Goal: Task Accomplishment & Management: Manage account settings

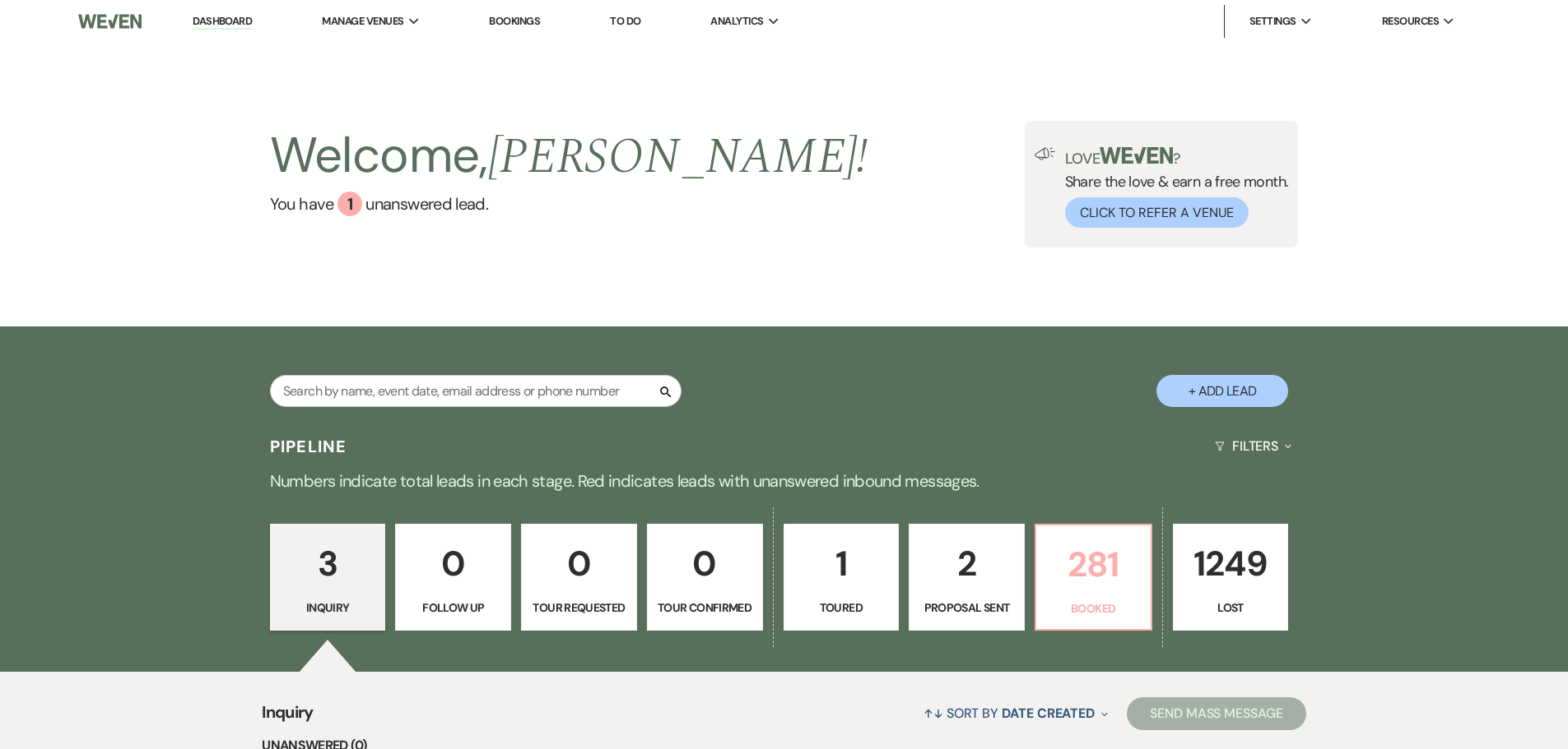
click at [1083, 579] on p "281" at bounding box center [1093, 564] width 95 height 55
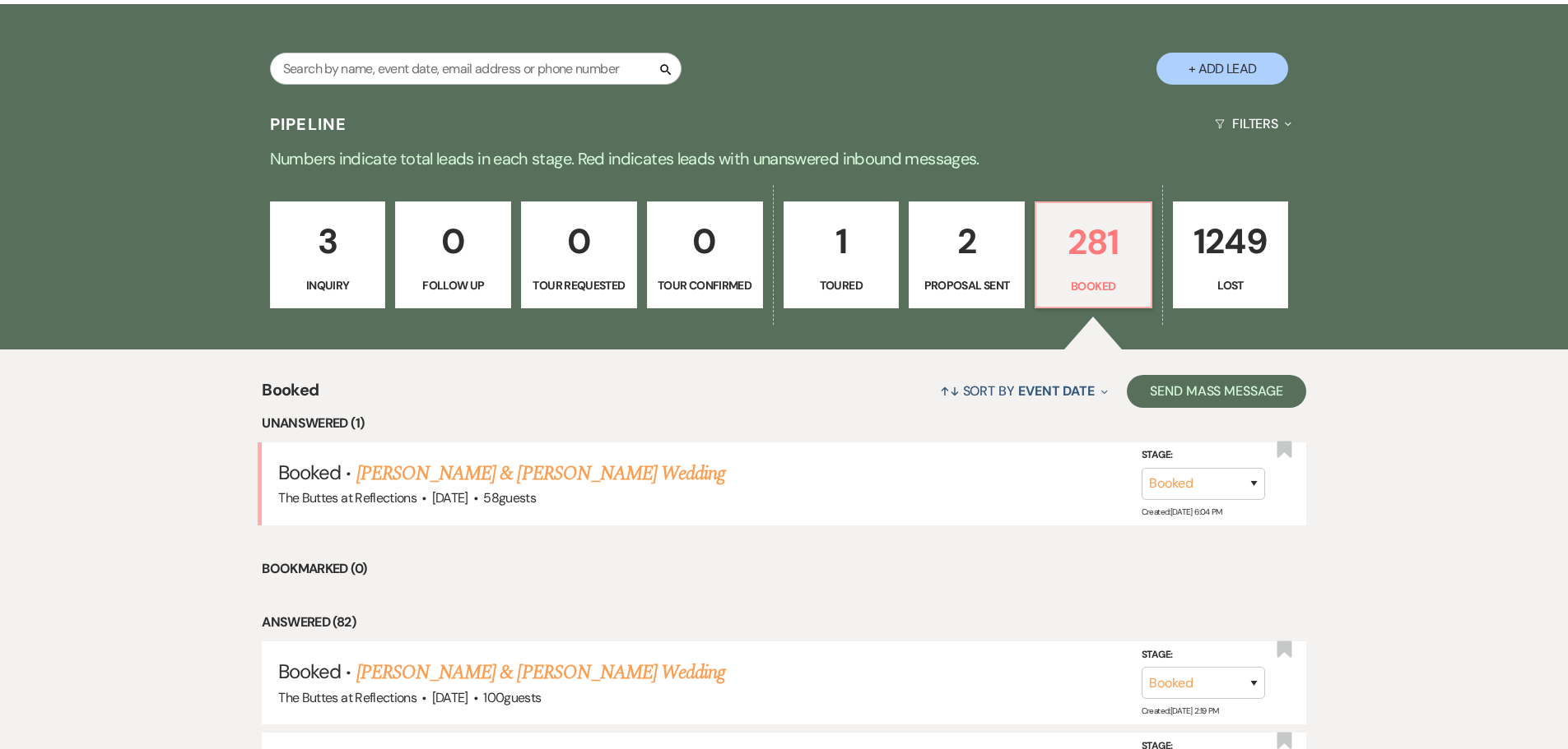
scroll to position [329, 0]
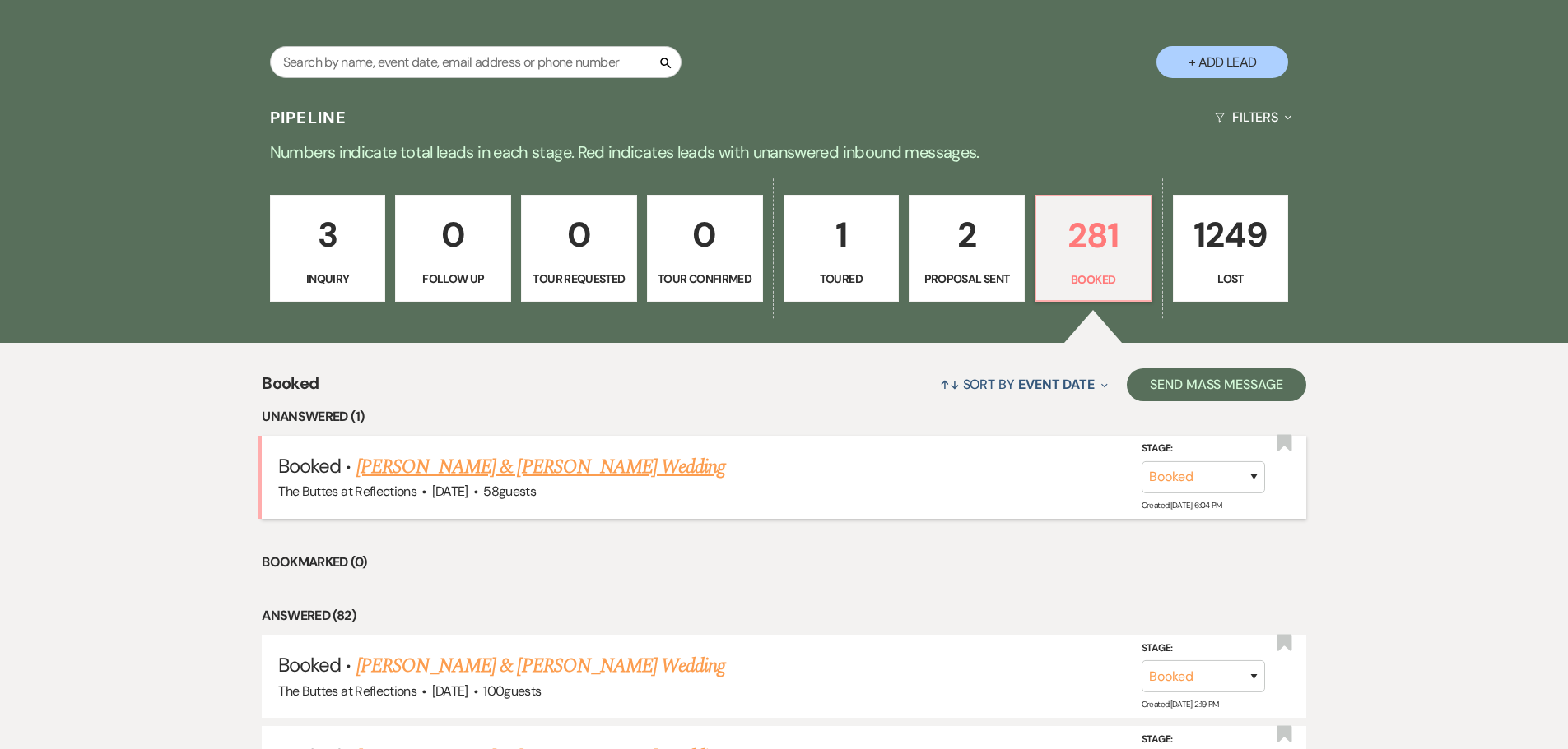
click at [520, 462] on link "[PERSON_NAME] & [PERSON_NAME] Wedding" at bounding box center [541, 467] width 369 height 30
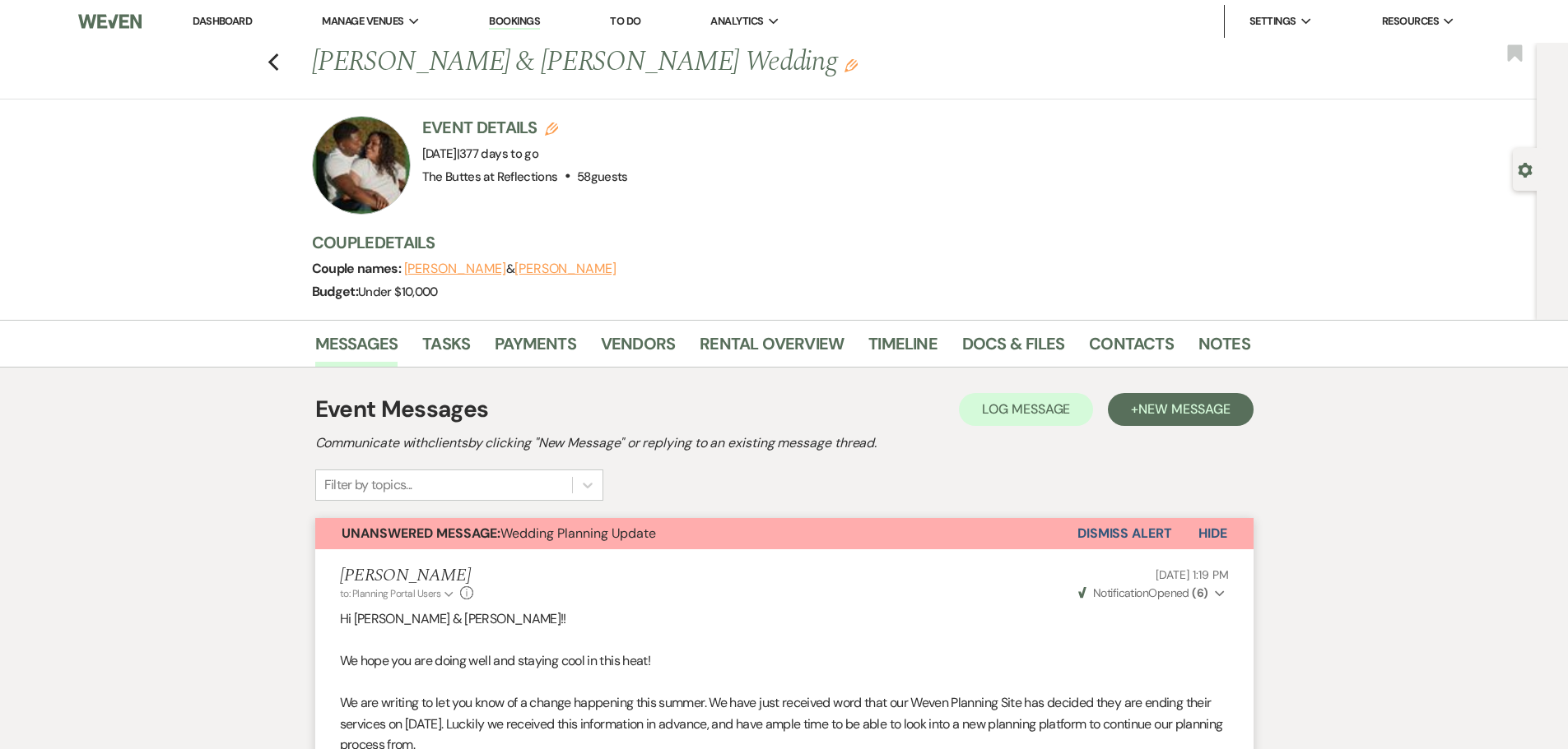
click at [203, 19] on link "Dashboard" at bounding box center [222, 21] width 60 height 14
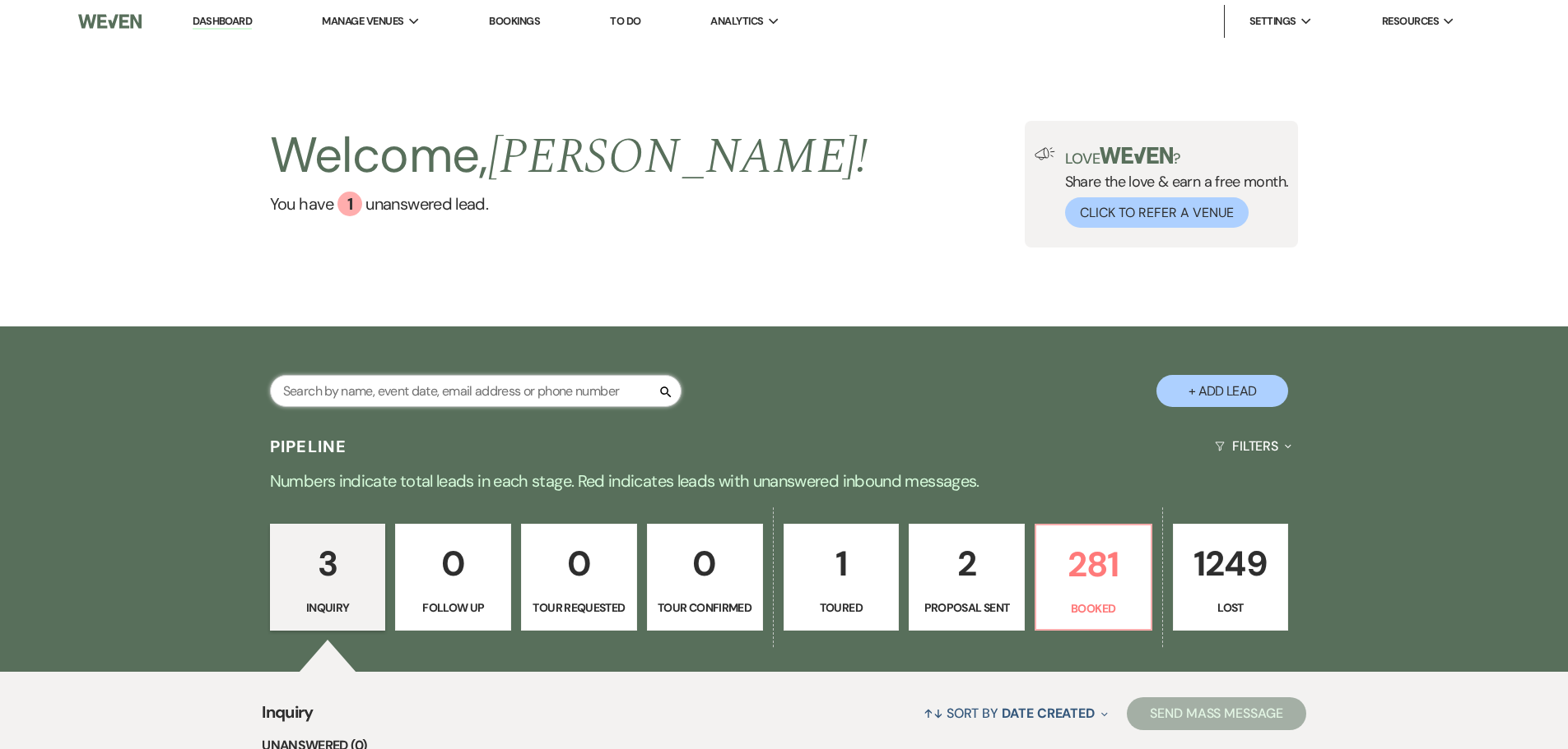
click at [557, 385] on input "text" at bounding box center [476, 391] width 411 height 32
type input "black"
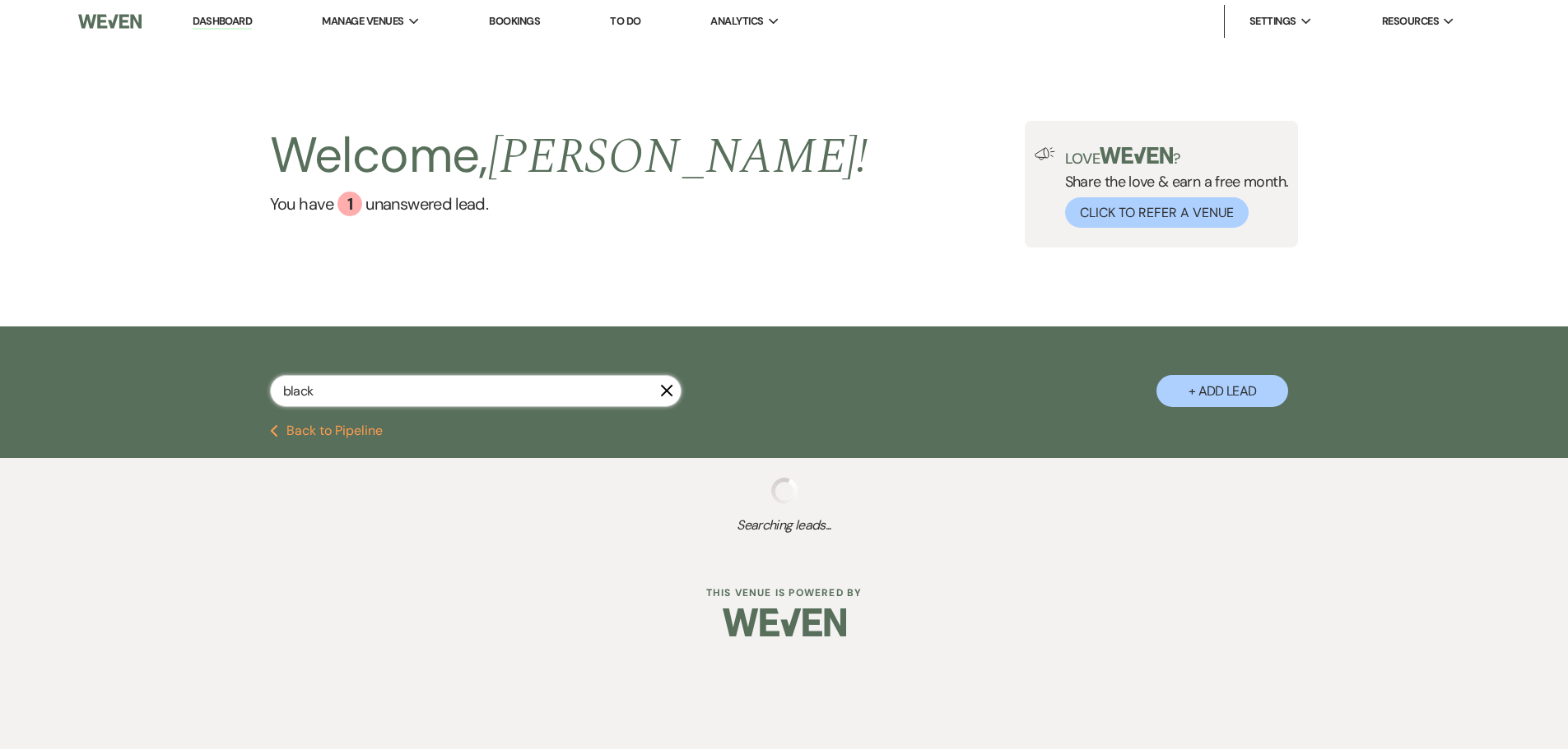
select select "8"
select select "5"
select select "8"
select select "5"
select select "8"
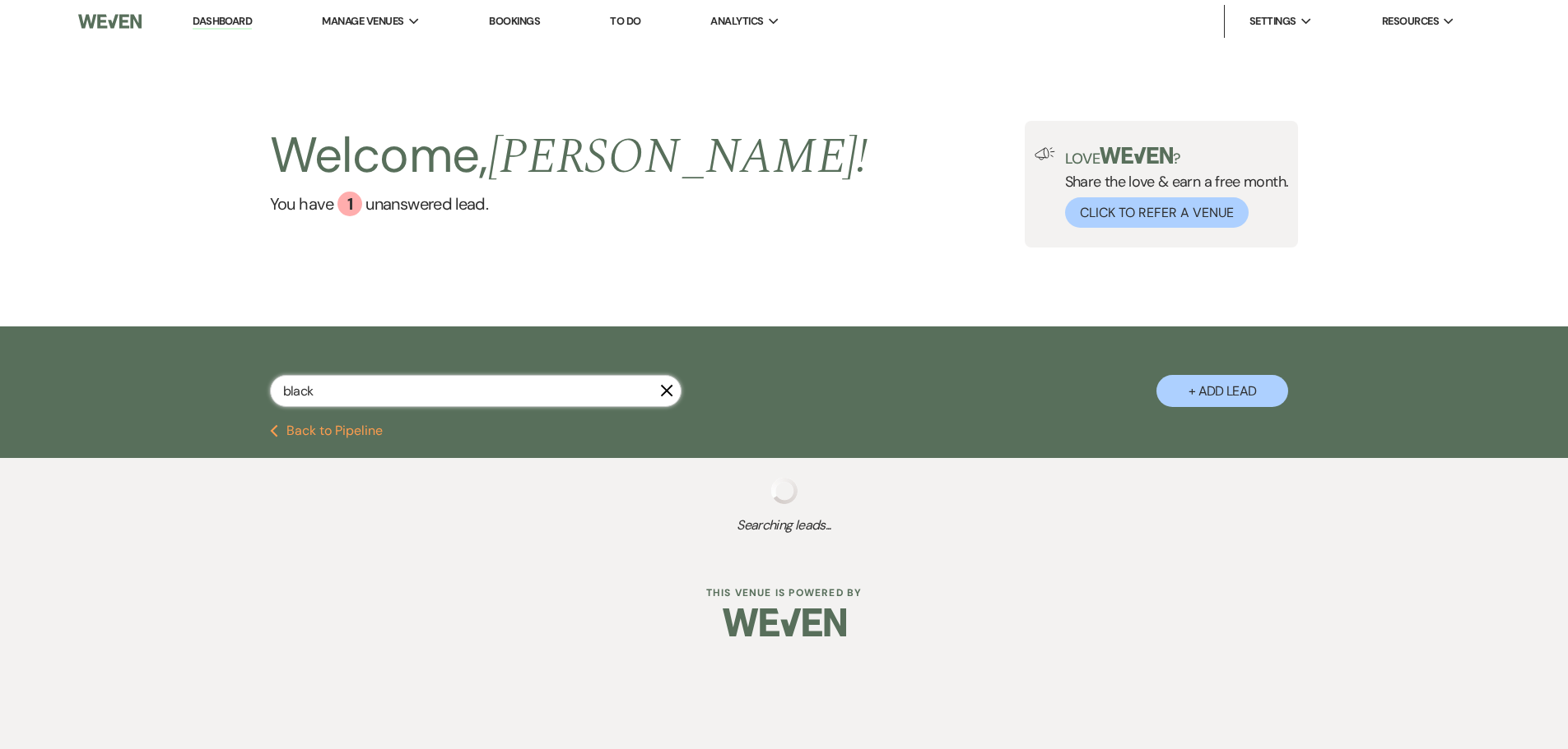
select select "10"
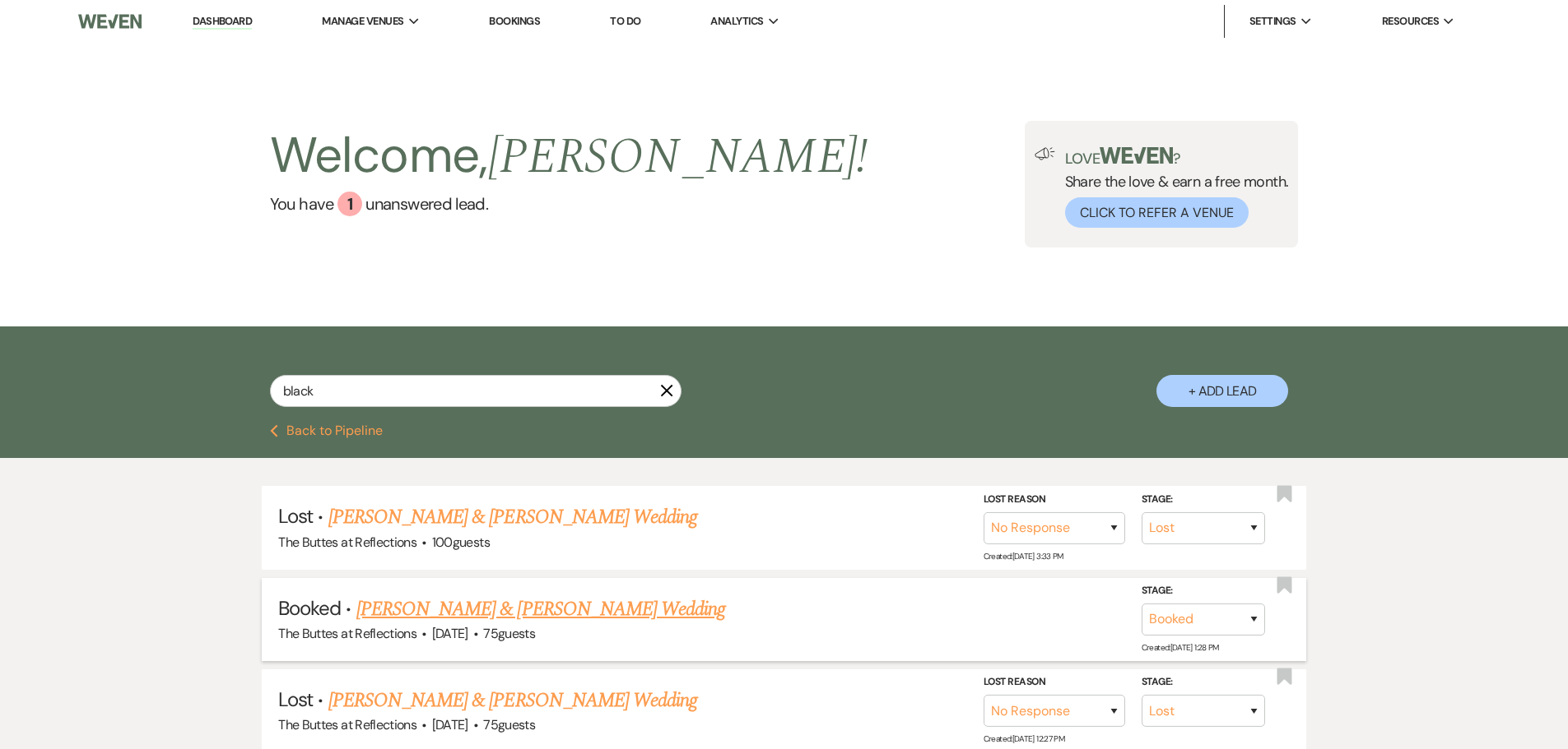
click at [562, 612] on link "[PERSON_NAME] & [PERSON_NAME] Wedding" at bounding box center [541, 609] width 369 height 30
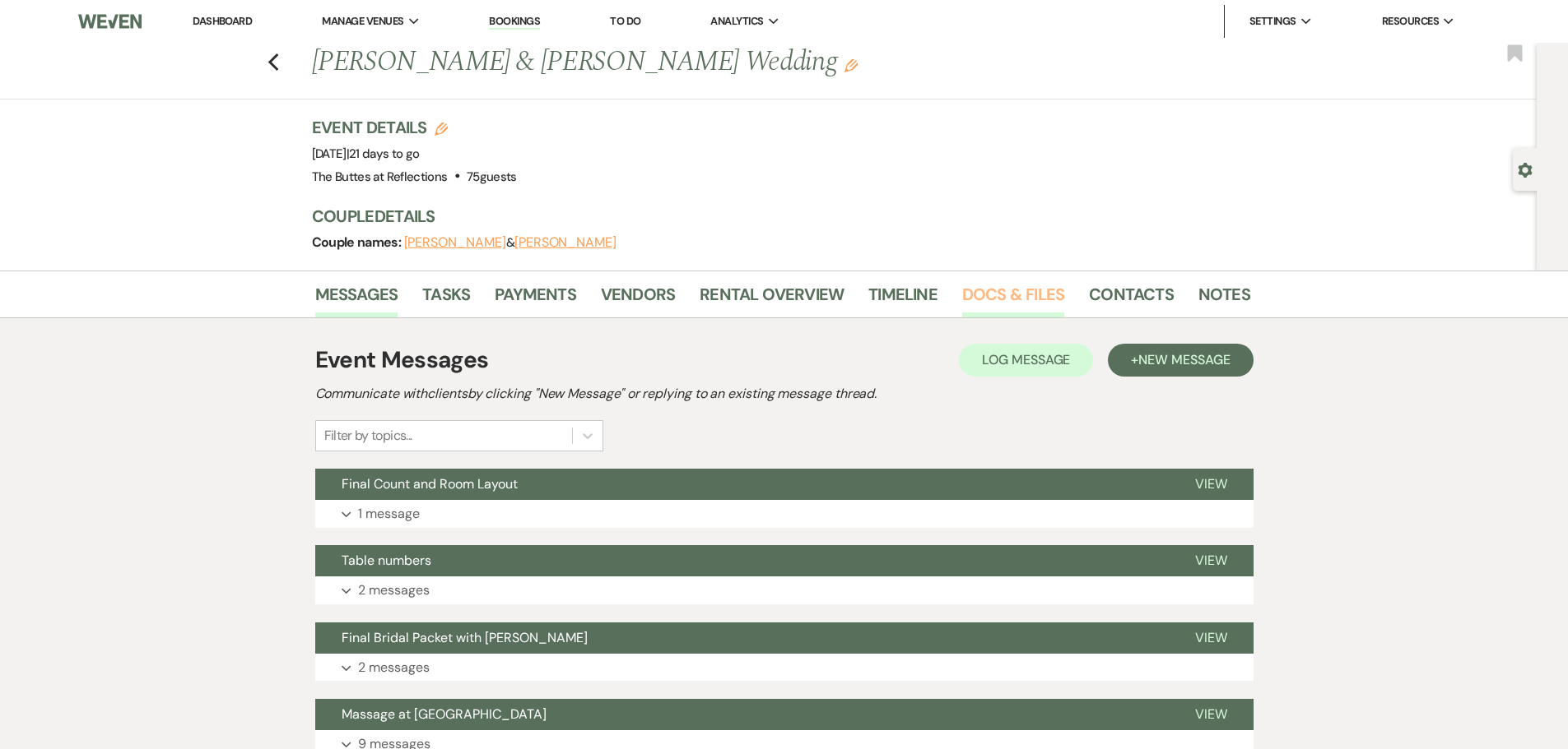
click at [991, 292] on link "Docs & Files" at bounding box center [1013, 300] width 102 height 36
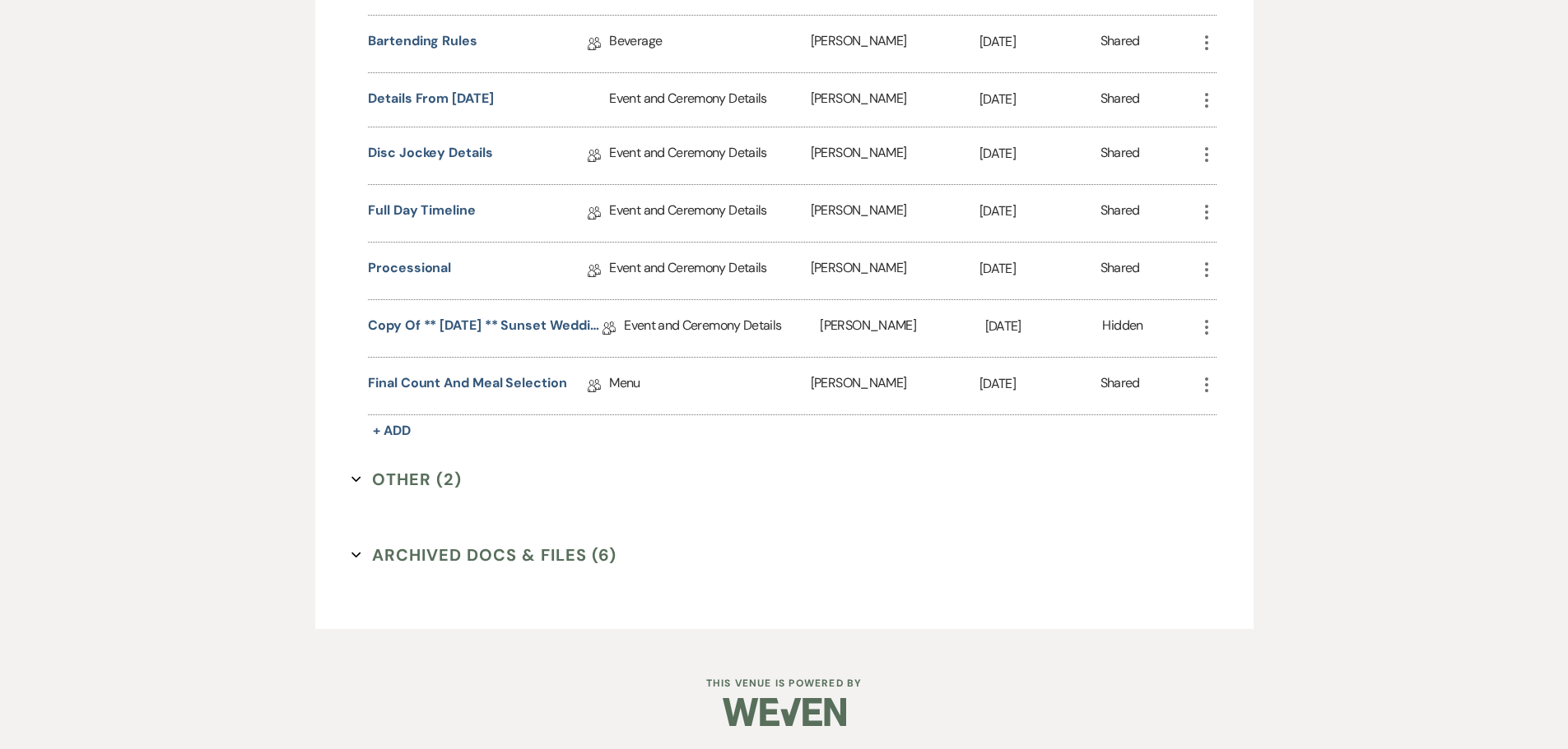
scroll to position [1450, 0]
click at [450, 380] on link "Final Count and Meal Selection" at bounding box center [467, 384] width 199 height 26
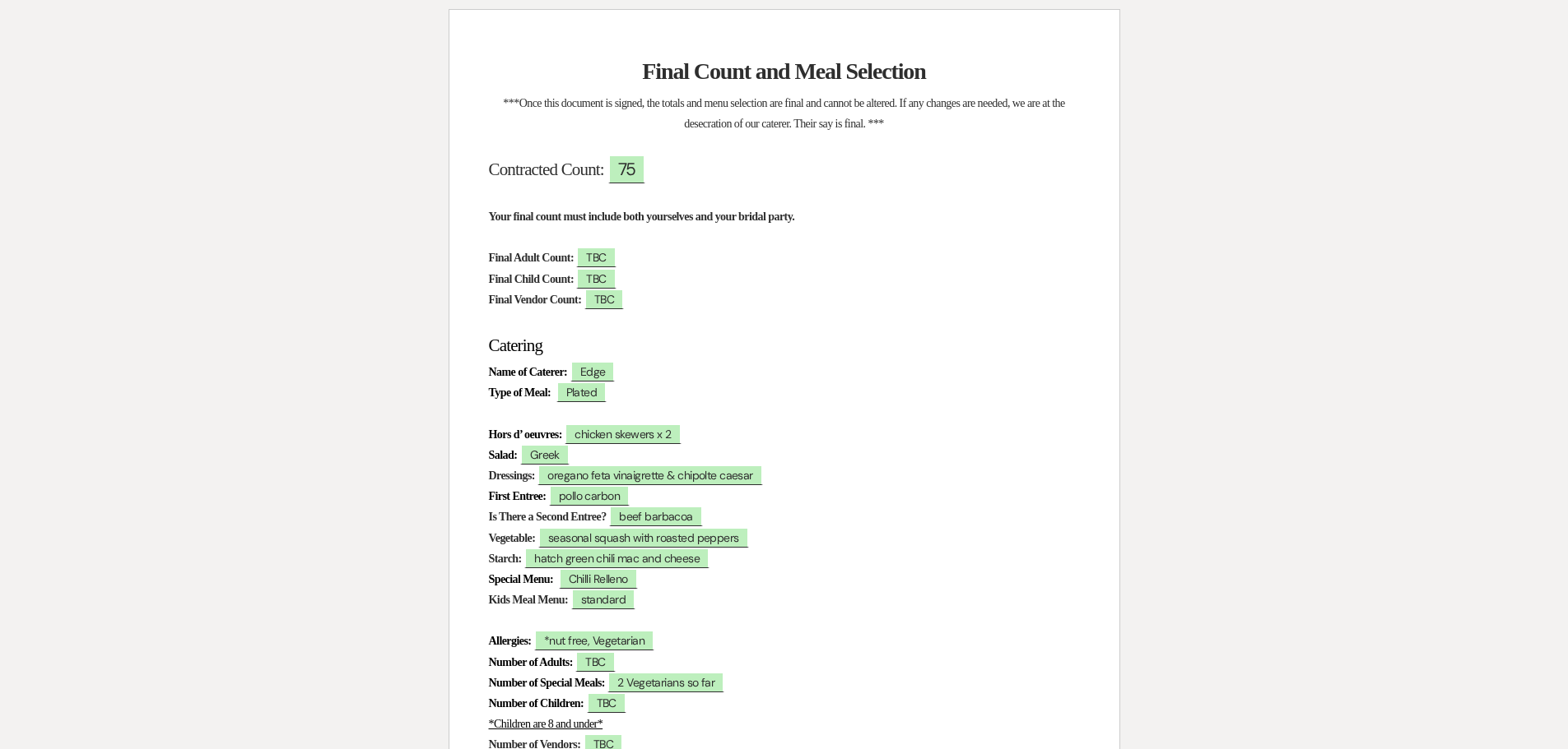
scroll to position [411, 0]
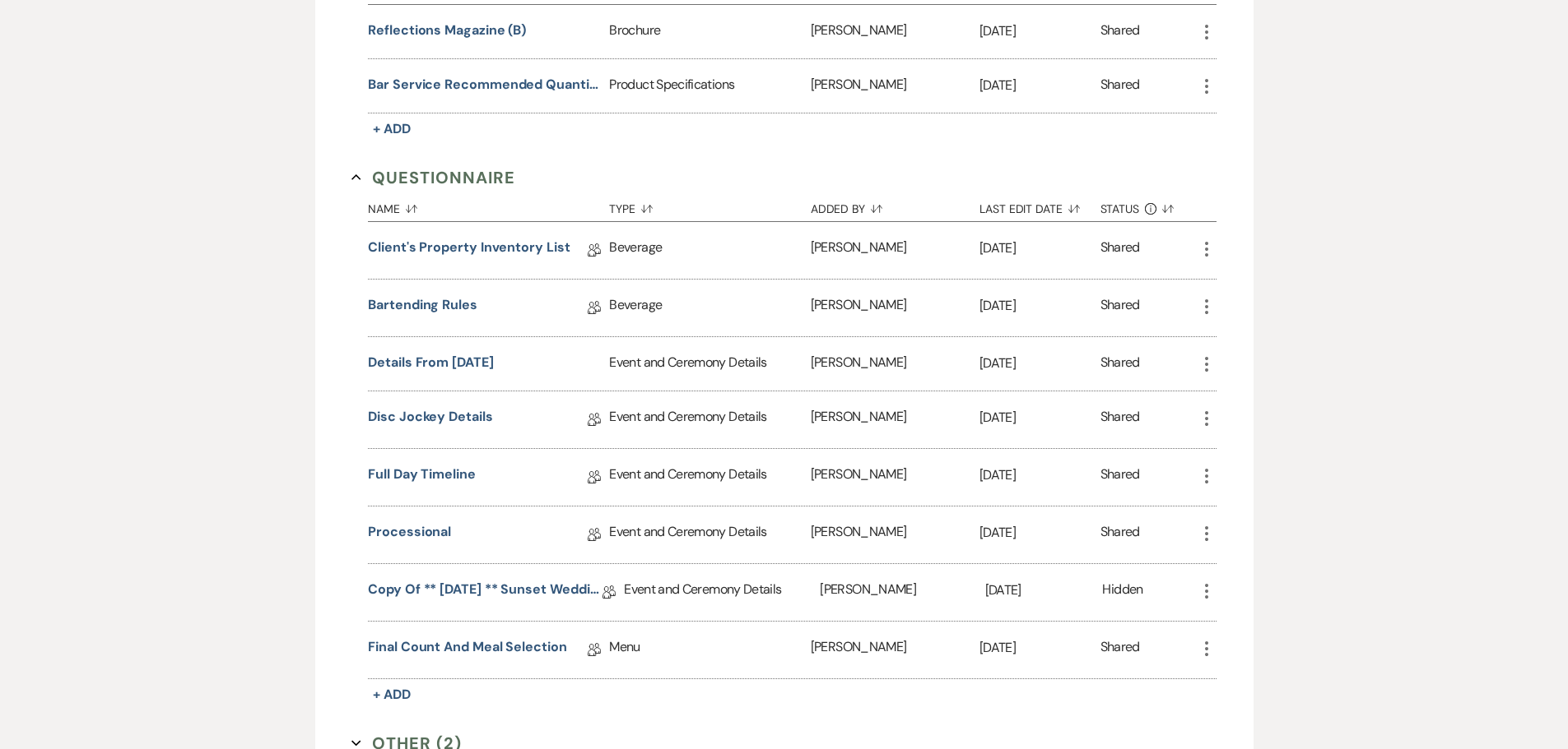
scroll to position [1450, 0]
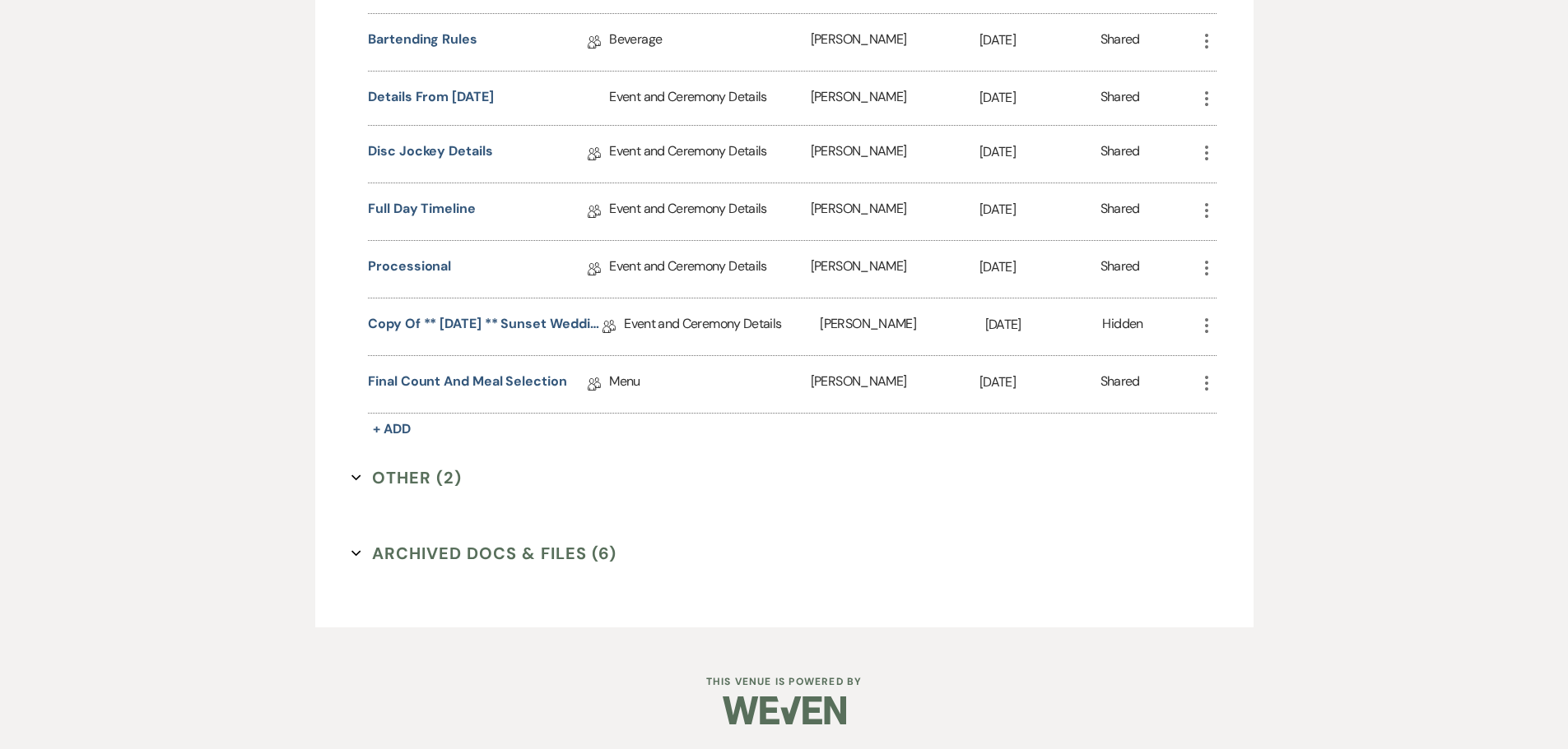
click at [411, 479] on button "Other (2) Expand" at bounding box center [406, 478] width 110 height 25
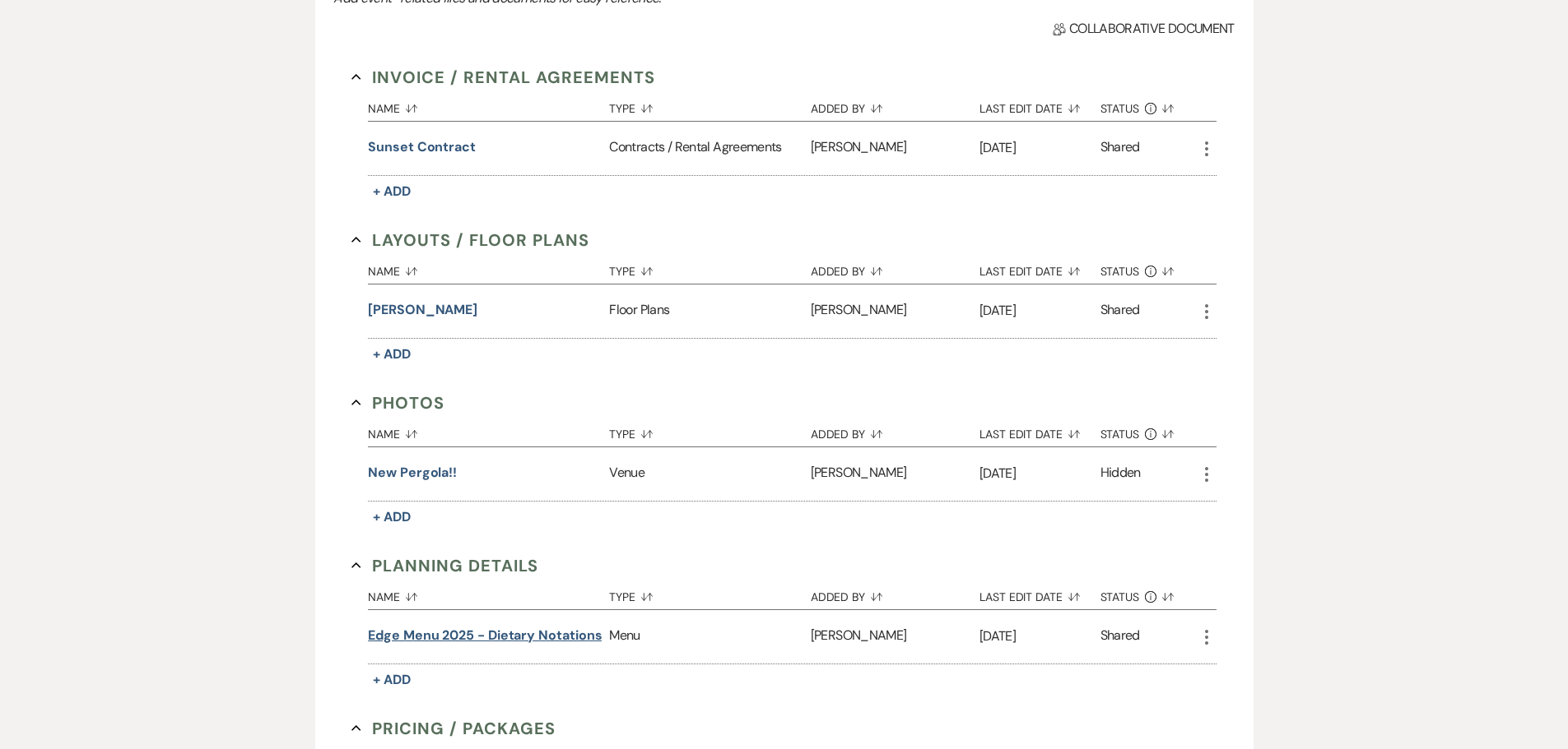
scroll to position [381, 0]
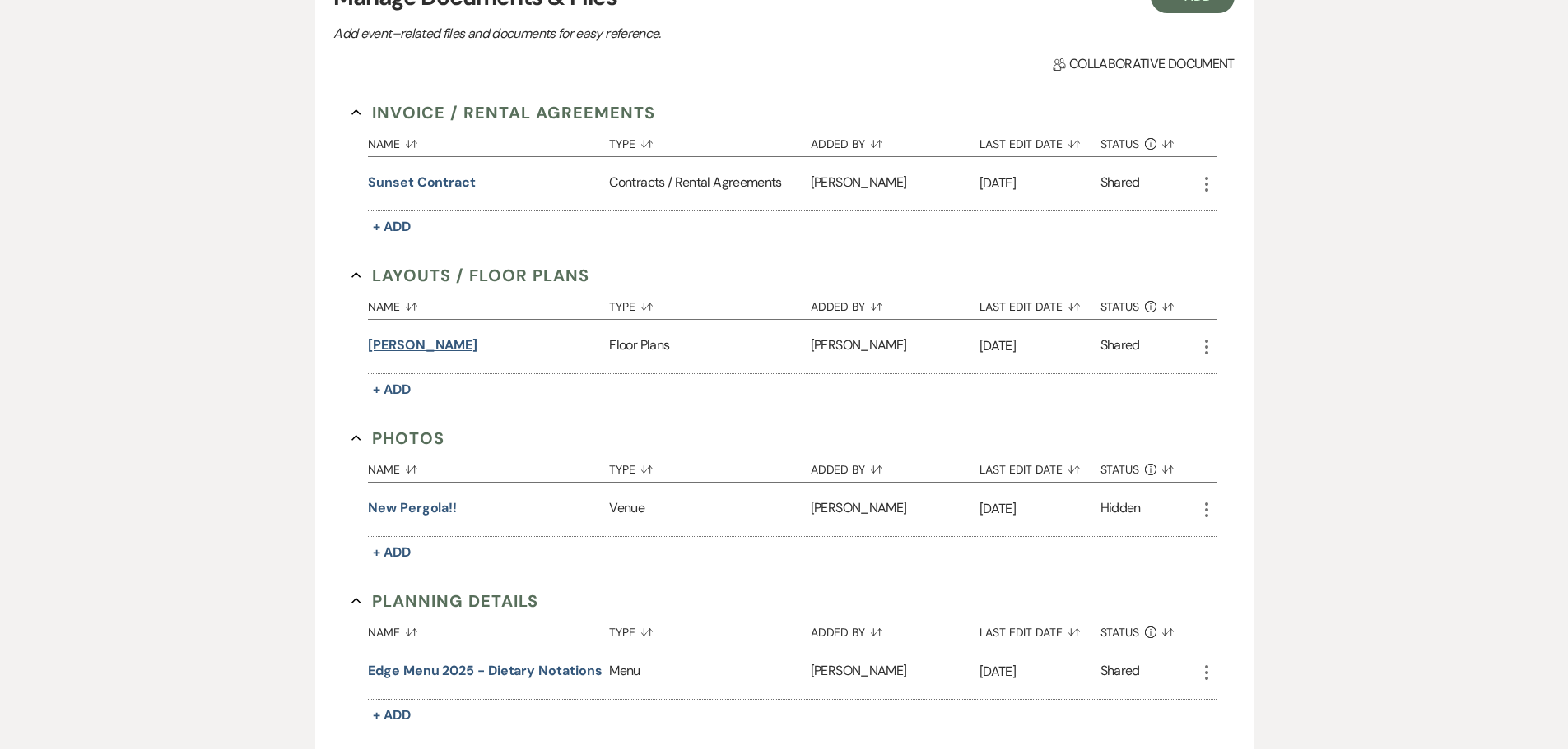
click at [423, 342] on button "[PERSON_NAME]" at bounding box center [423, 346] width 110 height 20
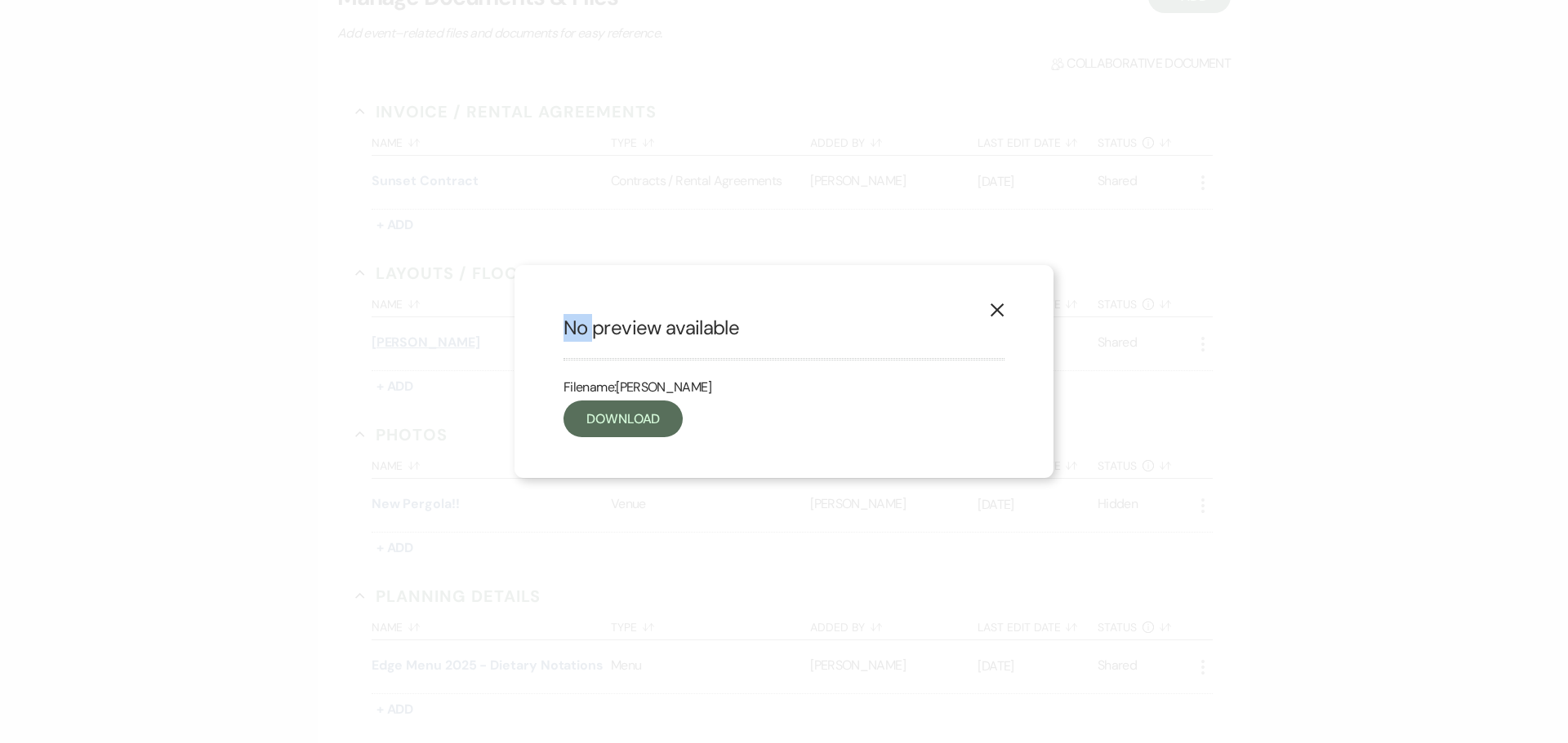
click at [419, 339] on div "X No preview available Filename: [PERSON_NAME] Download" at bounding box center [784, 372] width 1568 height 743
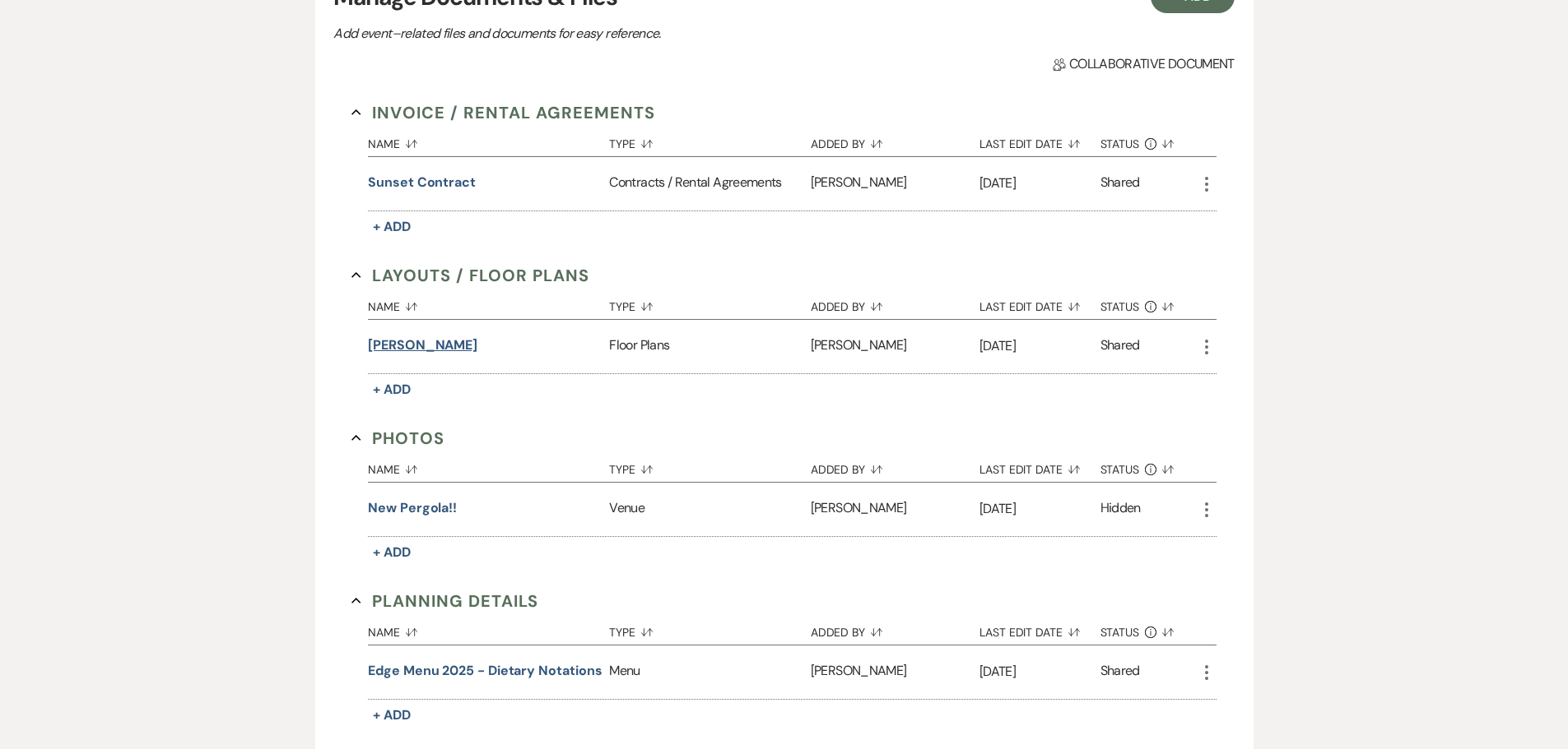
click at [423, 342] on button "[PERSON_NAME]" at bounding box center [423, 346] width 110 height 20
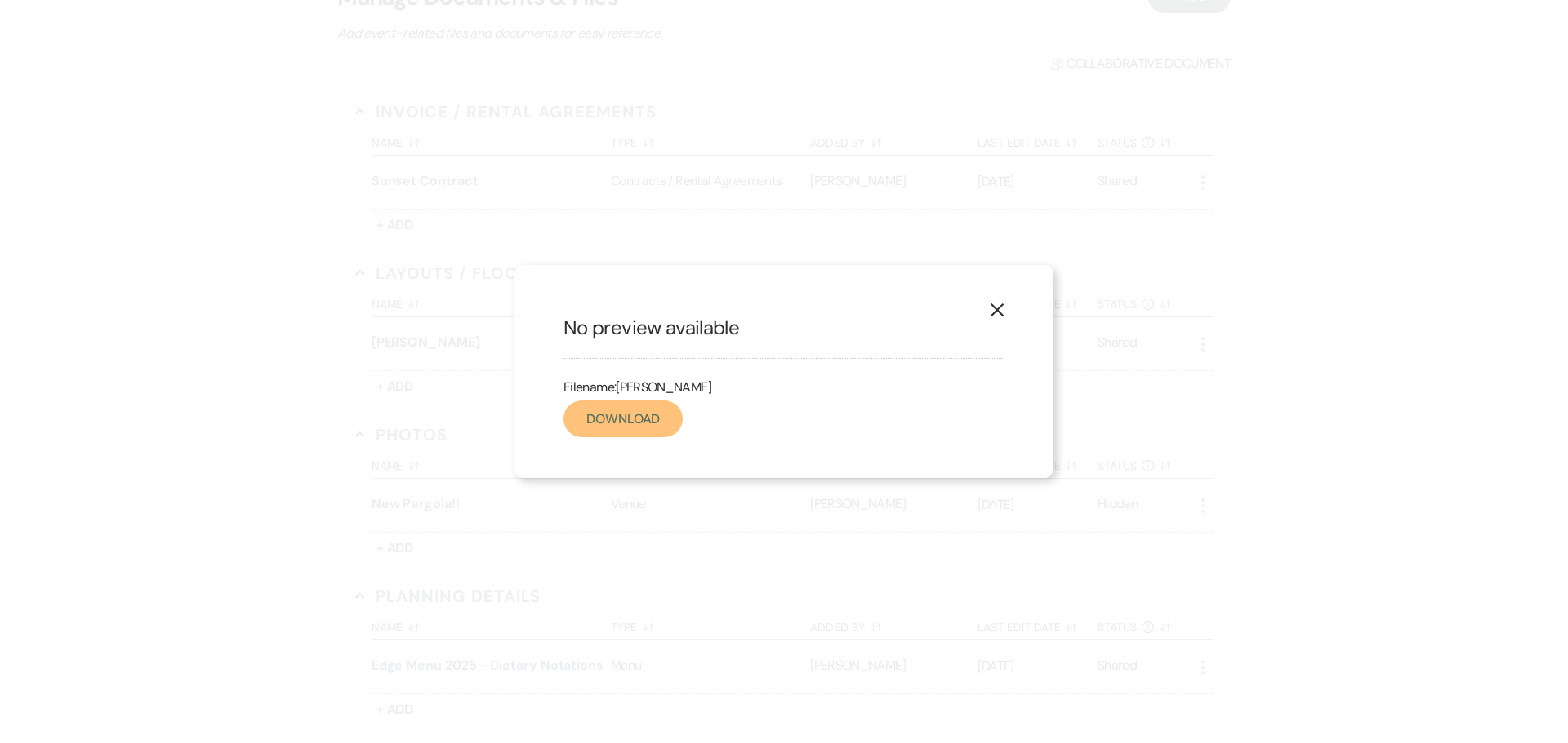
click at [593, 413] on link "Download" at bounding box center [622, 419] width 119 height 37
click at [1000, 311] on icon "X" at bounding box center [996, 310] width 14 height 14
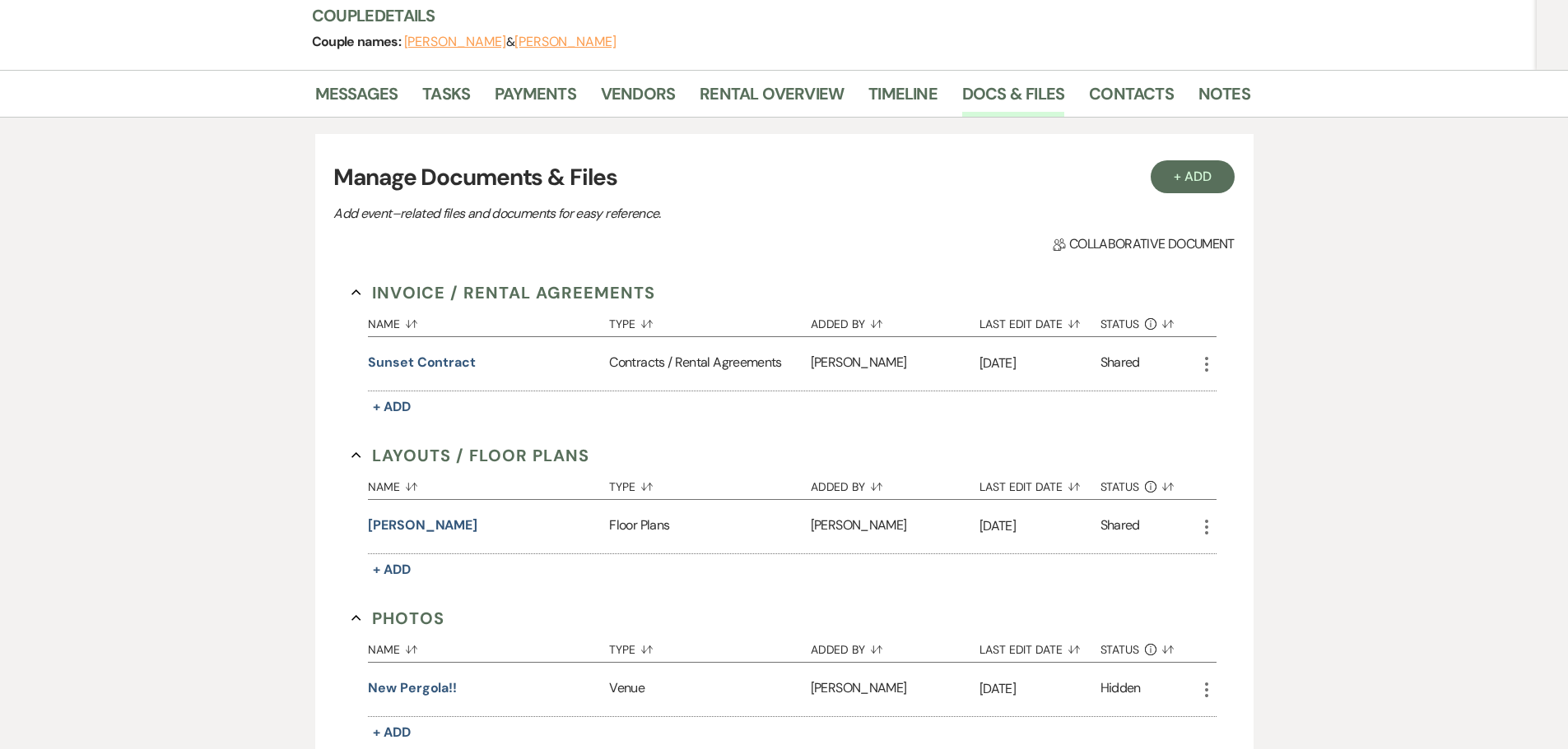
scroll to position [0, 0]
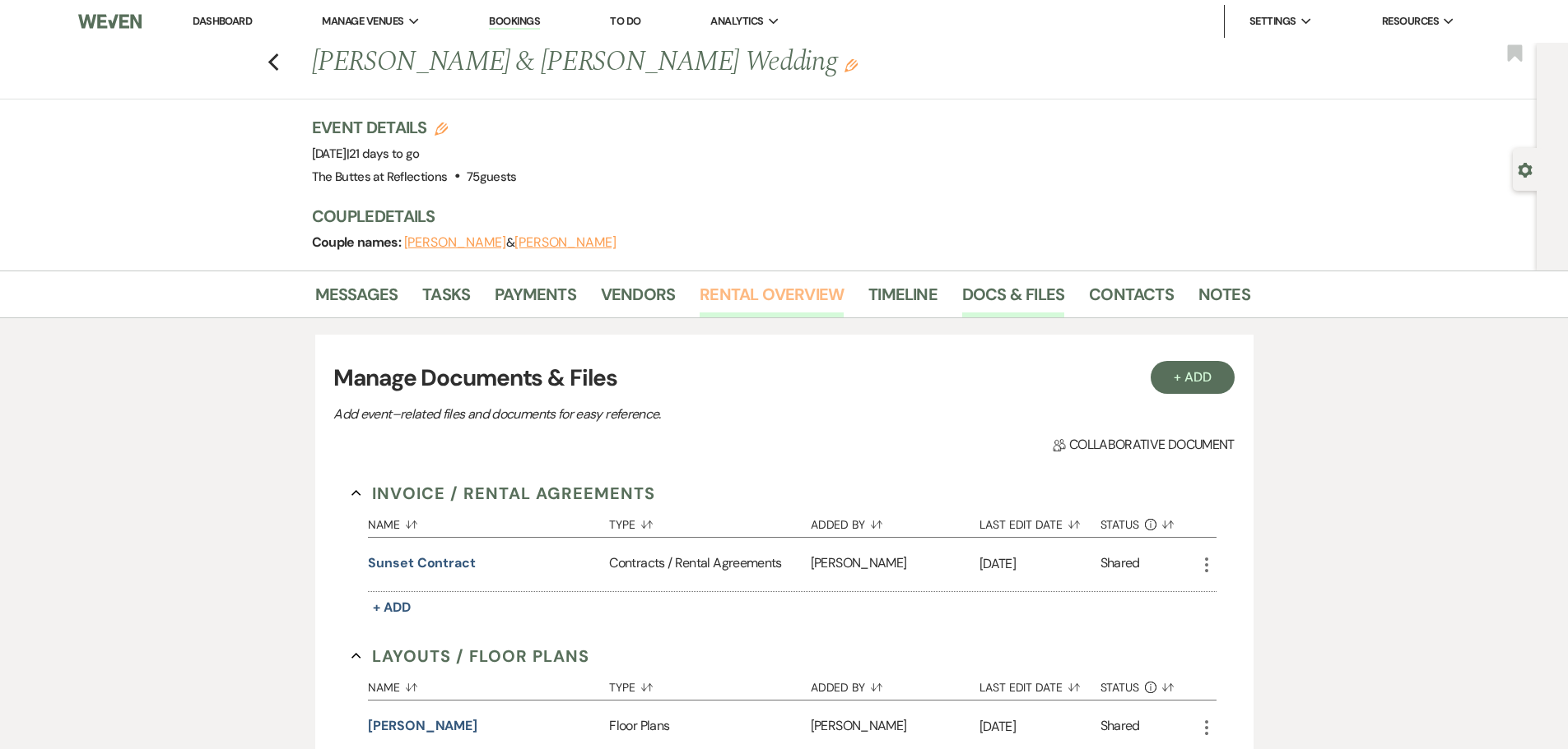
click at [761, 289] on link "Rental Overview" at bounding box center [772, 300] width 144 height 36
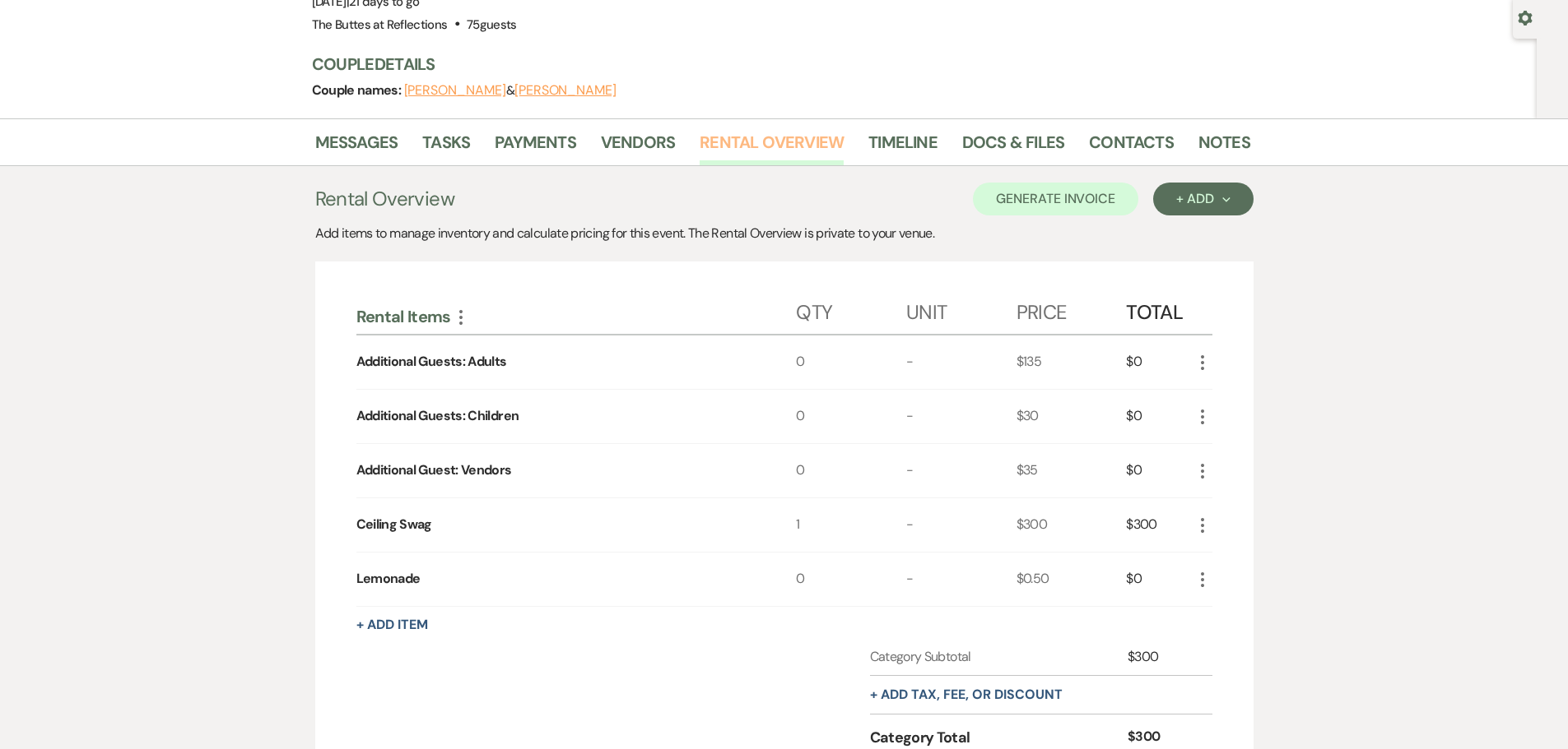
scroll to position [83, 0]
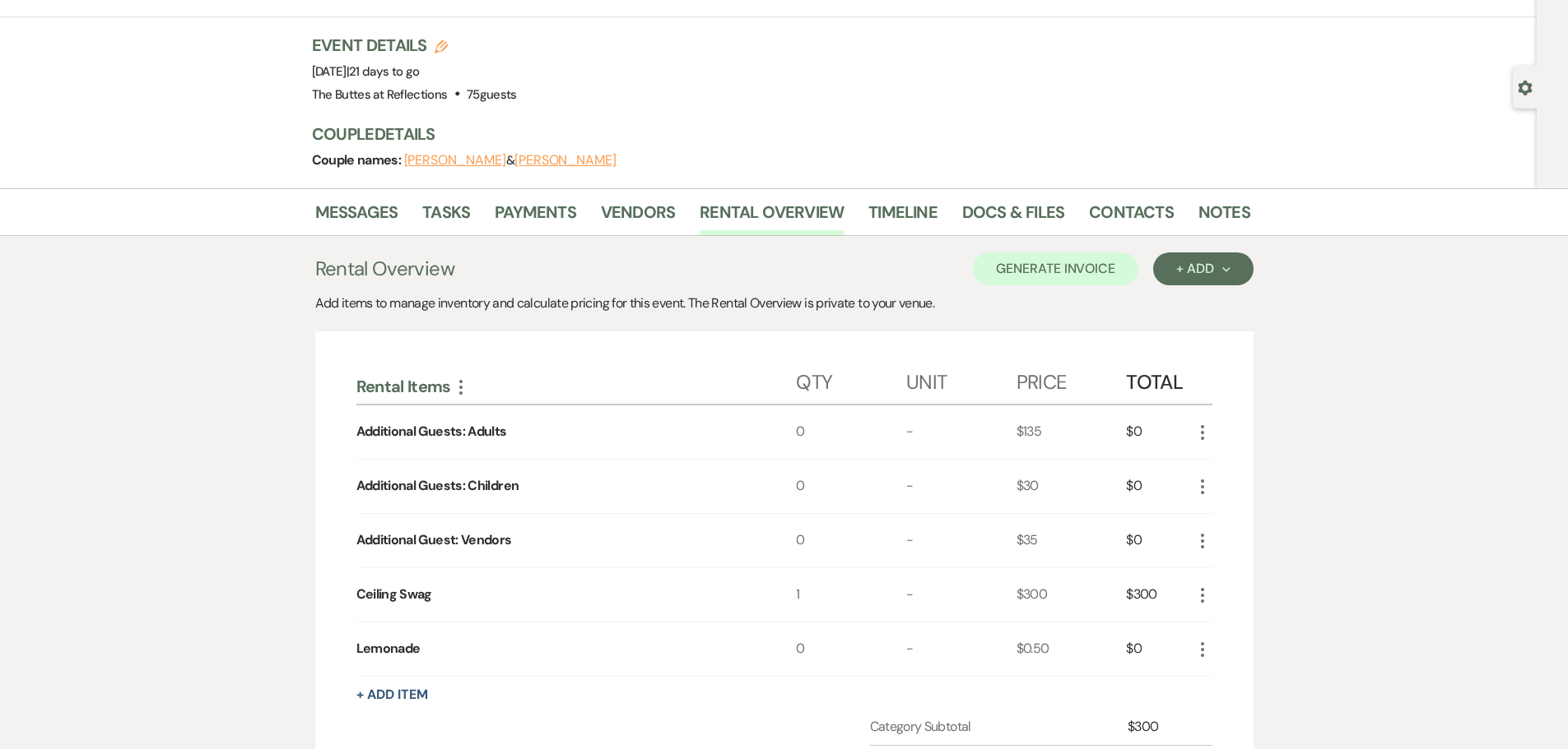
click at [625, 123] on h3 "Couple Details" at bounding box center [772, 134] width 921 height 23
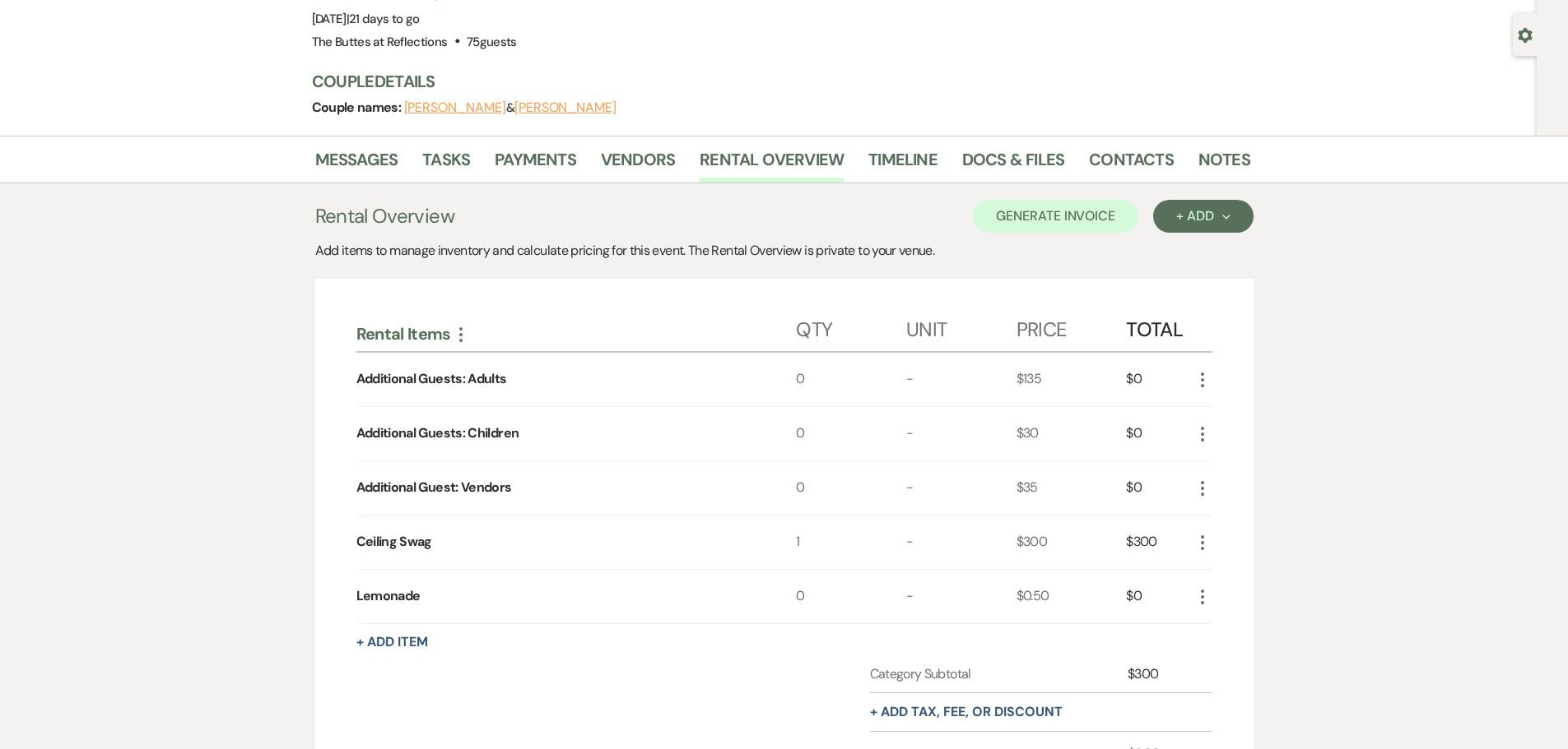
scroll to position [164, 0]
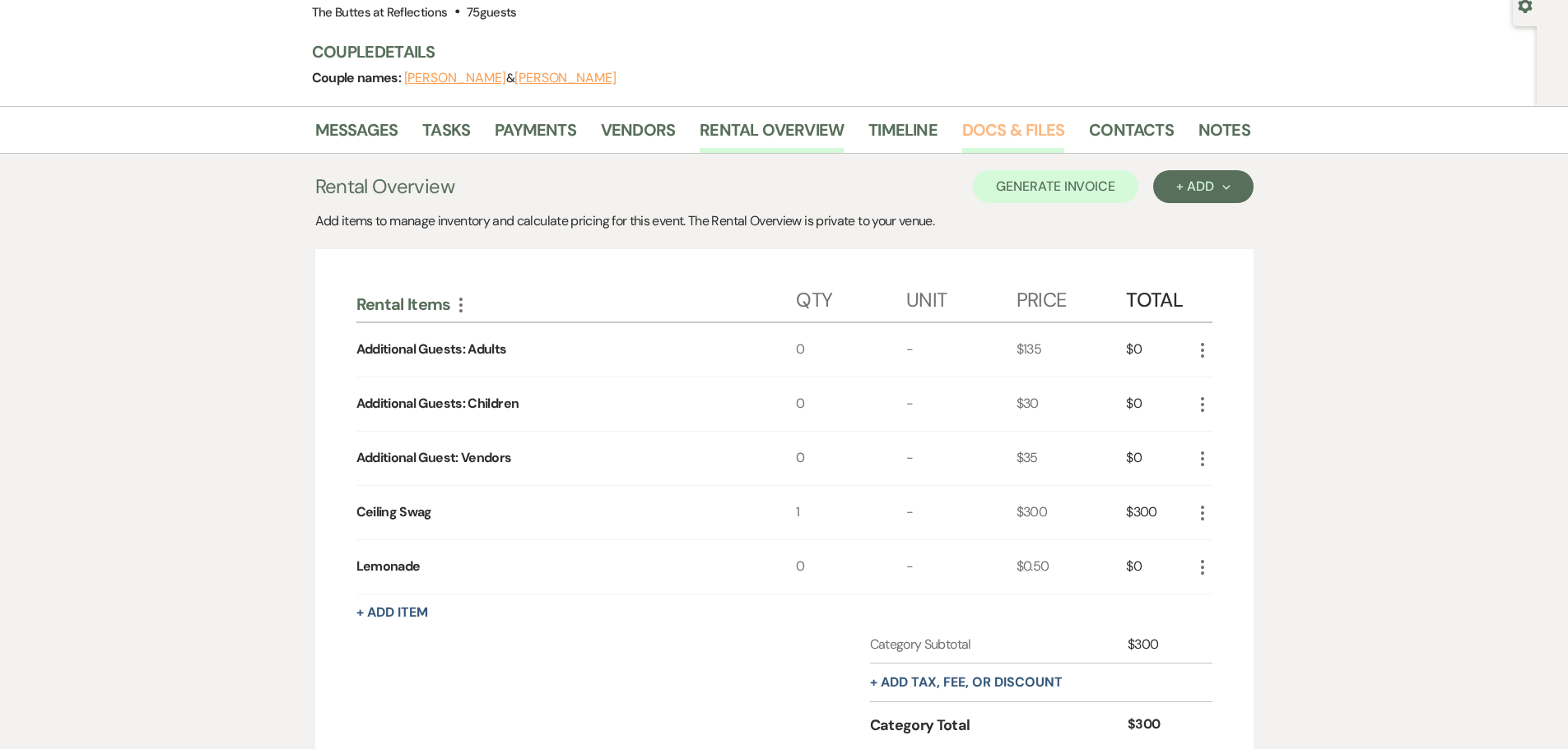
click at [988, 127] on link "Docs & Files" at bounding box center [1013, 135] width 102 height 36
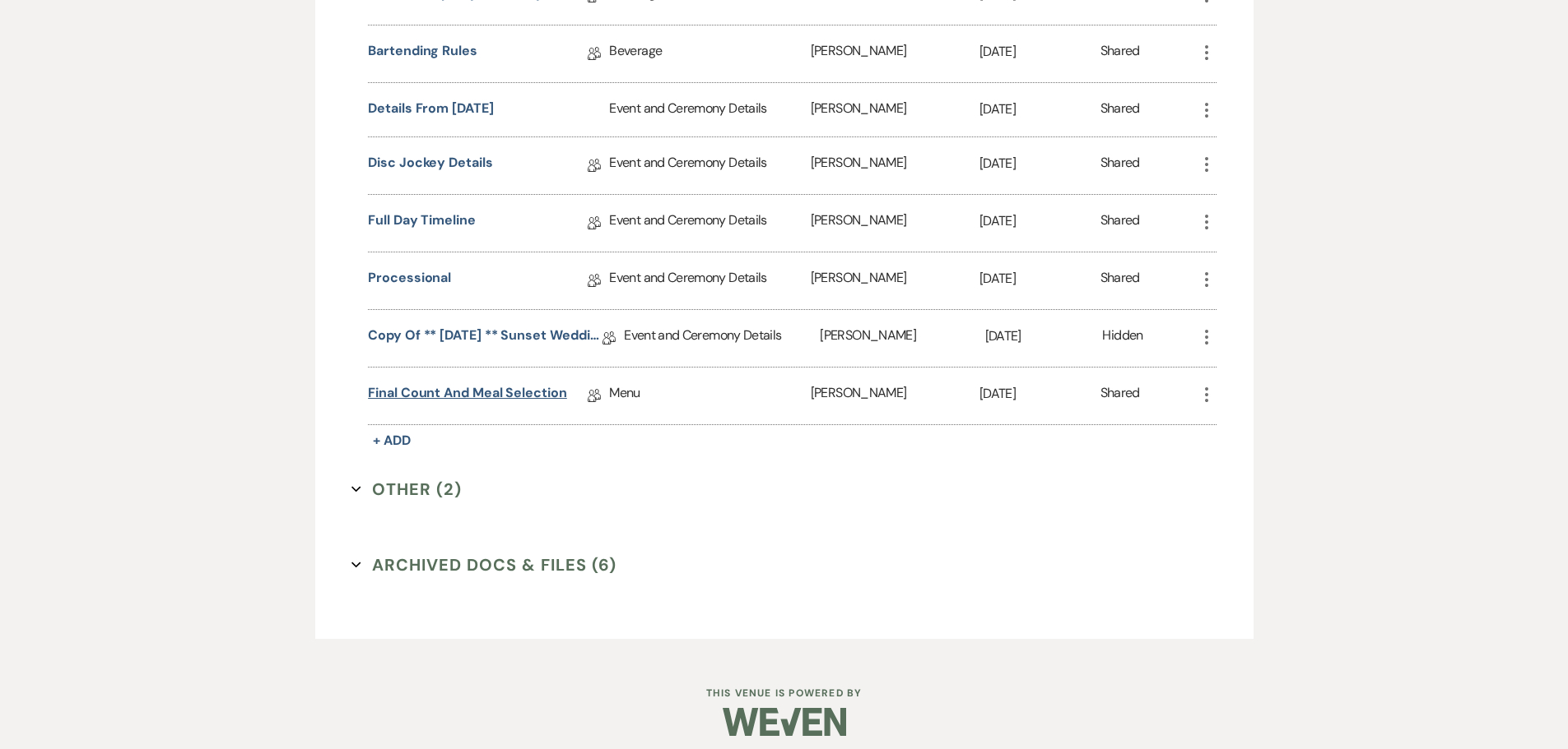
scroll to position [1450, 0]
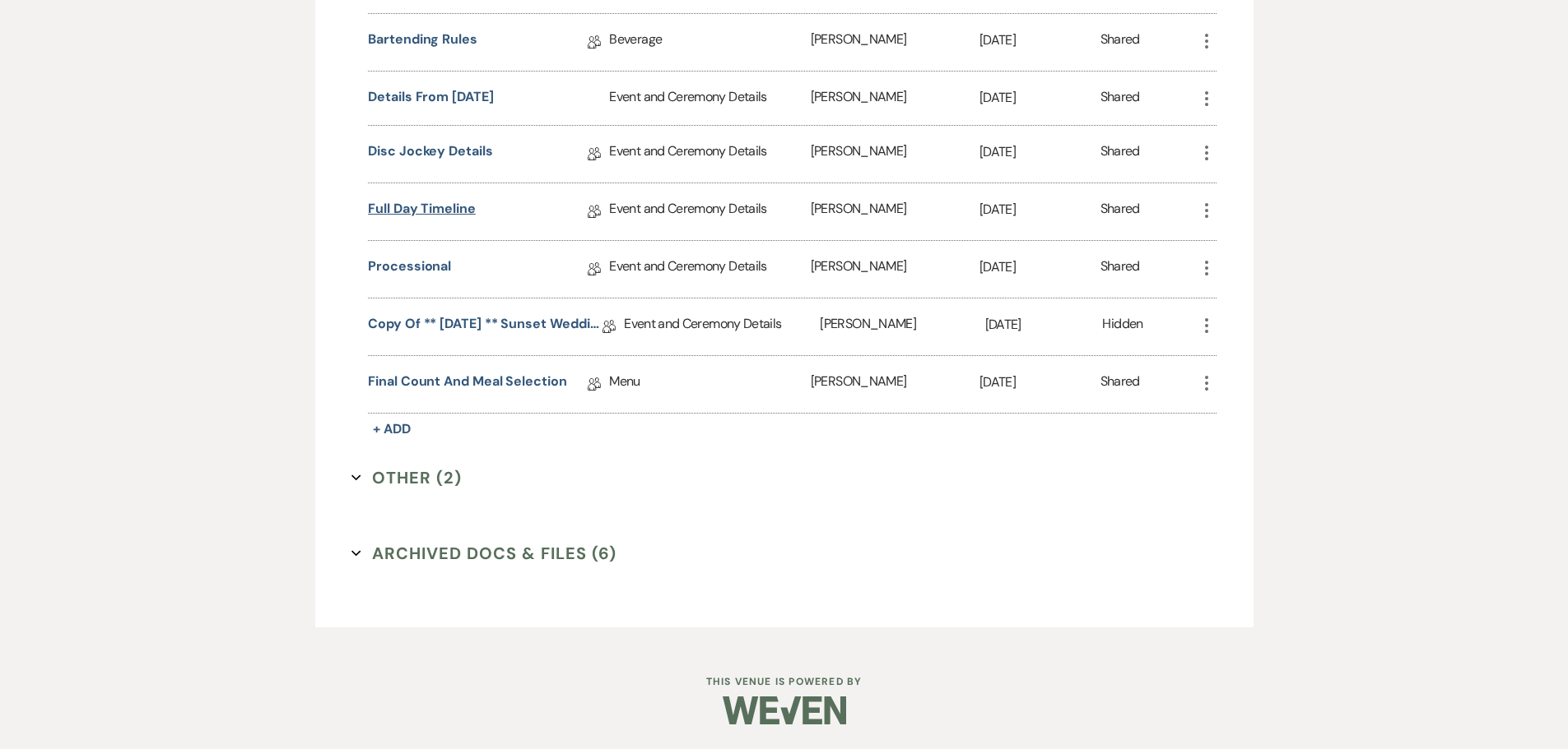
click at [400, 210] on link "Full Day Timeline" at bounding box center [422, 211] width 108 height 26
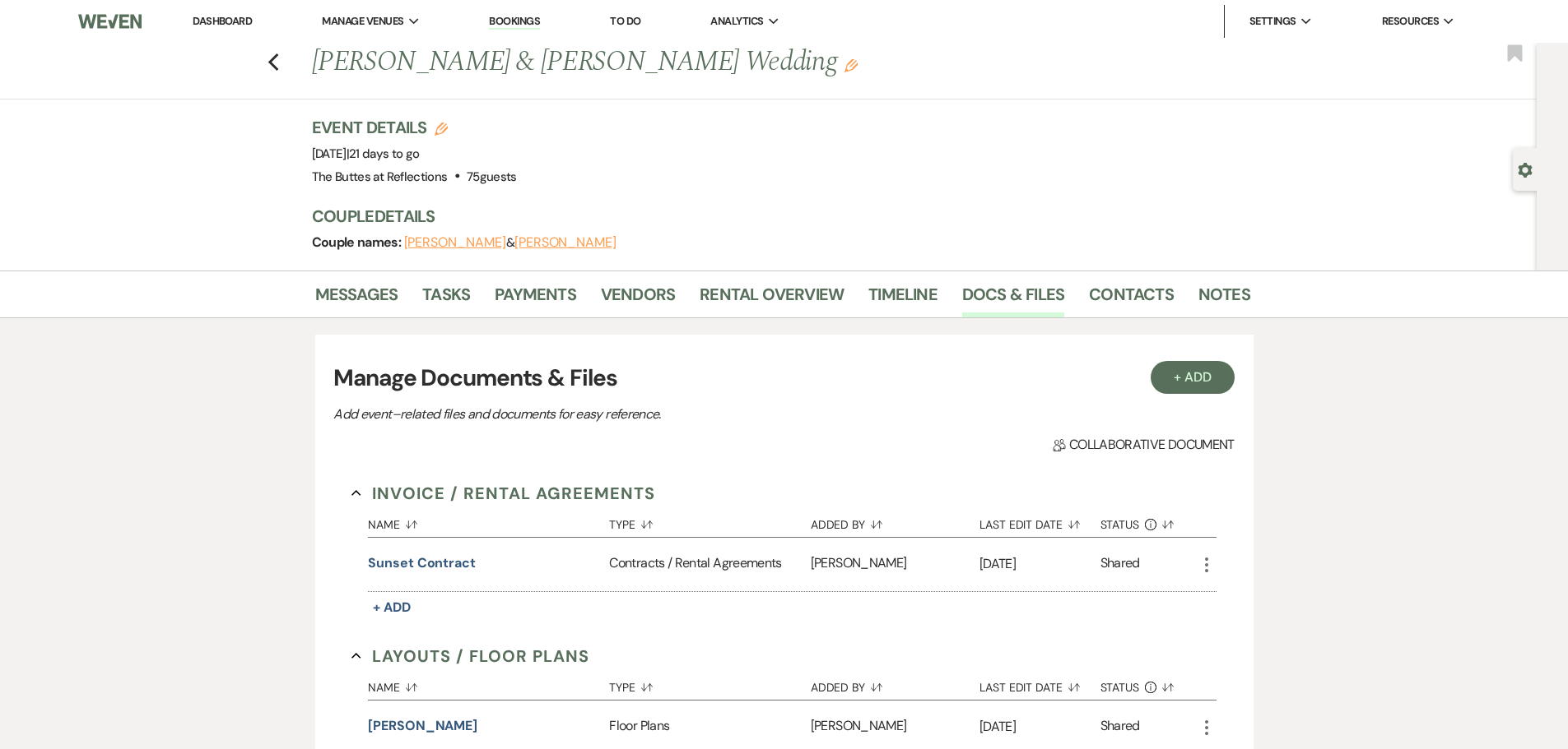
scroll to position [1450, 0]
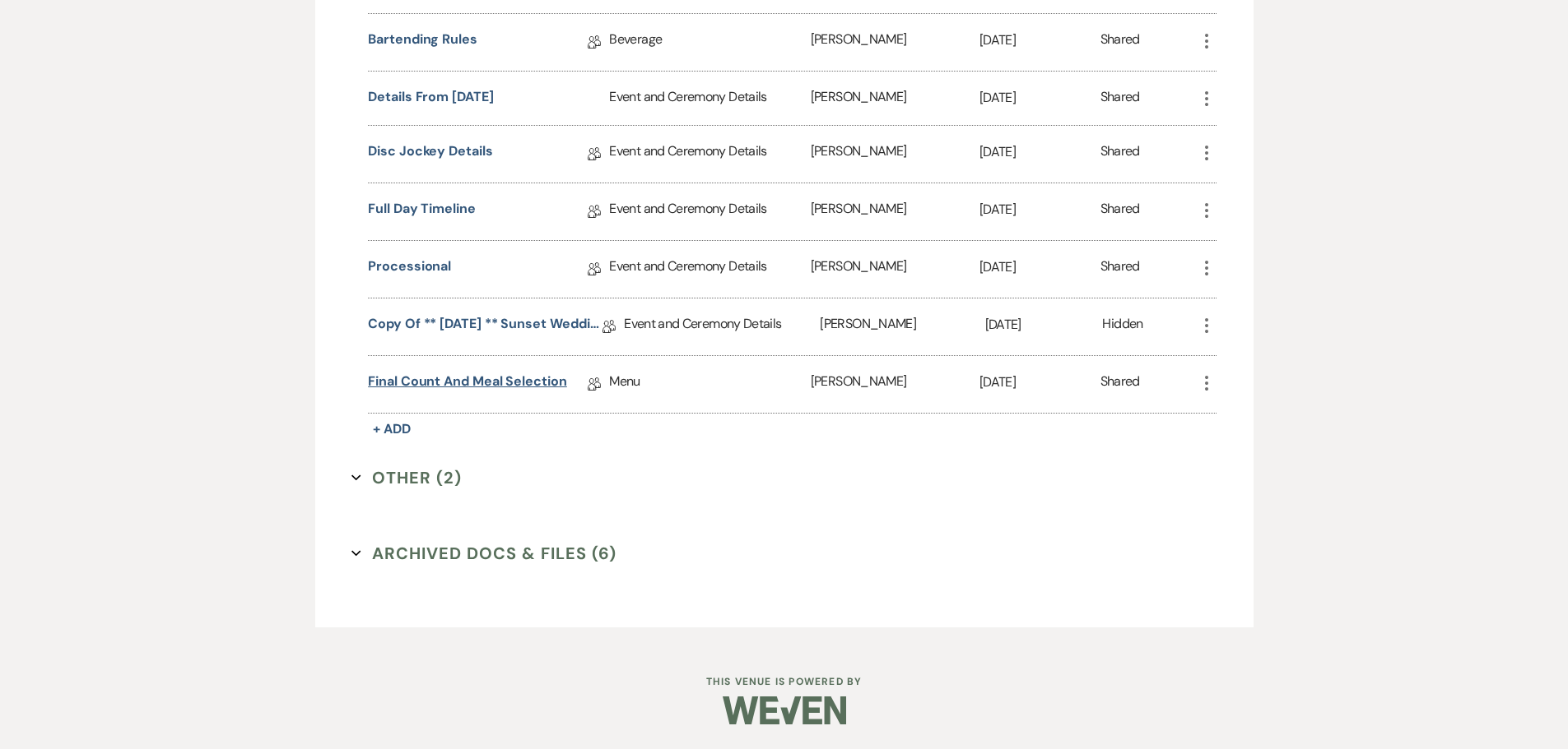
click at [445, 382] on link "Final Count and Meal Selection" at bounding box center [467, 384] width 199 height 26
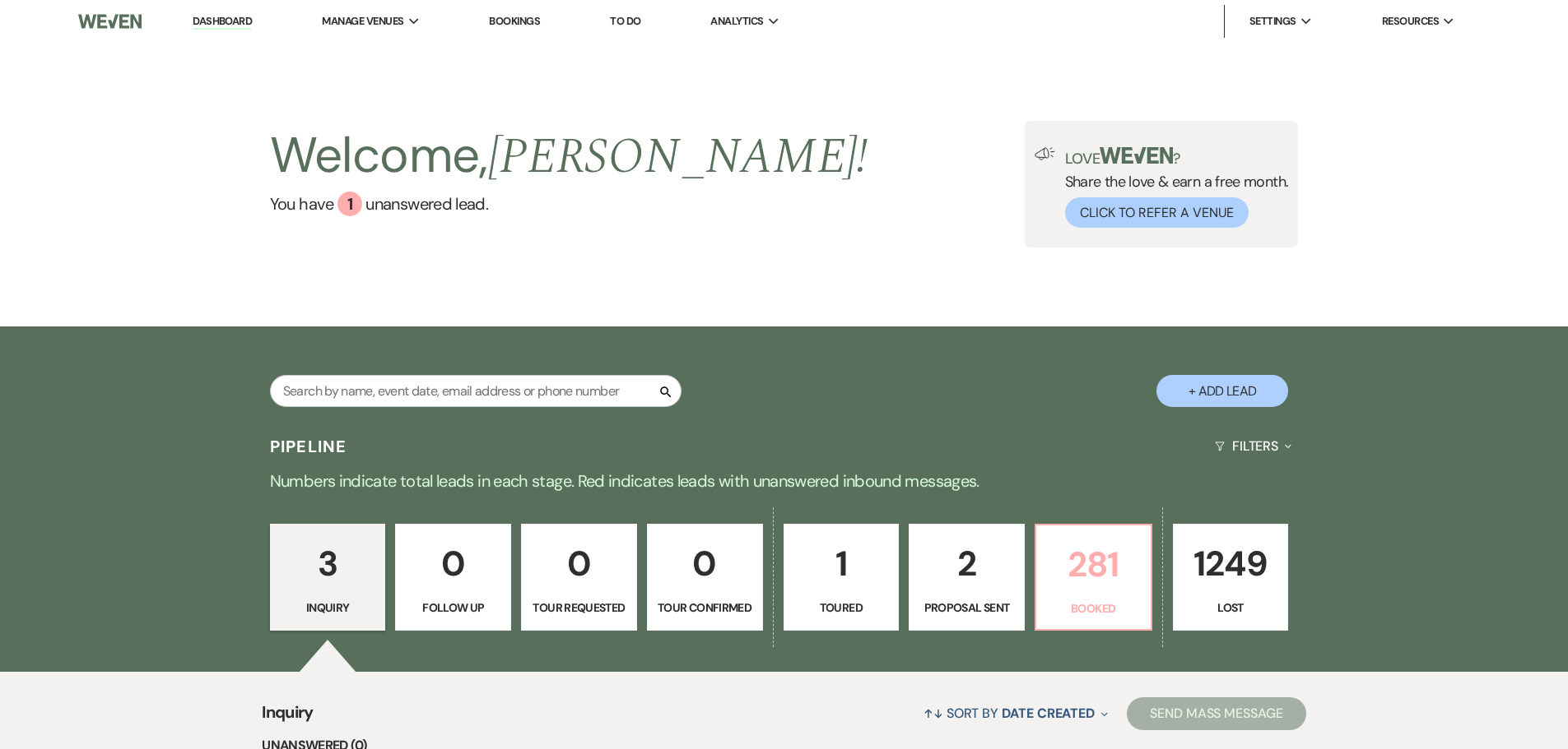
click at [1102, 553] on p "281" at bounding box center [1093, 564] width 95 height 55
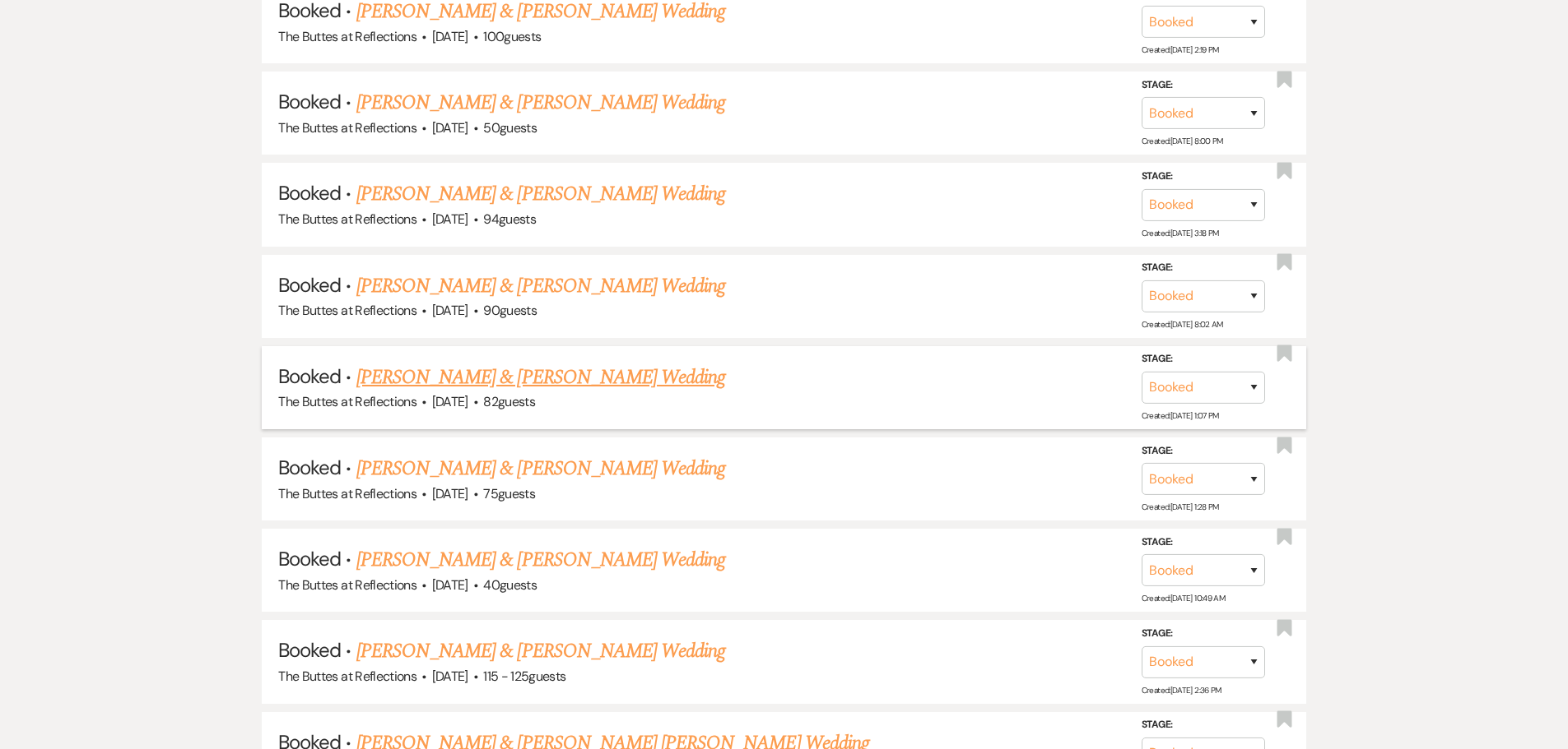
scroll to position [987, 0]
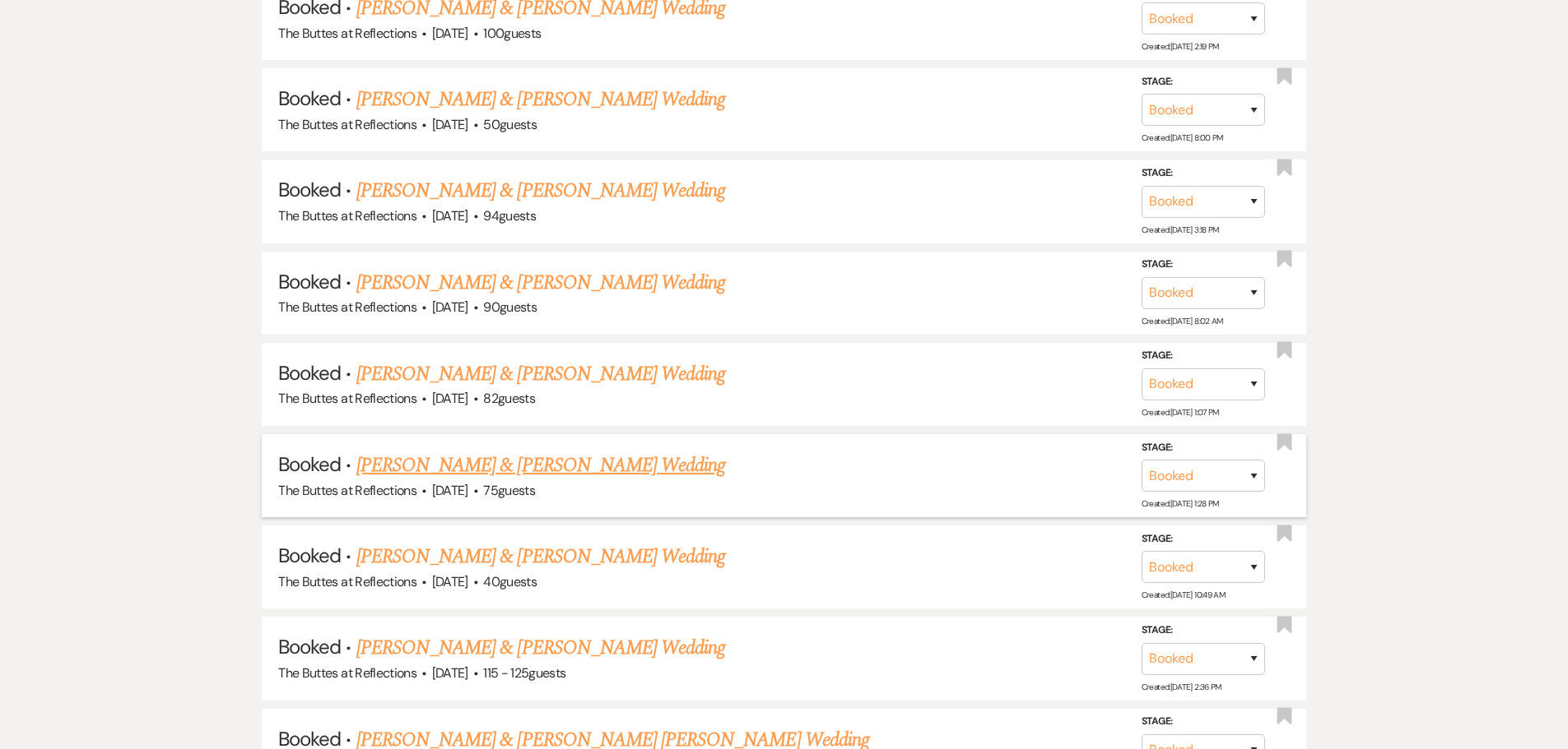
click at [598, 462] on link "[PERSON_NAME] & [PERSON_NAME] Wedding" at bounding box center [541, 465] width 369 height 30
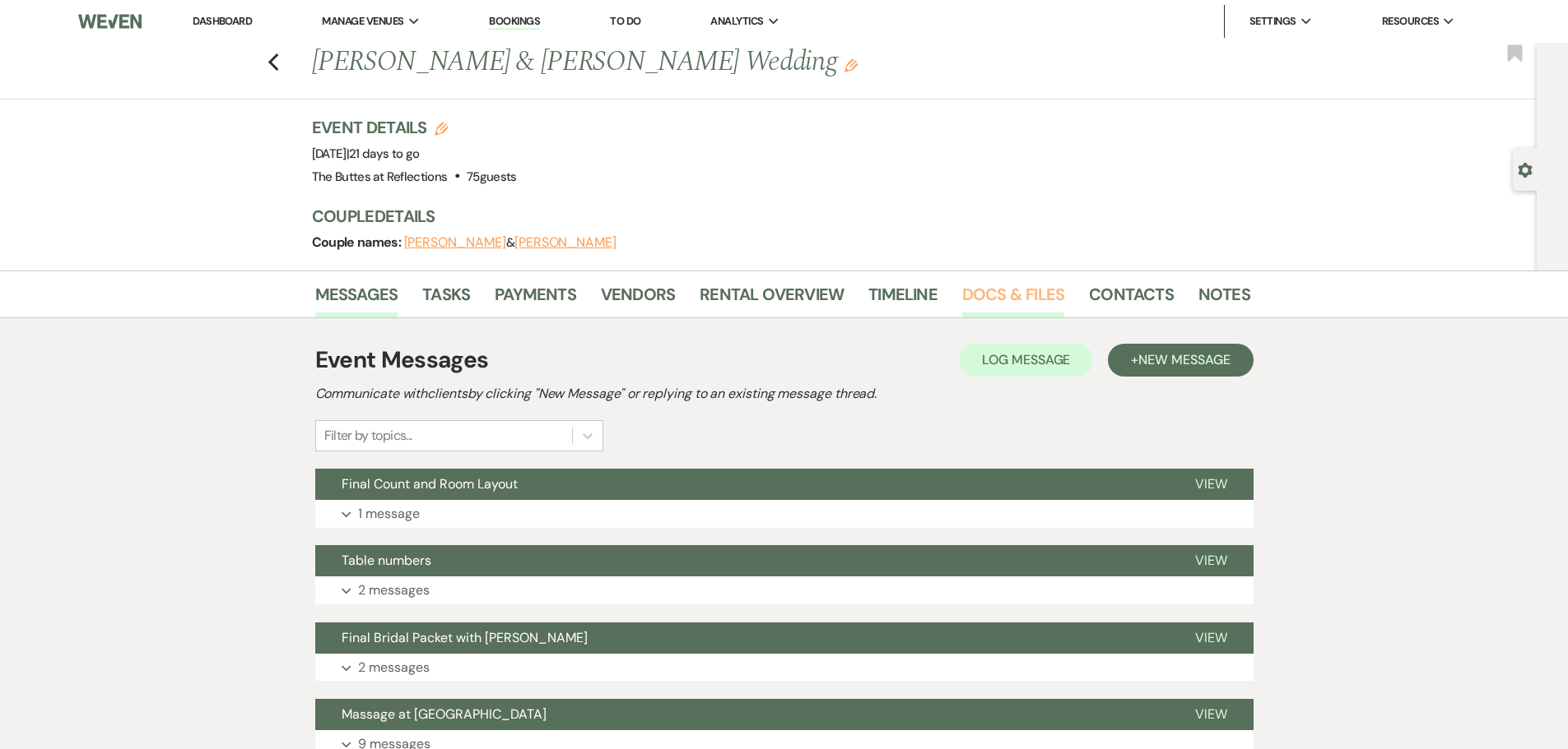
click at [1000, 296] on link "Docs & Files" at bounding box center [1013, 300] width 102 height 36
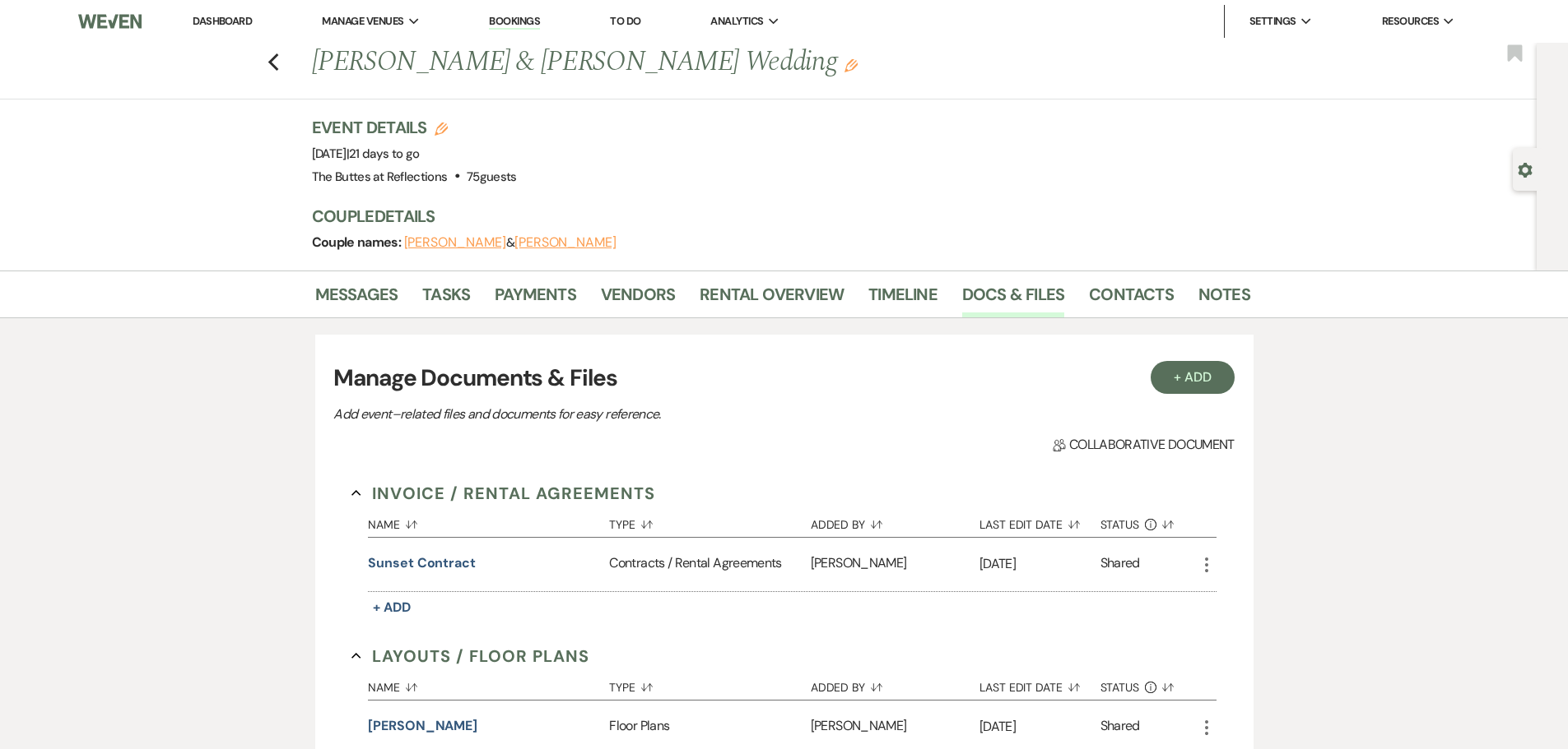
click at [243, 18] on link "Dashboard" at bounding box center [222, 21] width 60 height 14
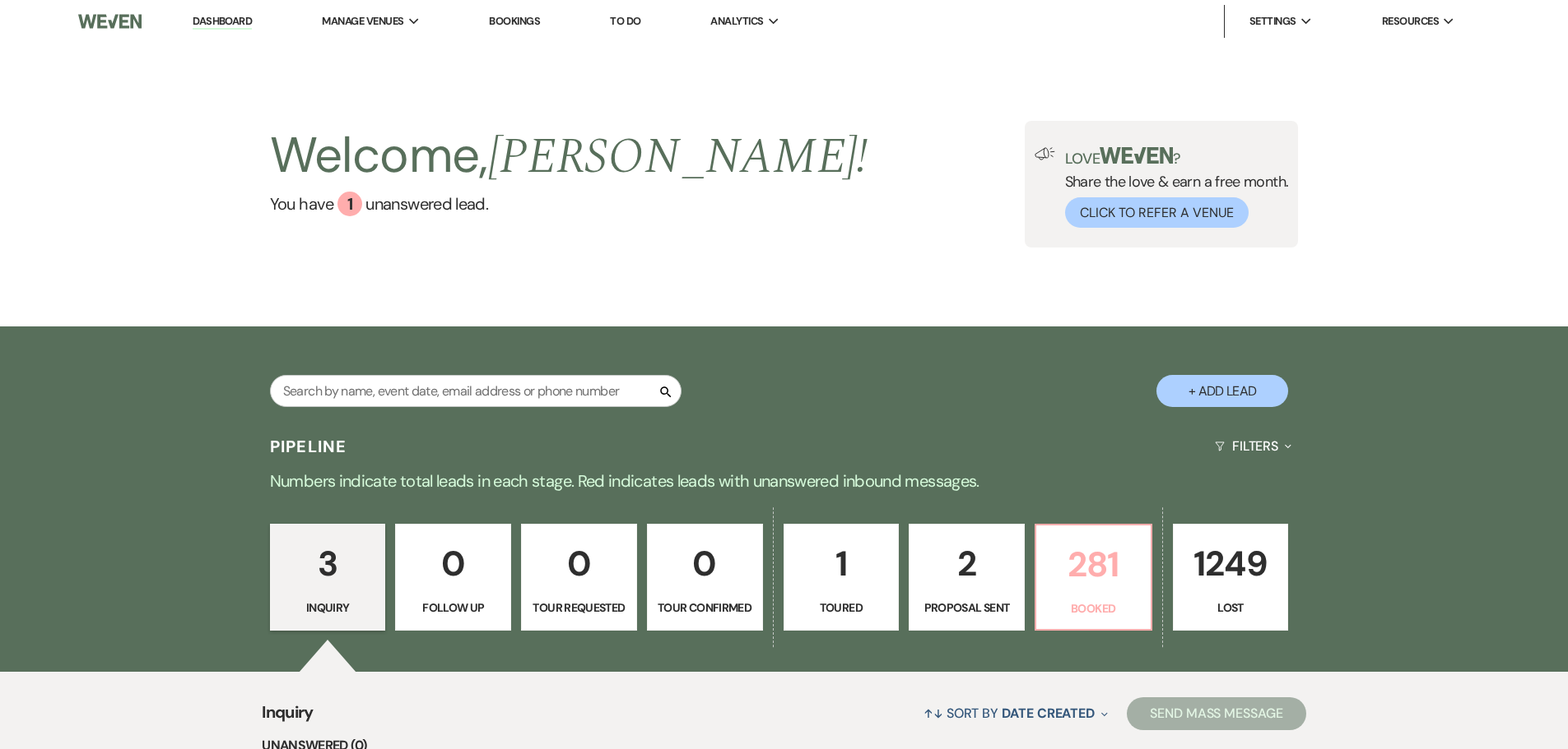
click at [1088, 584] on p "281" at bounding box center [1093, 564] width 95 height 55
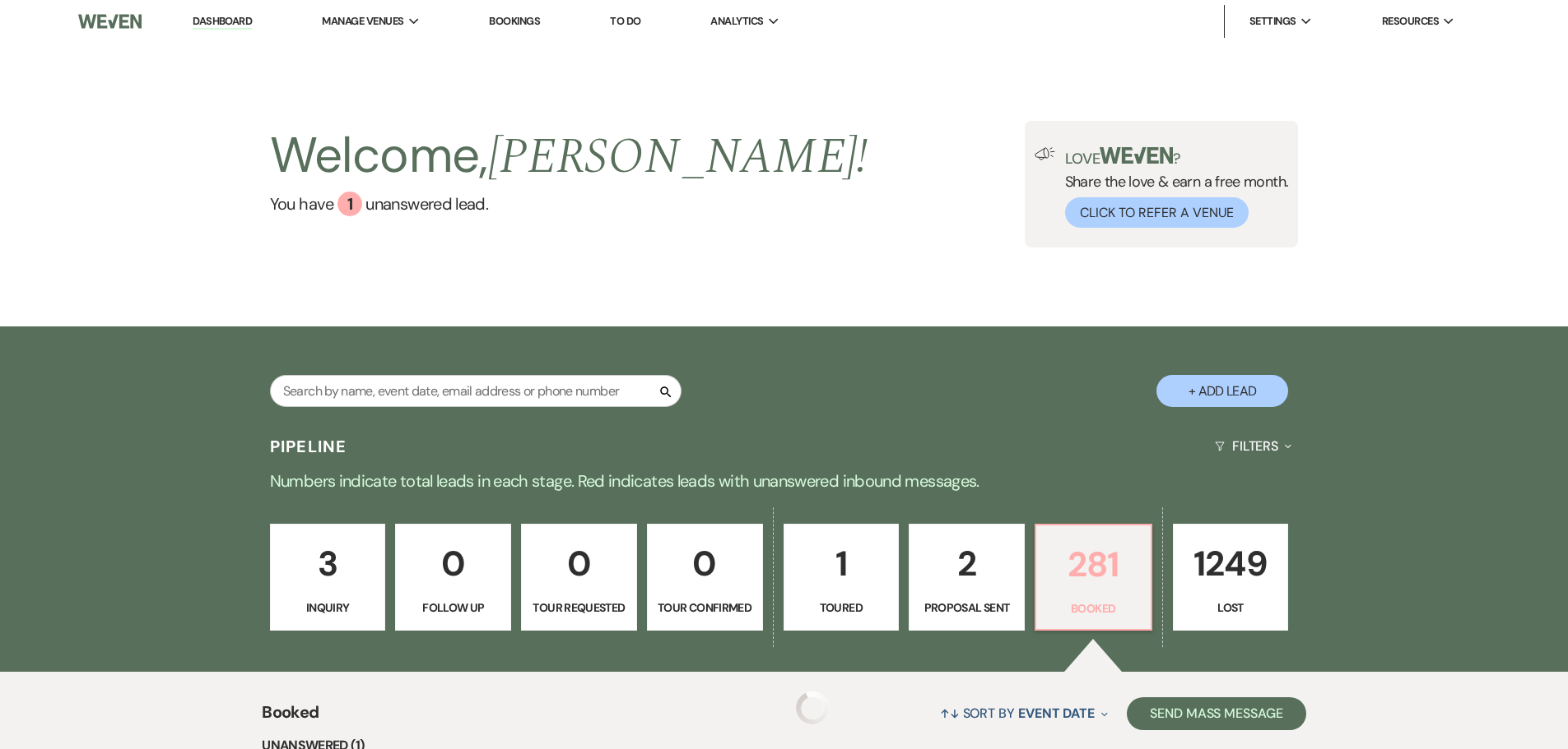
click at [1087, 578] on p "281" at bounding box center [1093, 564] width 95 height 55
click at [1085, 578] on p "281" at bounding box center [1093, 564] width 95 height 55
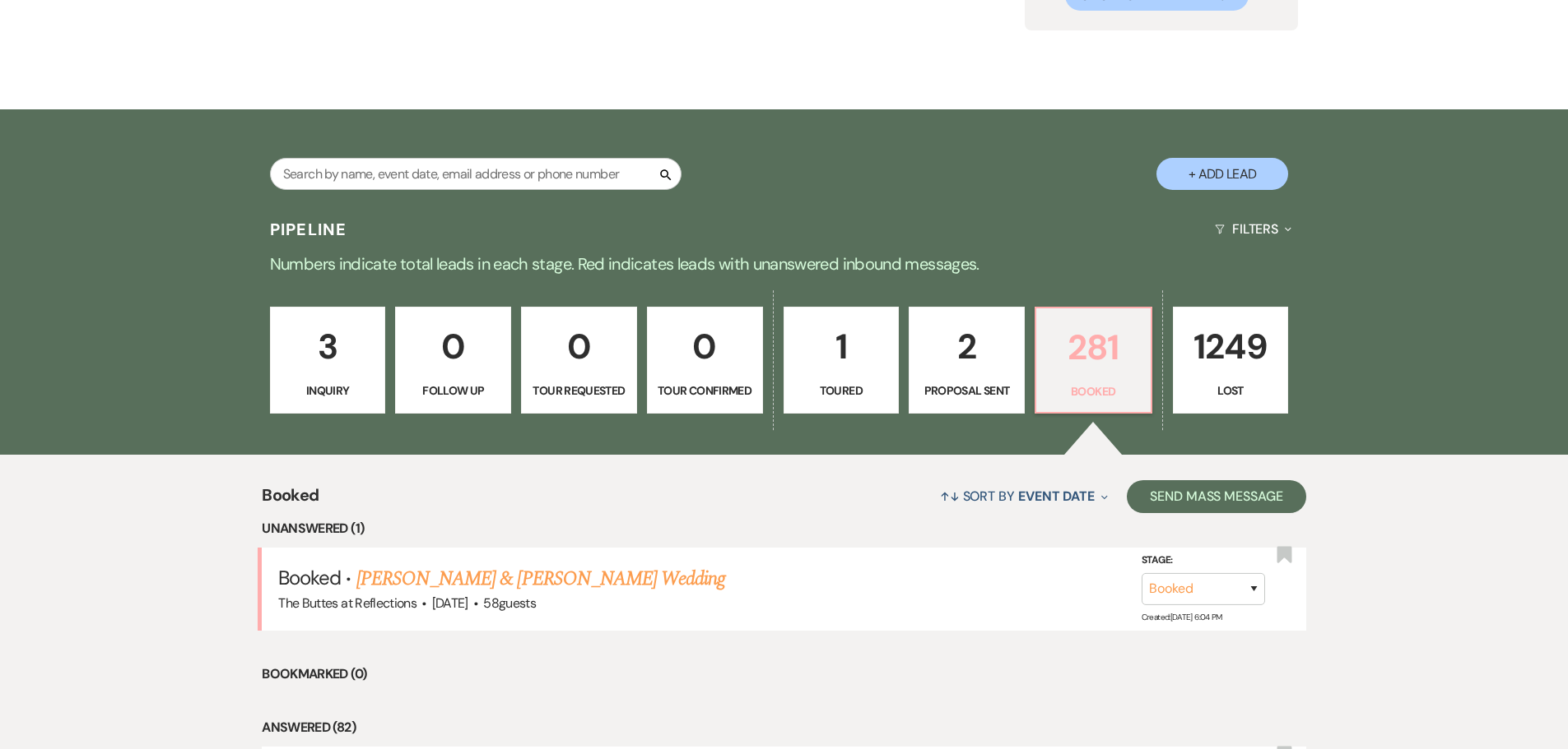
scroll to position [247, 0]
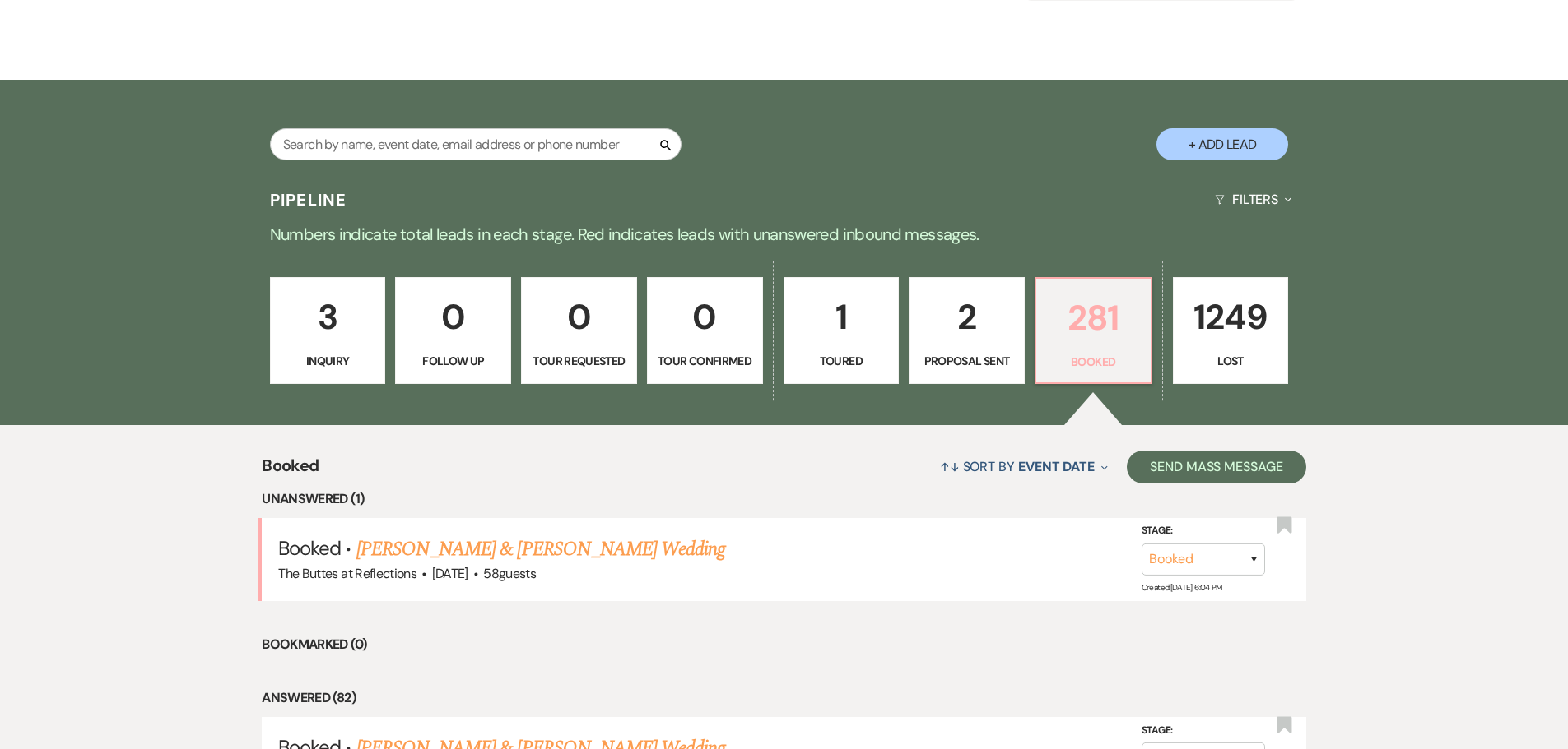
click at [1075, 317] on p "281" at bounding box center [1093, 317] width 95 height 55
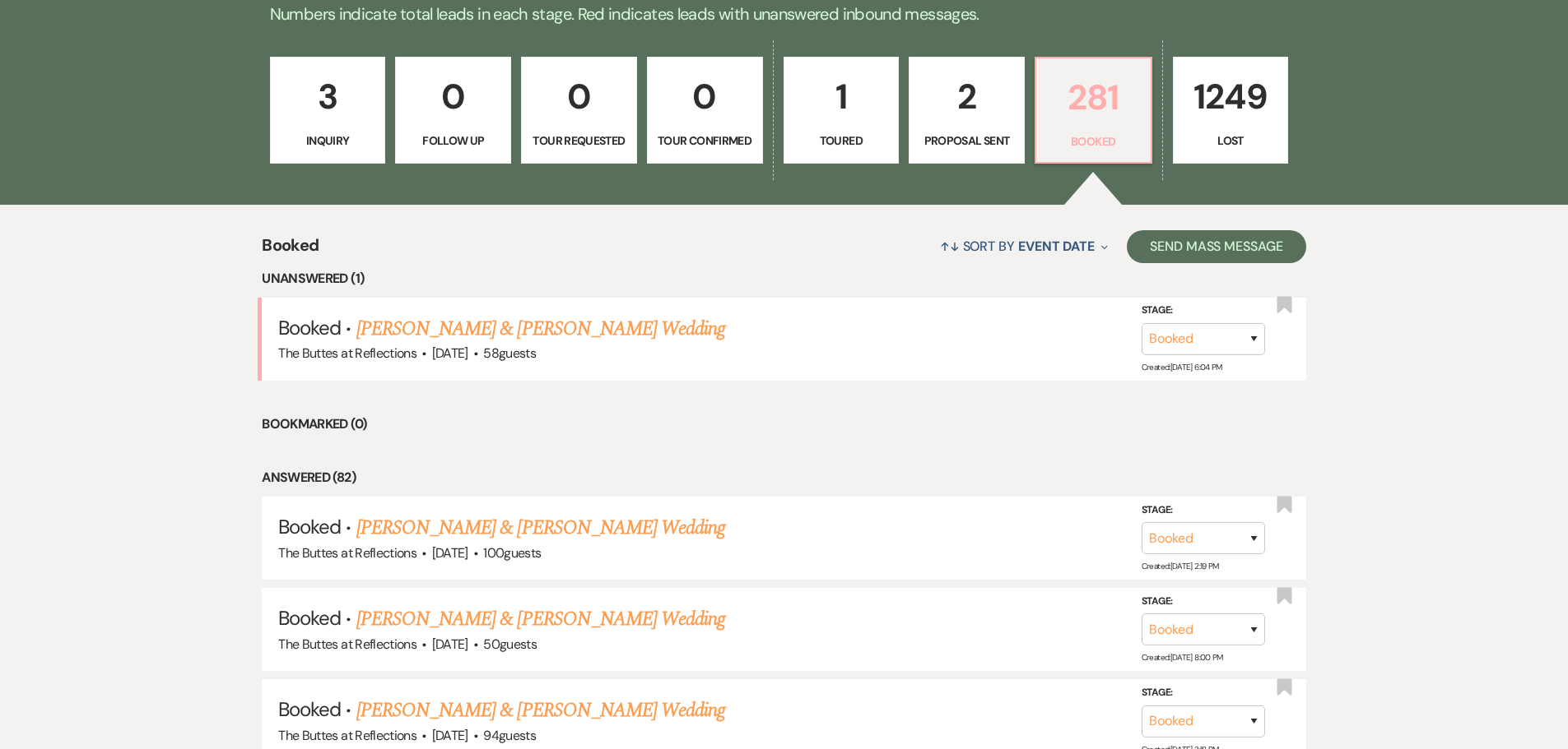
scroll to position [83, 0]
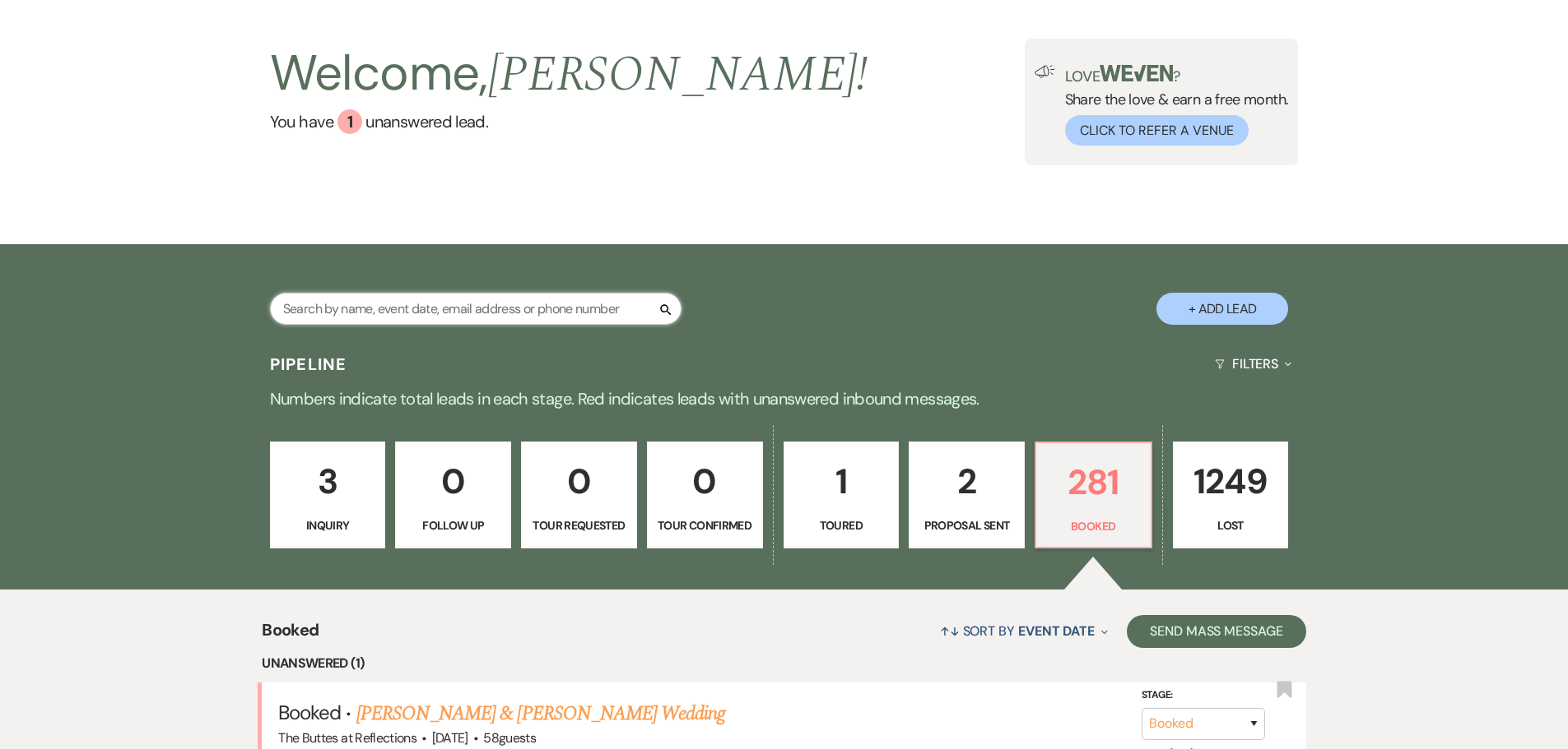
click at [450, 313] on input "text" at bounding box center [476, 308] width 411 height 32
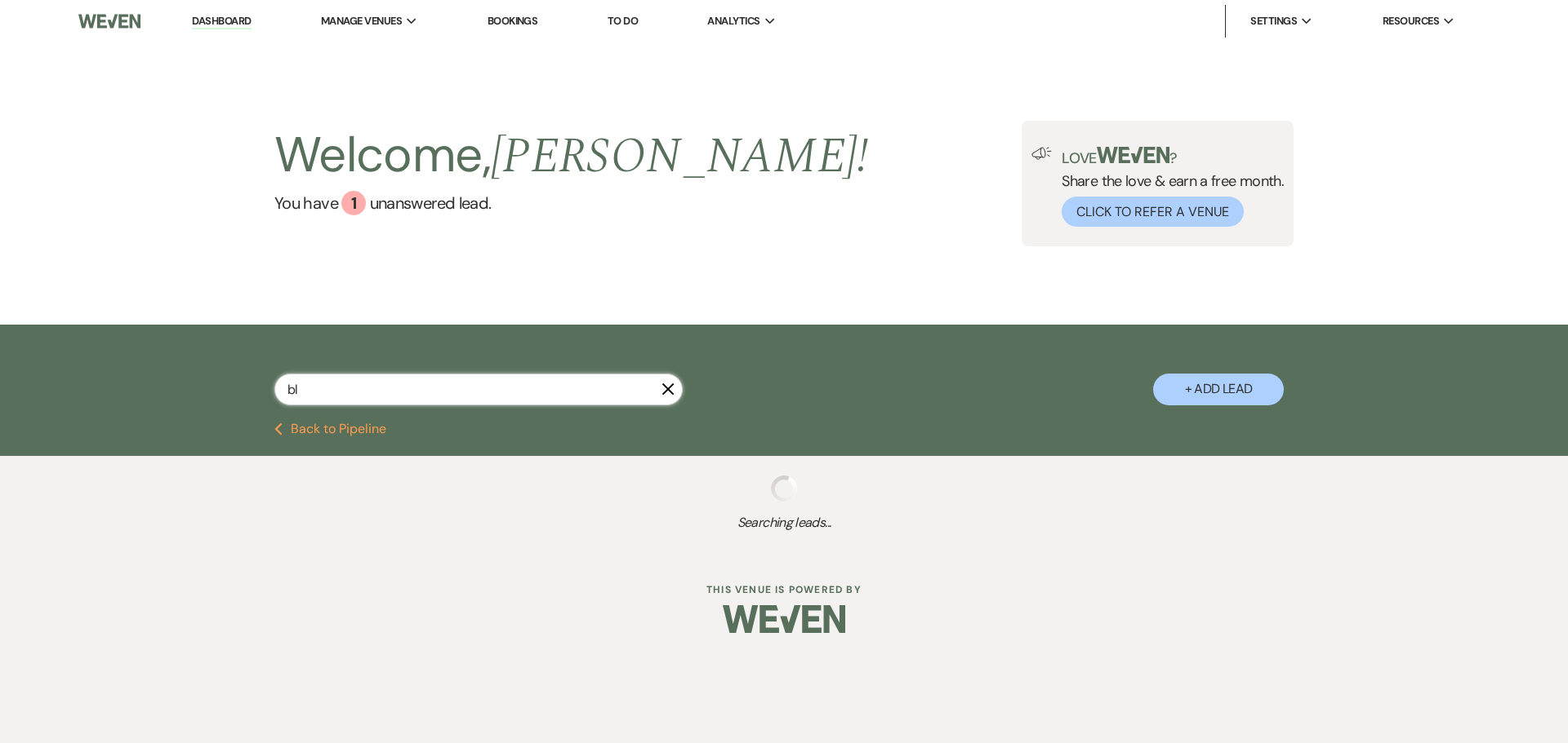
type input "bla"
select select "8"
select select "7"
select select "8"
select select "5"
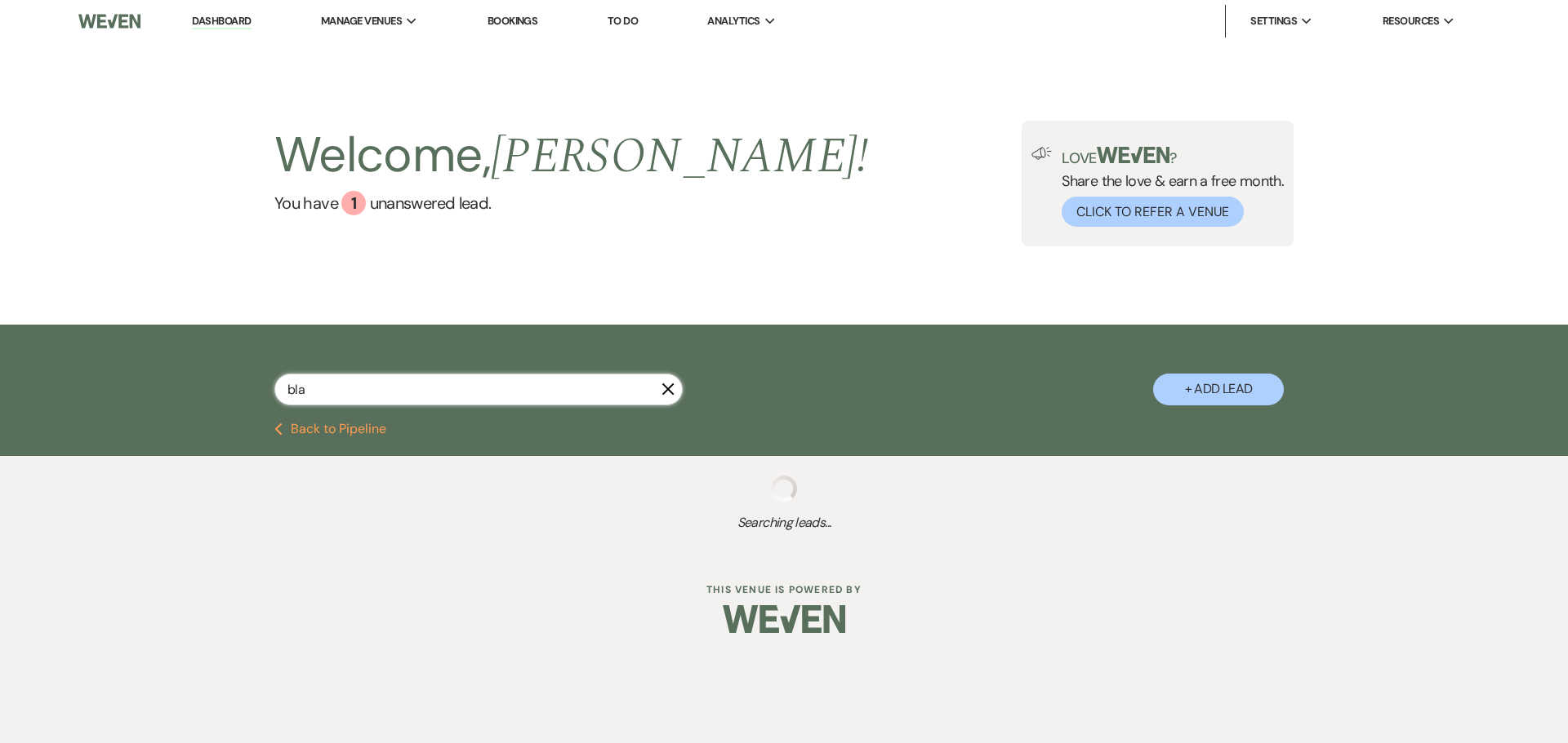
select select "8"
select select "7"
select select "8"
select select "5"
select select "8"
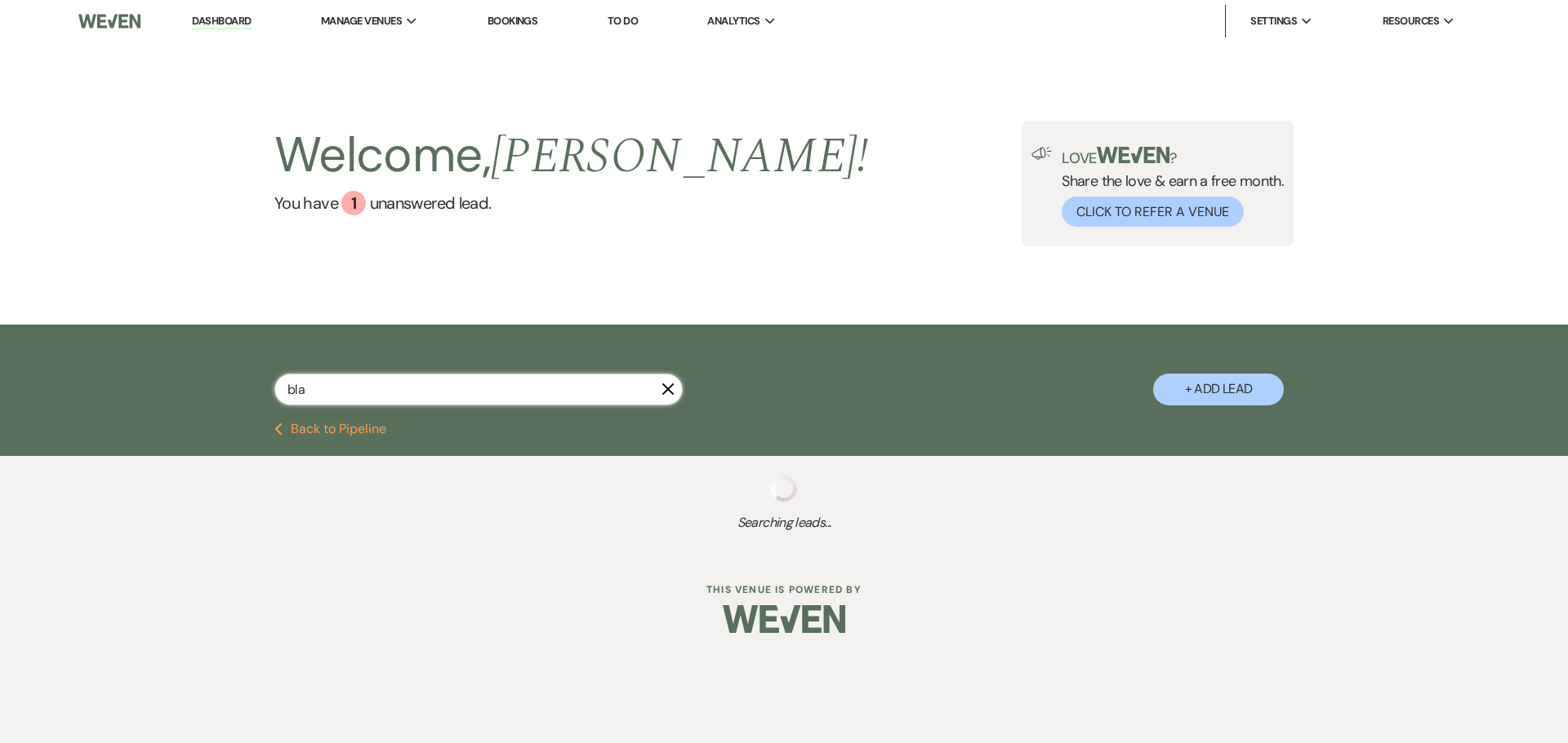
select select "5"
select select "8"
select select "3"
select select "8"
select select "5"
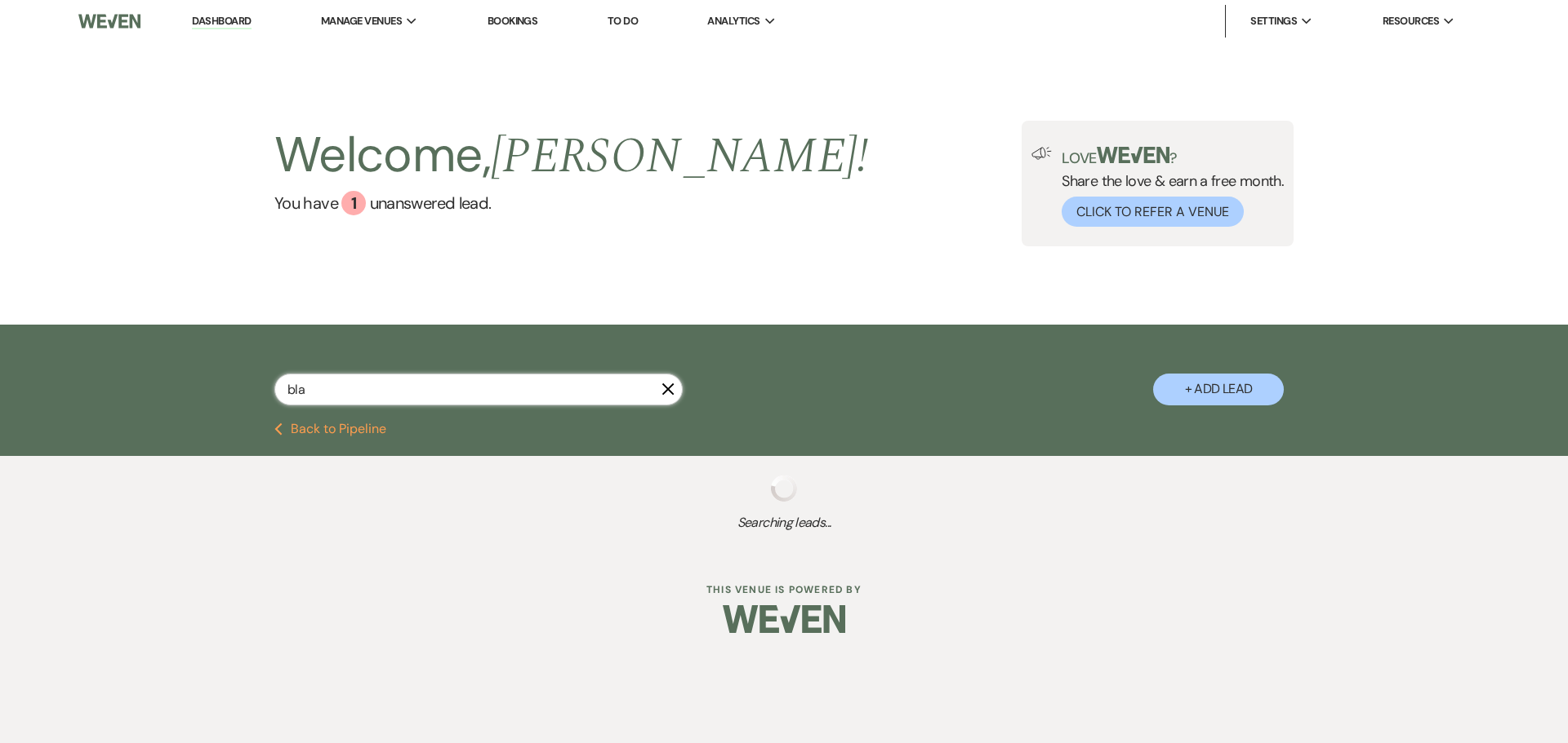
select select "8"
select select "5"
select select "8"
select select "11"
select select "8"
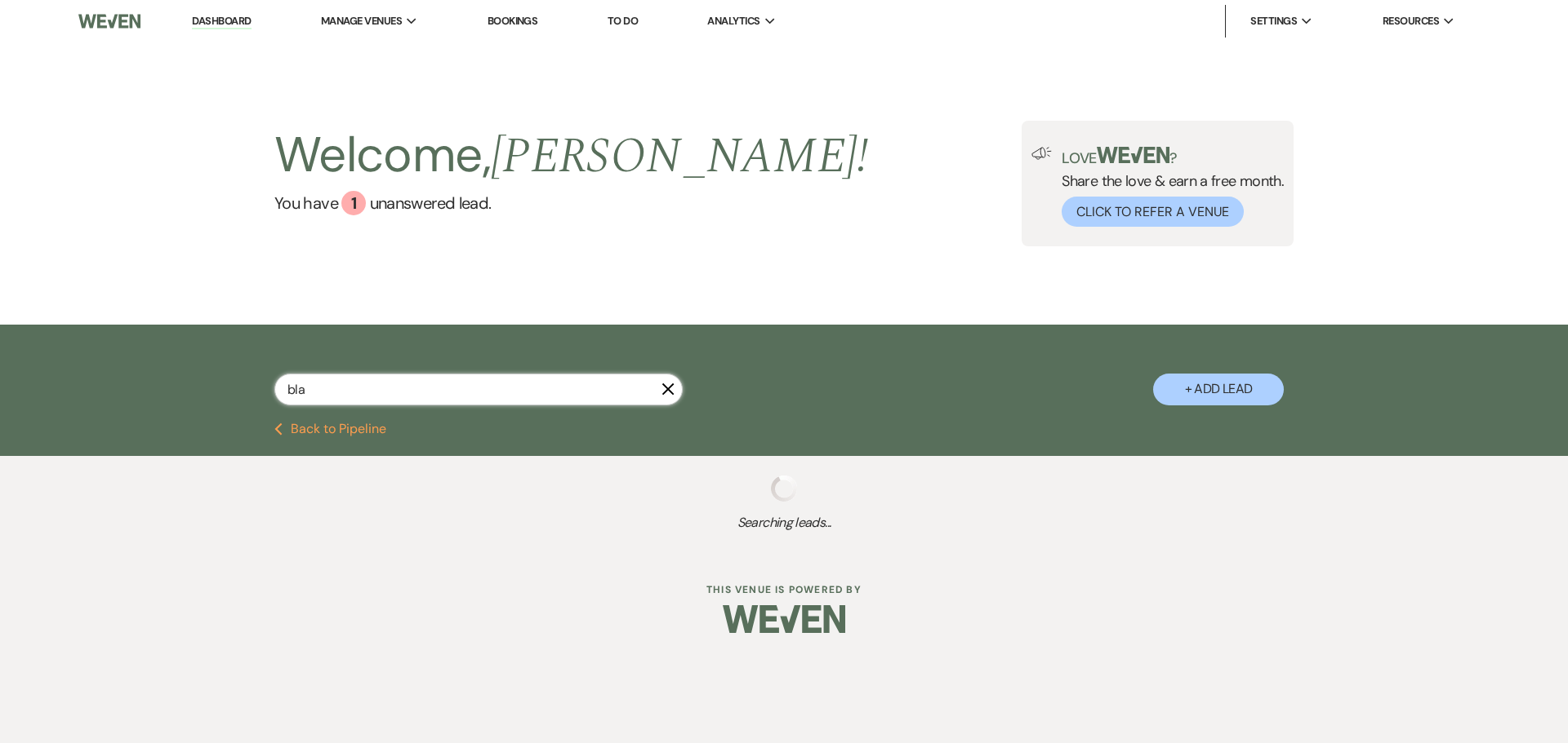
select select "11"
select select "8"
select select "5"
select select "8"
select select "5"
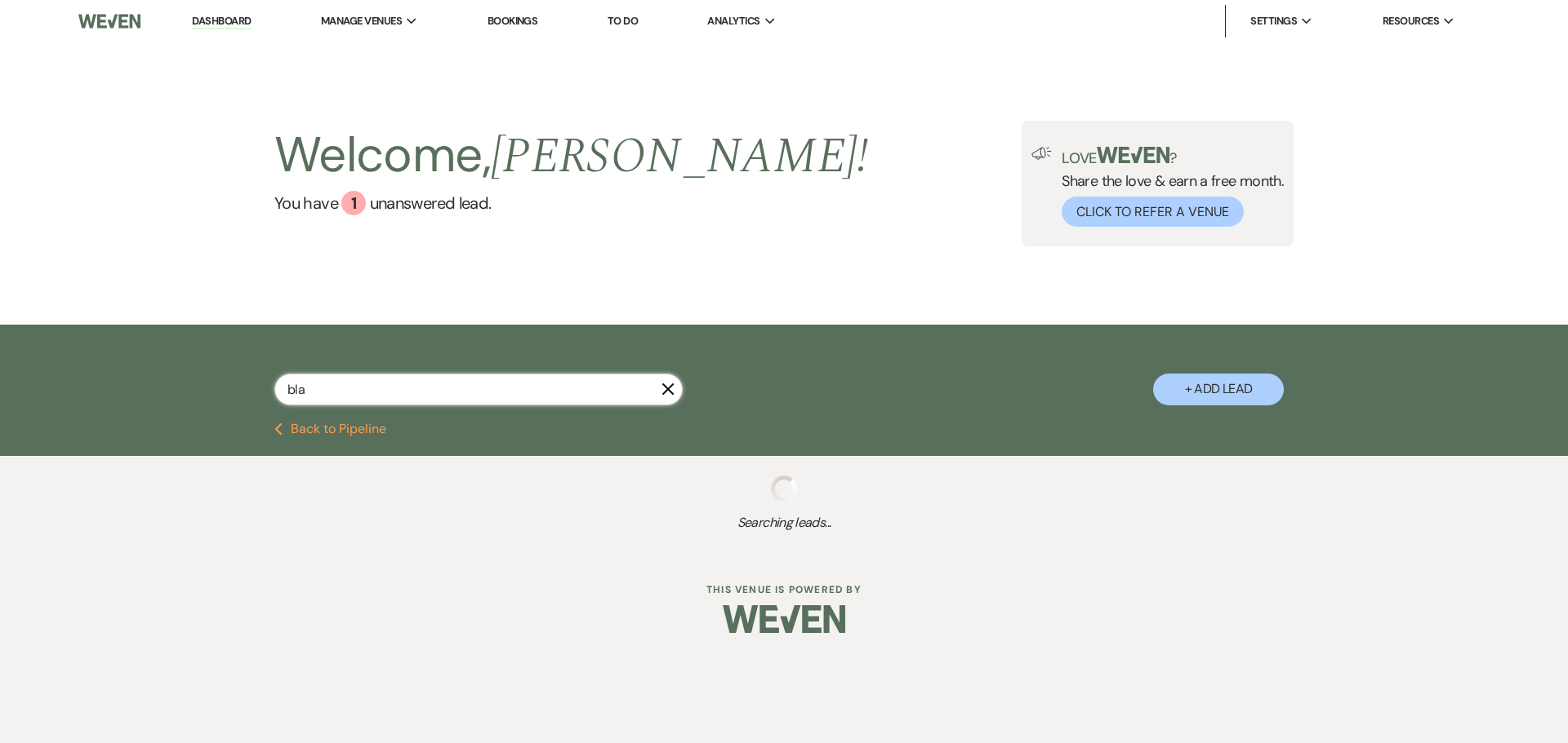
select select "8"
select select "5"
select select "8"
select select "5"
select select "8"
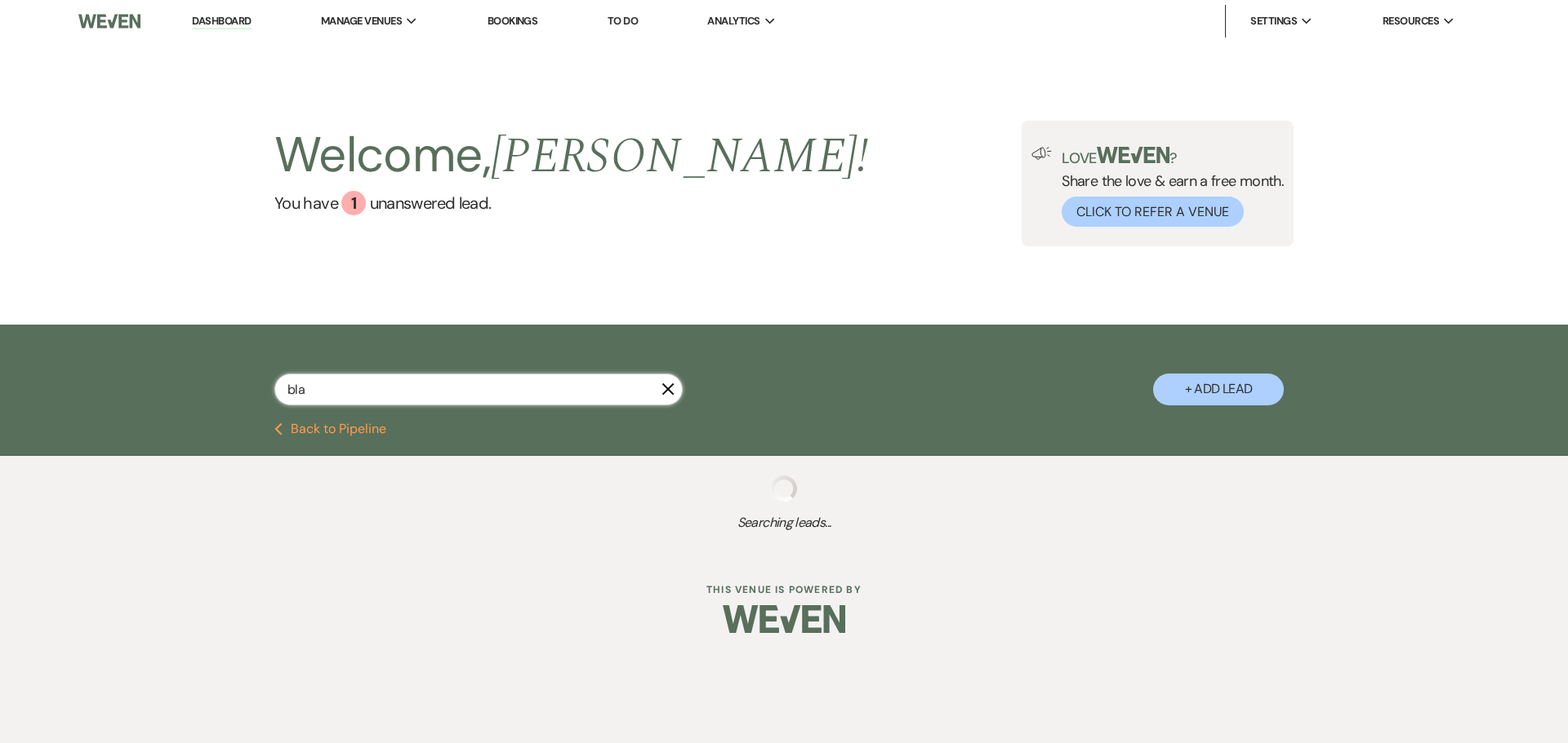
select select "4"
select select "8"
select select "5"
select select "8"
select select "5"
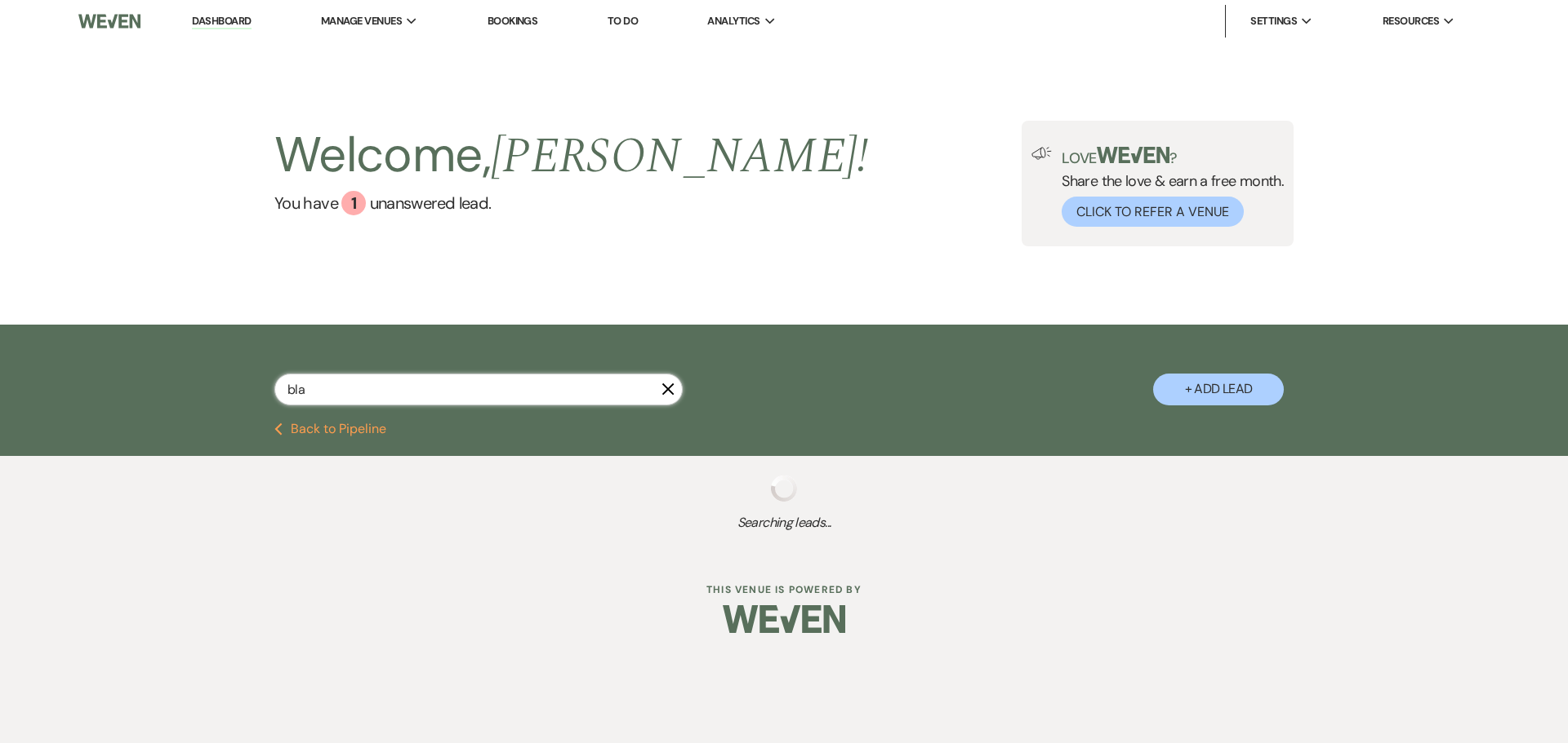
select select "8"
select select "5"
select select "8"
select select "5"
select select "8"
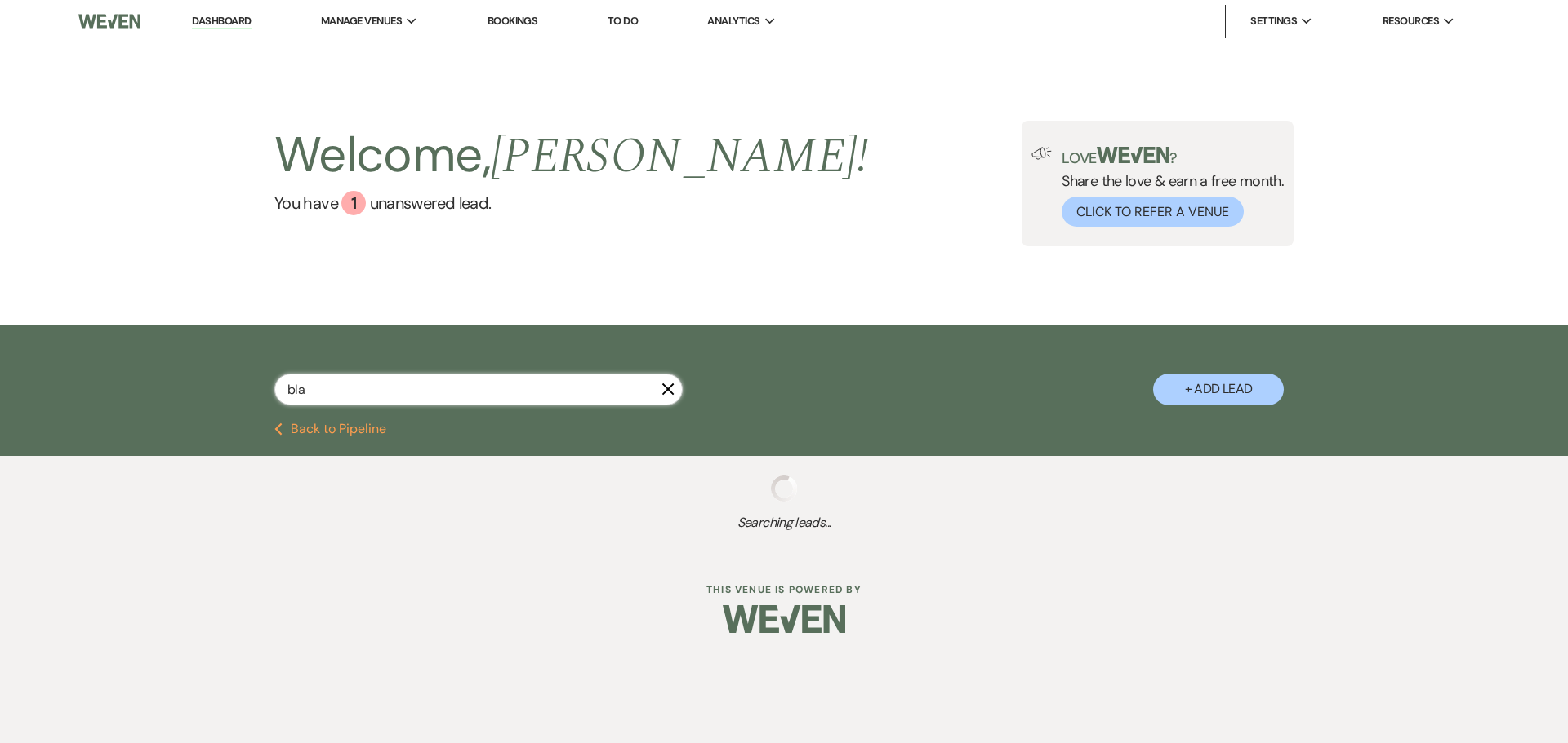
select select "10"
select select "8"
select select "5"
select select "8"
select select "6"
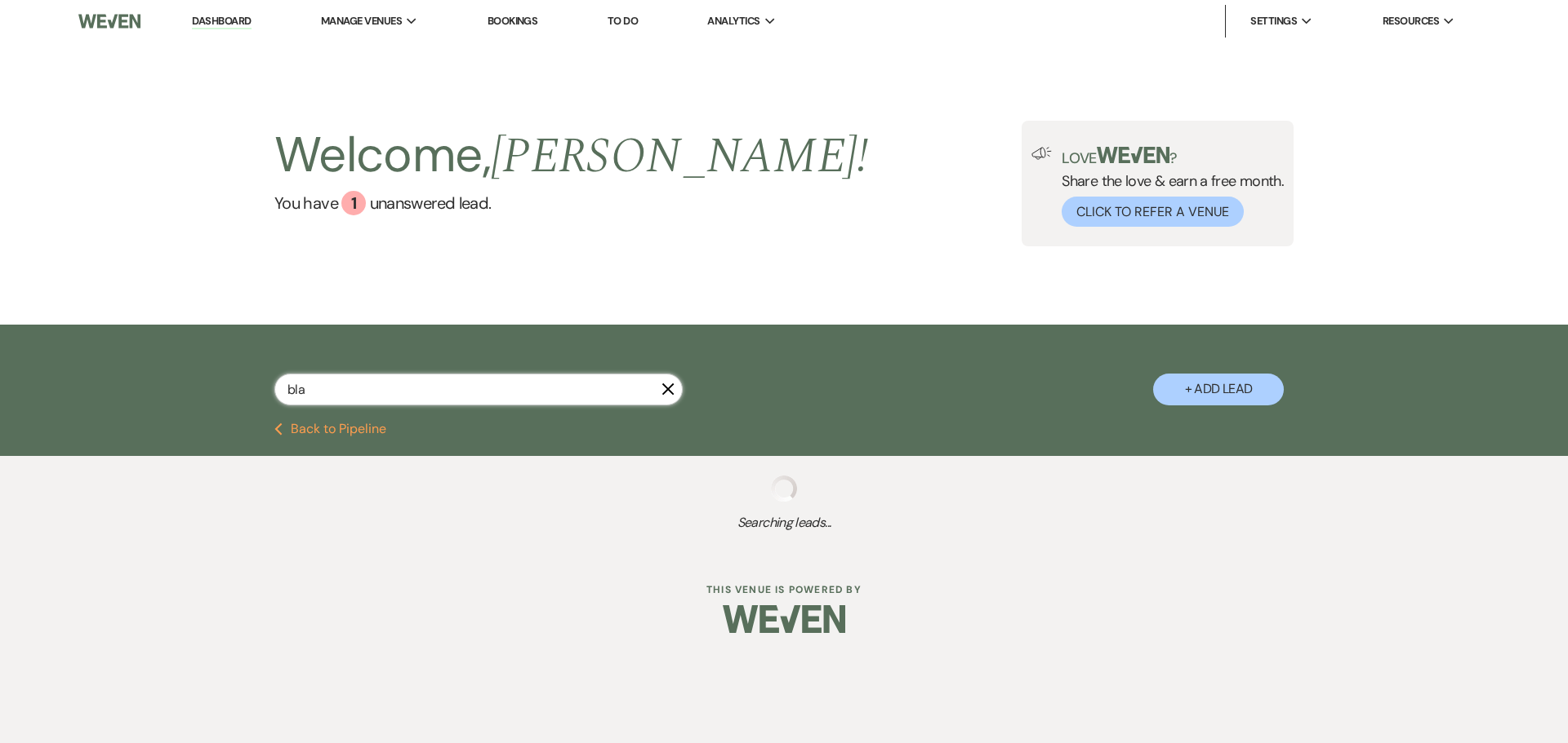
select select "8"
select select "5"
select select "8"
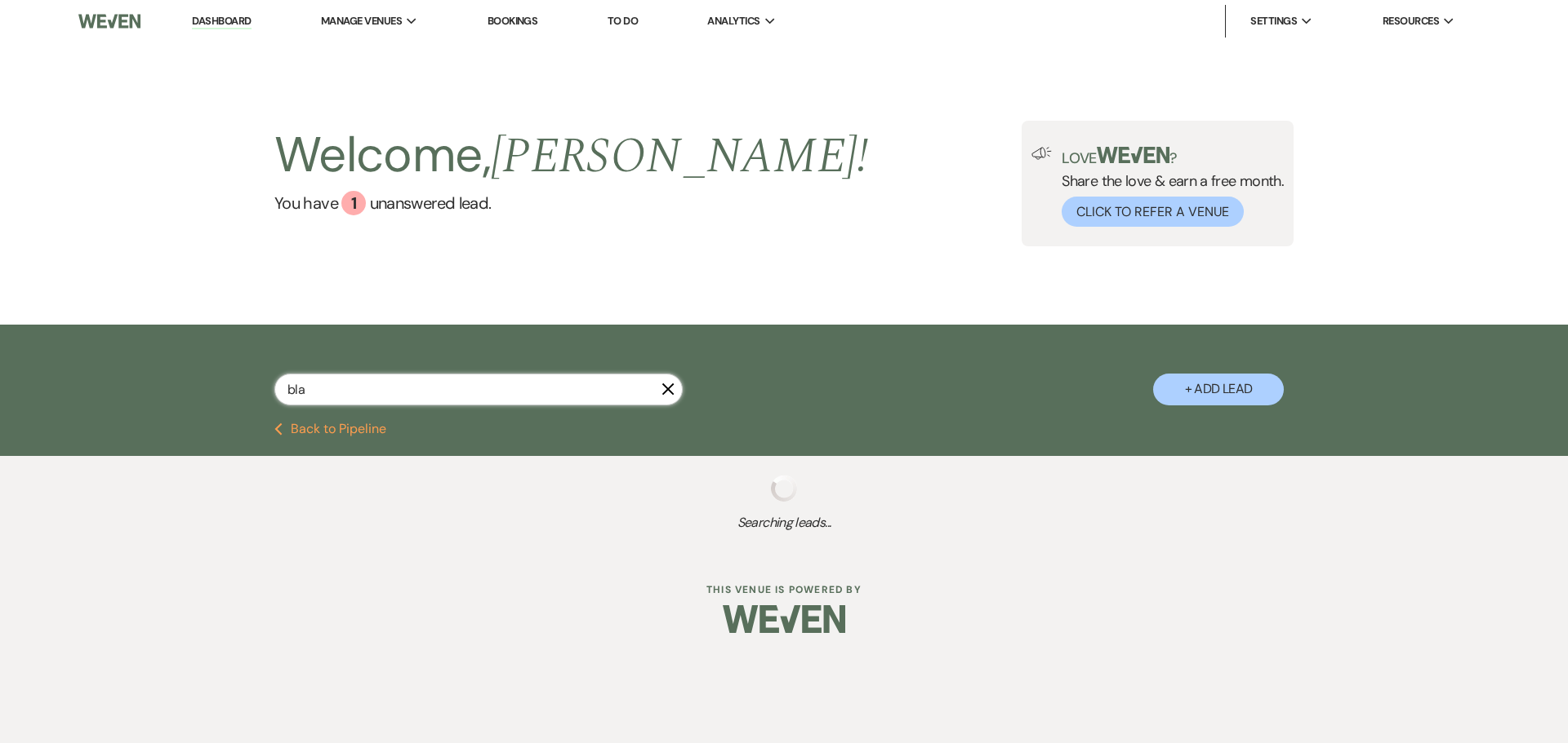
select select "5"
select select "8"
select select "6"
select select "8"
select select "1"
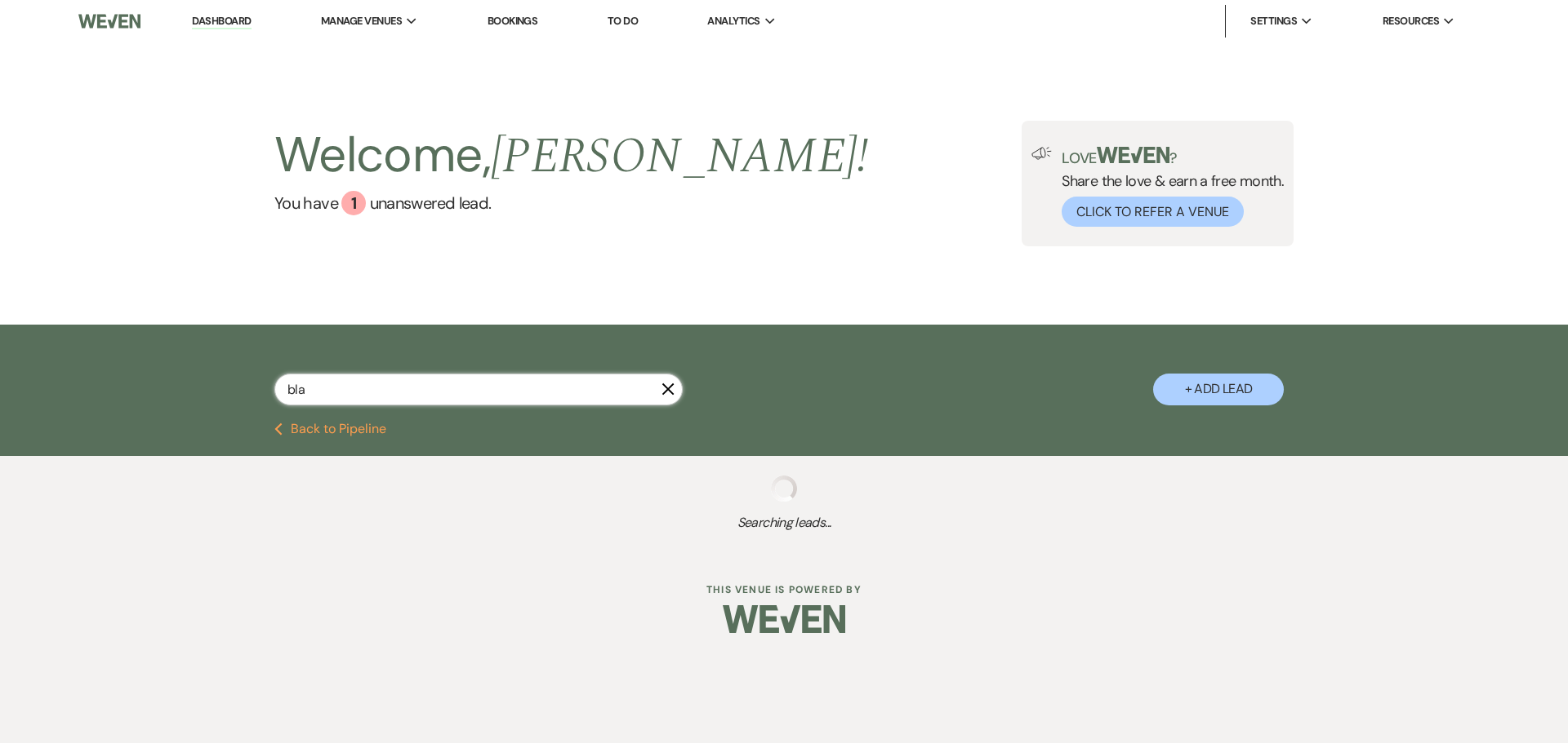
select select "8"
select select "5"
select select "8"
select select "6"
select select "8"
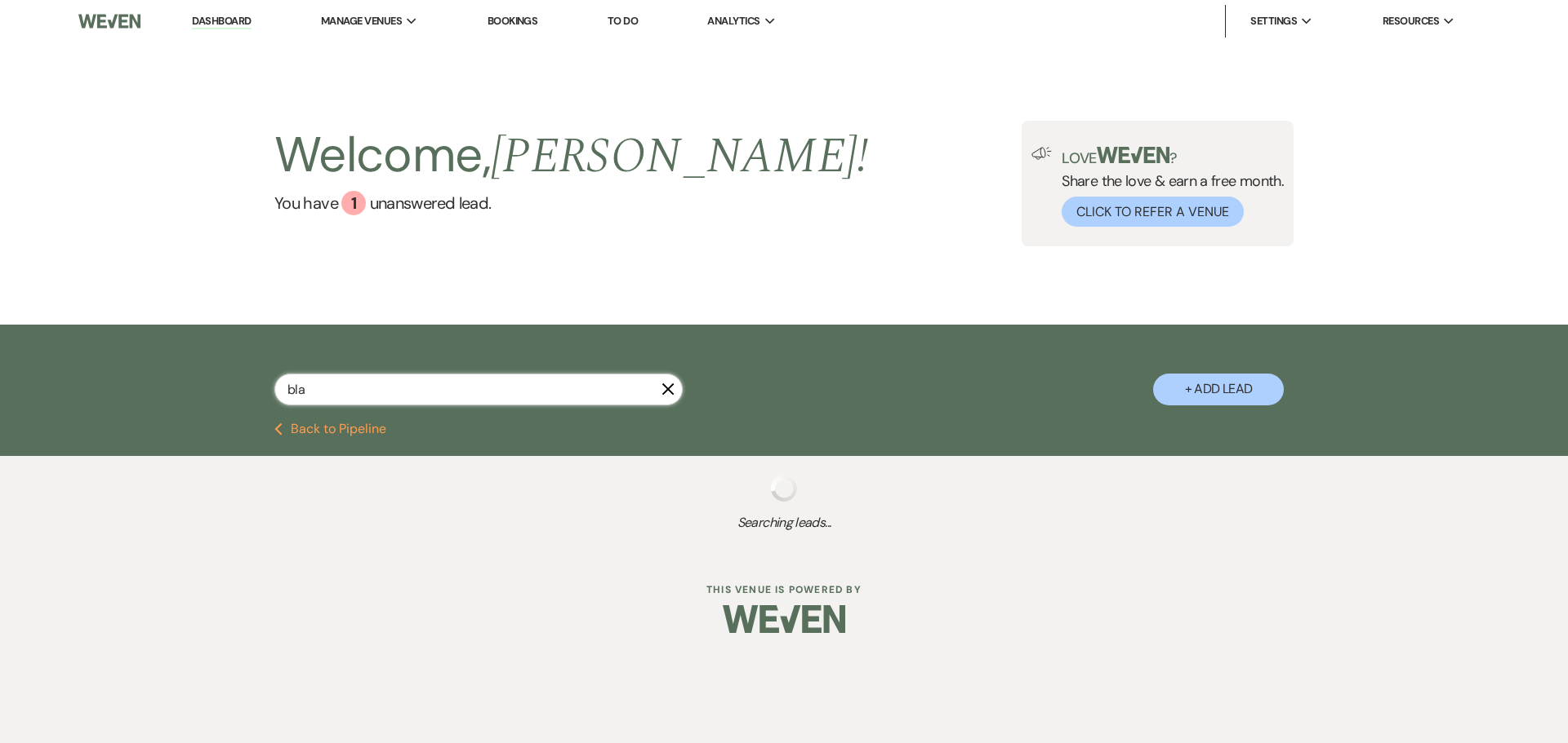
select select "5"
select select "8"
select select "5"
select select "8"
select select "6"
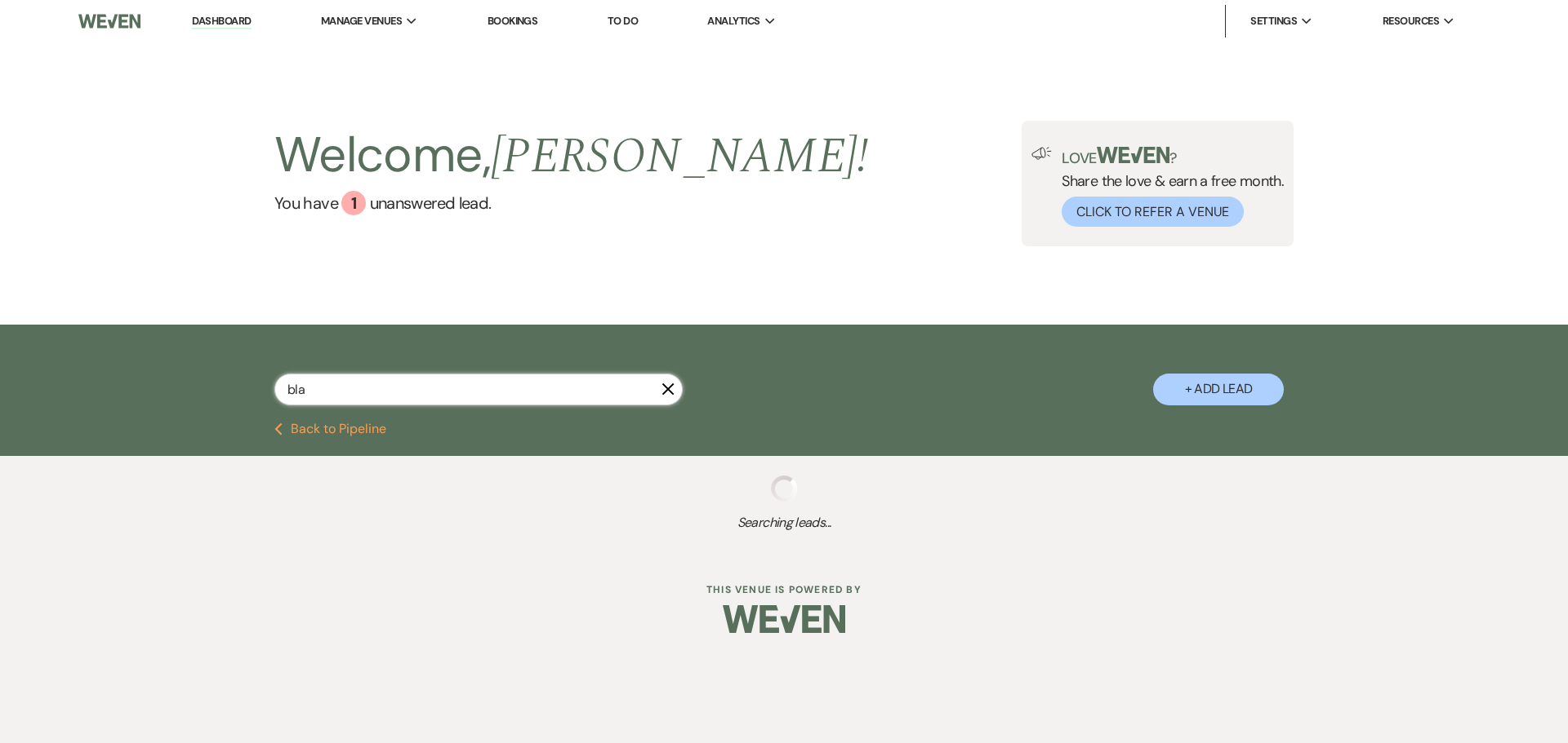
select select "8"
select select "5"
select select "8"
select select "6"
select select "8"
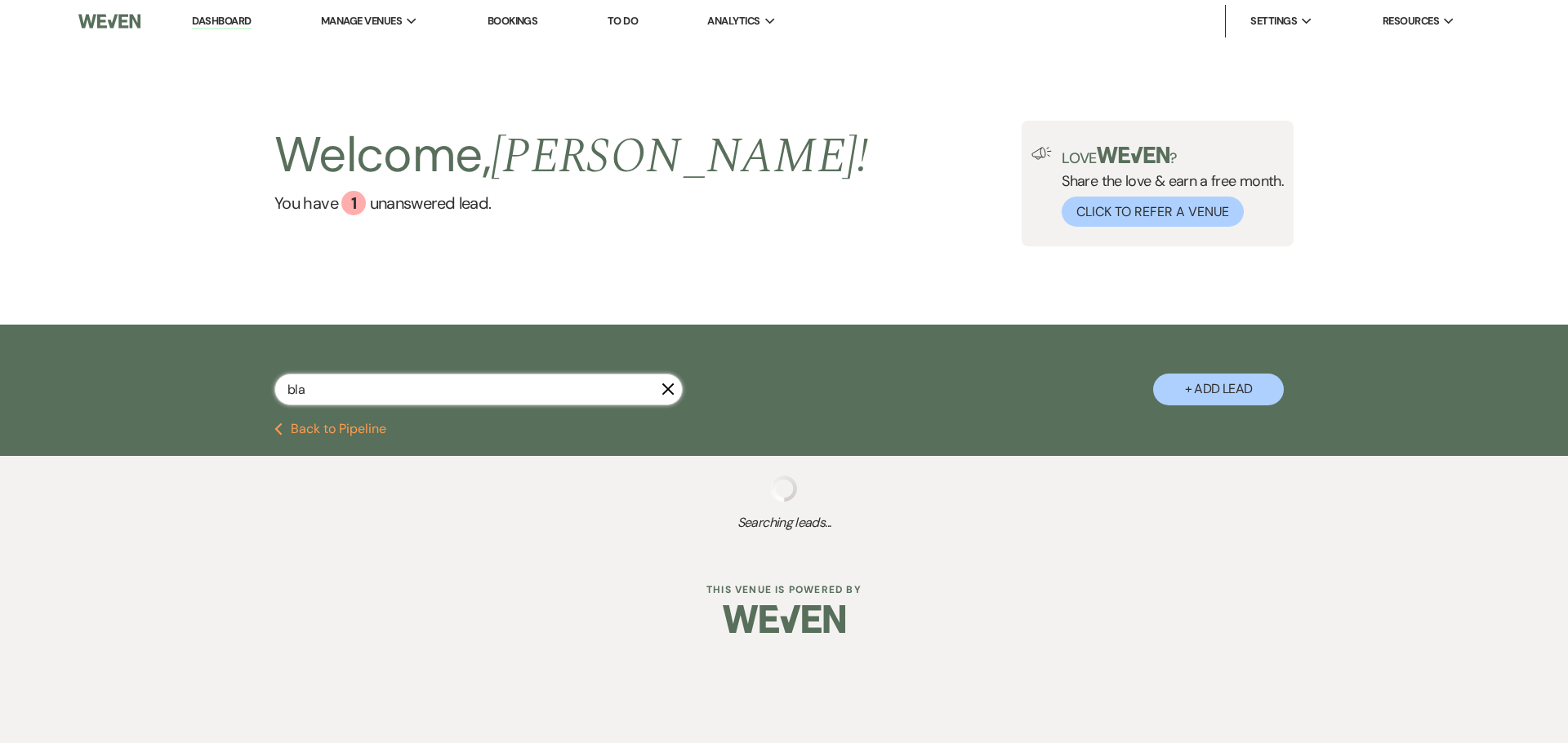
select select "5"
select select "8"
select select "11"
select select "8"
select select "4"
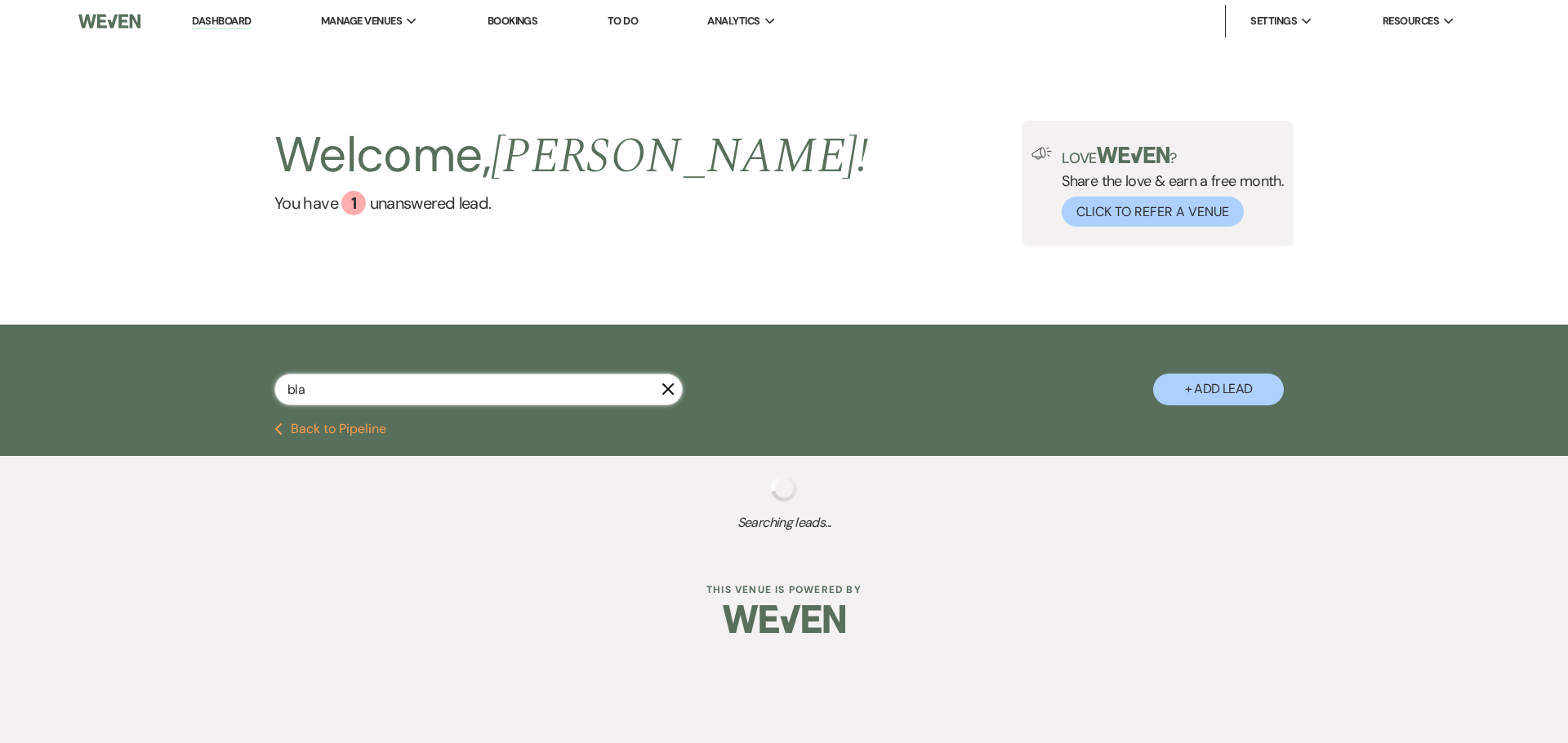
select select "8"
select select "6"
select select "8"
select select "2"
select select "8"
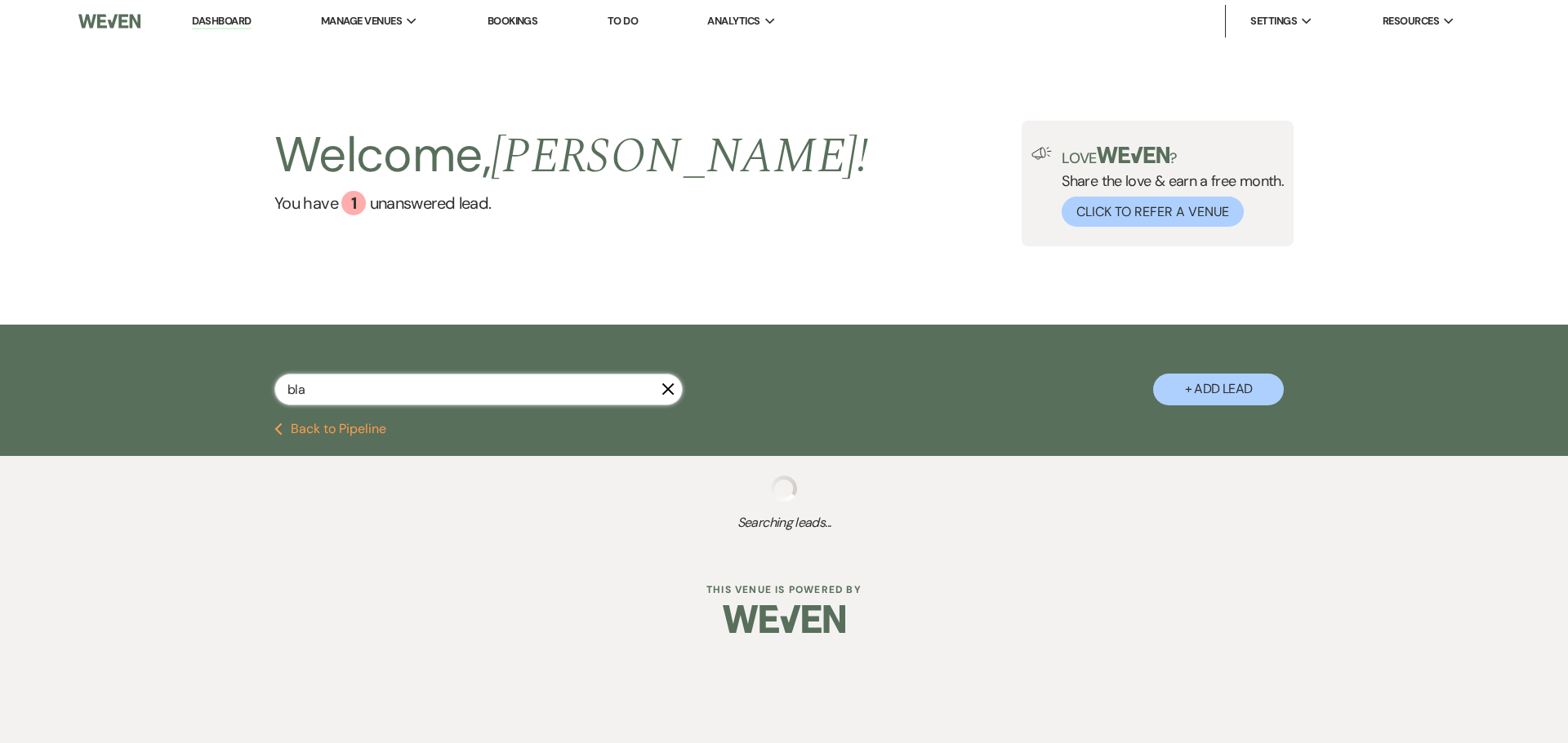
select select "9"
select select "8"
select select "4"
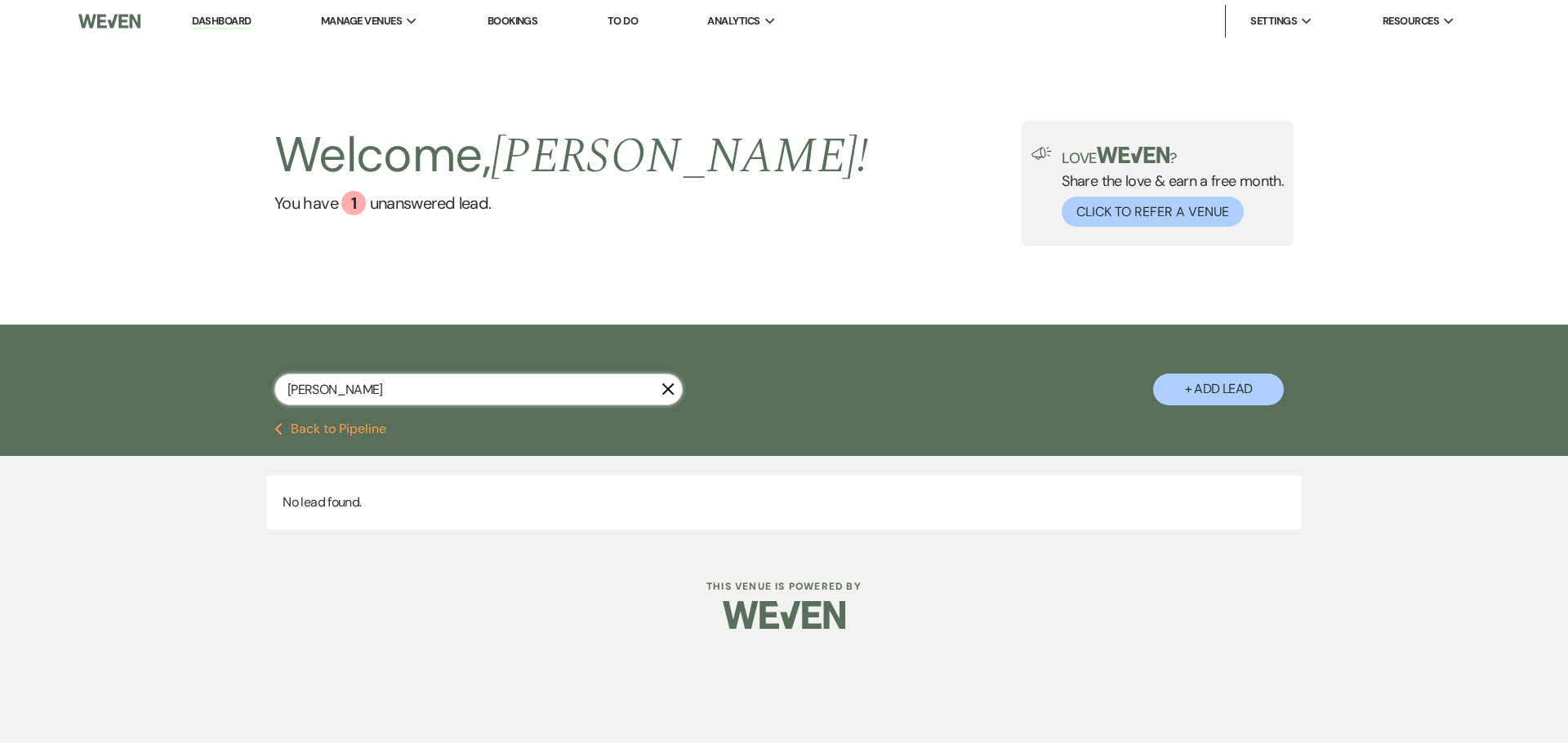
type input "bla"
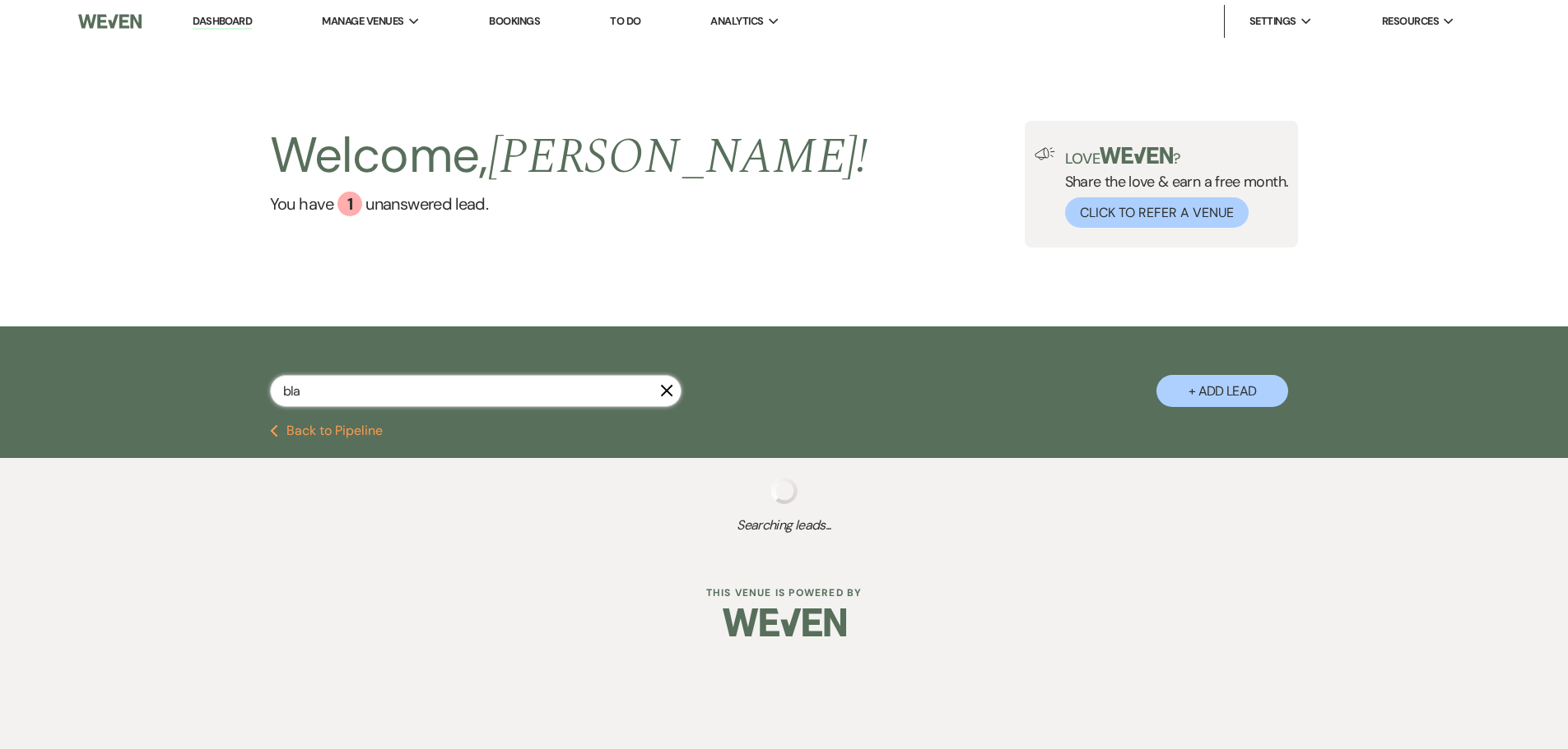
select select "8"
select select "5"
select select "8"
select select "5"
select select "8"
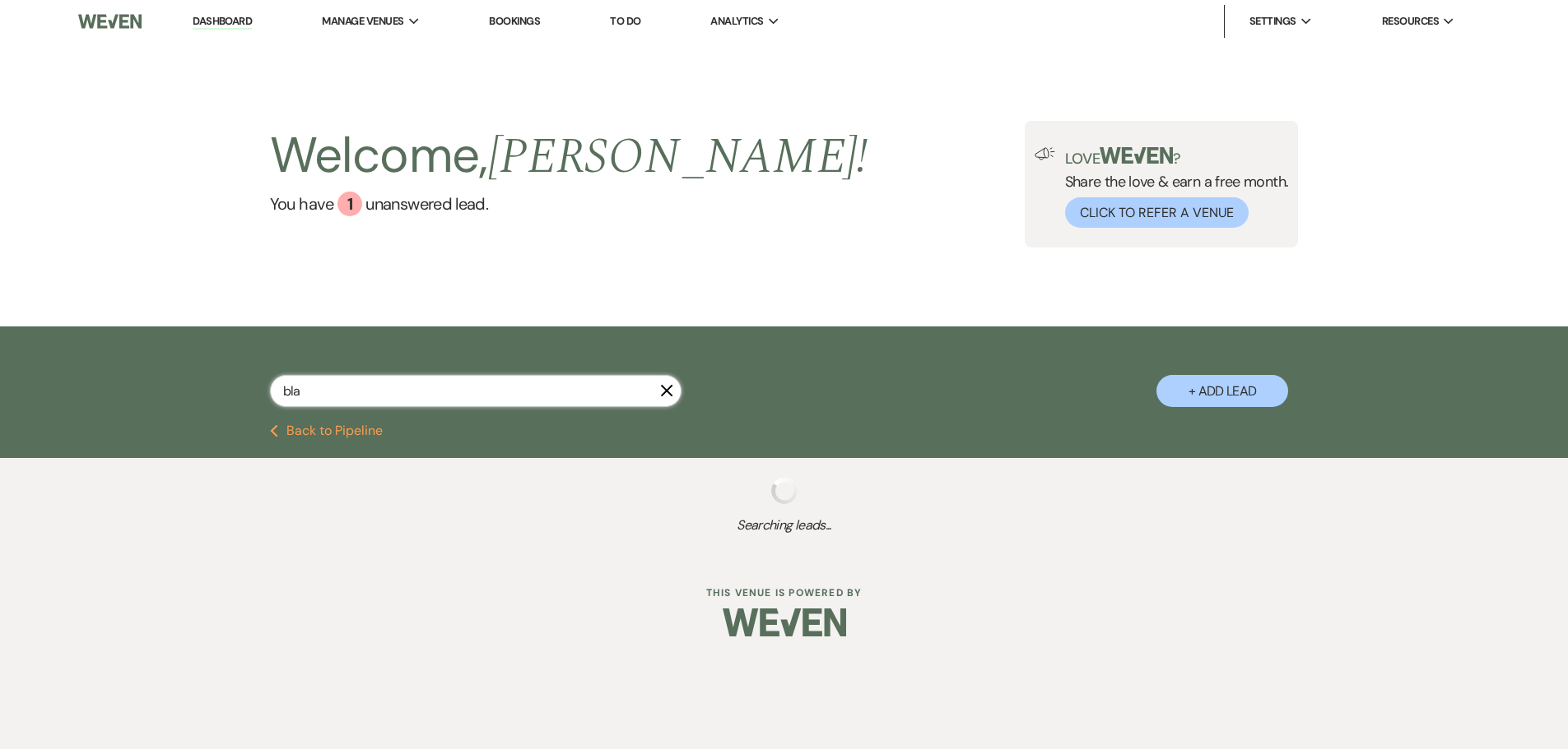
select select "5"
select select "8"
select select "5"
select select "8"
select select "5"
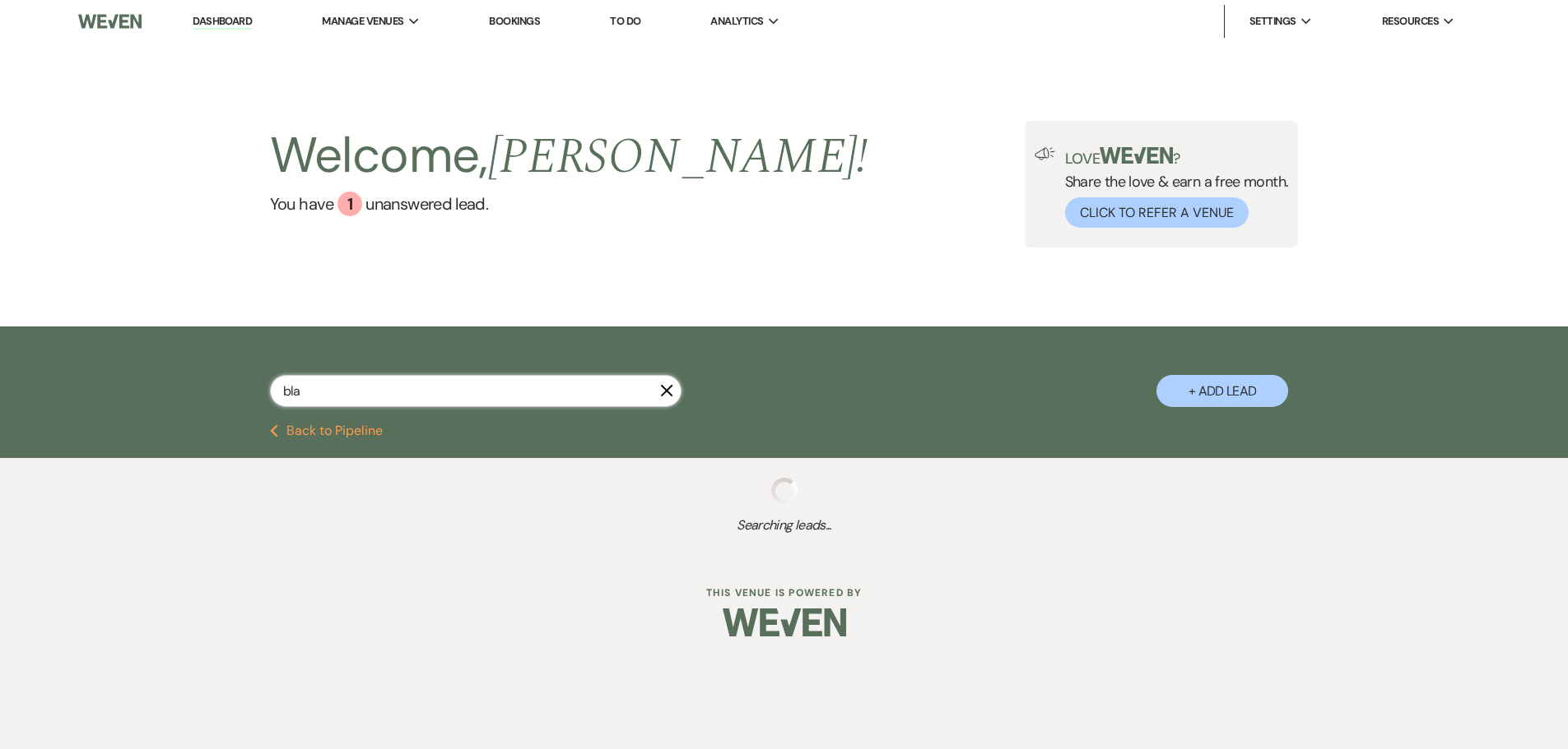
select select "8"
select select "10"
select select "8"
select select "5"
select select "8"
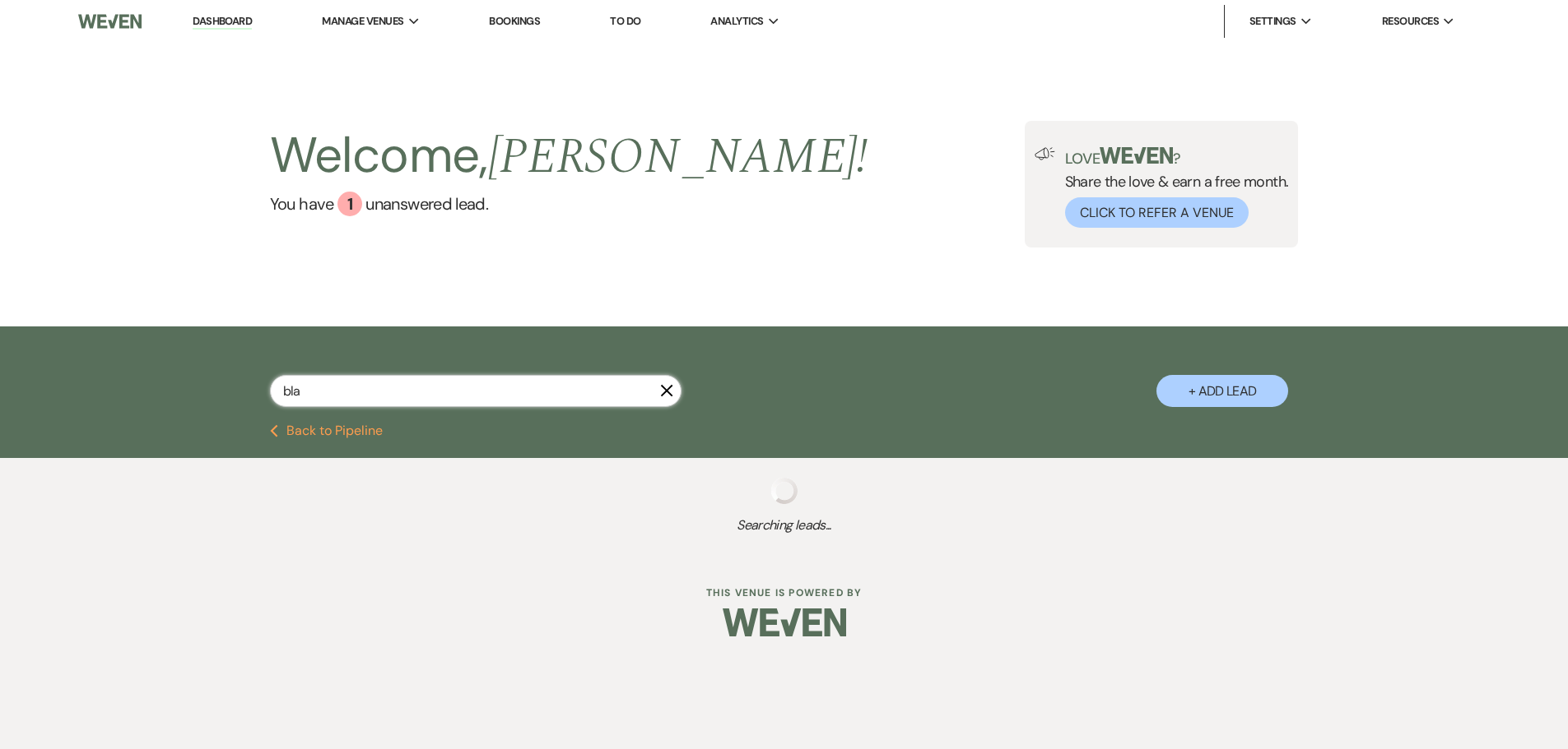
select select "5"
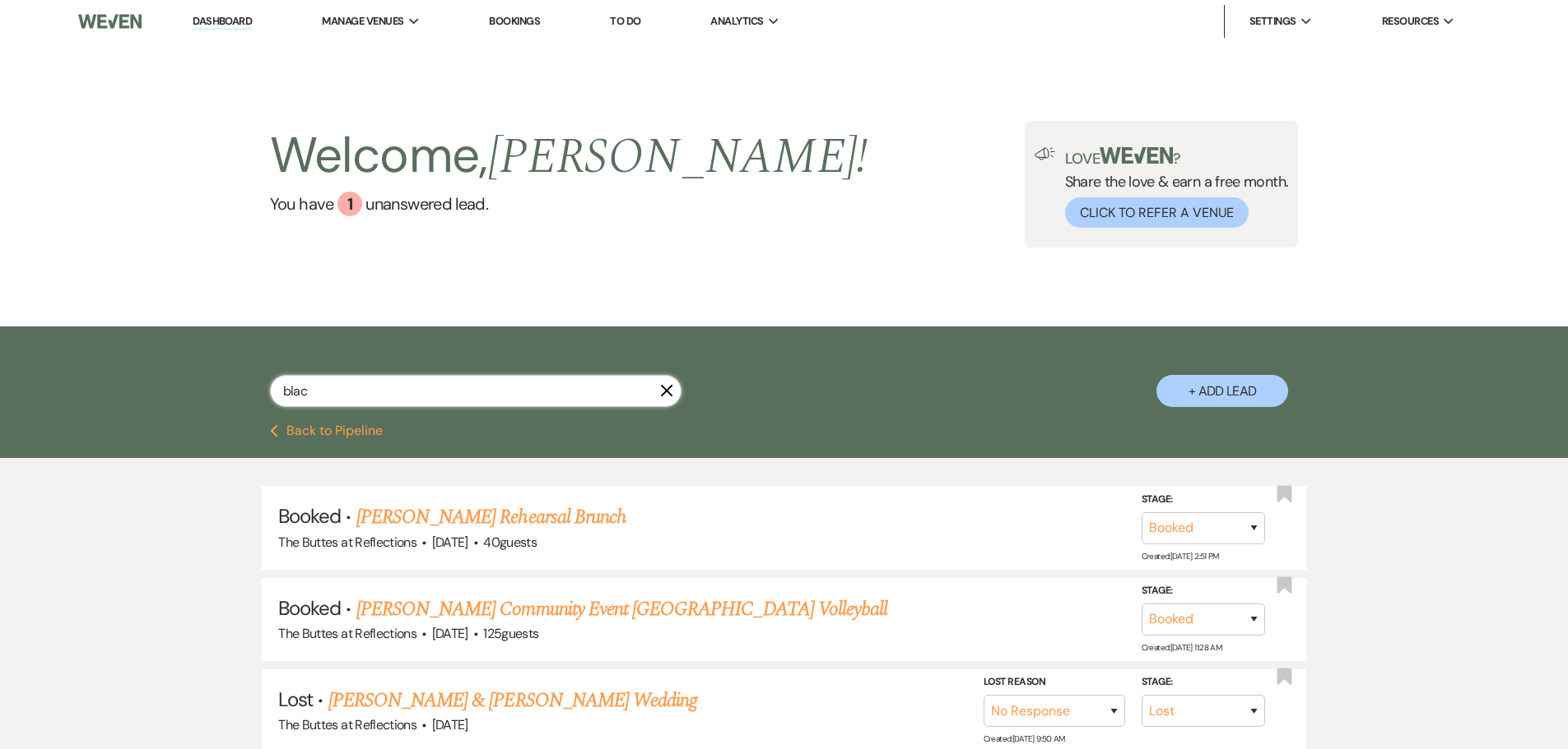
type input "black"
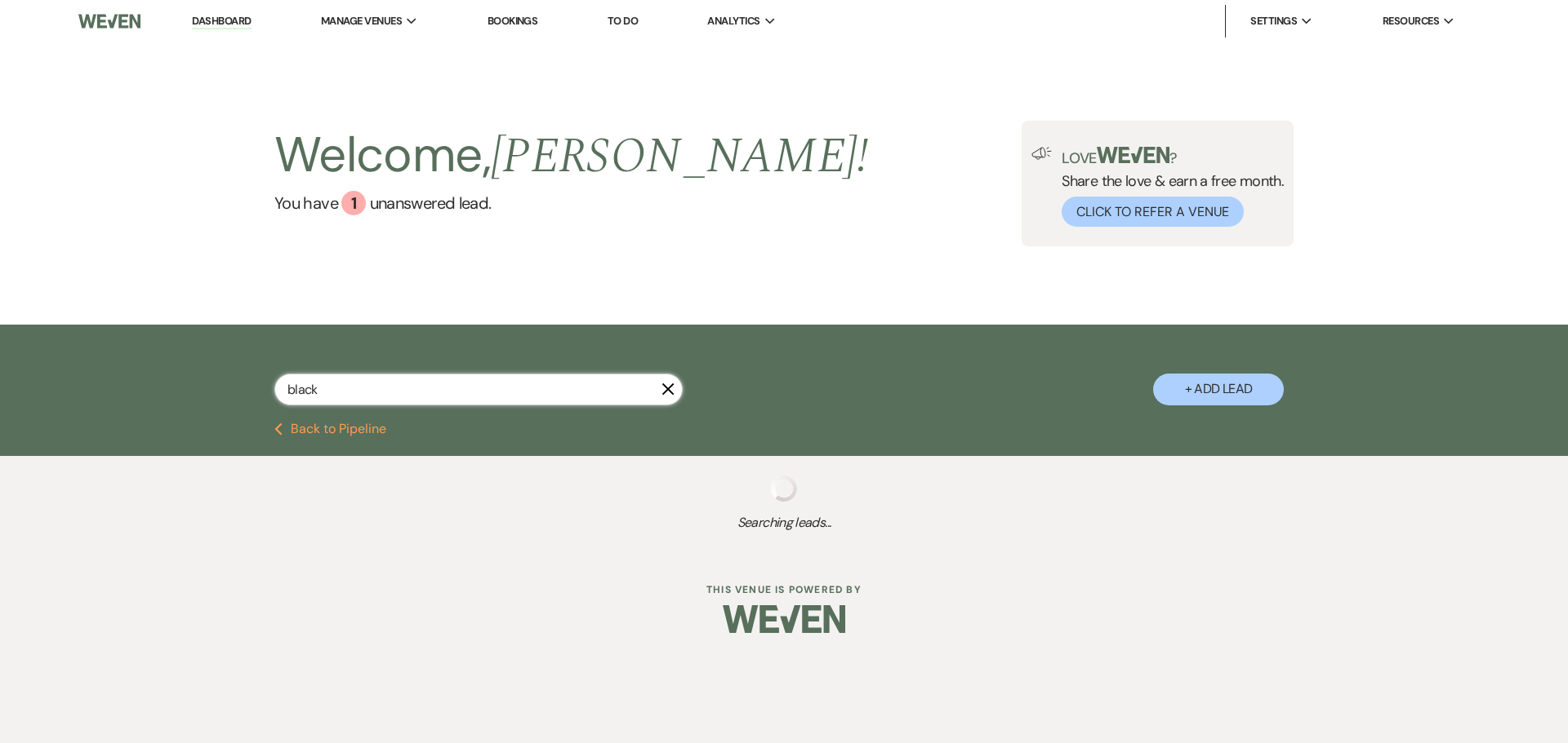
select select "8"
select select "5"
select select "8"
select select "5"
select select "8"
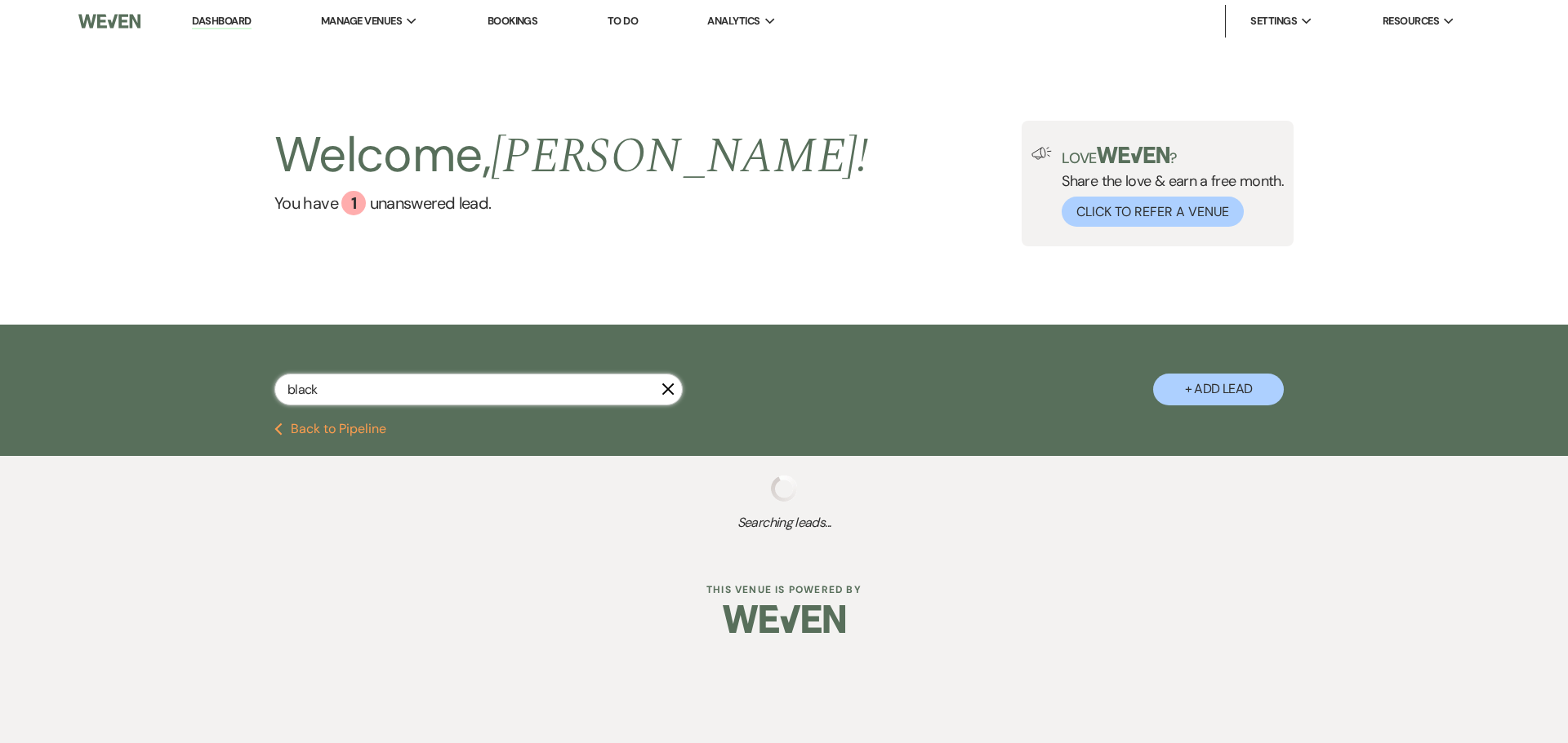
select select "10"
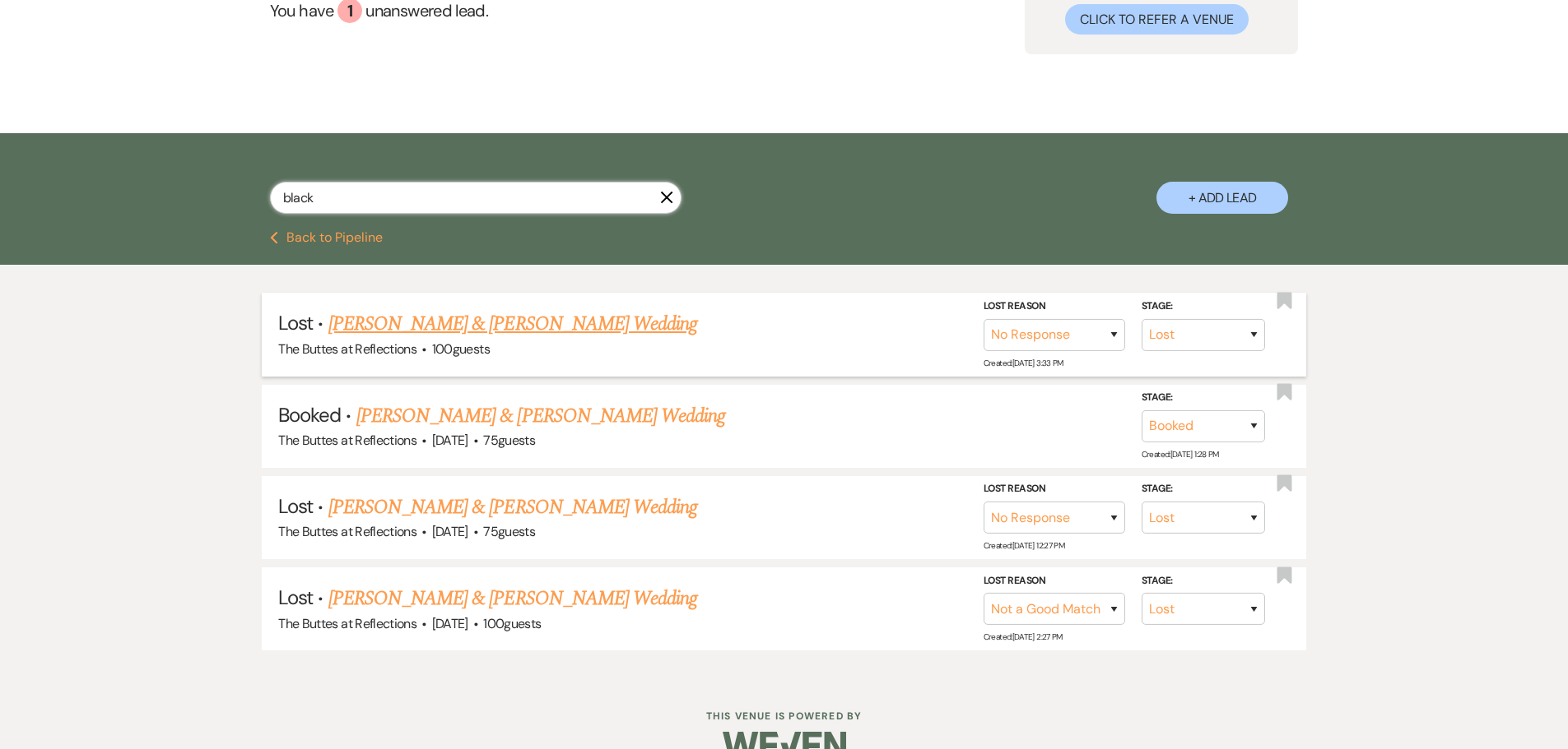
scroll to position [229, 0]
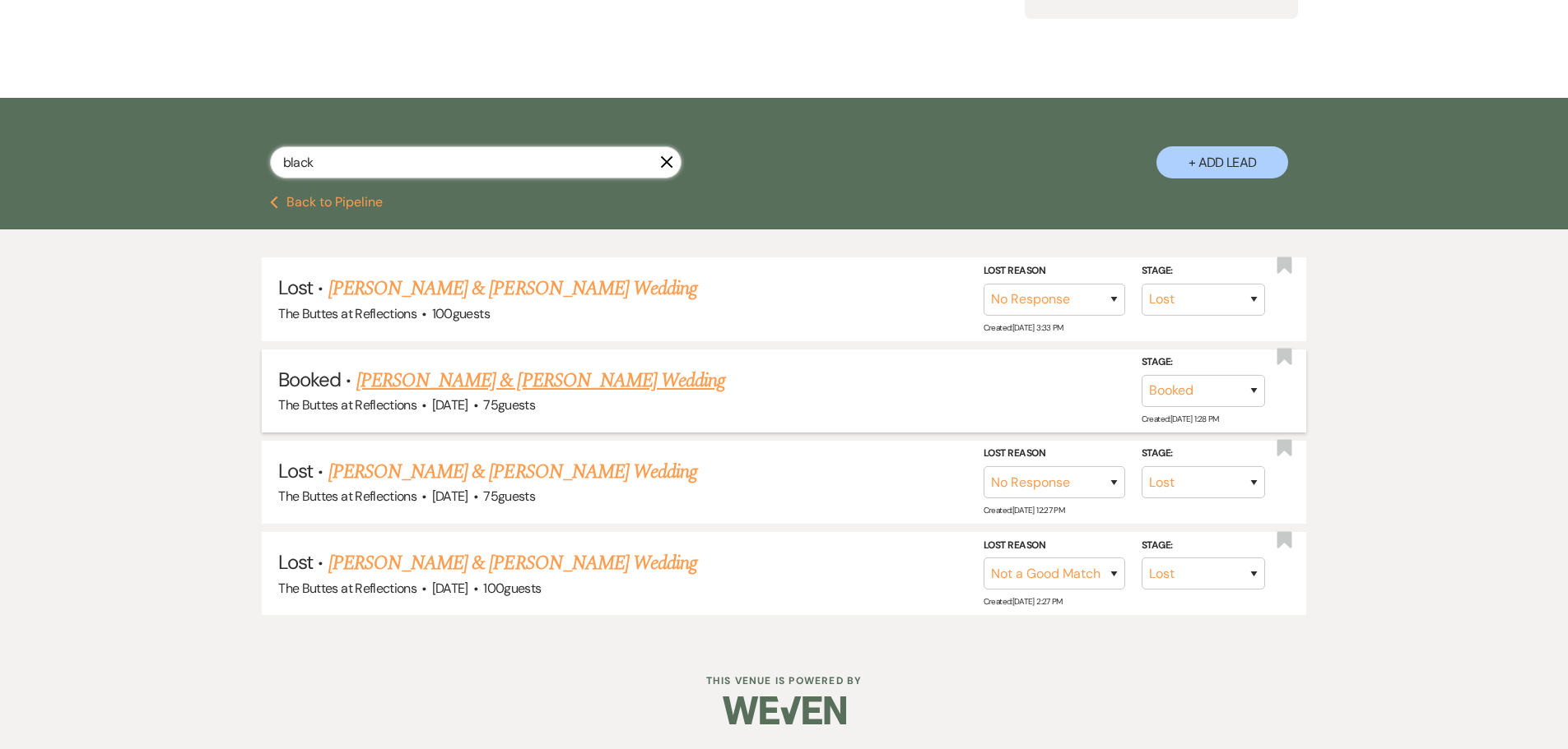
type input "black"
click at [564, 381] on link "[PERSON_NAME] & [PERSON_NAME] Wedding" at bounding box center [541, 380] width 369 height 30
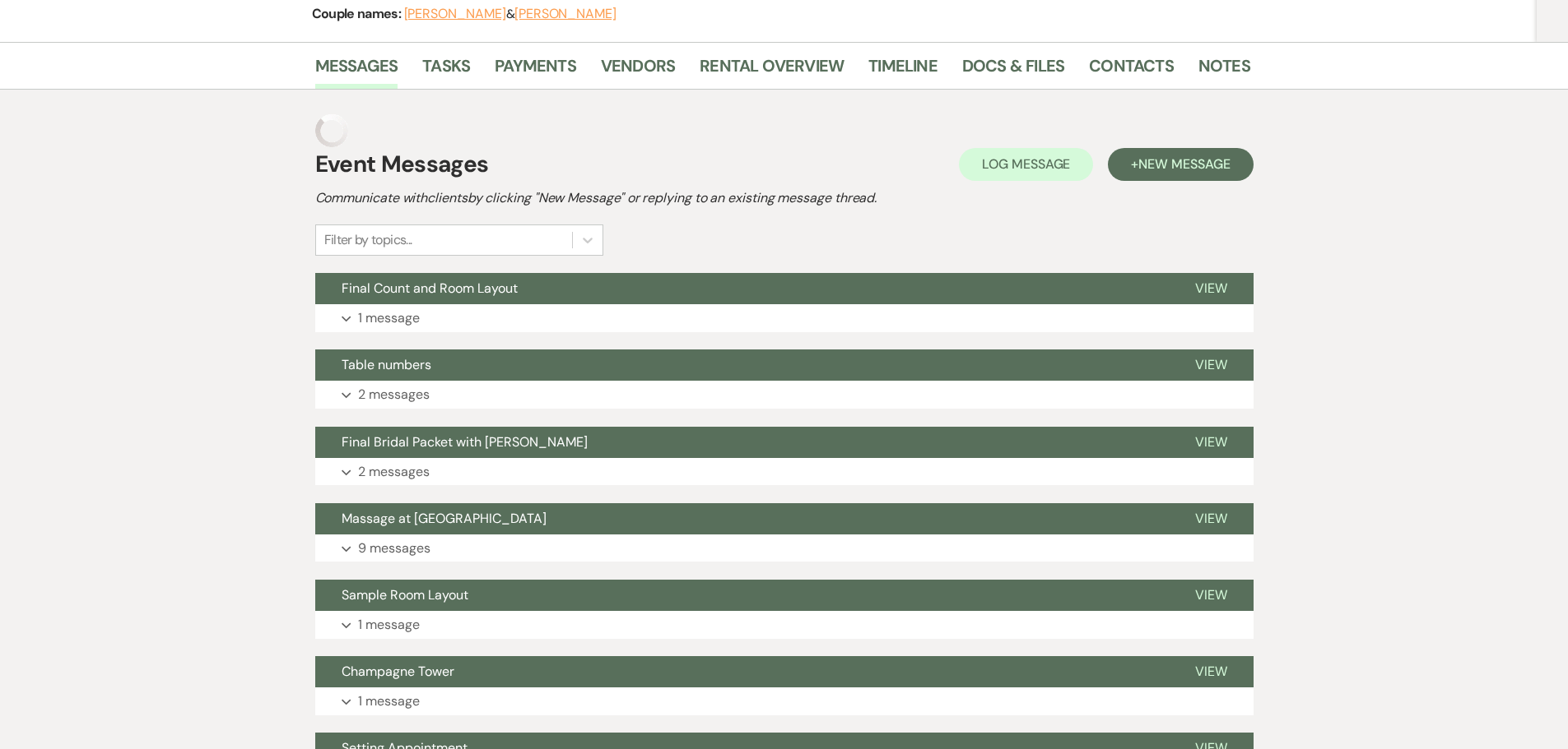
click at [564, 381] on button "Expand 2 messages" at bounding box center [784, 395] width 939 height 28
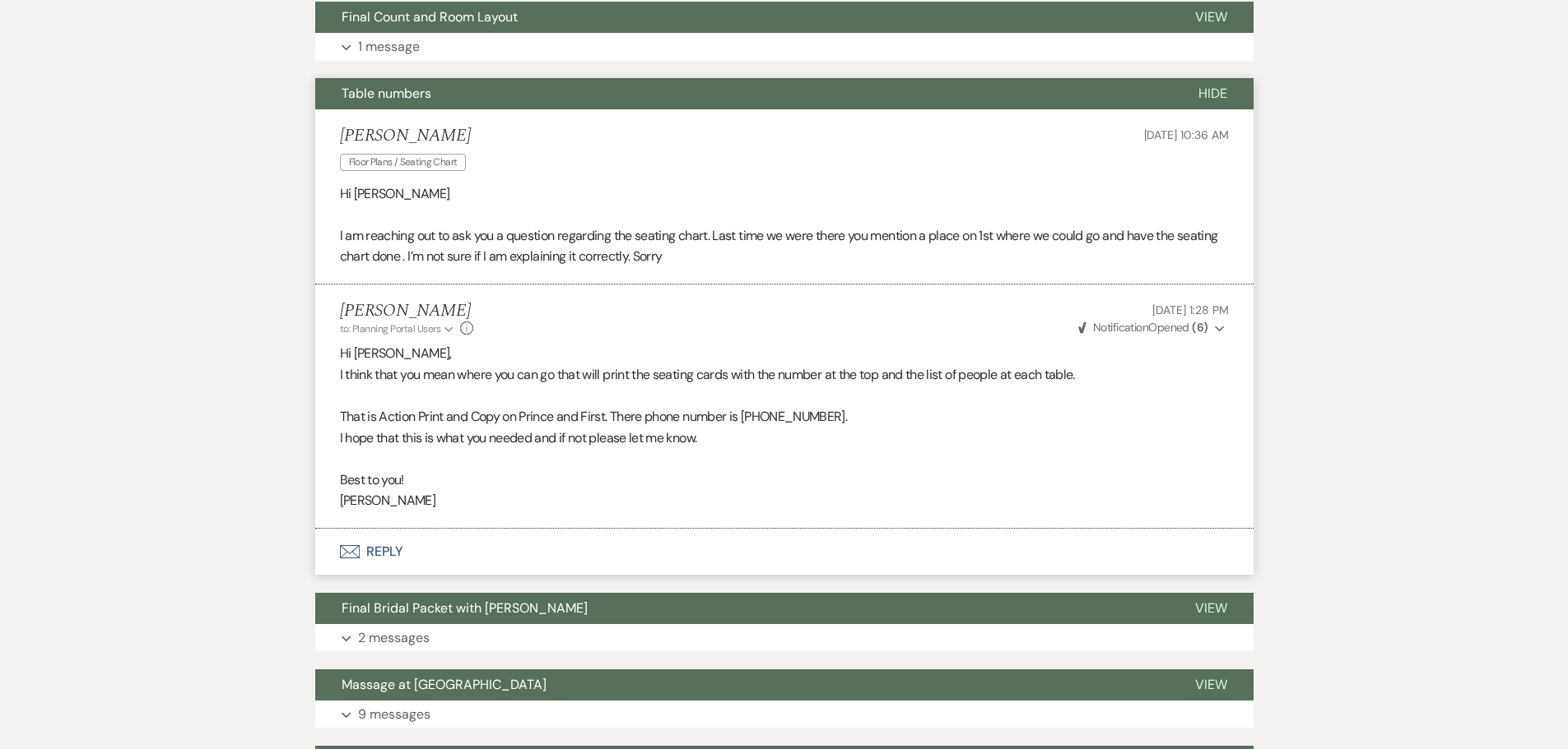
scroll to position [64, 0]
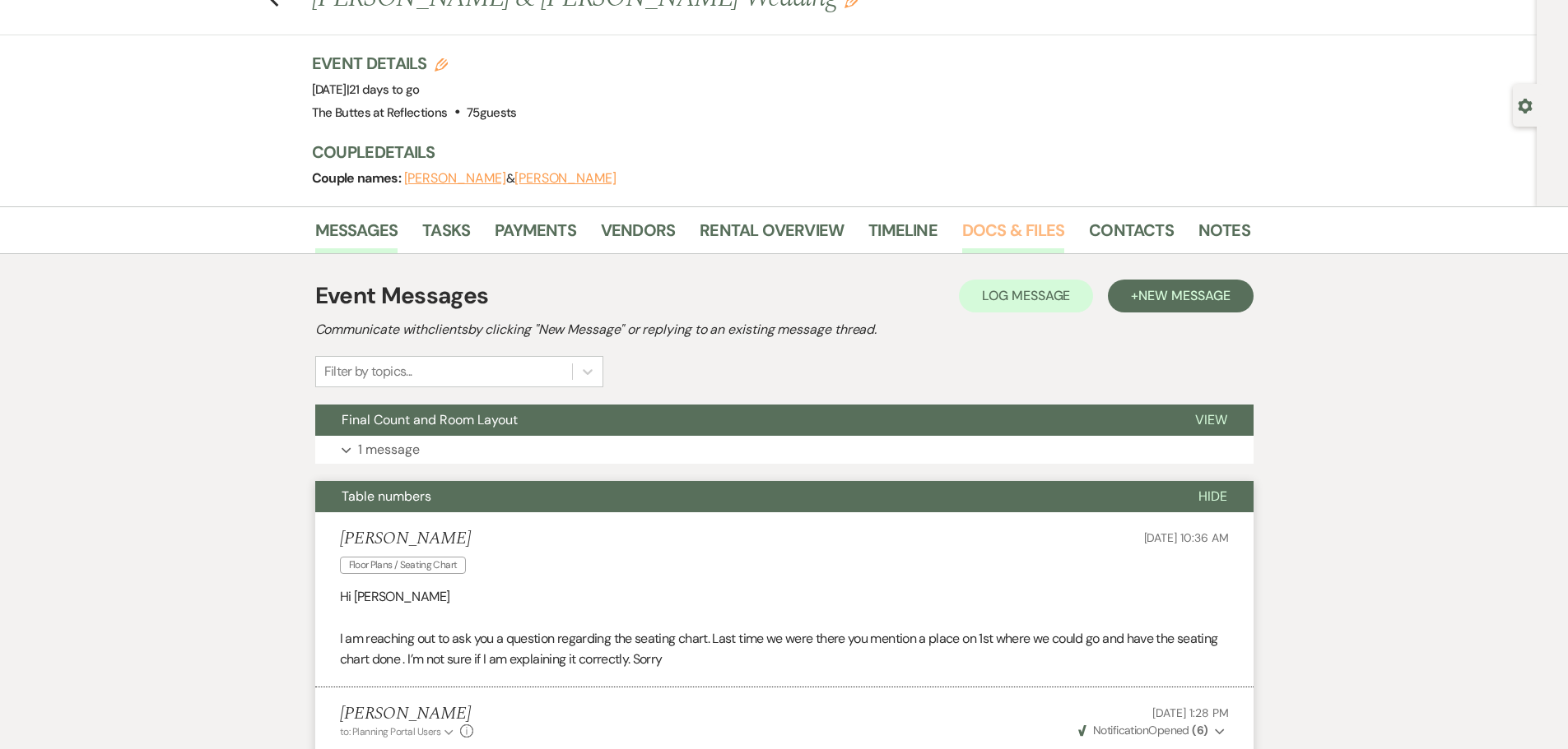
click at [992, 230] on link "Docs & Files" at bounding box center [1013, 235] width 102 height 36
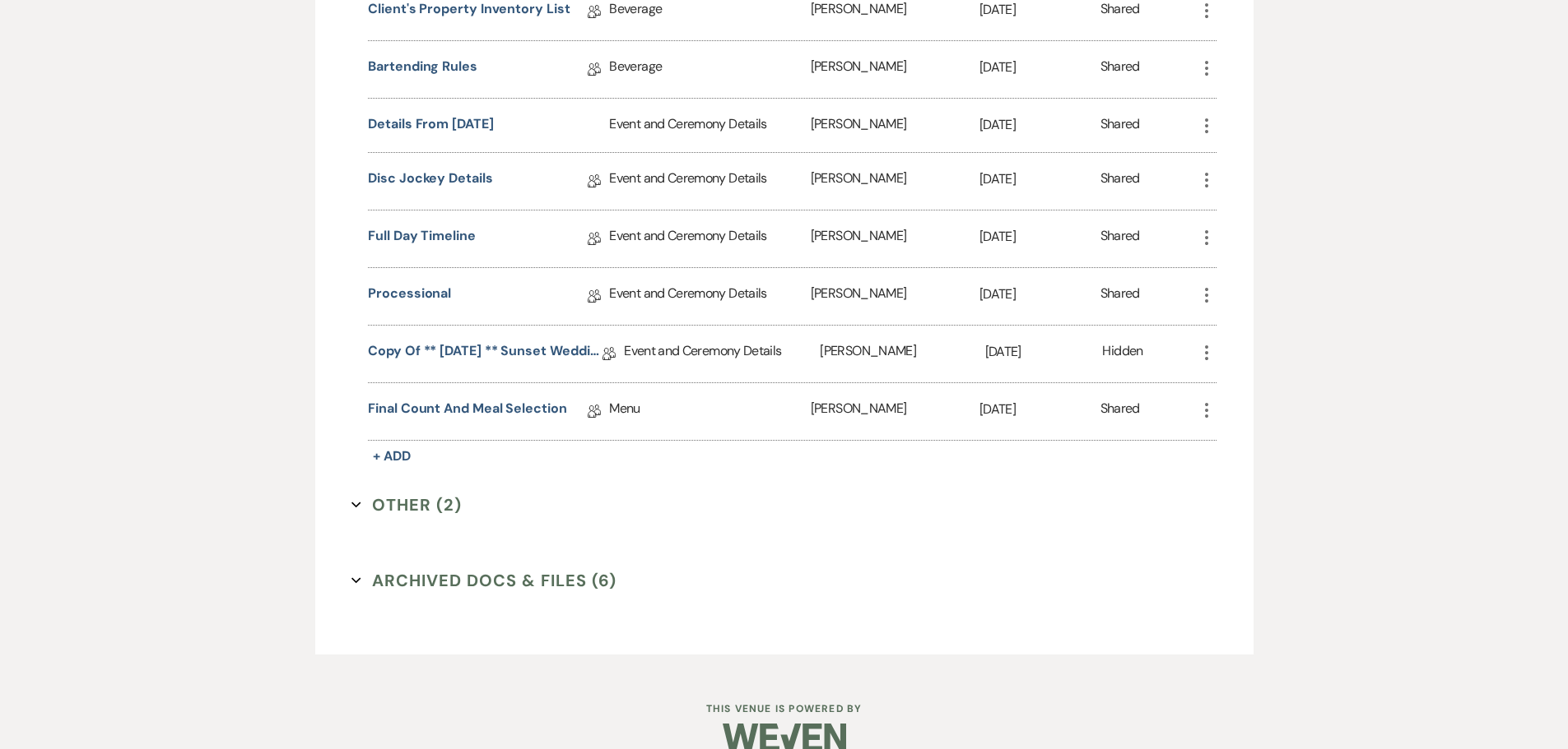
scroll to position [1450, 0]
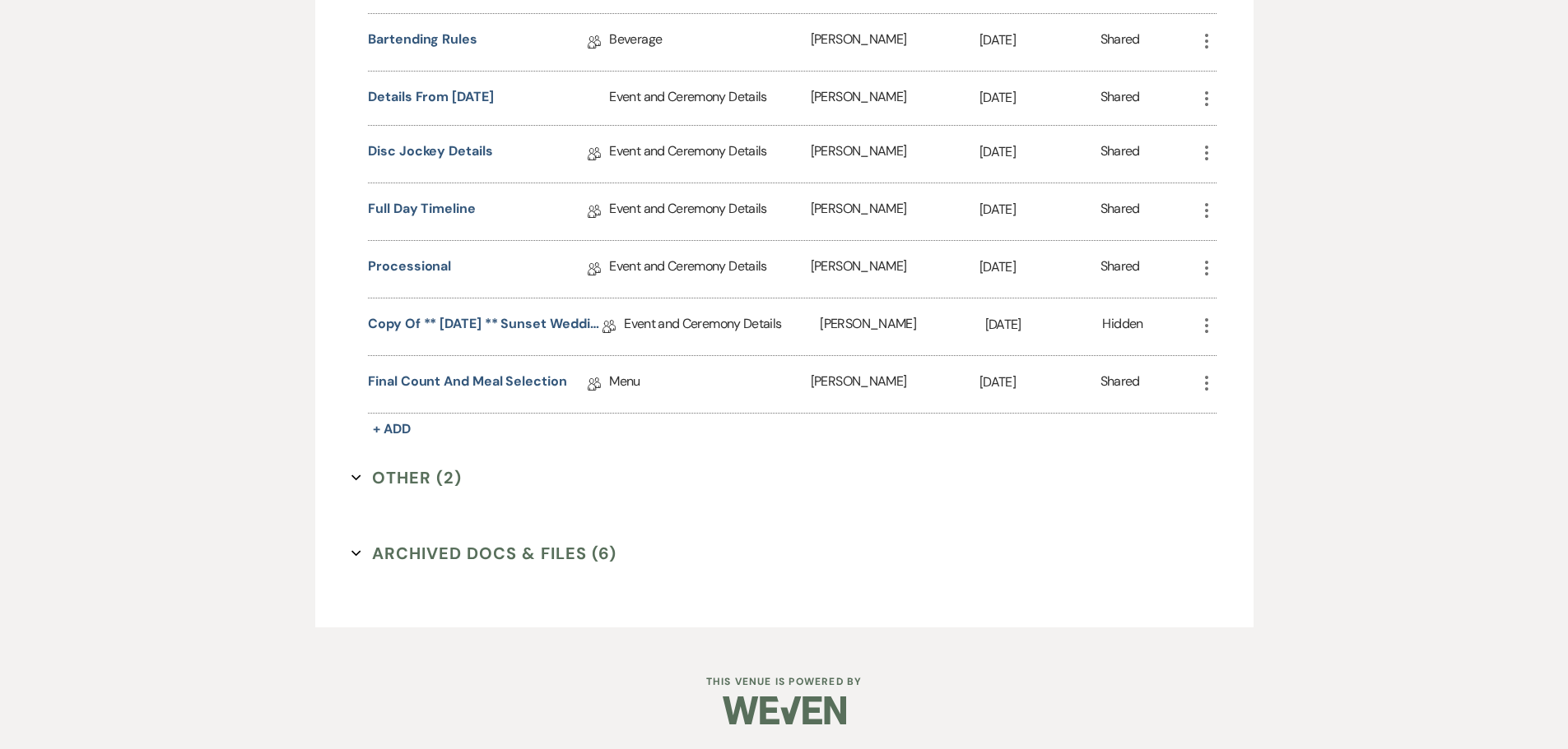
click at [410, 473] on button "Other (2) Expand" at bounding box center [406, 478] width 110 height 25
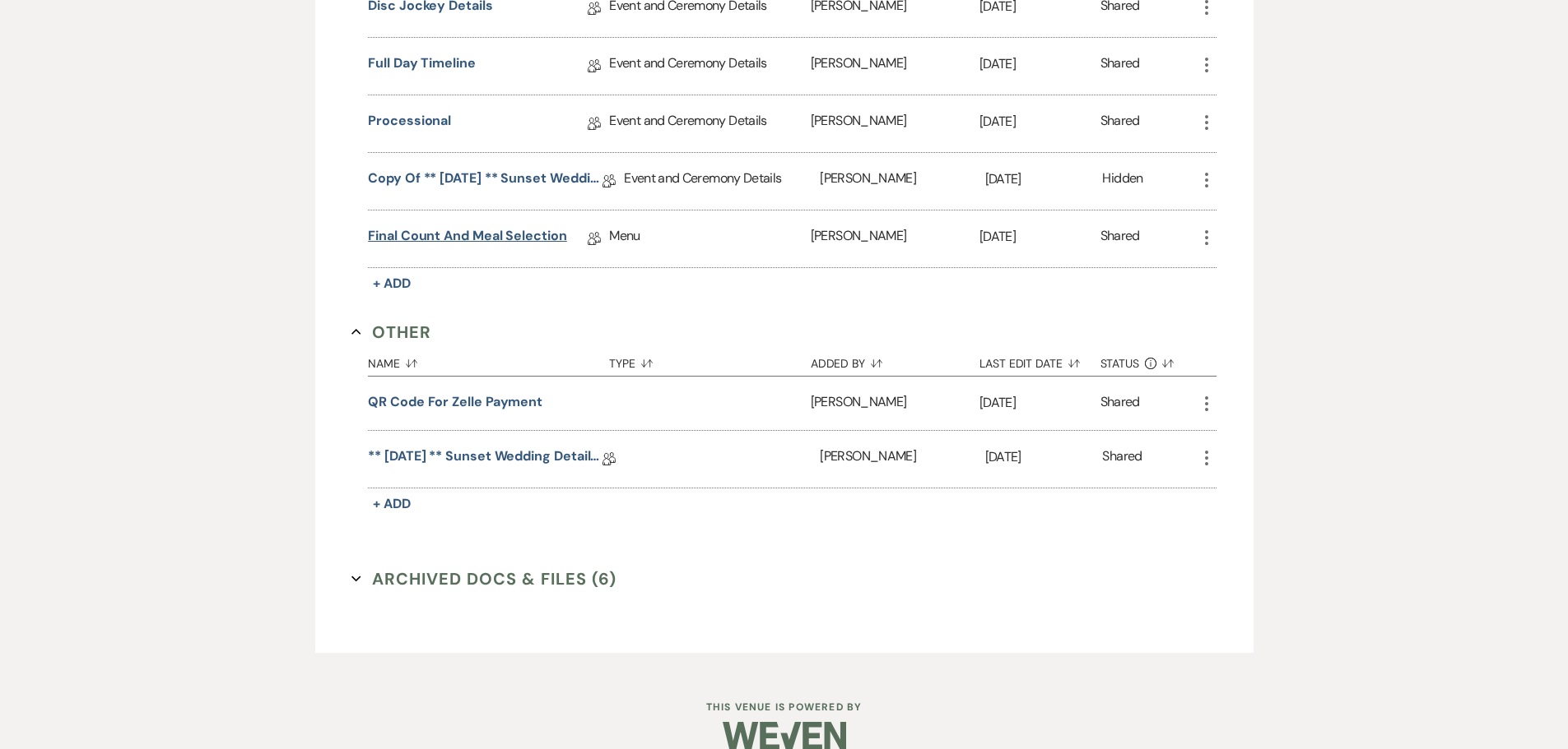
scroll to position [1533, 0]
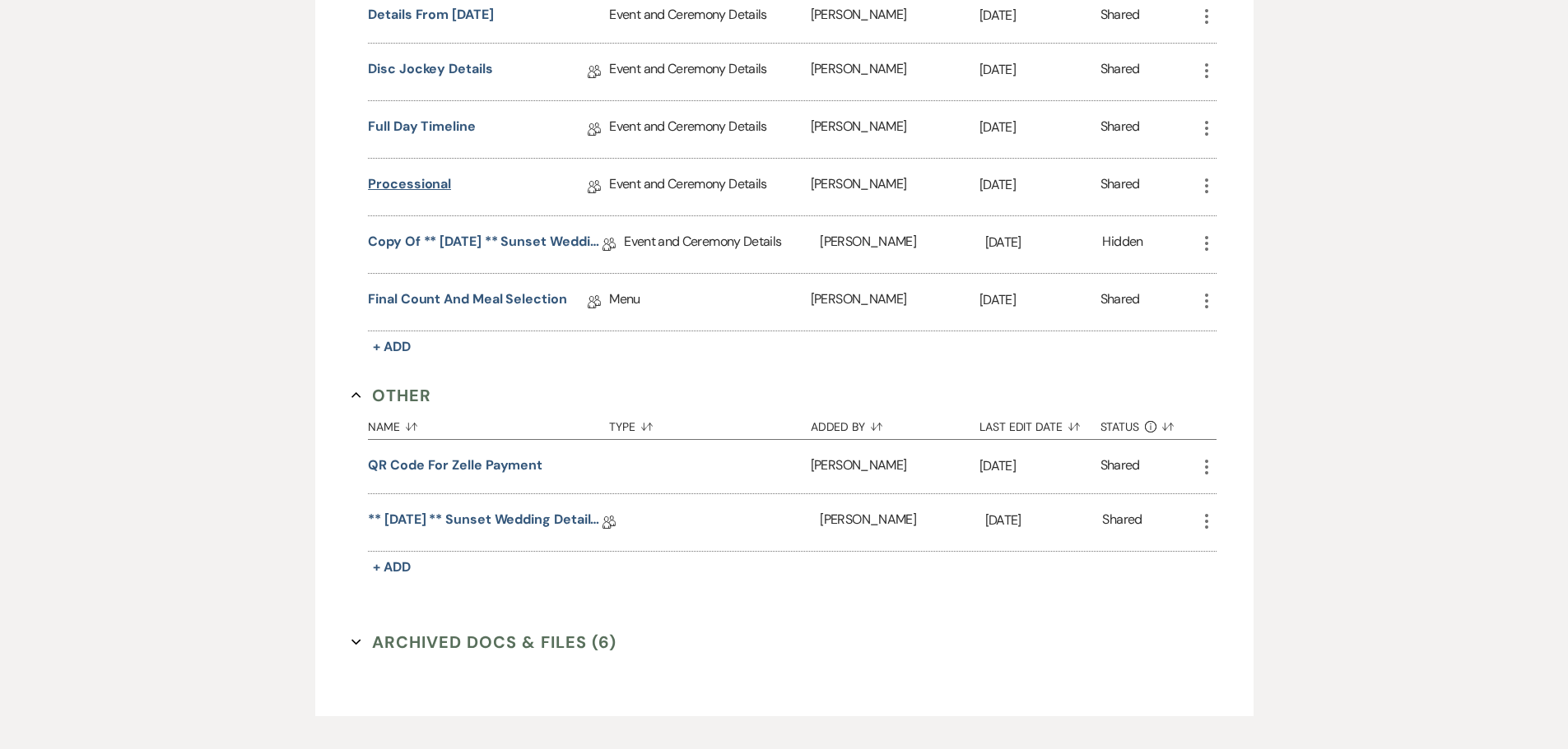
click at [414, 186] on link "Processional" at bounding box center [409, 187] width 84 height 26
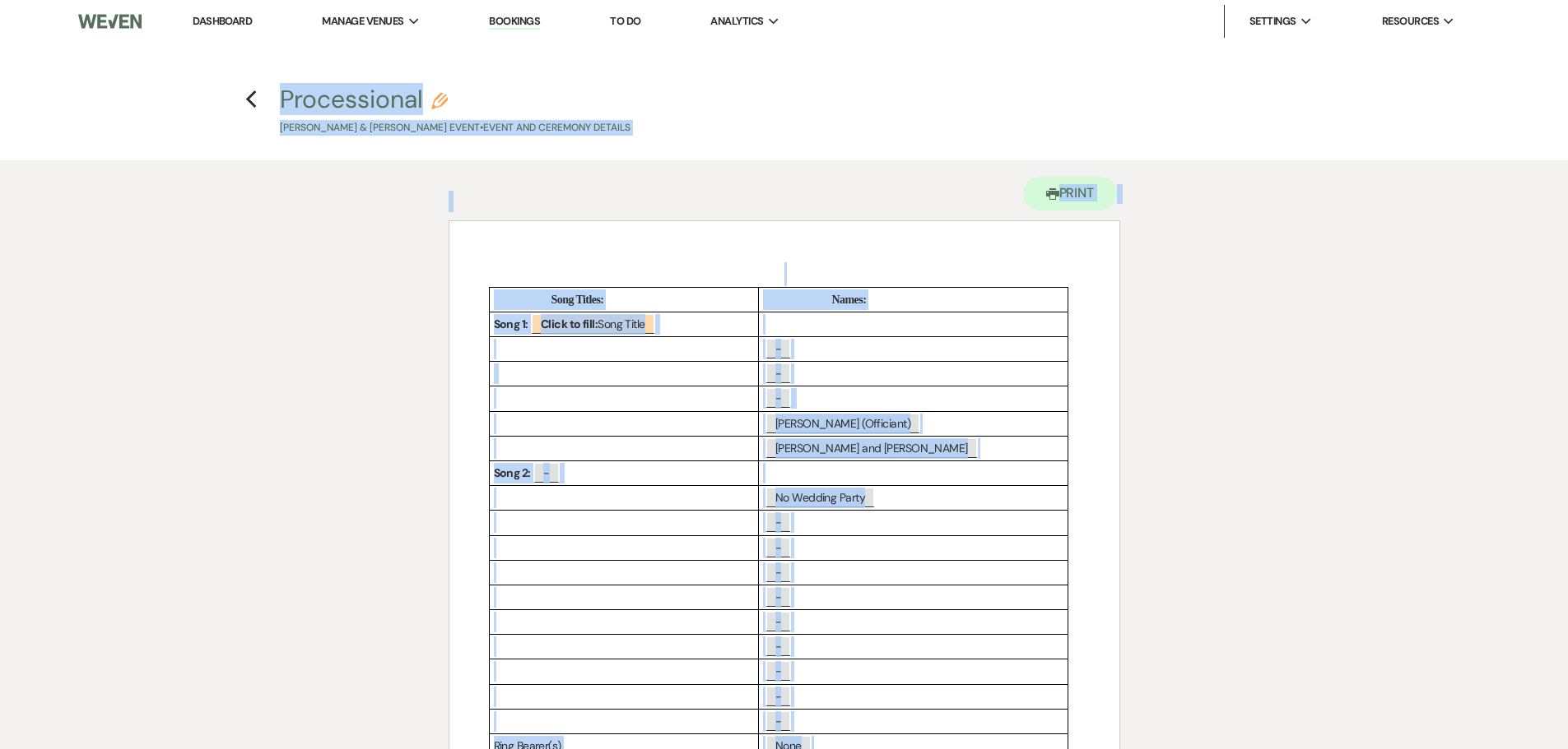
click at [713, 171] on div "Printer Print" at bounding box center [784, 190] width 672 height 60
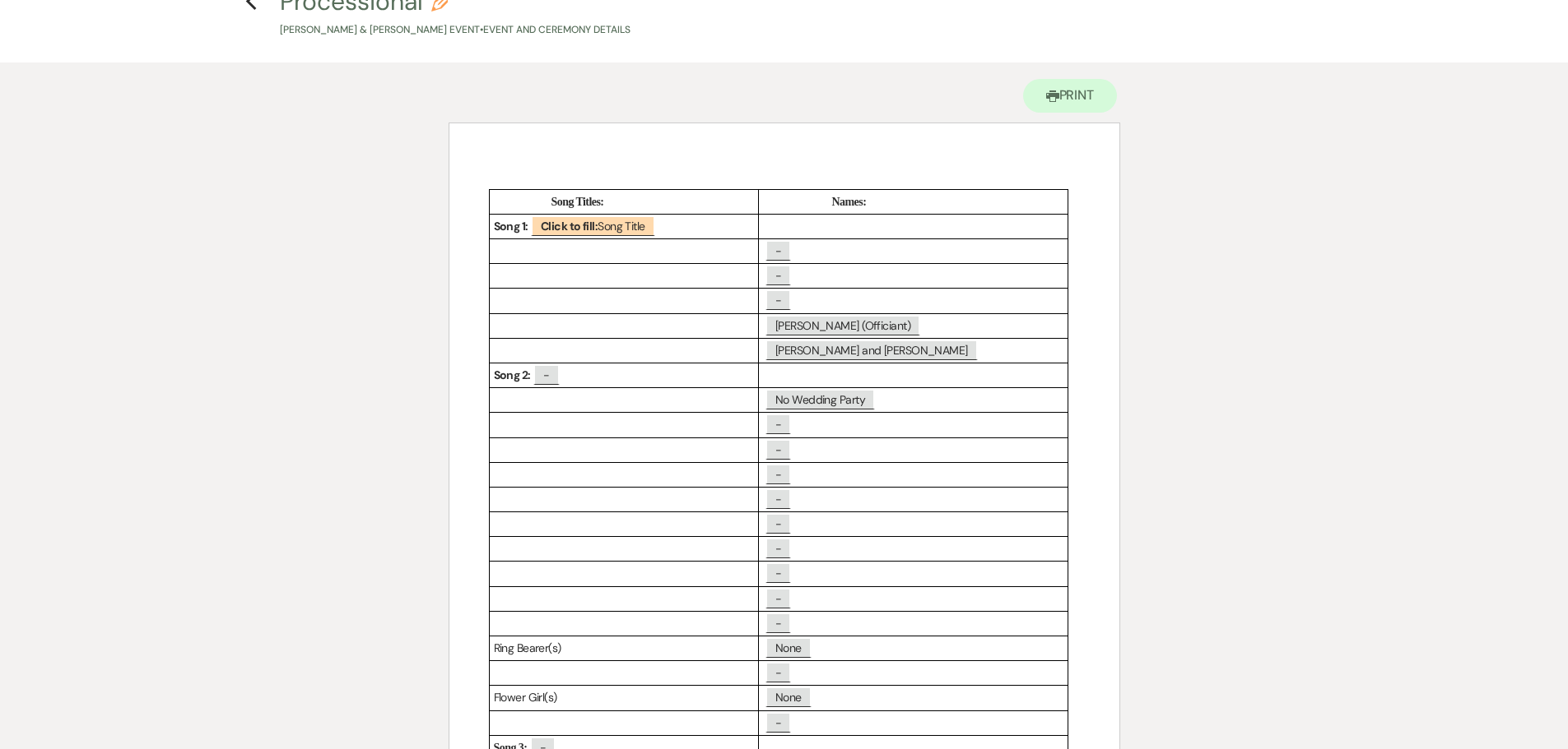
scroll to position [83, 0]
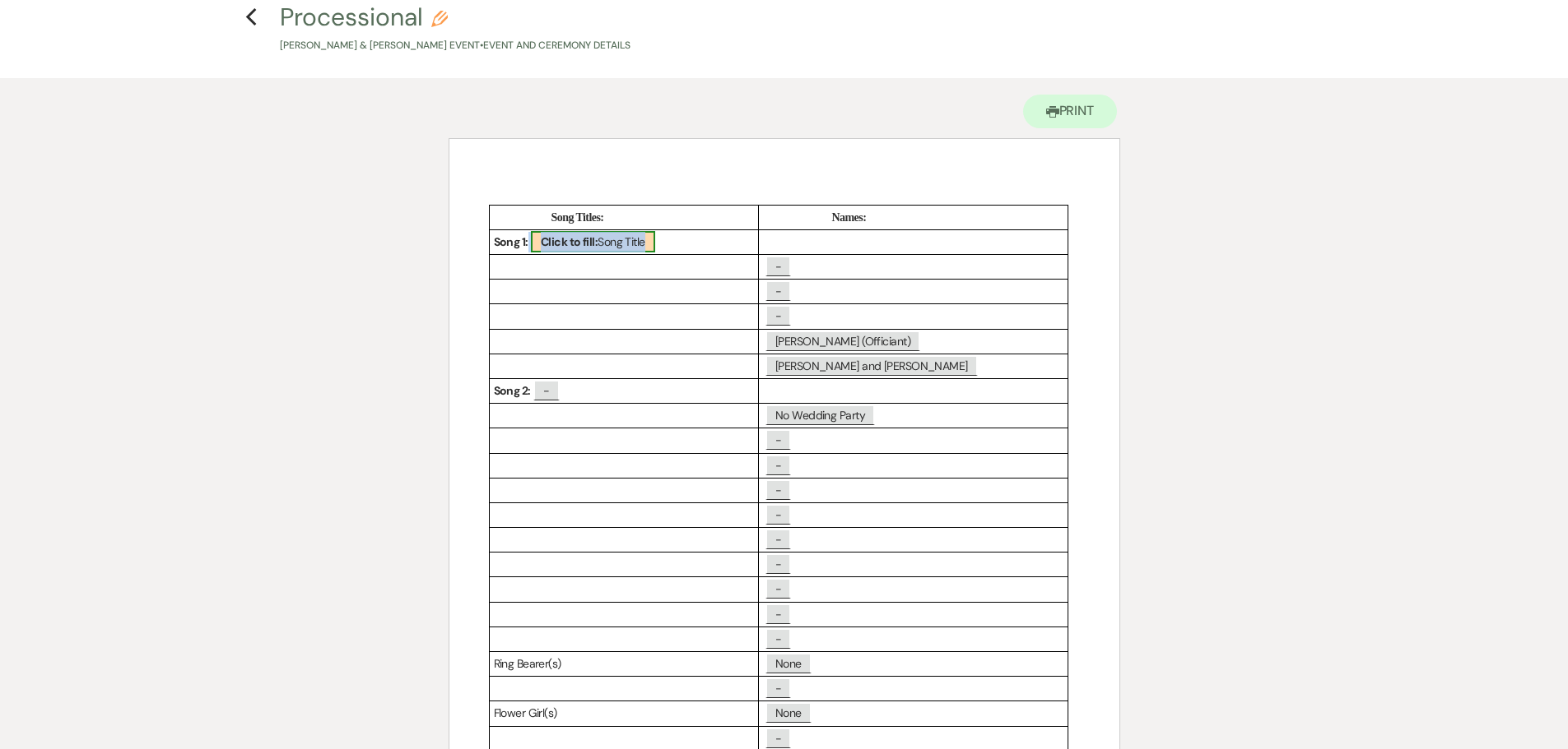
click at [541, 238] on span "Click to fill: Song Title" at bounding box center [593, 242] width 124 height 21
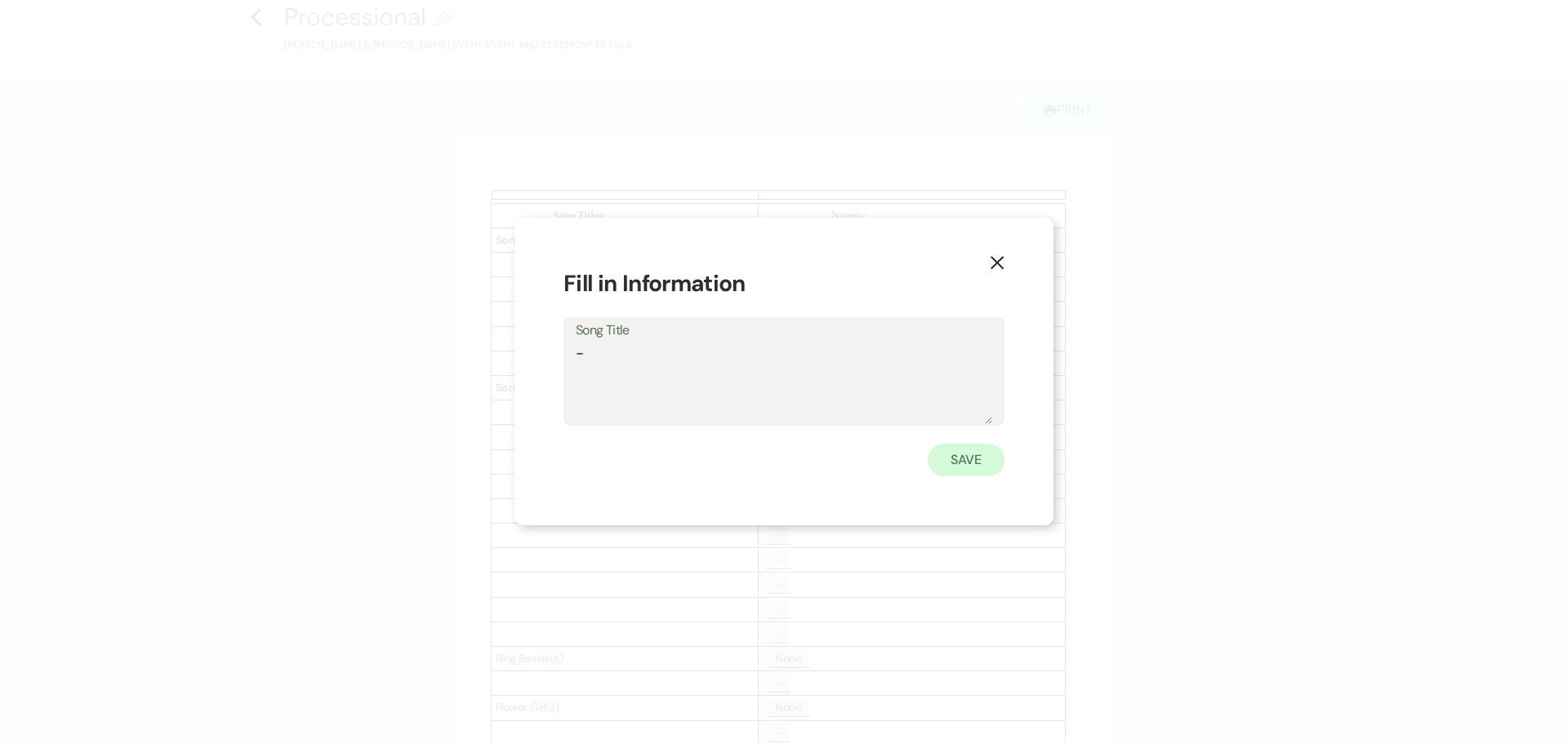
type textarea "-"
click at [981, 452] on button "Save" at bounding box center [966, 460] width 77 height 32
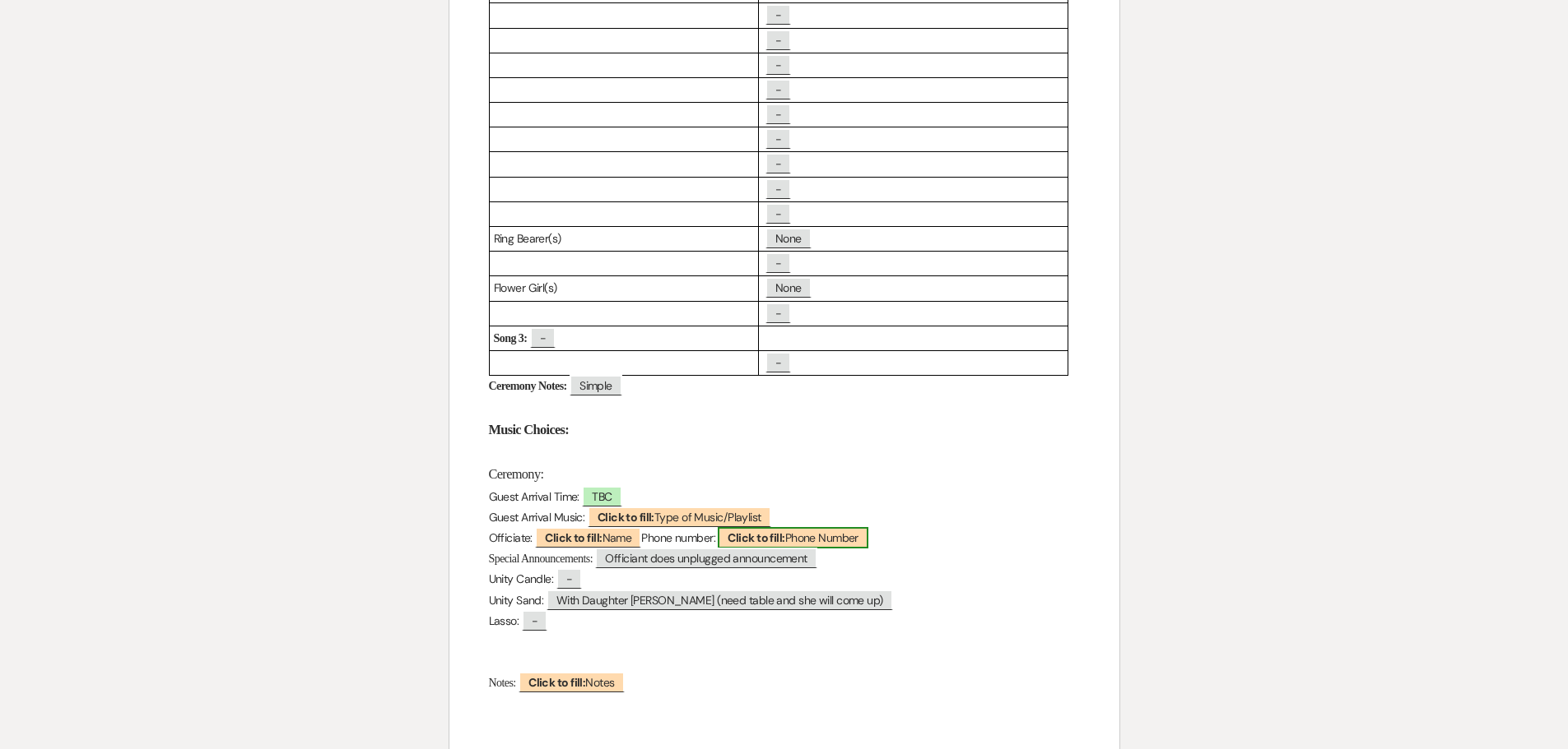
scroll to position [576, 0]
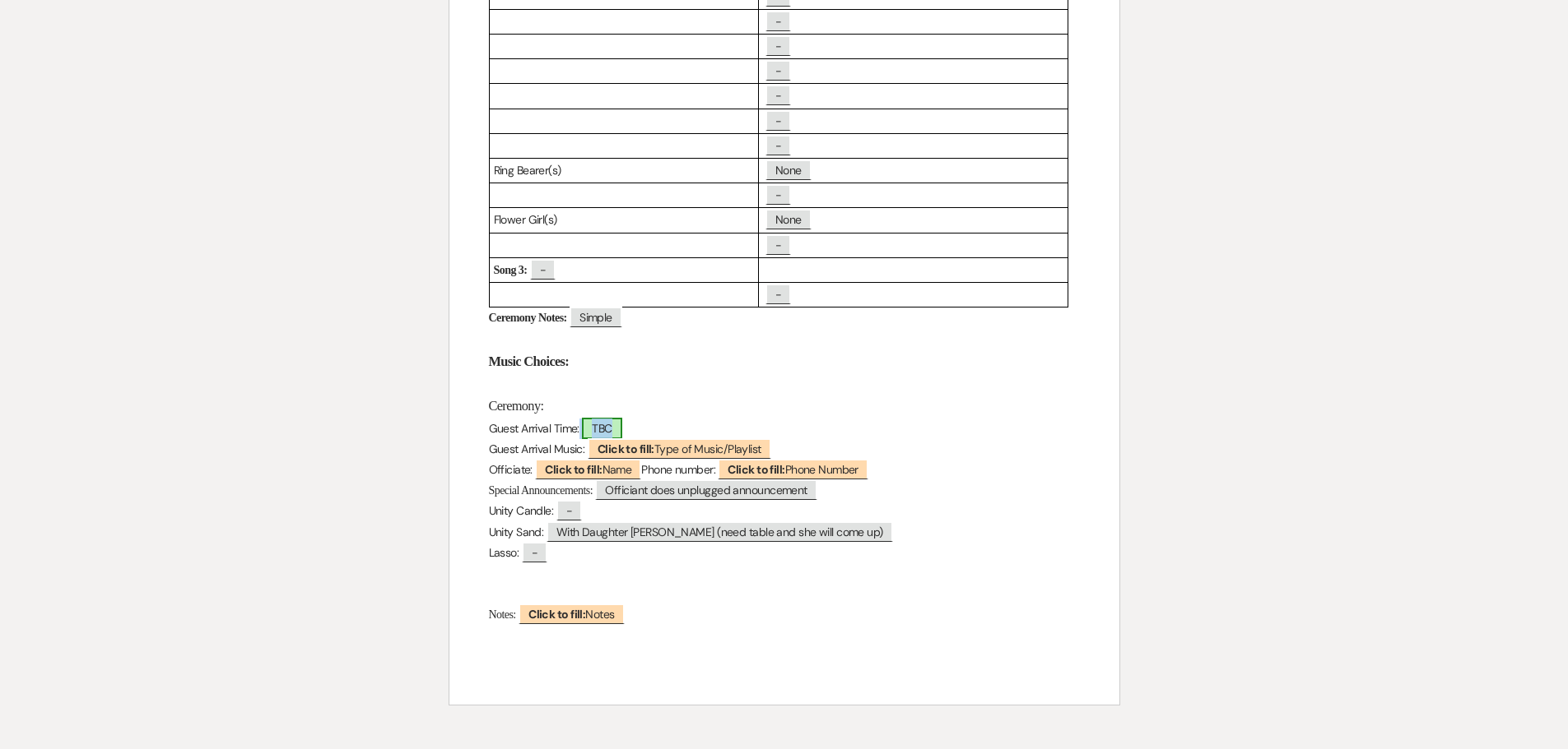
click at [600, 427] on span "TBC" at bounding box center [601, 428] width 39 height 21
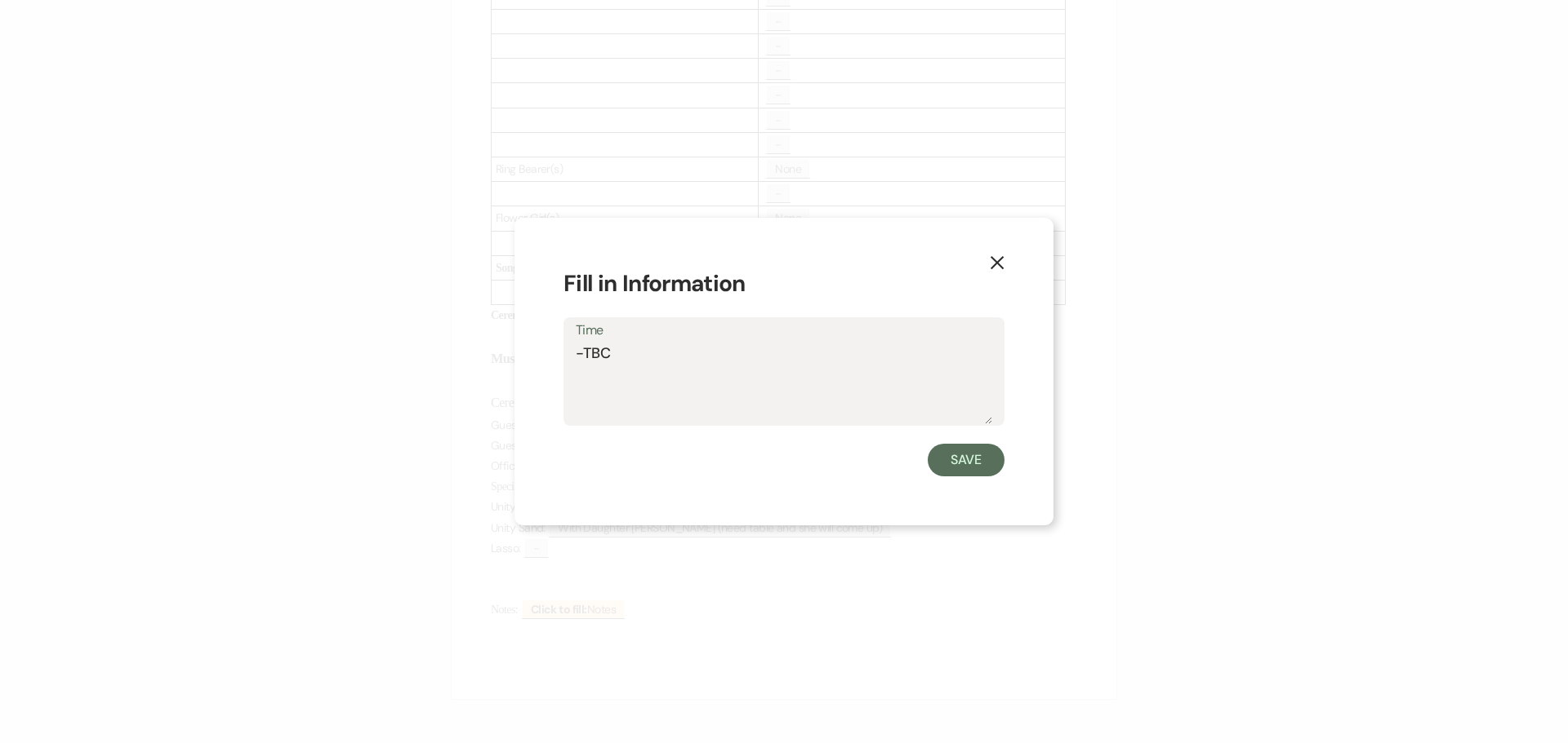
drag, startPoint x: 615, startPoint y: 350, endPoint x: 588, endPoint y: 359, distance: 28.5
click at [586, 358] on textarea "-TBC" at bounding box center [784, 384] width 417 height 82
type textarea "-"
click at [977, 459] on button "Save" at bounding box center [966, 460] width 77 height 32
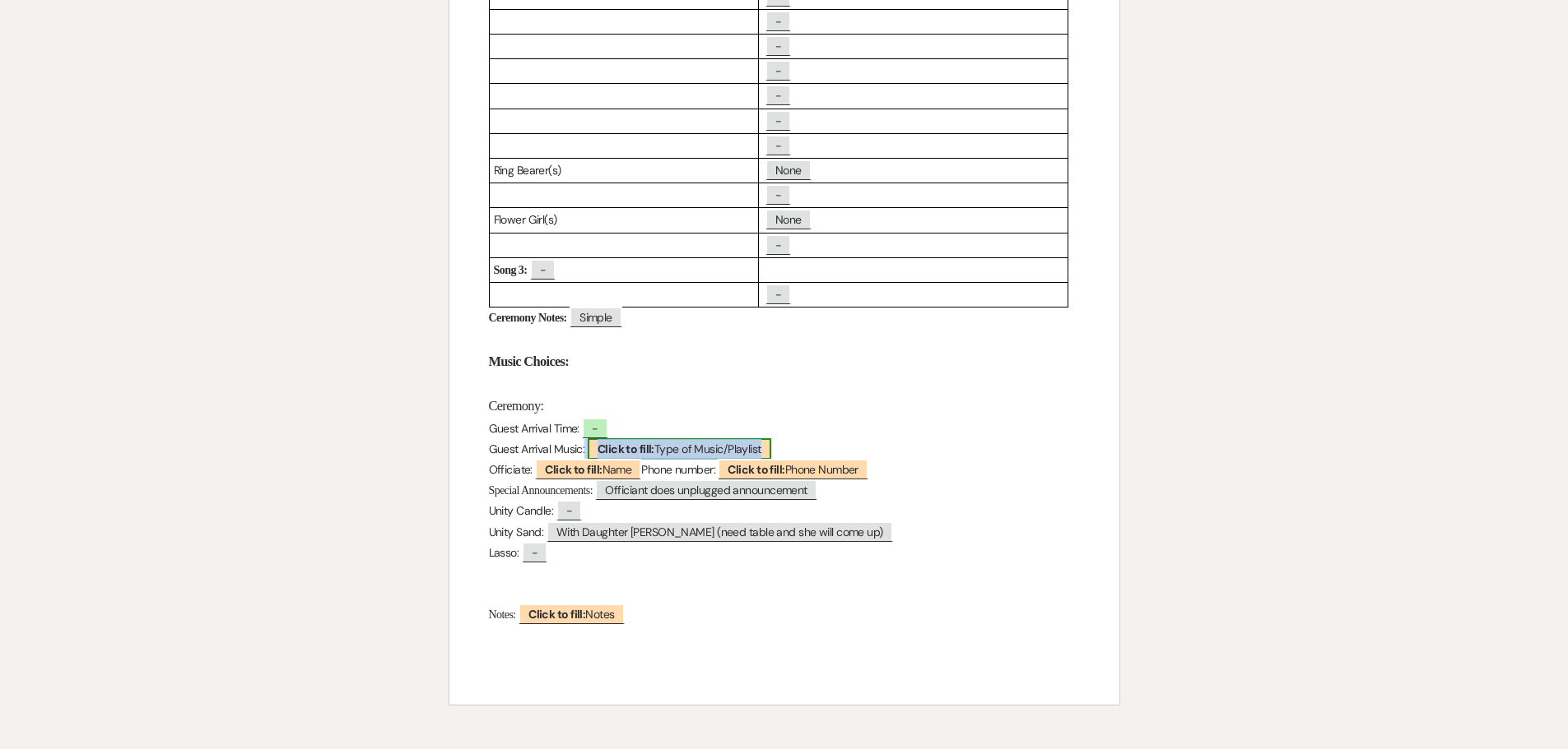
click at [602, 450] on b "Click to fill:" at bounding box center [625, 448] width 57 height 14
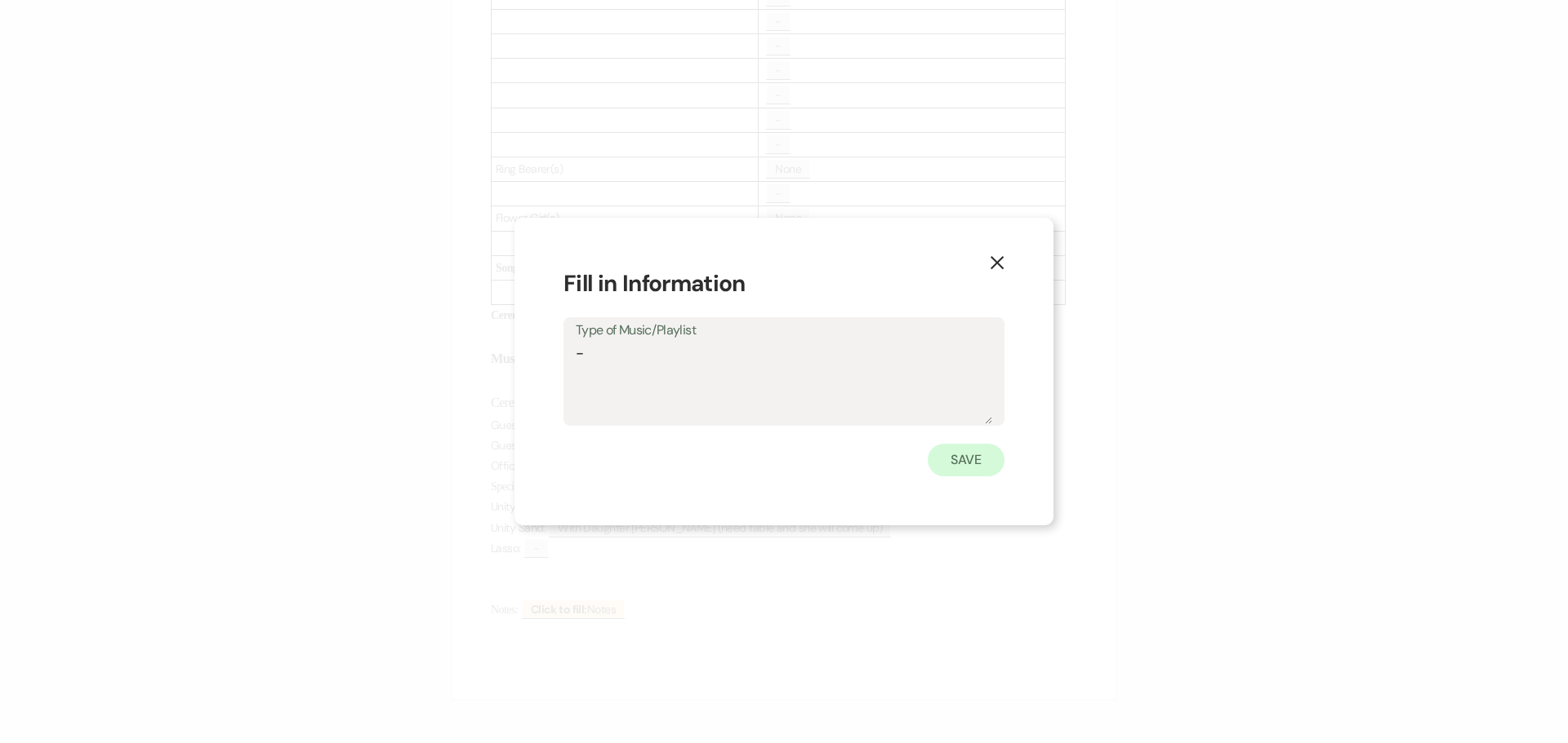
type textarea "-"
click at [978, 467] on button "Save" at bounding box center [966, 460] width 77 height 32
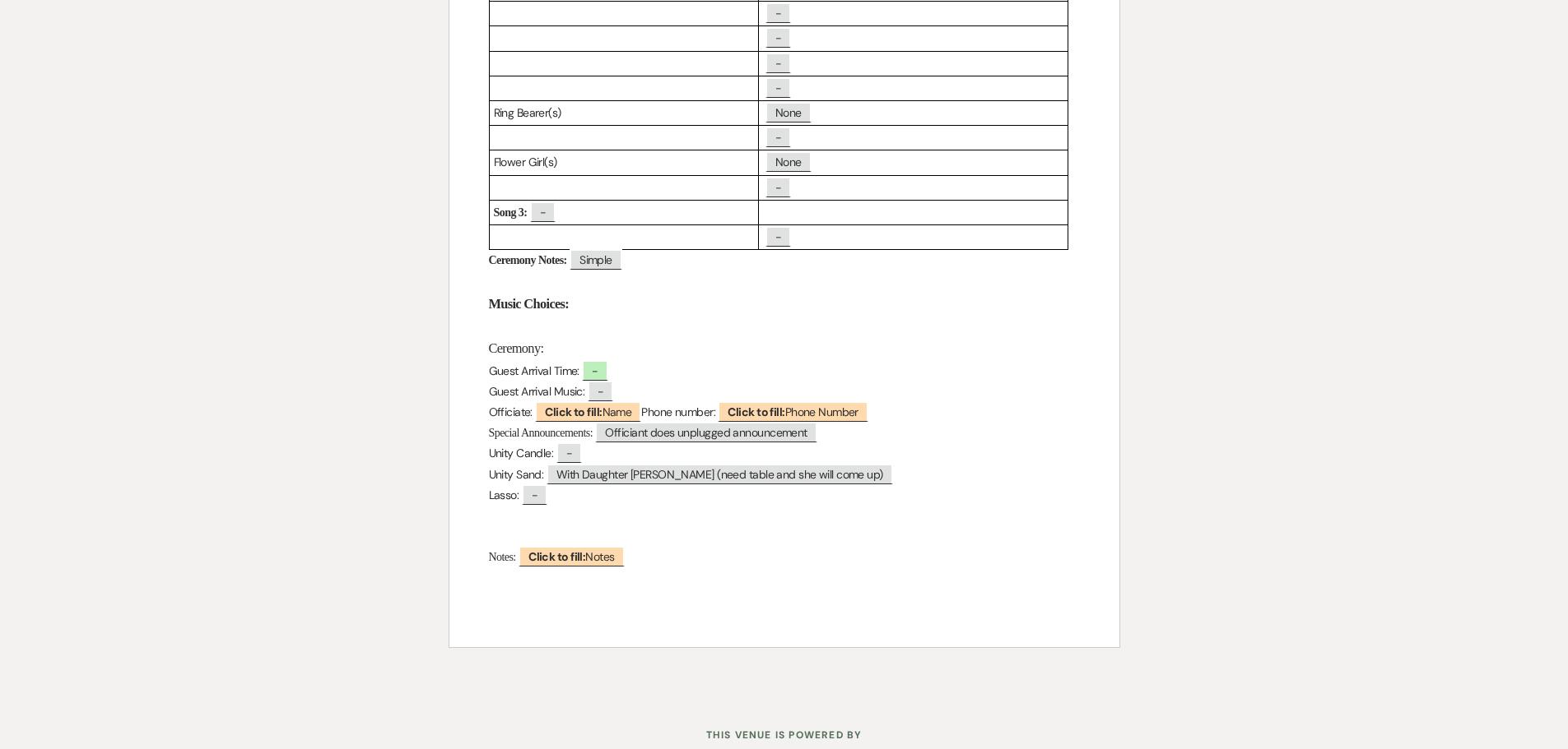
scroll to position [658, 0]
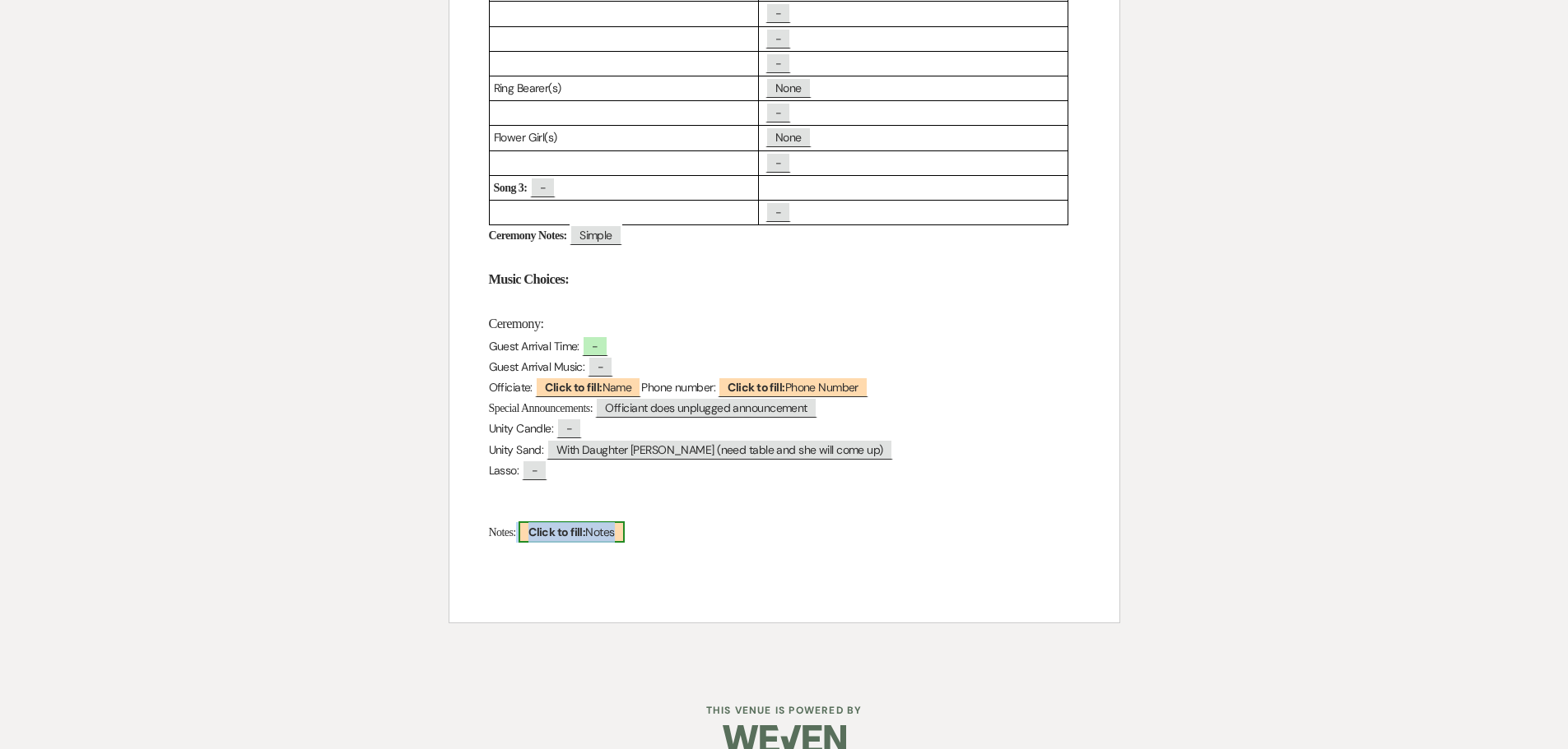
click at [537, 534] on b "Click to fill:" at bounding box center [556, 532] width 57 height 14
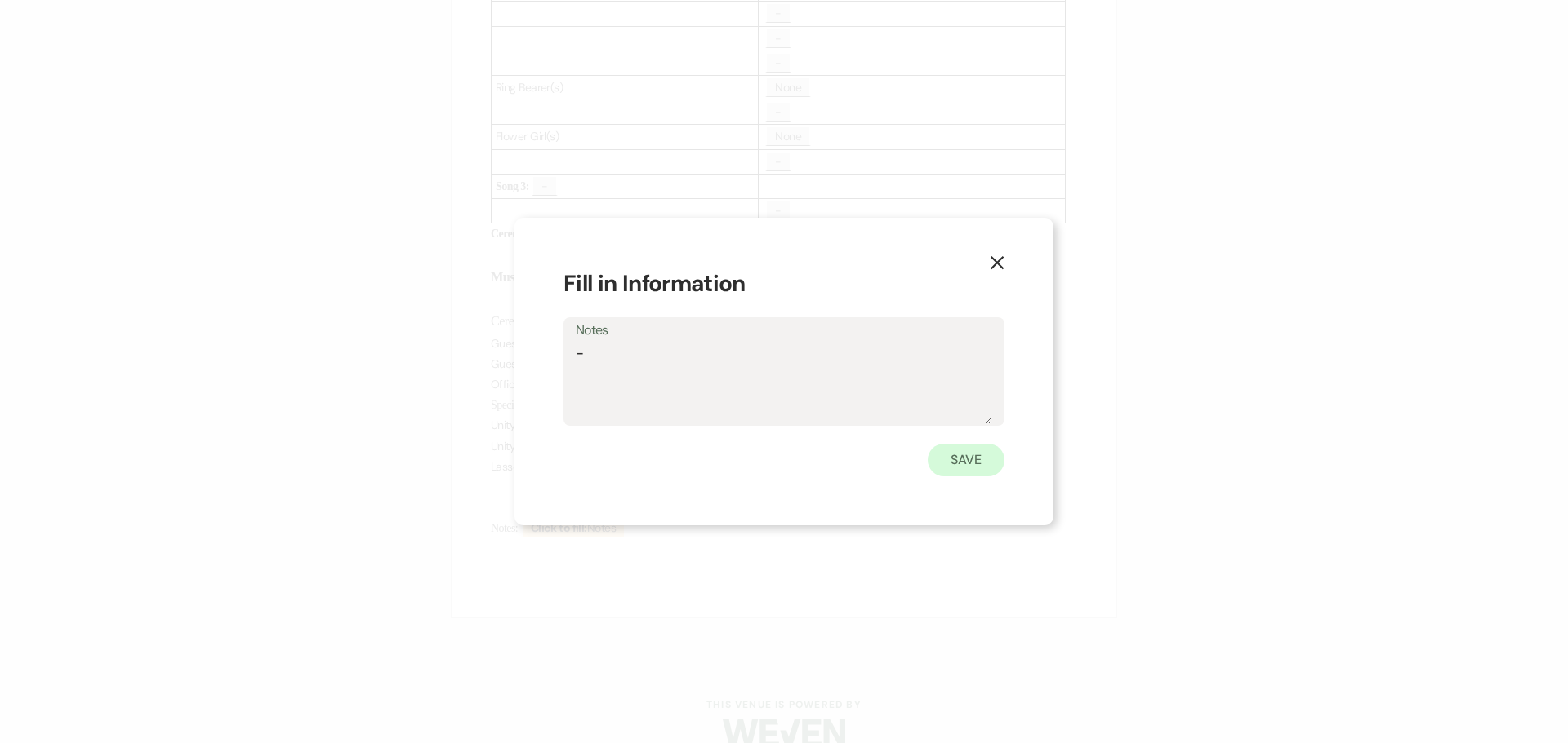
type textarea "-"
click at [974, 458] on button "Save" at bounding box center [966, 460] width 77 height 32
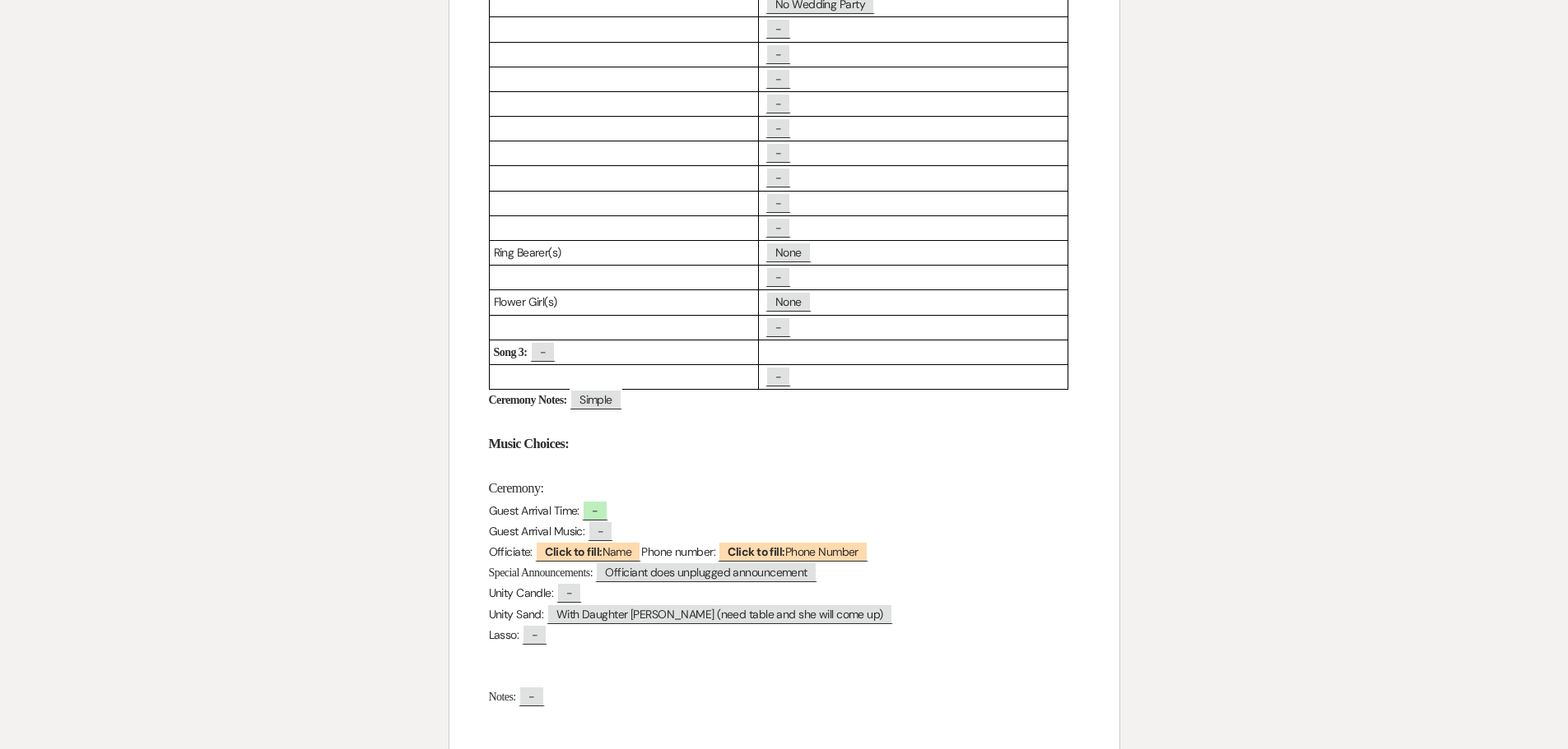
scroll to position [0, 0]
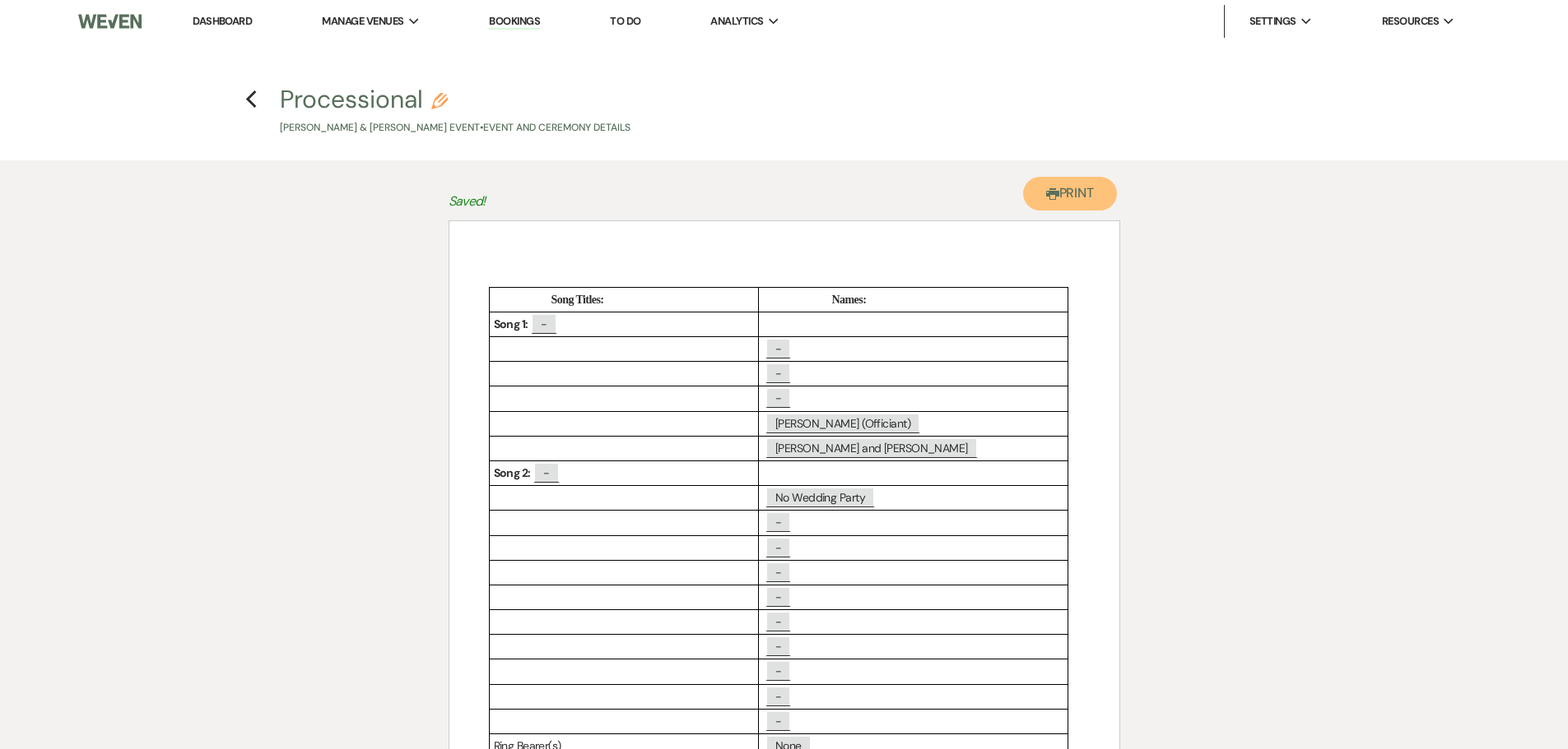
click at [1060, 189] on button "Printer Print" at bounding box center [1070, 193] width 95 height 34
click at [251, 100] on icon "Previous" at bounding box center [251, 99] width 12 height 20
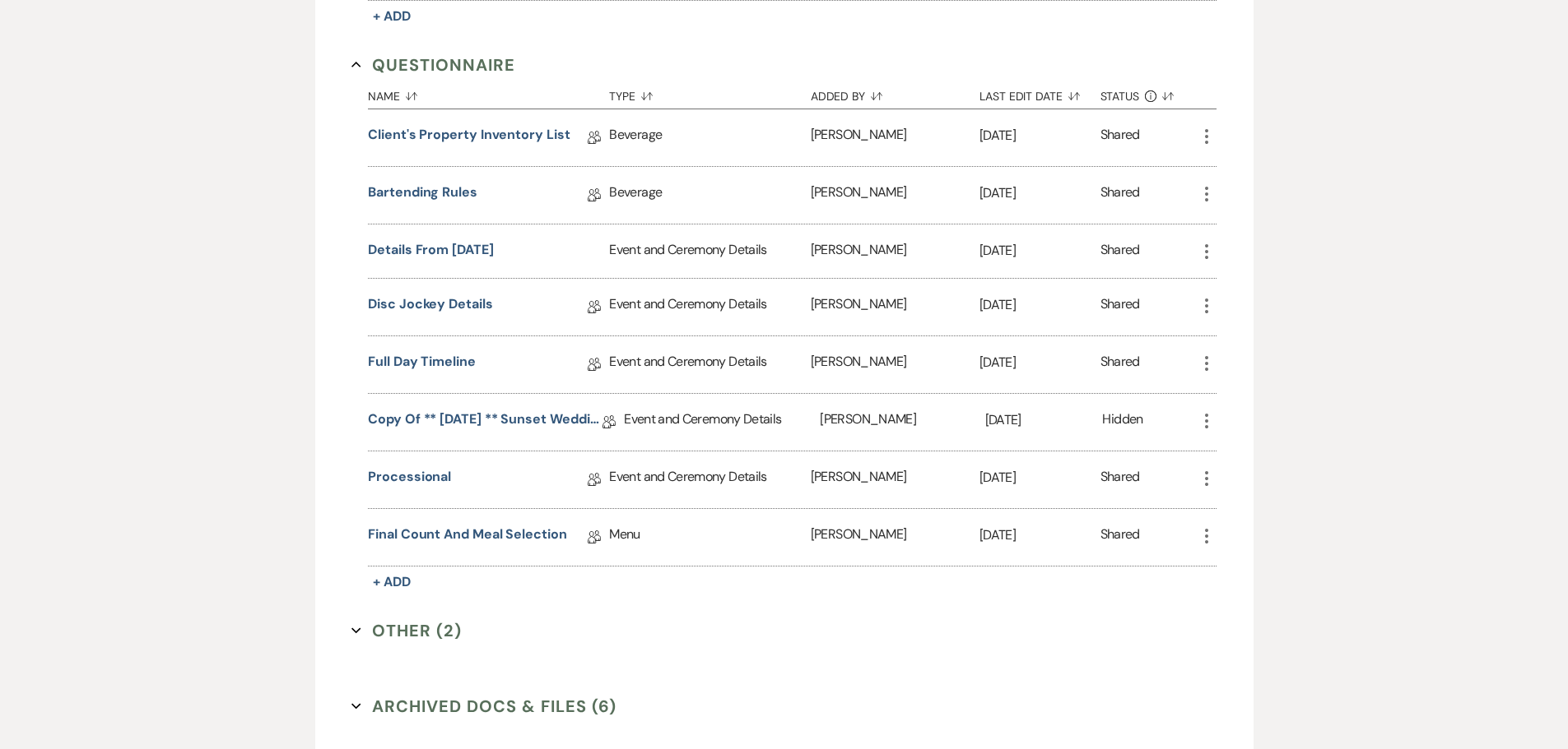
scroll to position [1203, 0]
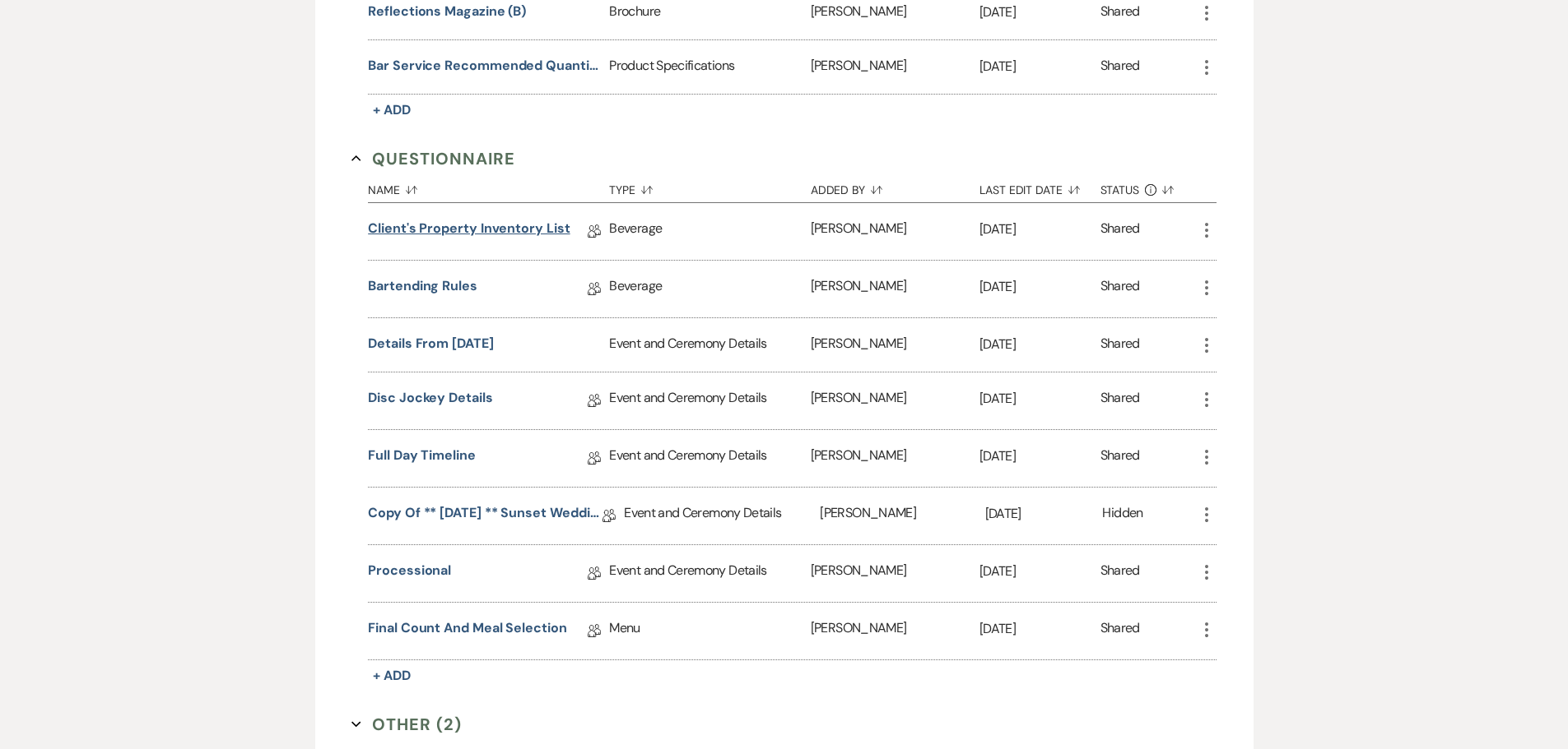
click at [433, 232] on link "Client's Property Inventory List" at bounding box center [469, 231] width 202 height 26
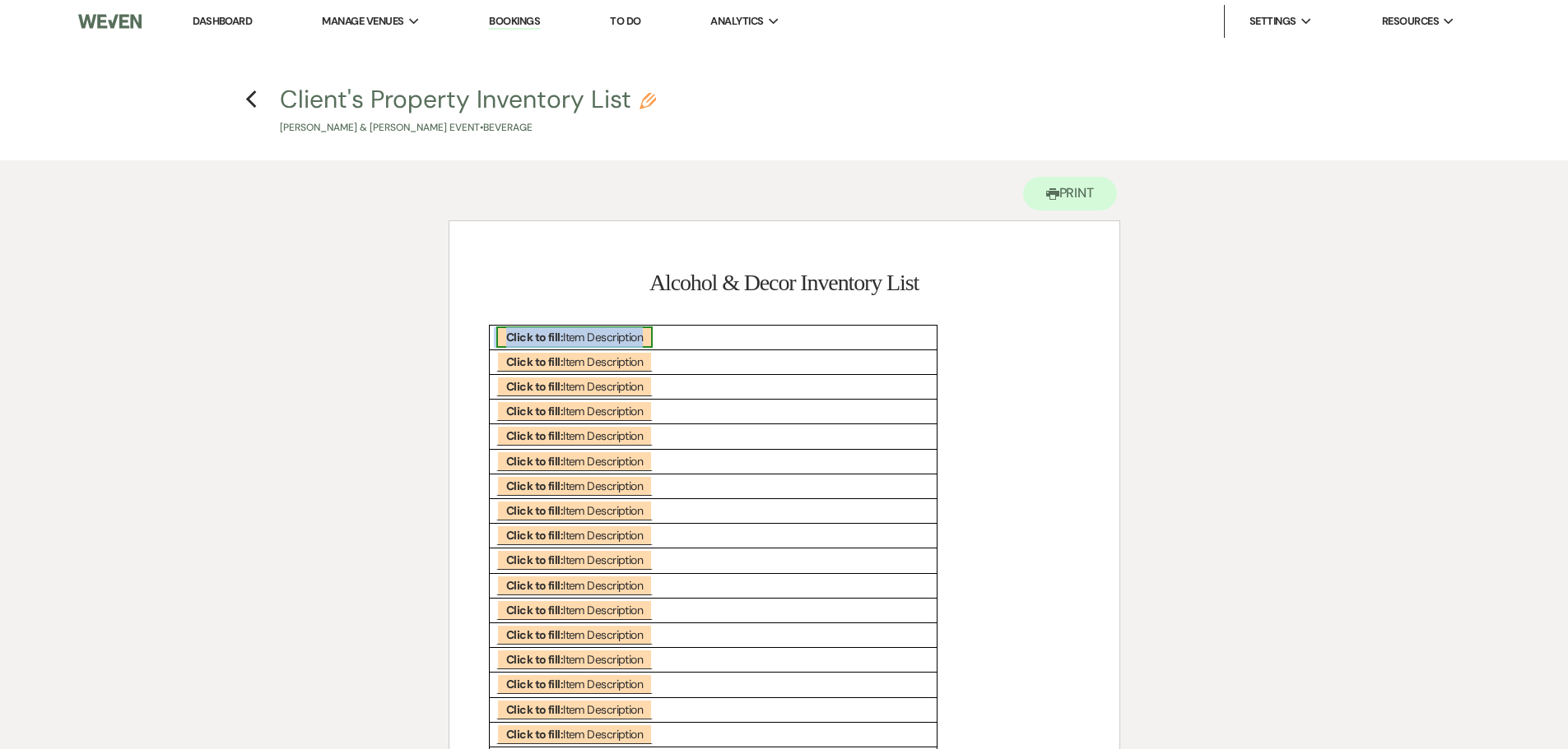
click at [549, 337] on b "Click to fill:" at bounding box center [534, 337] width 57 height 14
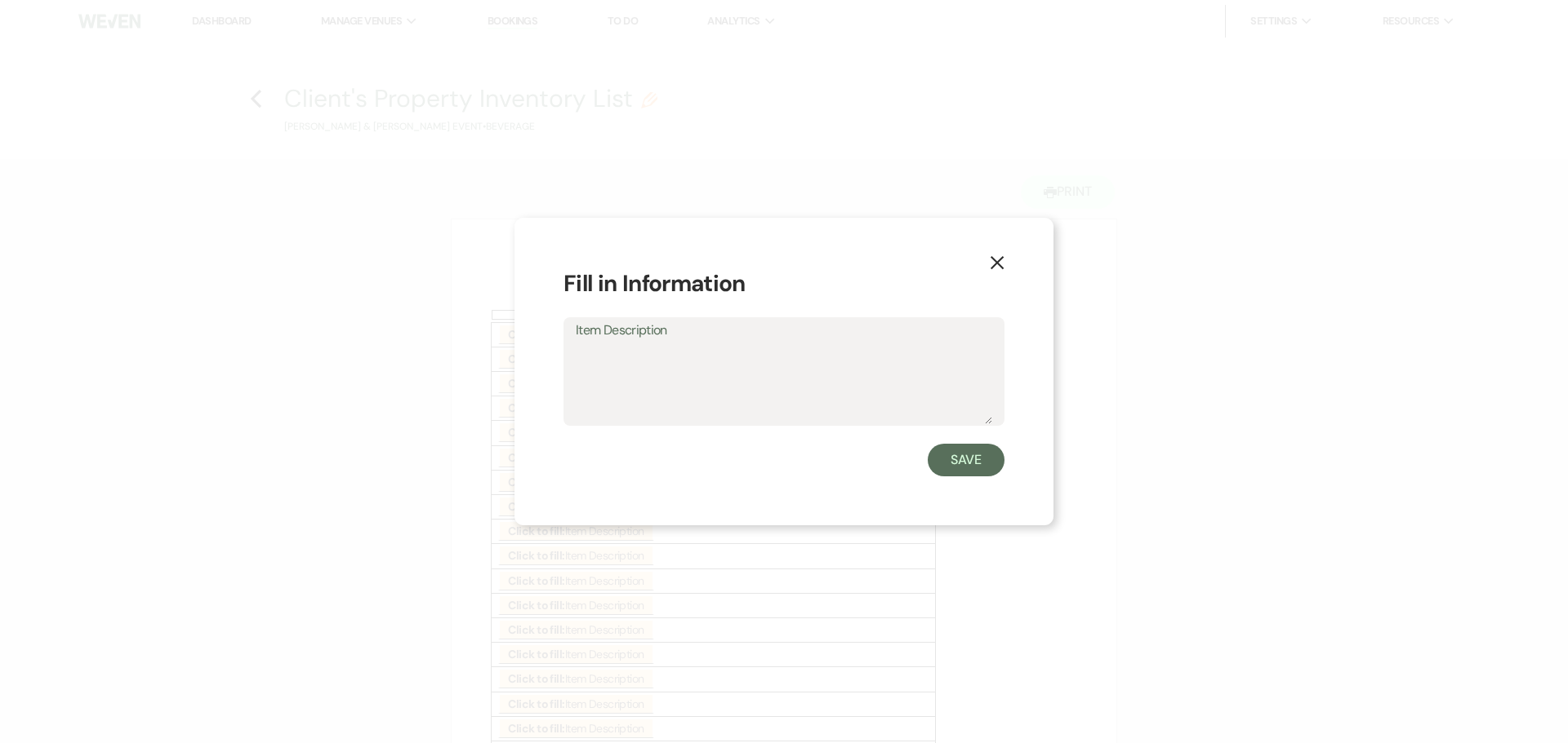
click at [1002, 267] on use "button" at bounding box center [997, 263] width 13 height 13
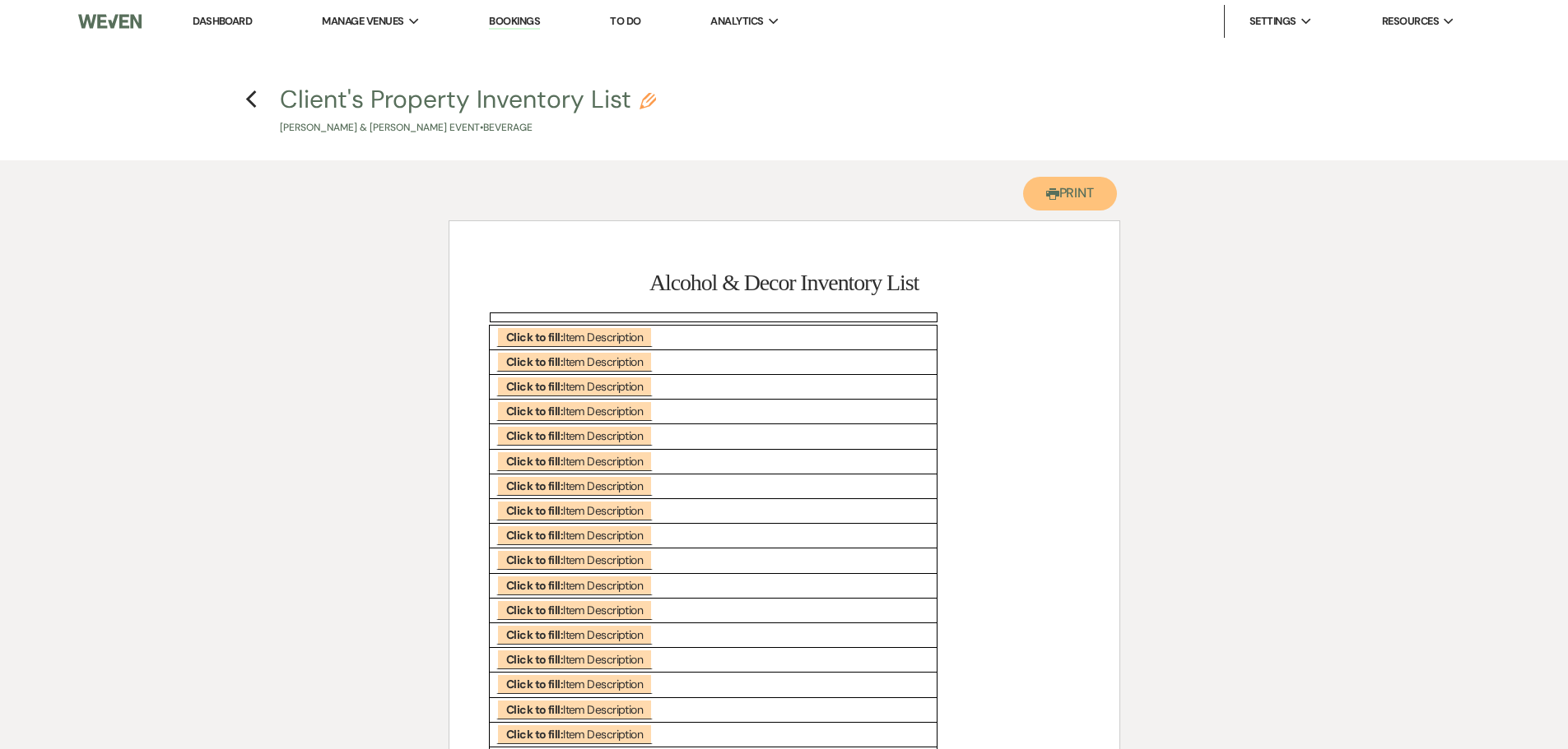
click at [1066, 198] on button "Printer Print" at bounding box center [1070, 193] width 95 height 34
click at [250, 98] on use "button" at bounding box center [251, 99] width 11 height 18
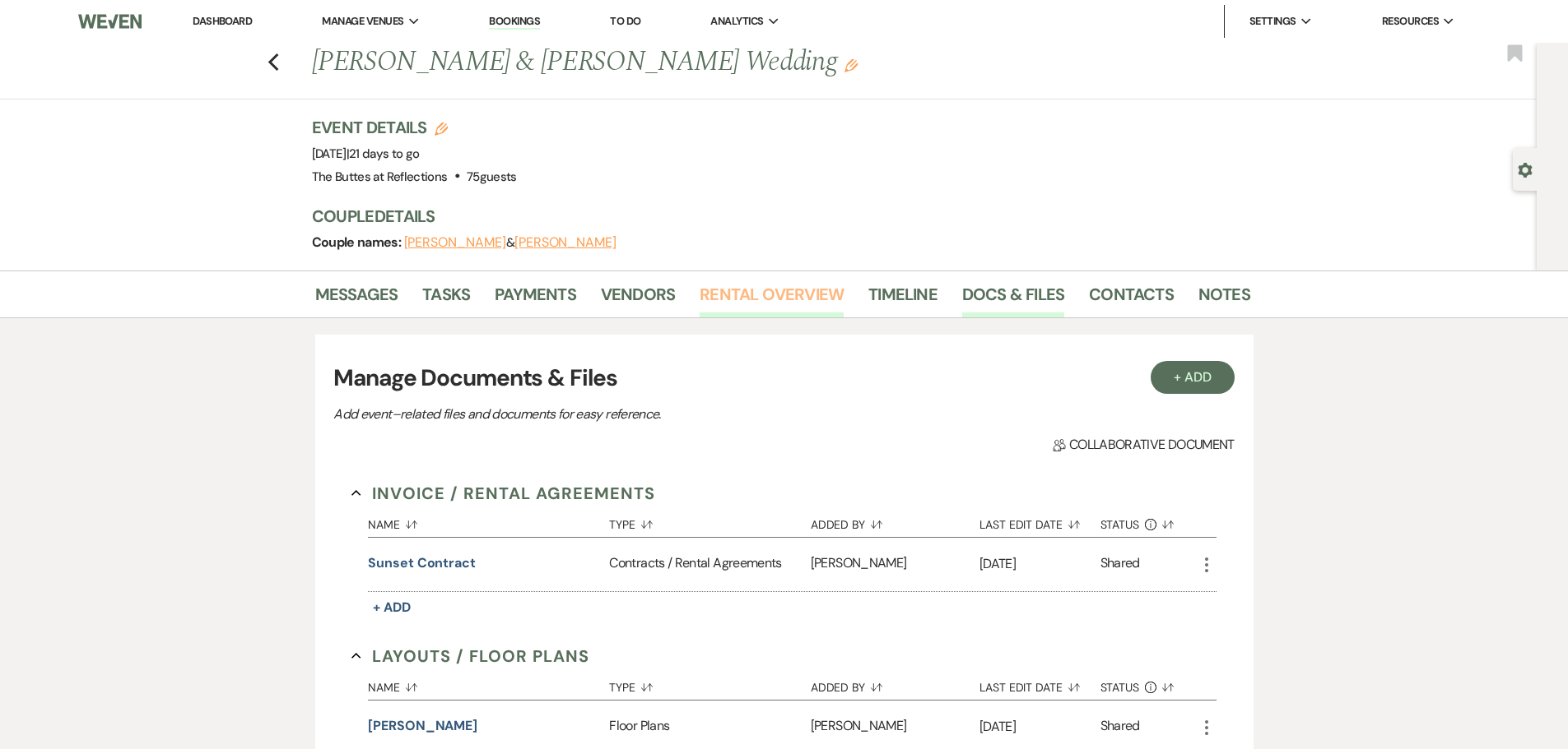
click at [783, 296] on link "Rental Overview" at bounding box center [772, 300] width 144 height 36
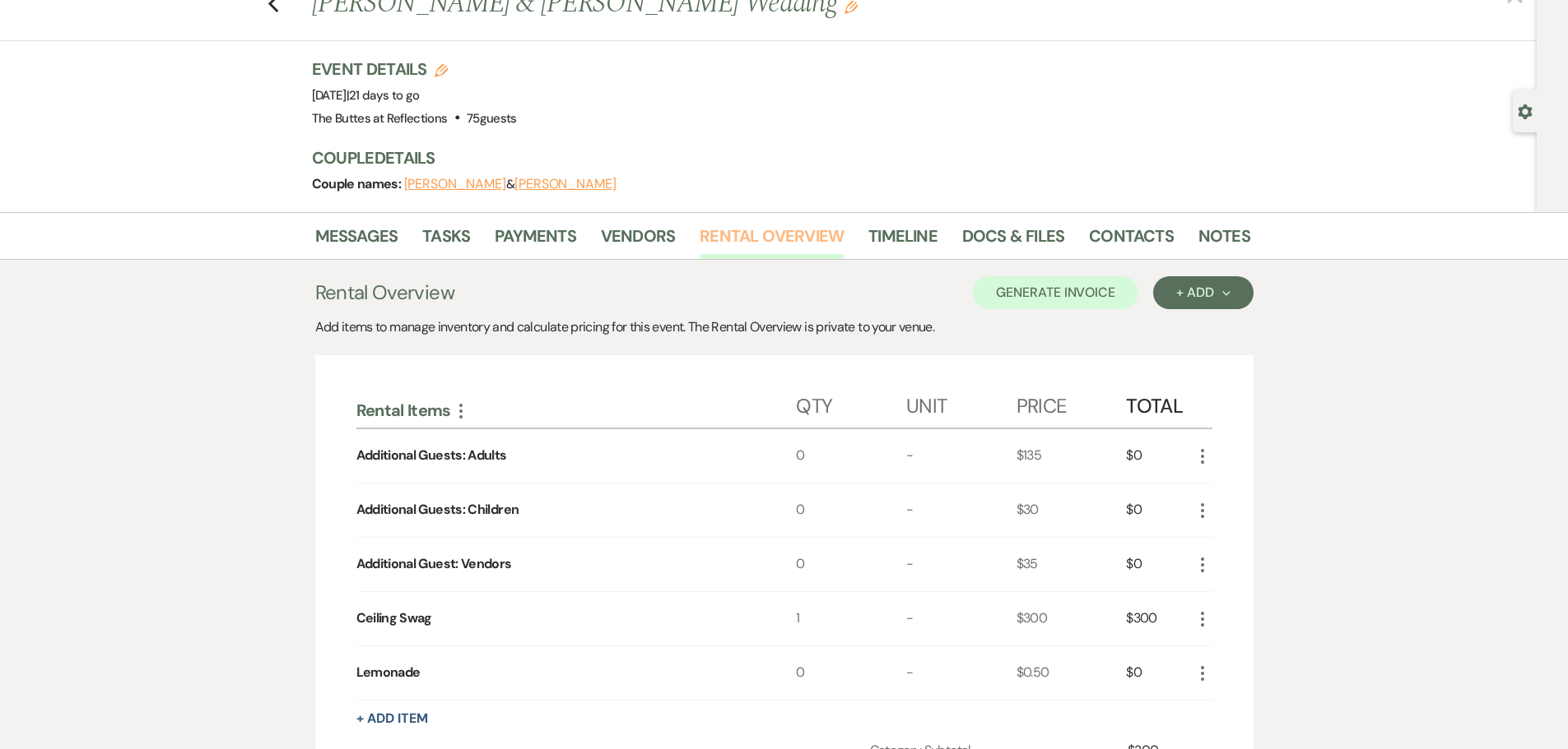
scroll to position [164, 0]
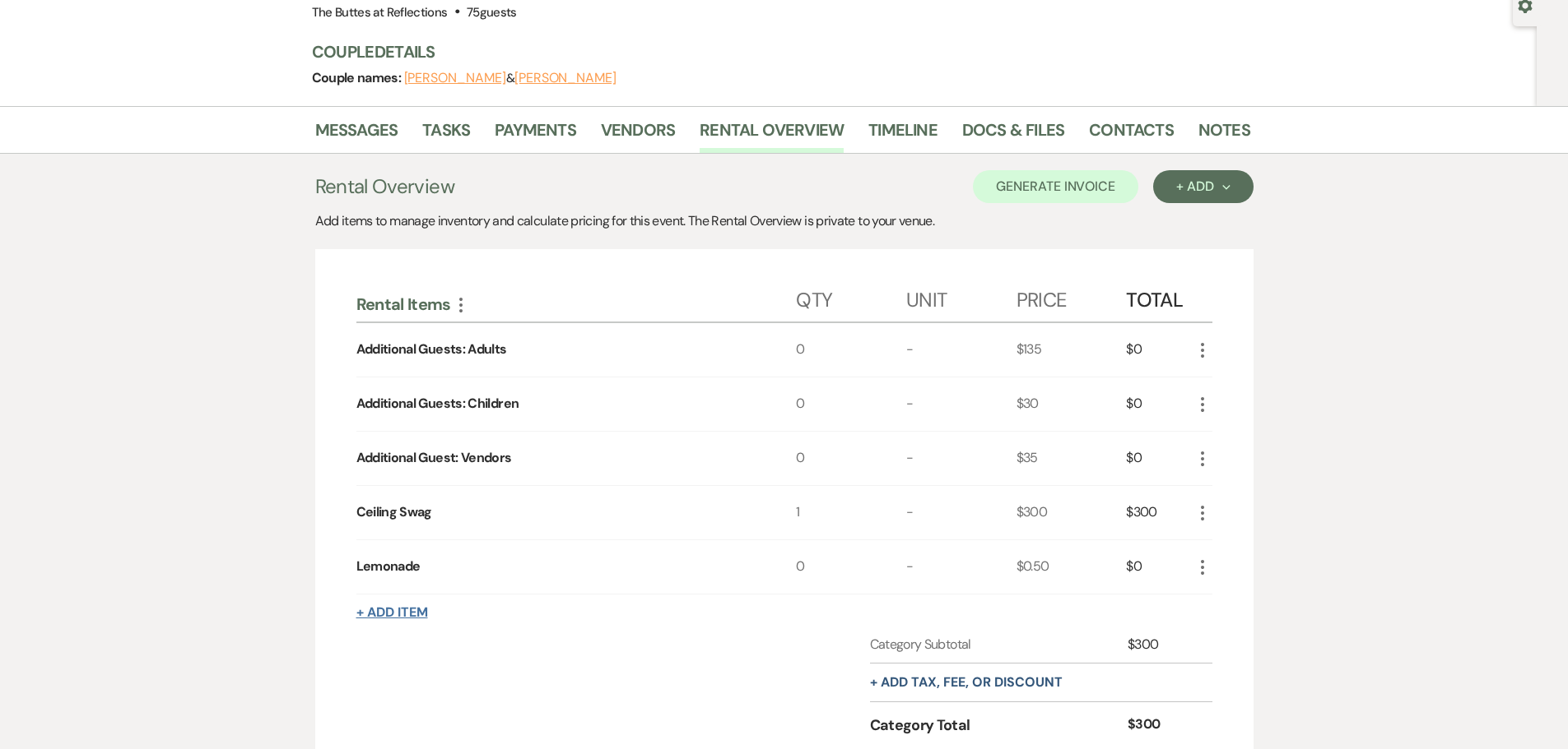
click at [379, 615] on button "+ Add Item" at bounding box center [392, 613] width 72 height 13
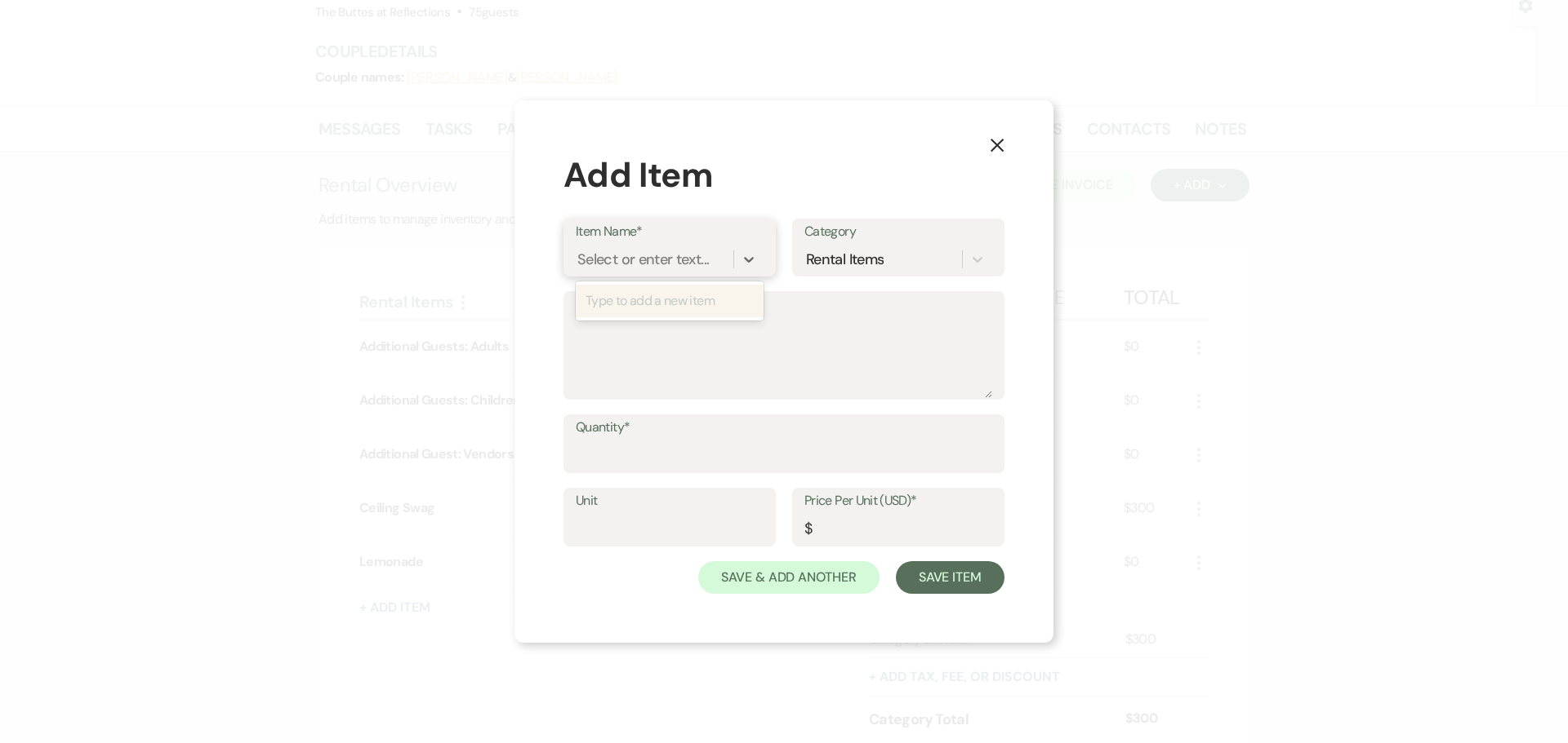
click at [686, 259] on div "Select or enter text..." at bounding box center [643, 259] width 132 height 22
type input "champange tower"
click at [748, 259] on icon at bounding box center [748, 259] width 16 height 16
click at [672, 454] on input "Quantity*" at bounding box center [784, 455] width 417 height 31
type input "1"
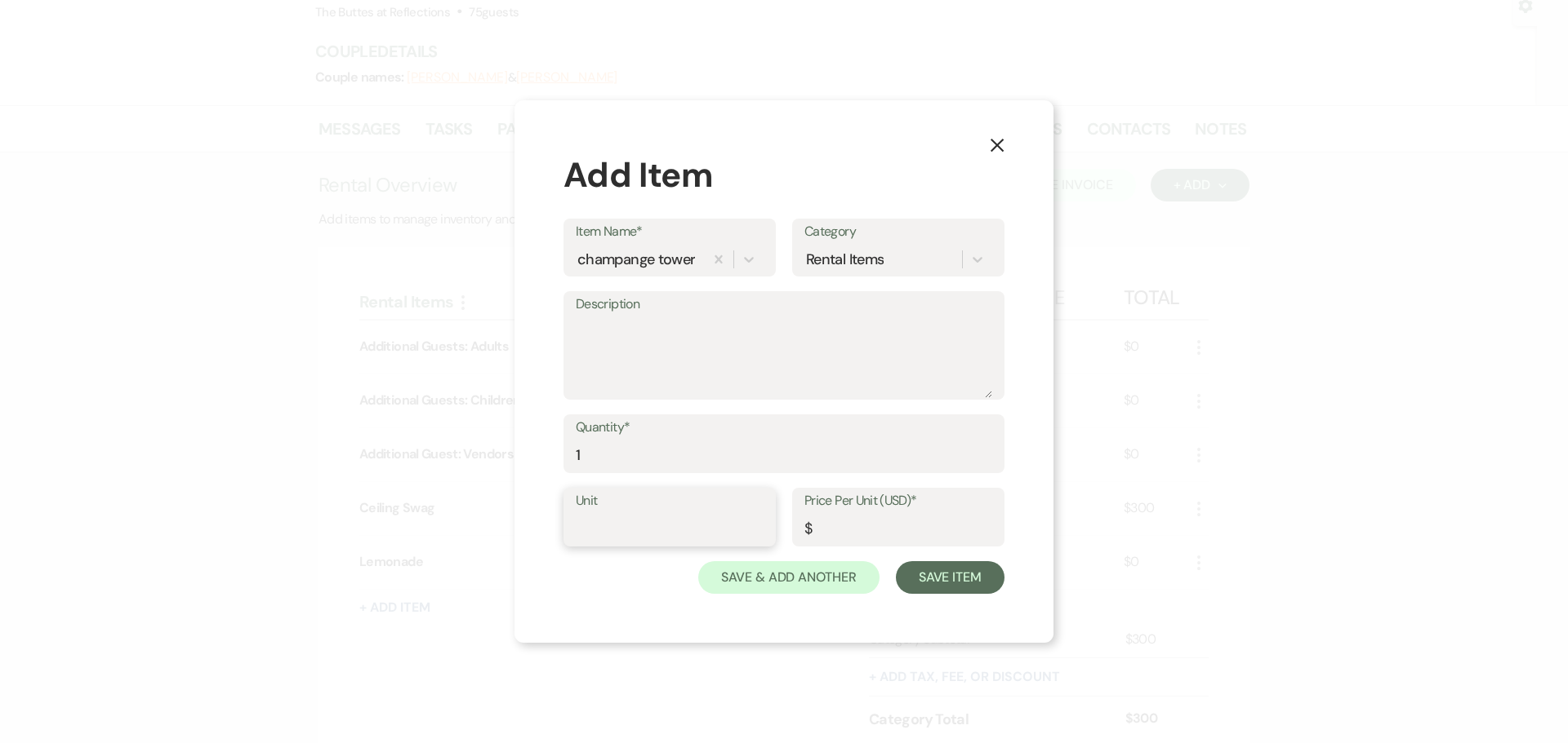
click at [646, 536] on input "Unit" at bounding box center [669, 529] width 188 height 31
type input "1"
click at [857, 259] on div "Rental Items" at bounding box center [844, 259] width 77 height 22
click at [862, 299] on div "Rental Items" at bounding box center [898, 301] width 188 height 32
click at [570, 340] on div "Description" at bounding box center [784, 346] width 441 height 109
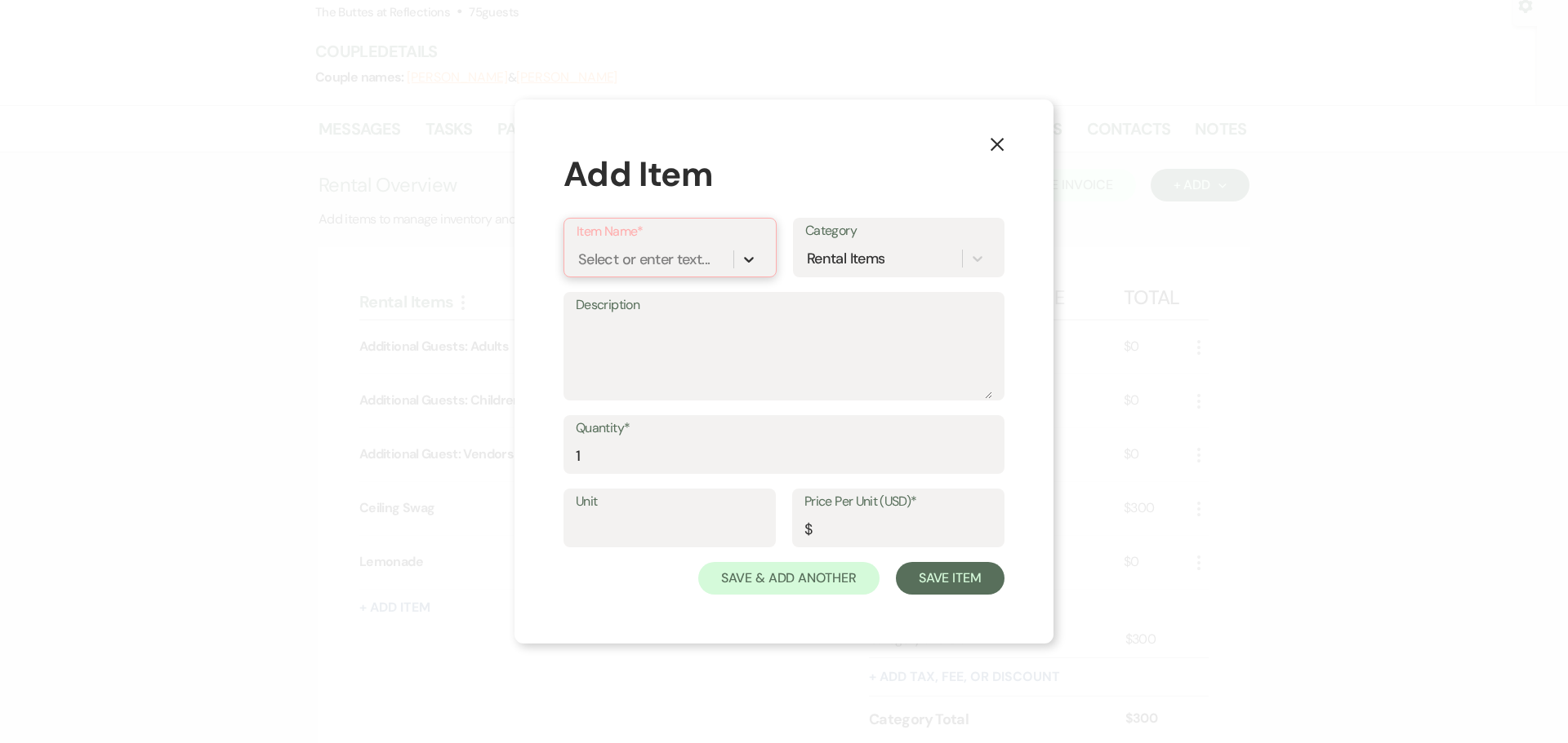
click at [747, 259] on icon at bounding box center [748, 260] width 10 height 6
click at [711, 304] on div "Type to add a new item" at bounding box center [670, 301] width 187 height 32
click at [623, 302] on div "Type to add a new item" at bounding box center [670, 301] width 187 height 32
type input "champagne tower"
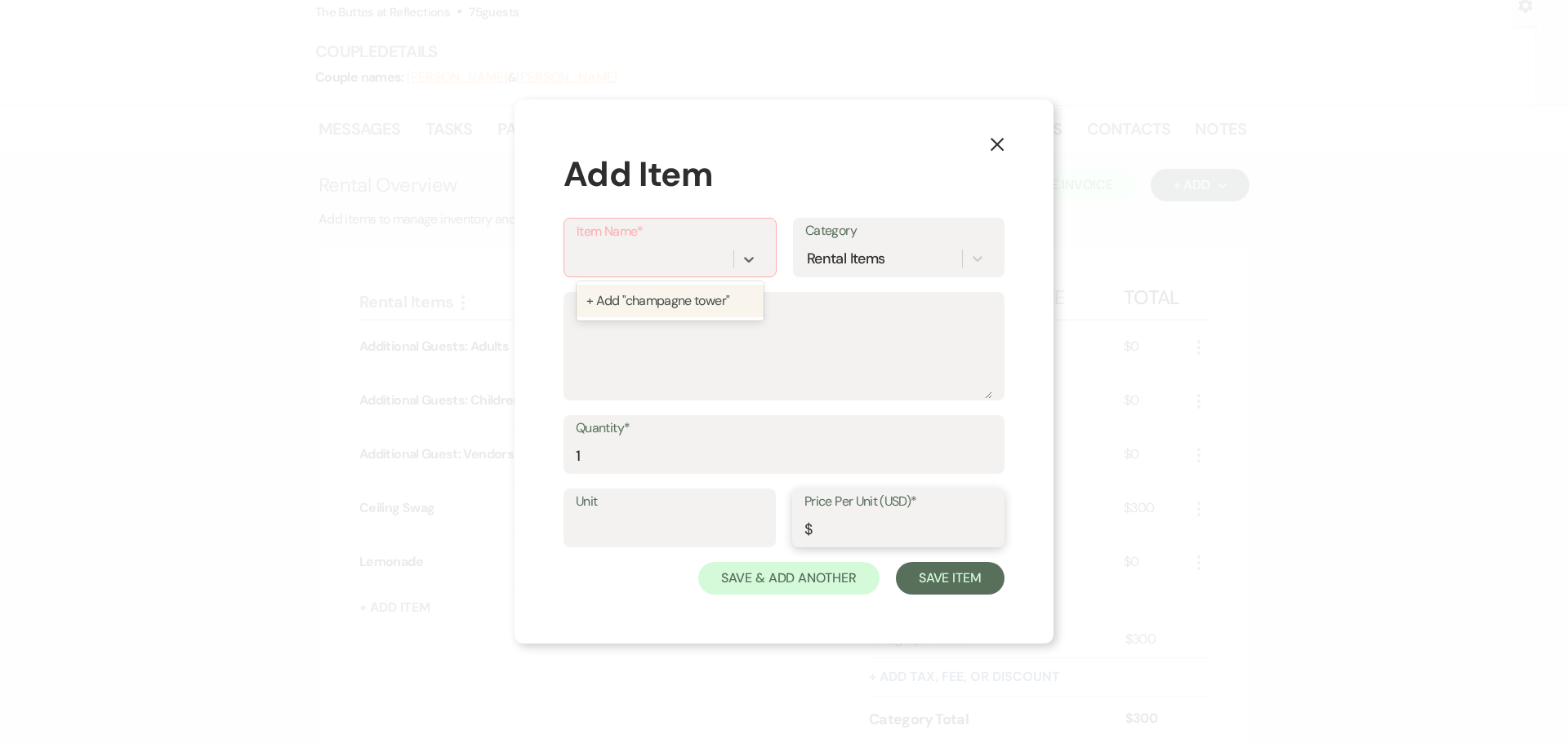
click at [845, 523] on input "Price Per Unit (USD)*" at bounding box center [898, 530] width 188 height 31
type input "250.00"
click at [784, 446] on input "1" at bounding box center [784, 456] width 417 height 31
click at [656, 514] on input "Unit" at bounding box center [669, 530] width 188 height 31
type input "1"
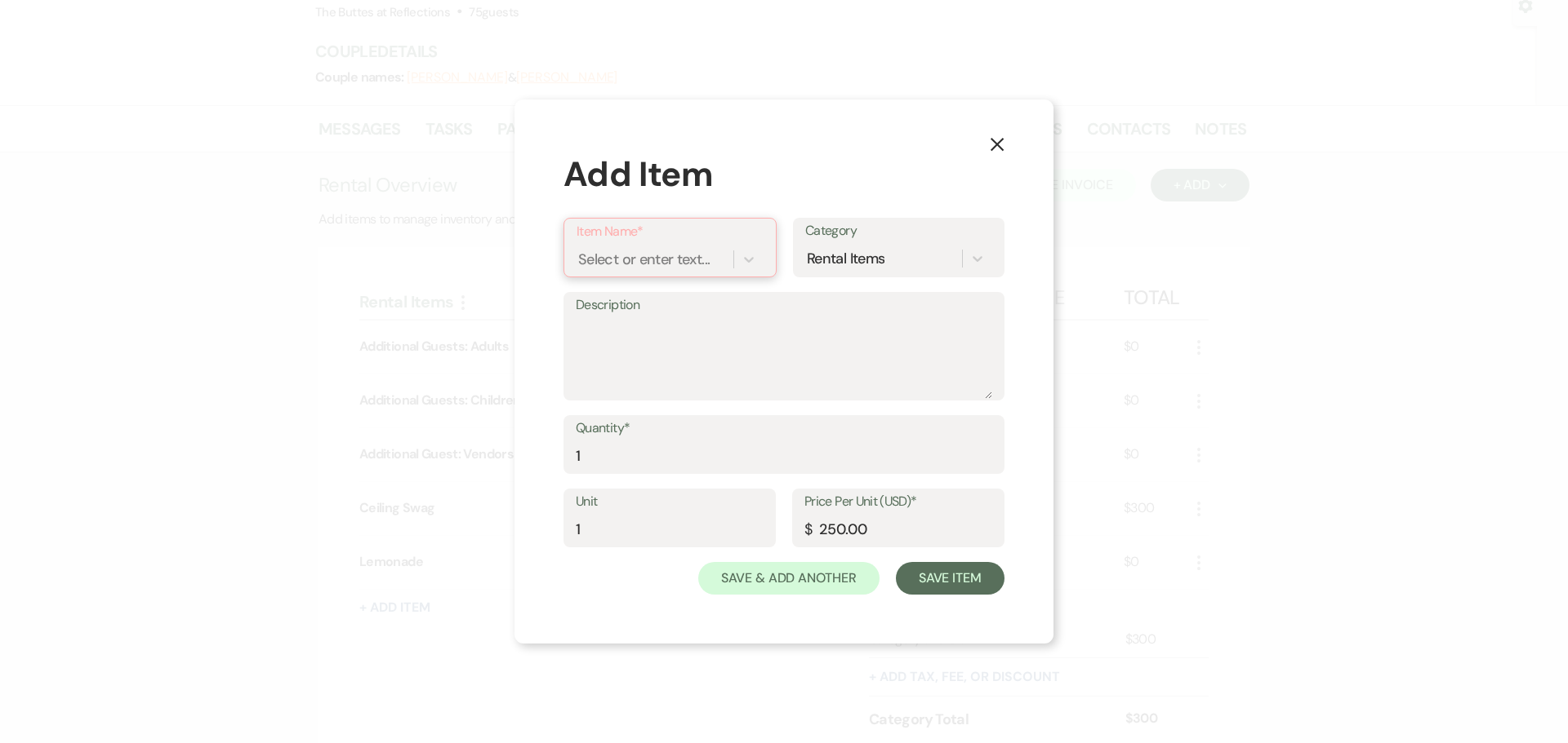
click at [668, 259] on div "Select or enter text..." at bounding box center [643, 259] width 132 height 22
click at [698, 303] on div "Type to add a new item" at bounding box center [670, 301] width 187 height 32
click at [748, 259] on icon at bounding box center [748, 259] width 16 height 16
click at [752, 258] on icon at bounding box center [748, 260] width 10 height 6
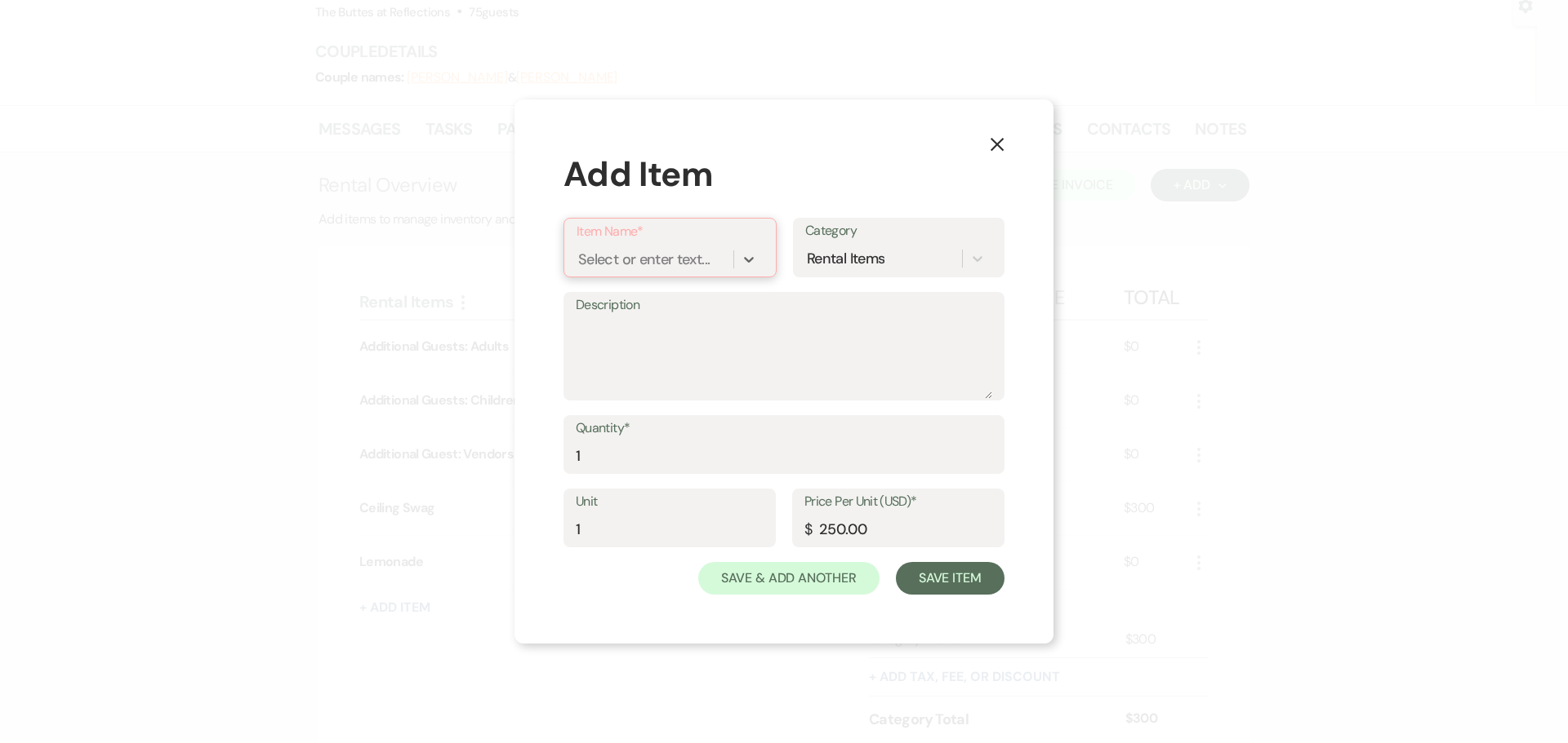
click at [669, 262] on div "Select or enter text..." at bounding box center [643, 259] width 132 height 22
click at [641, 337] on textarea "Description" at bounding box center [784, 358] width 417 height 82
type textarea "champange tower"
click at [587, 262] on div "Select or enter text..." at bounding box center [643, 259] width 132 height 22
type input "Champange Tower"
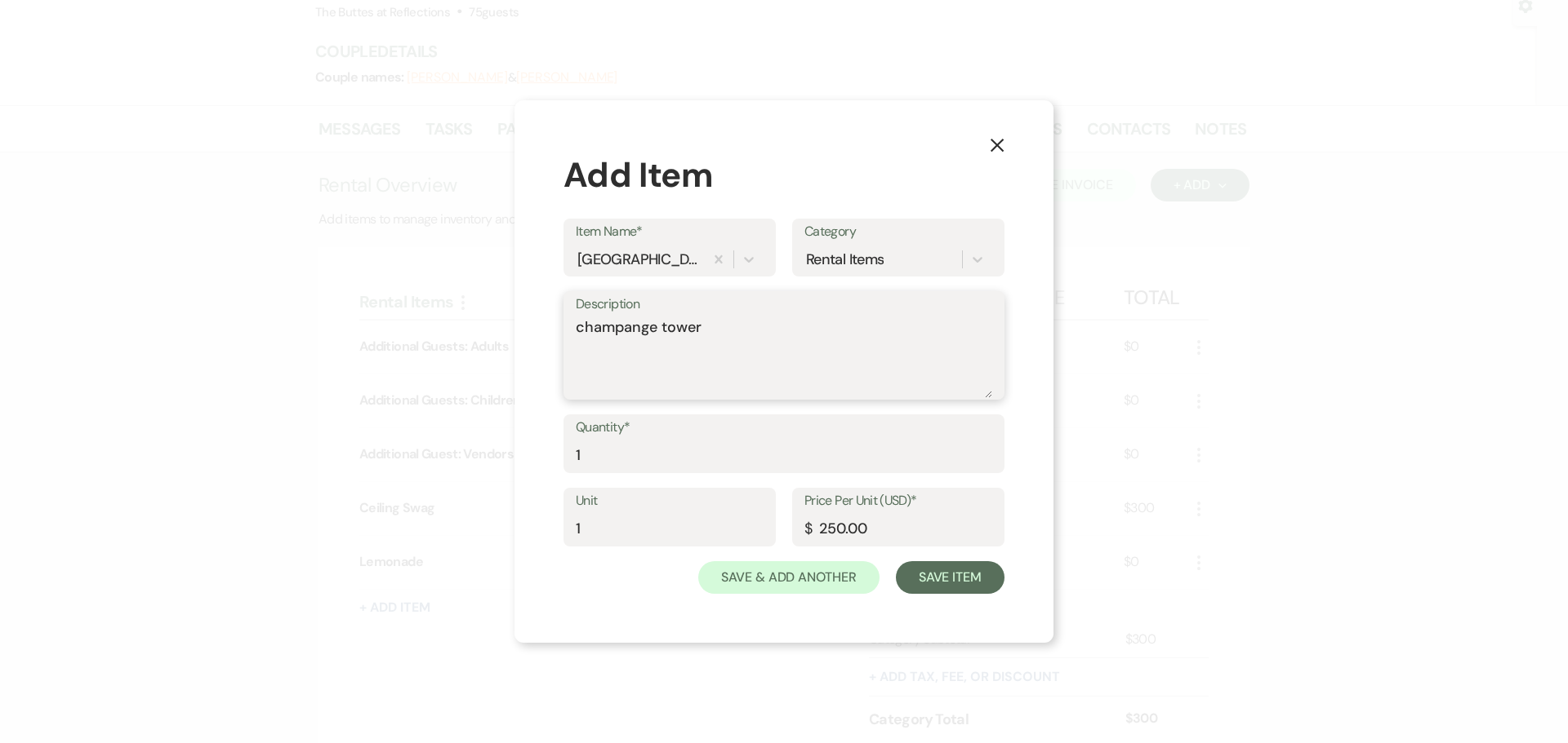
drag, startPoint x: 709, startPoint y: 328, endPoint x: 572, endPoint y: 357, distance: 140.0
click at [572, 357] on div "Description champange tower" at bounding box center [784, 346] width 441 height 109
click at [986, 532] on input "249.99" at bounding box center [898, 529] width 188 height 31
click at [987, 520] on input "250" at bounding box center [898, 529] width 188 height 31
click at [987, 520] on input "250.01" at bounding box center [898, 529] width 188 height 31
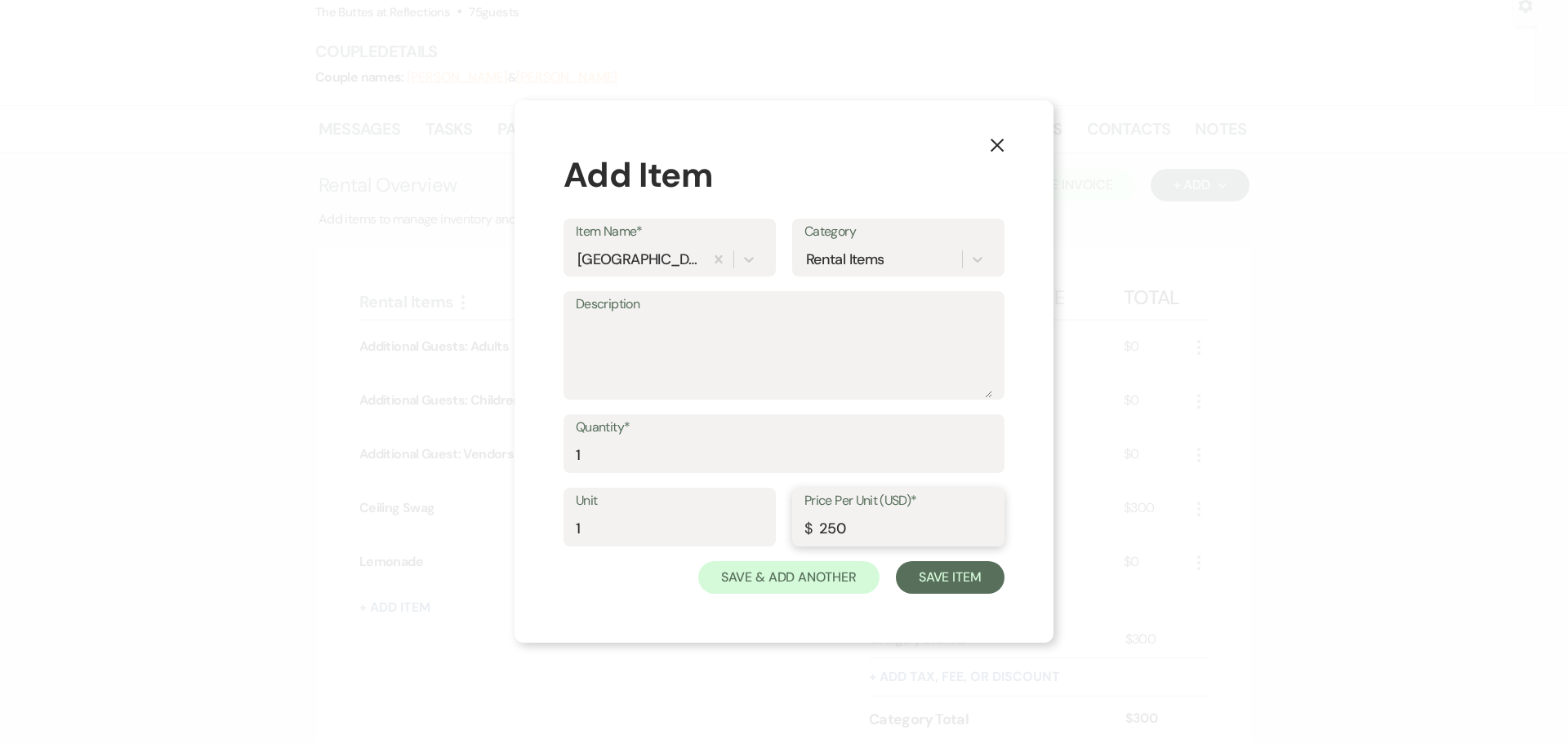
type input "250"
click at [988, 532] on input "250" at bounding box center [898, 529] width 188 height 31
click at [941, 538] on input "250" at bounding box center [898, 529] width 188 height 31
click at [942, 577] on button "Save Item" at bounding box center [950, 577] width 109 height 32
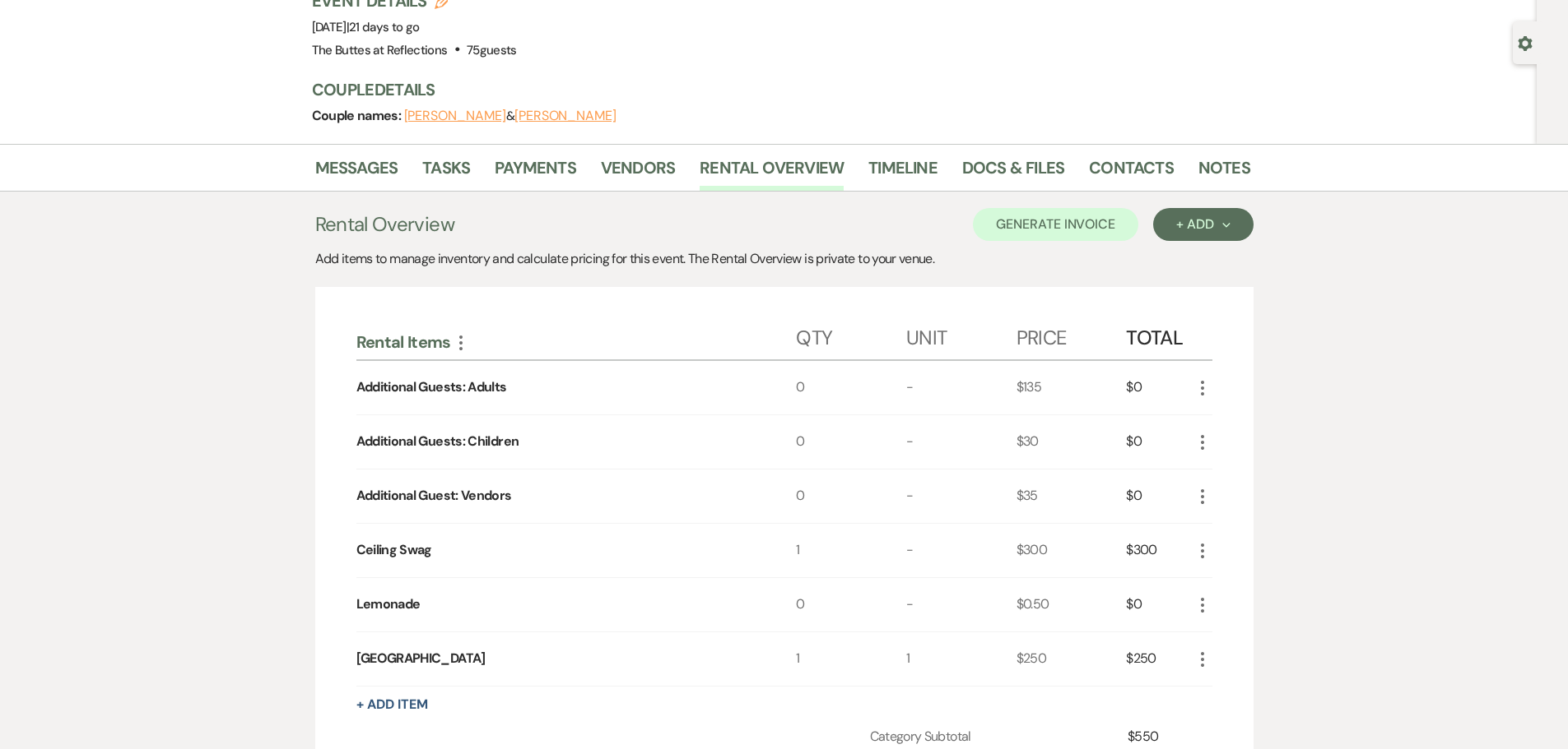
scroll to position [102, 0]
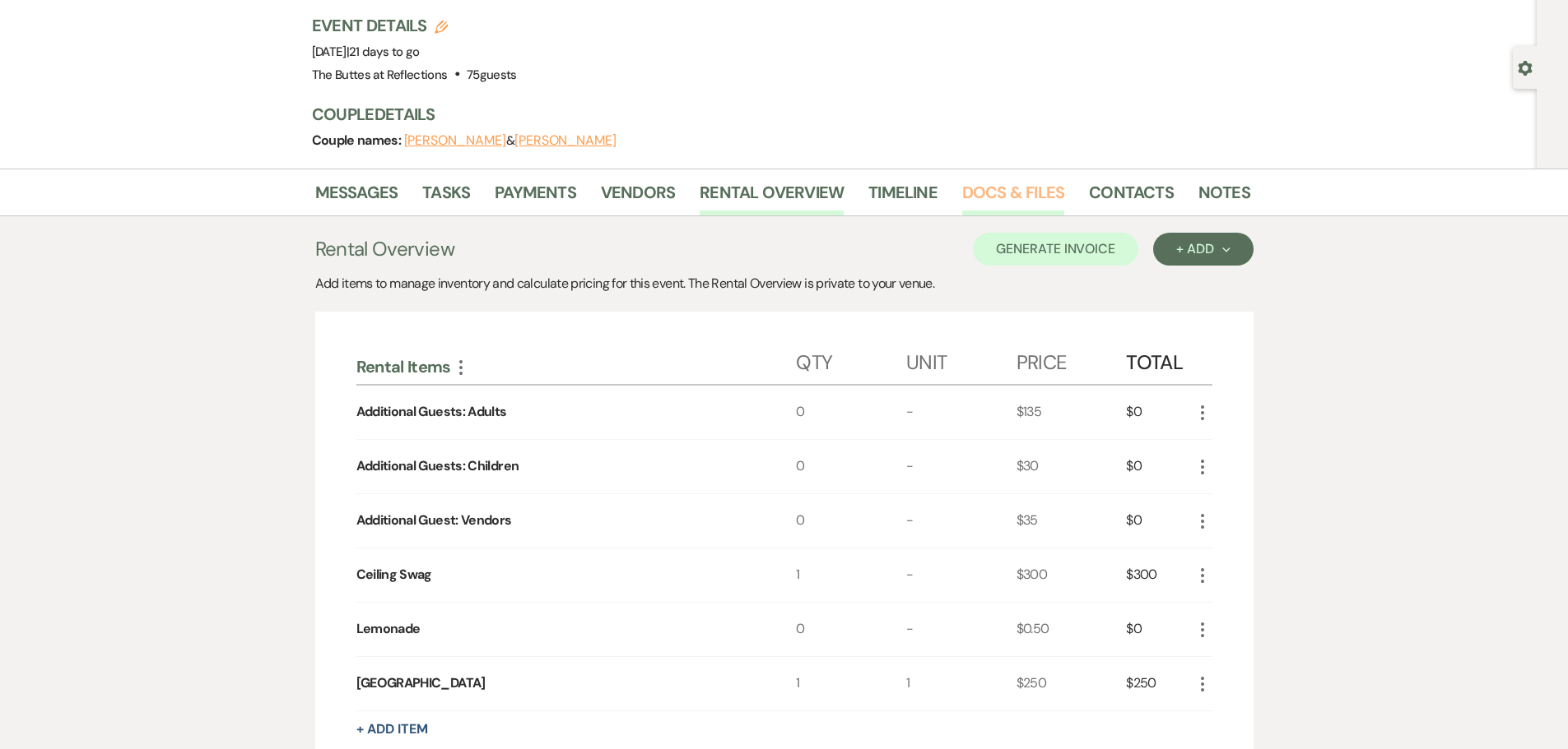
click at [1002, 196] on link "Docs & Files" at bounding box center [1013, 198] width 102 height 36
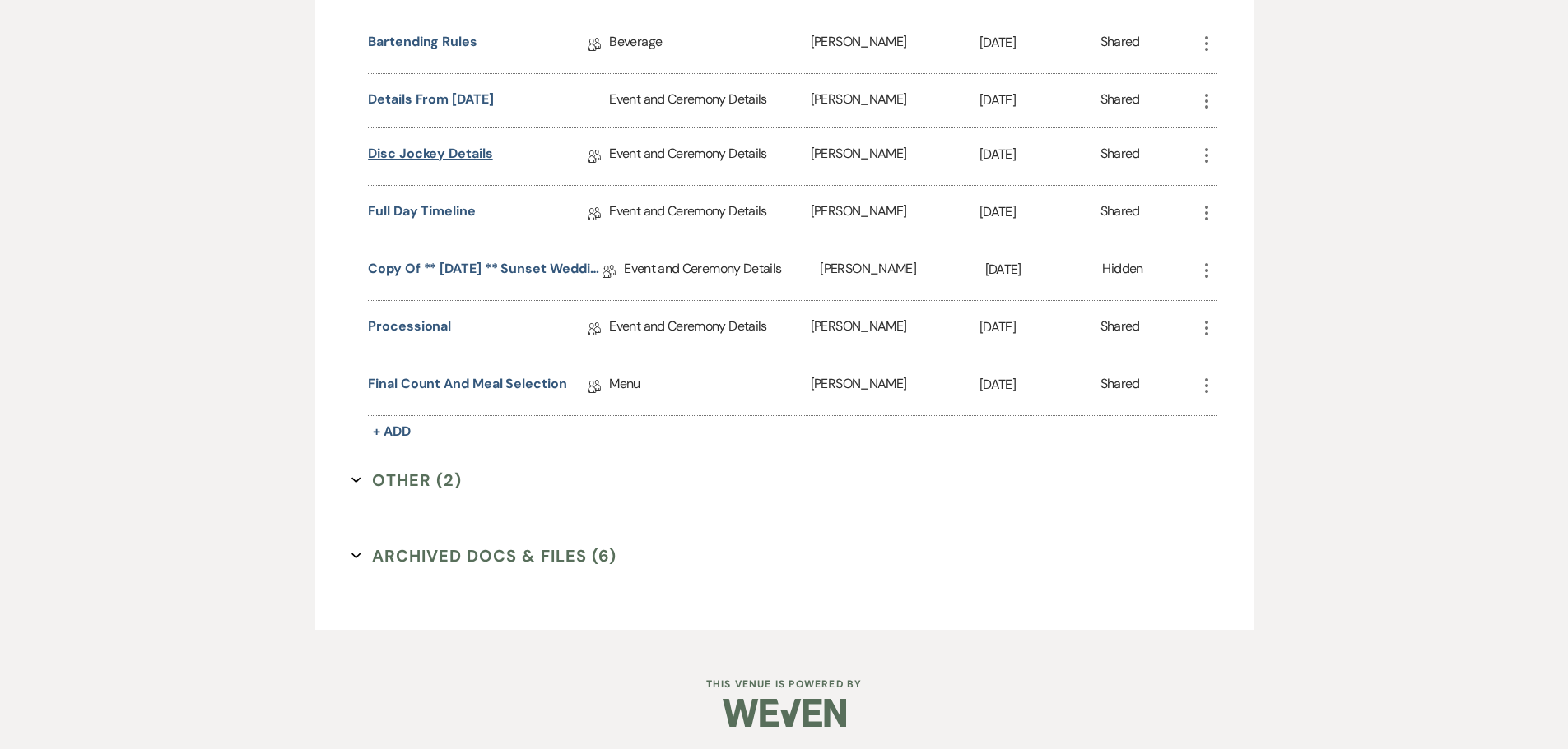
scroll to position [1450, 0]
click at [411, 484] on button "Other (2) Expand" at bounding box center [406, 478] width 110 height 25
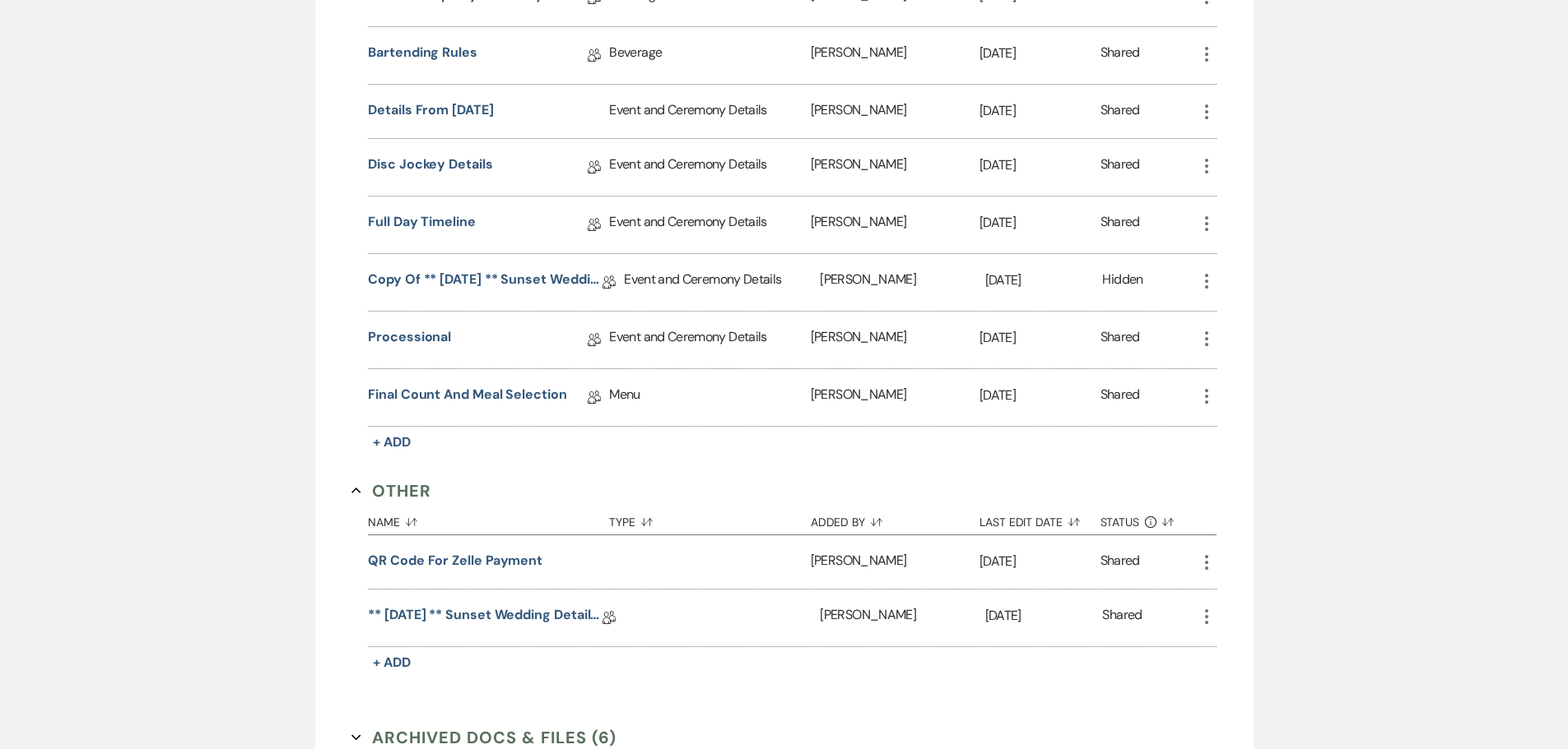
scroll to position [1457, 0]
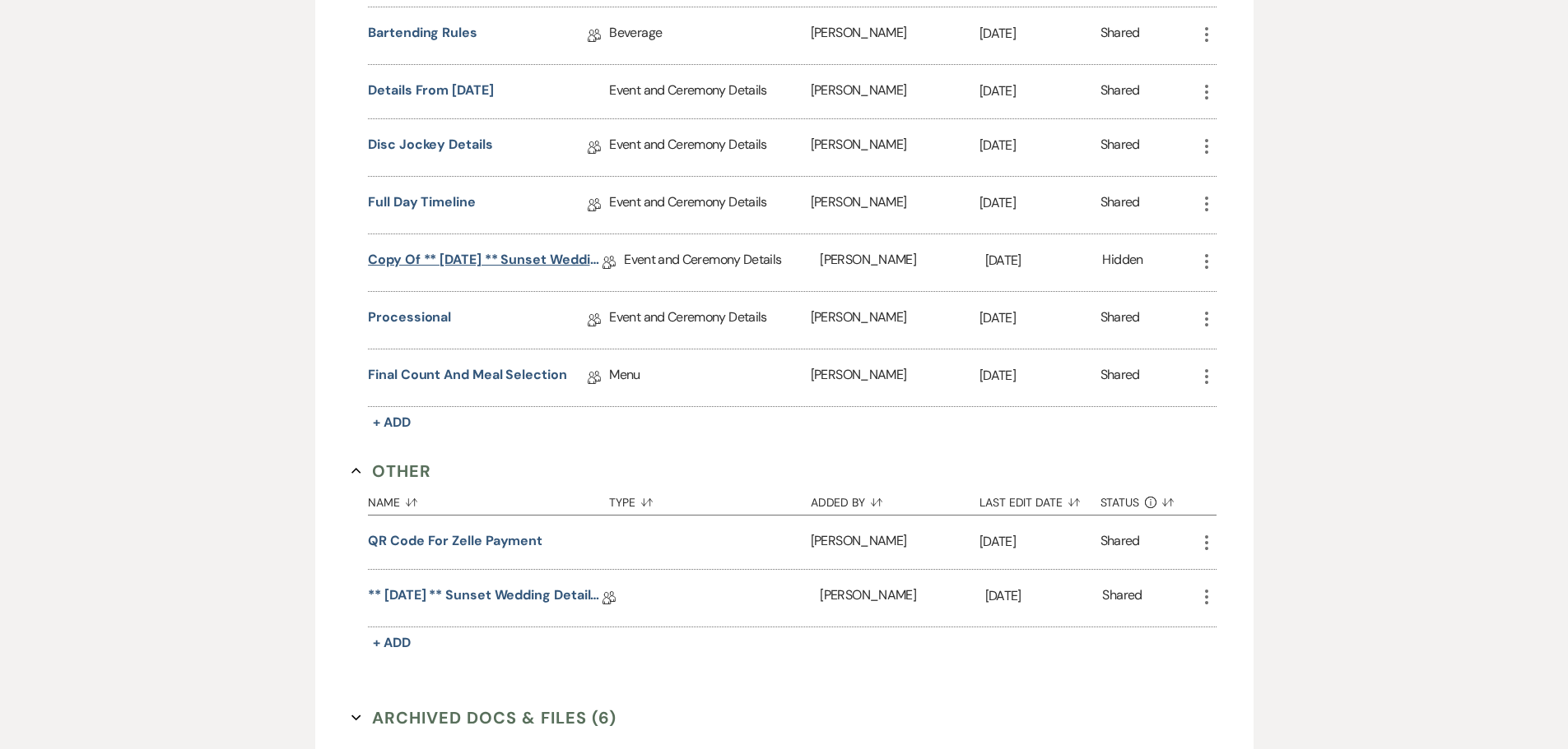
click at [470, 260] on link "Copy of ** [DATE] ** Sunset Wedding Details for Black. [DATE]" at bounding box center [485, 262] width 234 height 26
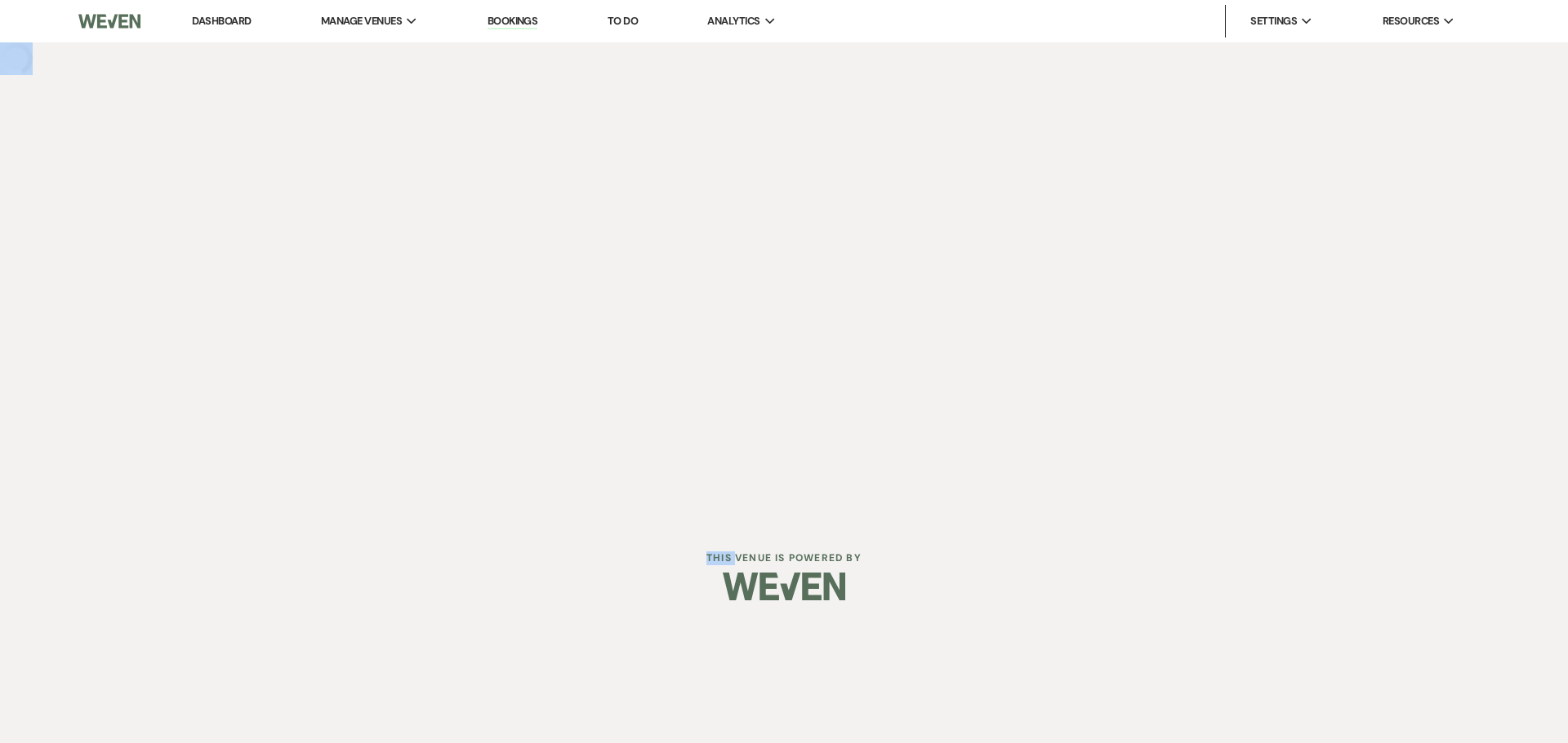
click at [466, 258] on div "Dashboard Manage Venues Expand The Buttes at Reflections Bookings To Do Analyti…" at bounding box center [784, 260] width 1568 height 521
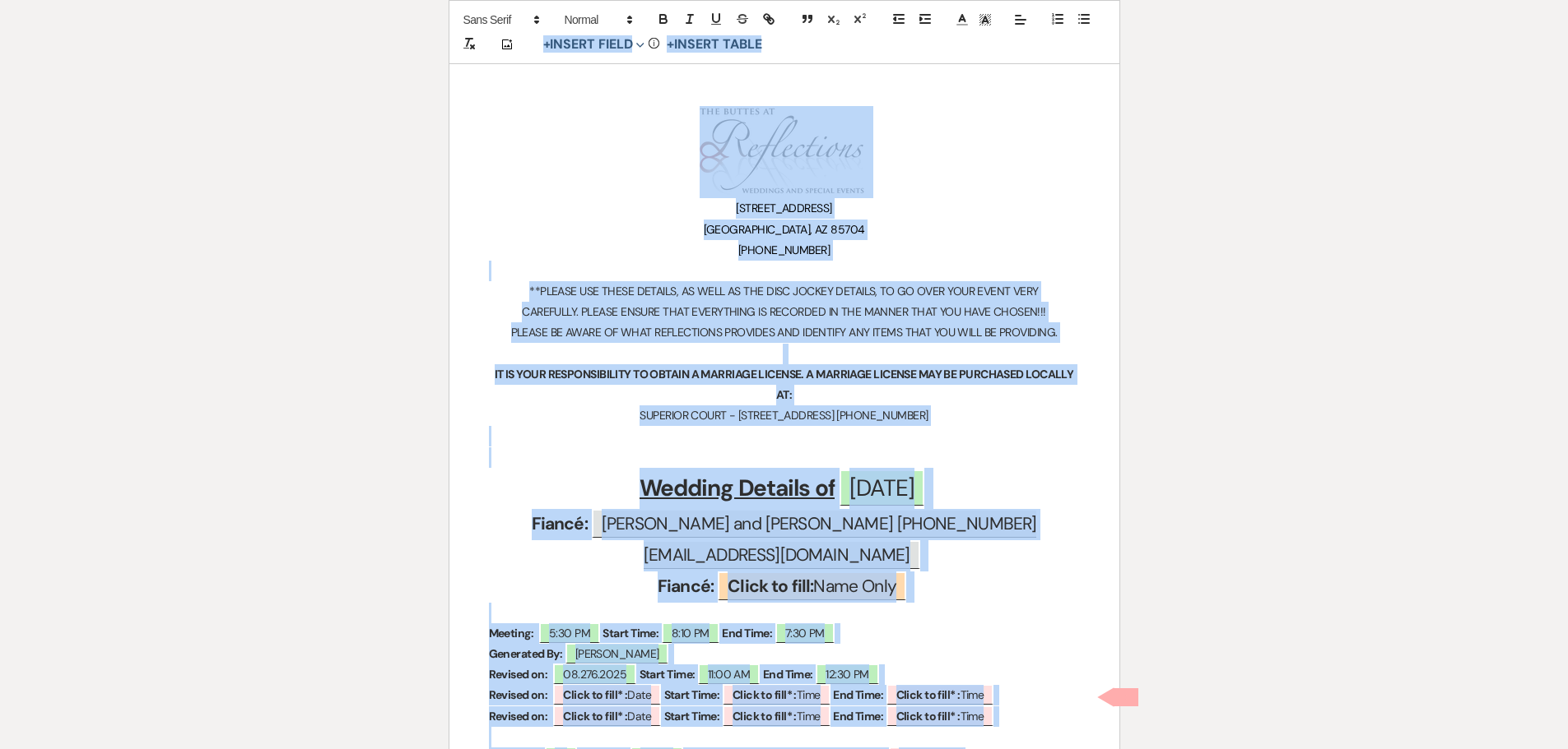
scroll to position [247, 0]
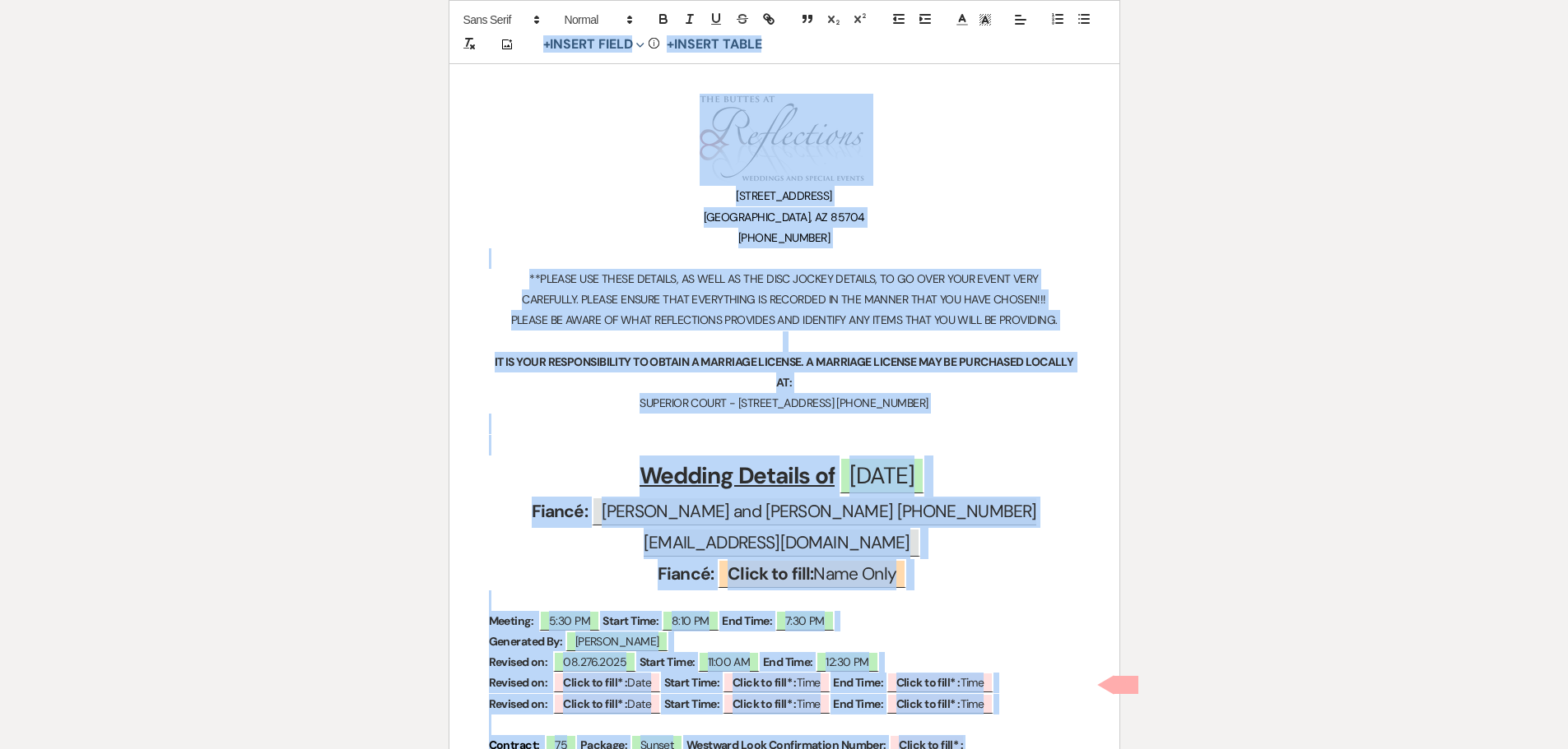
click at [657, 241] on p "520-229-0627" at bounding box center [784, 237] width 591 height 20
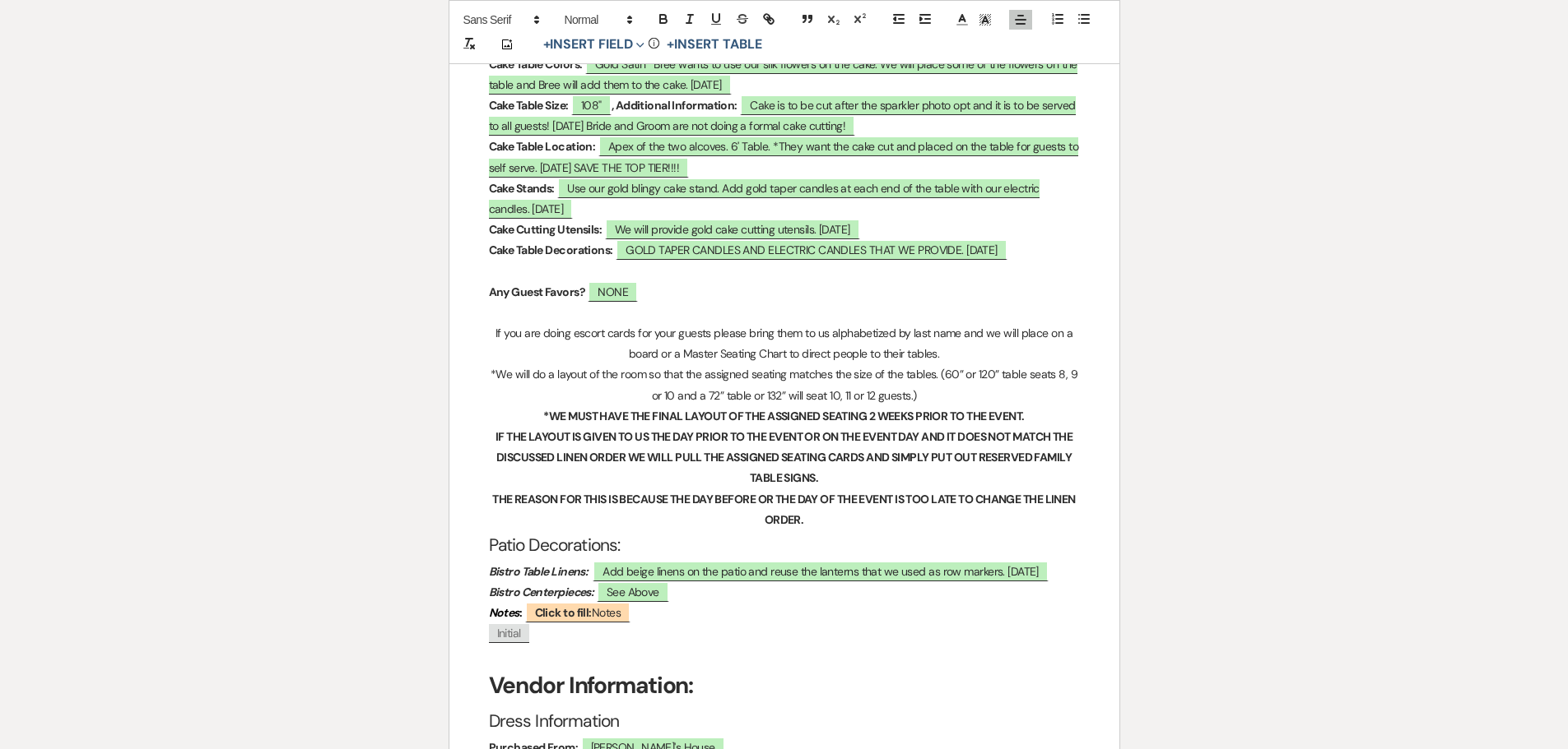
scroll to position [3126, 0]
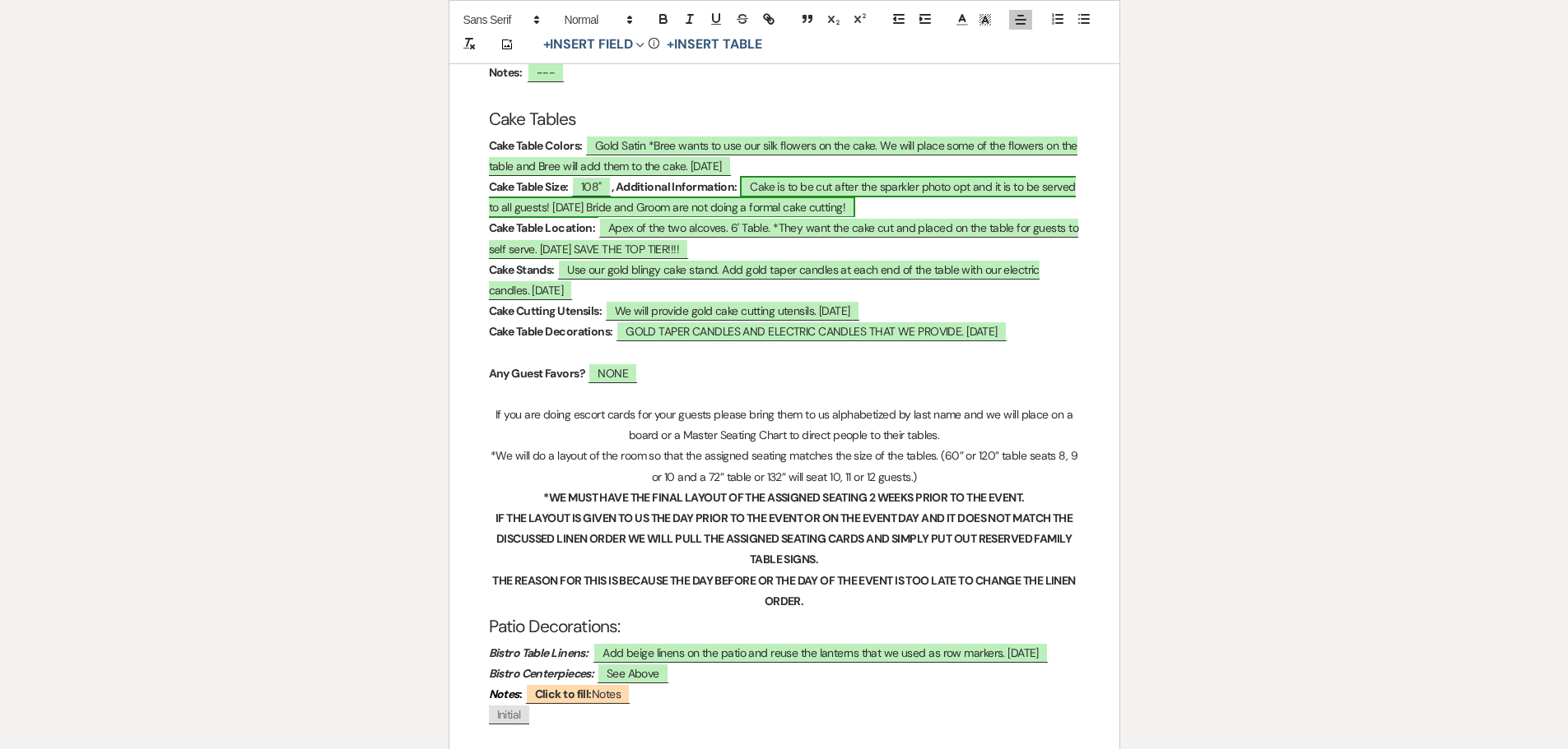
click at [585, 218] on span "Cake is to be cut after the sparkler photo opt and it is to be served to all gu…" at bounding box center [782, 197] width 587 height 42
select select "owner"
select select "Type"
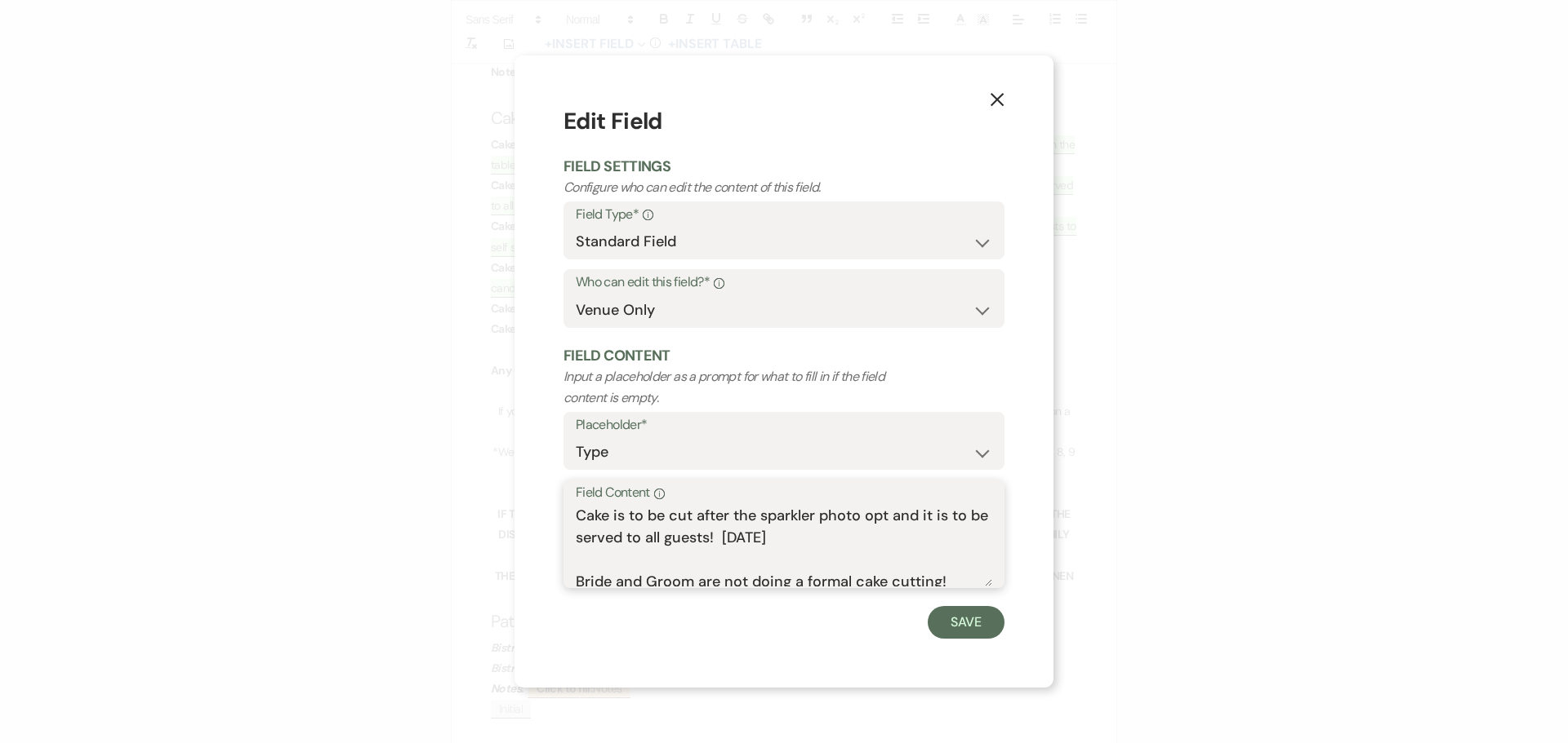
drag, startPoint x: 738, startPoint y: 539, endPoint x: 920, endPoint y: 516, distance: 183.4
click at [920, 516] on textarea "Cake is to be cut after the sparkler photo opt and it is to be served to all gu…" at bounding box center [784, 546] width 417 height 82
click at [915, 520] on textarea "Cake is to be cut after the sparkler photo opt andaced on table 08.26.2025 Brid…" at bounding box center [784, 546] width 417 height 82
type textarea "Cake is to be cut after the sparkler photo opt and placed on table 08.26.2025 B…"
click at [958, 614] on button "Save" at bounding box center [966, 622] width 77 height 32
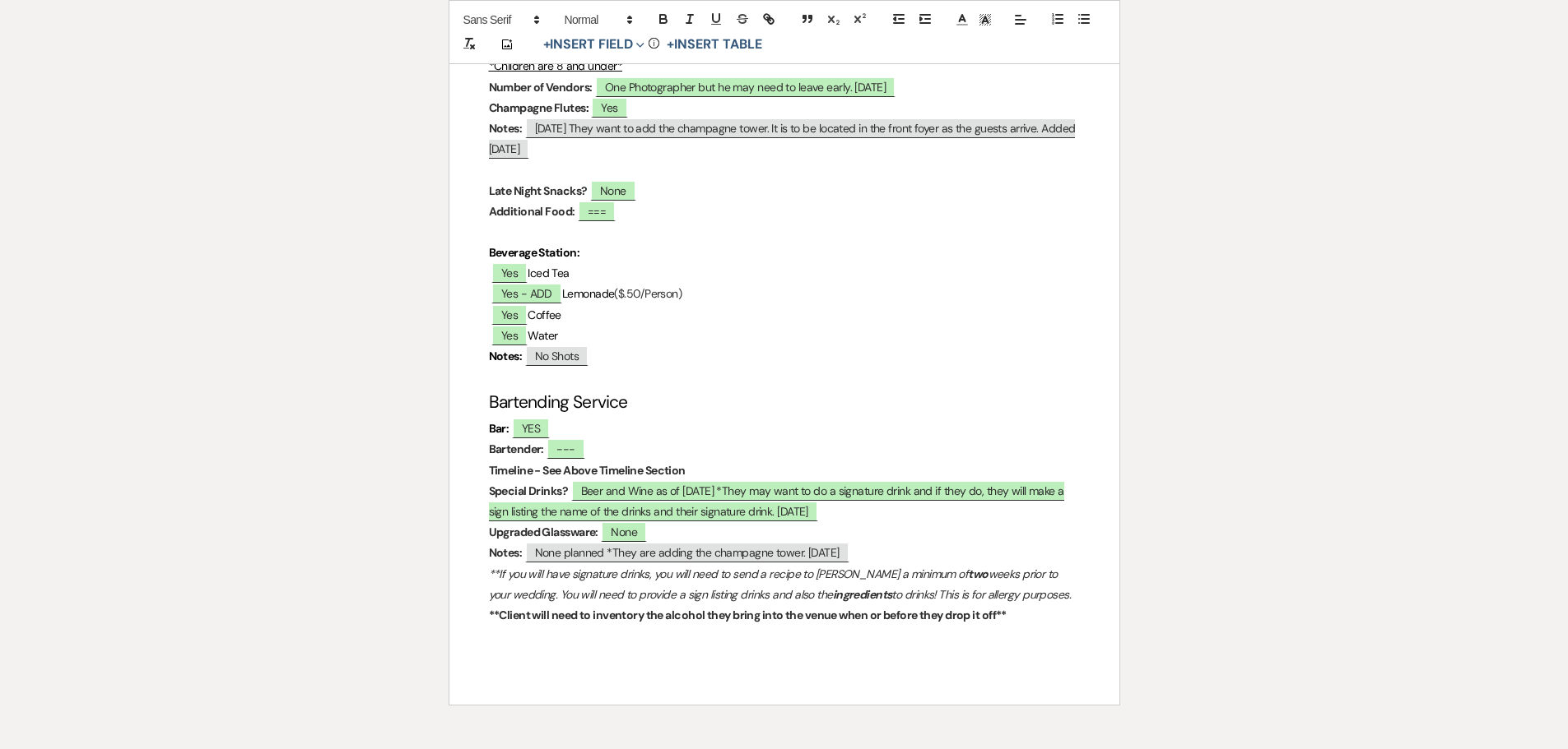
scroll to position [5264, 0]
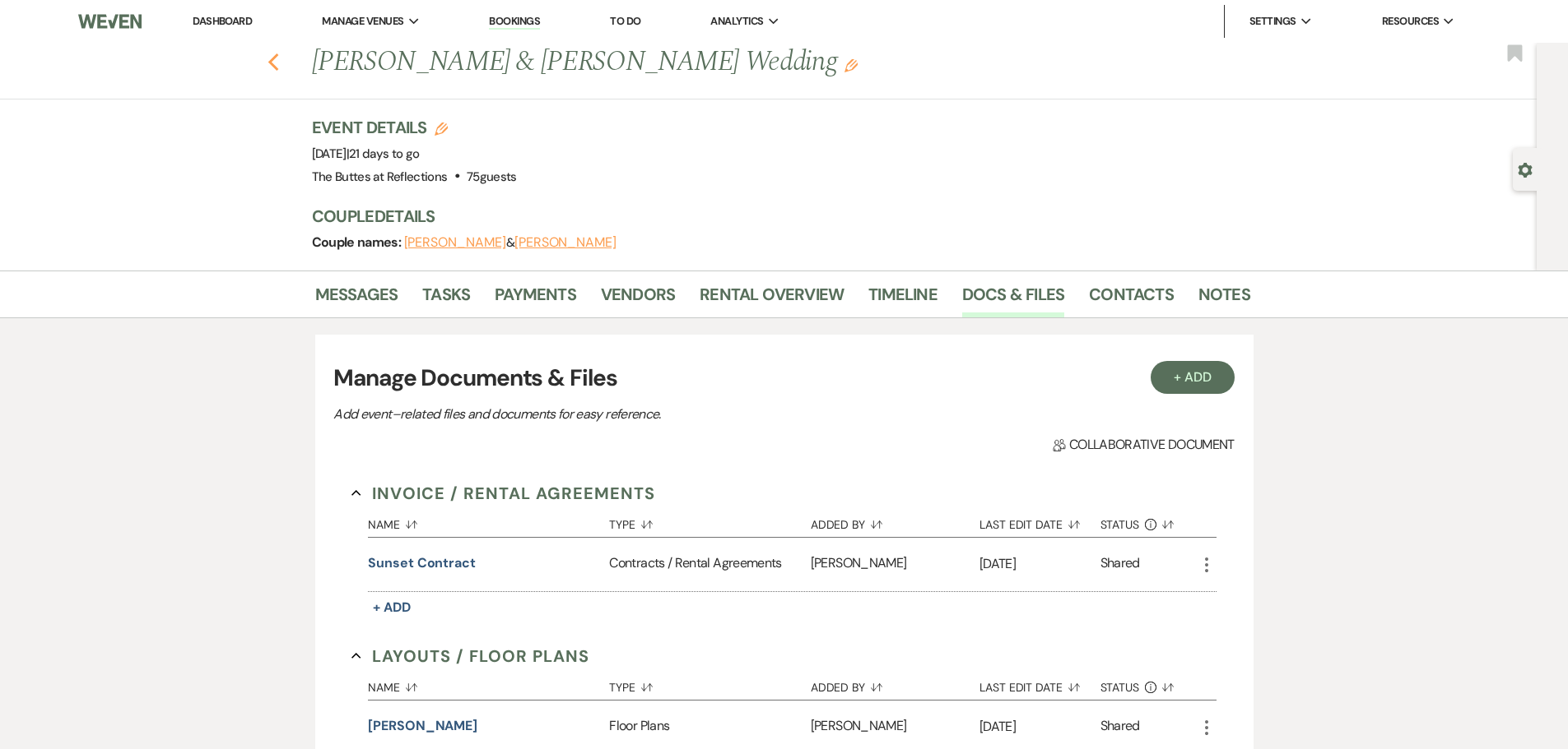
click at [277, 65] on use "button" at bounding box center [272, 62] width 11 height 18
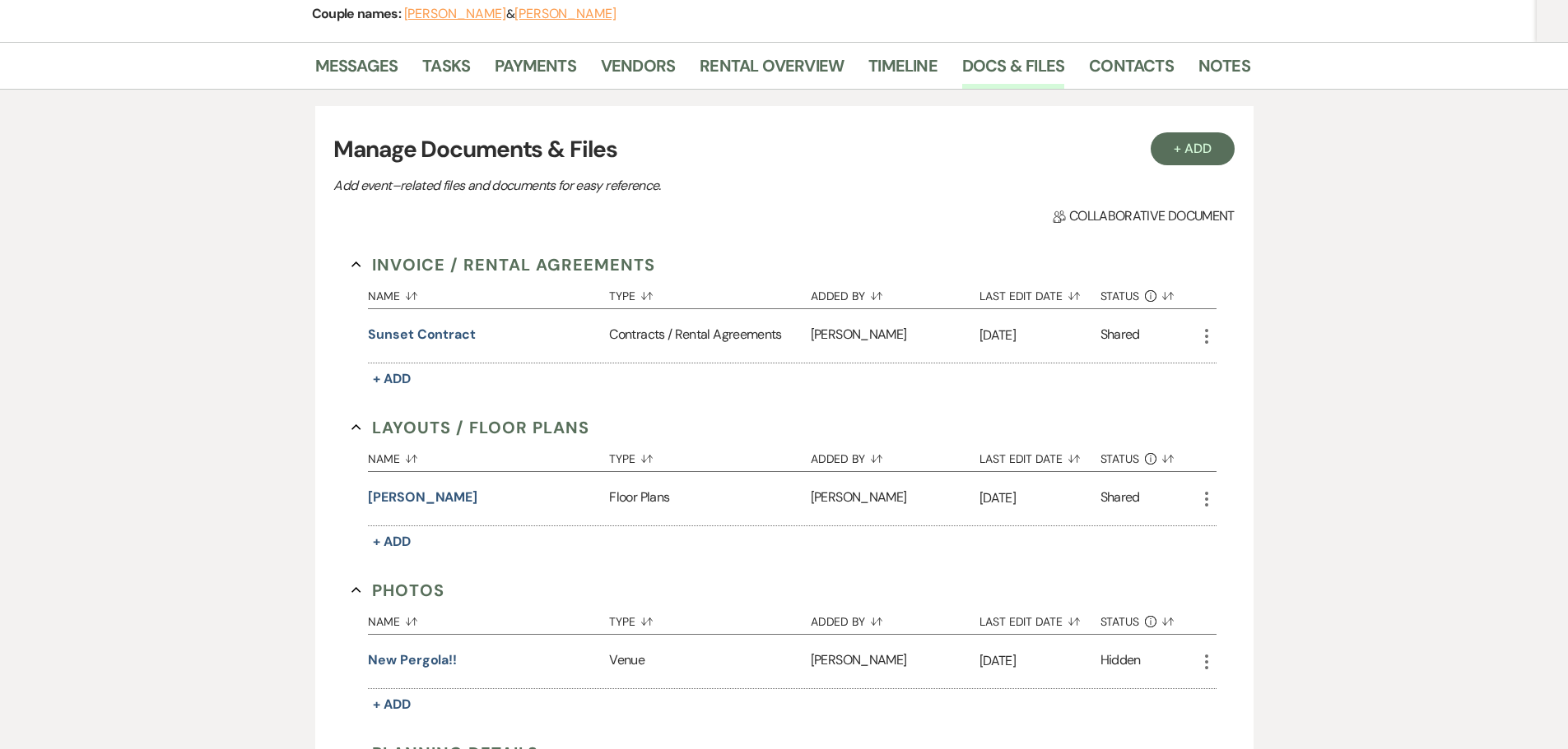
select select "8"
select select "5"
select select "8"
select select "5"
select select "8"
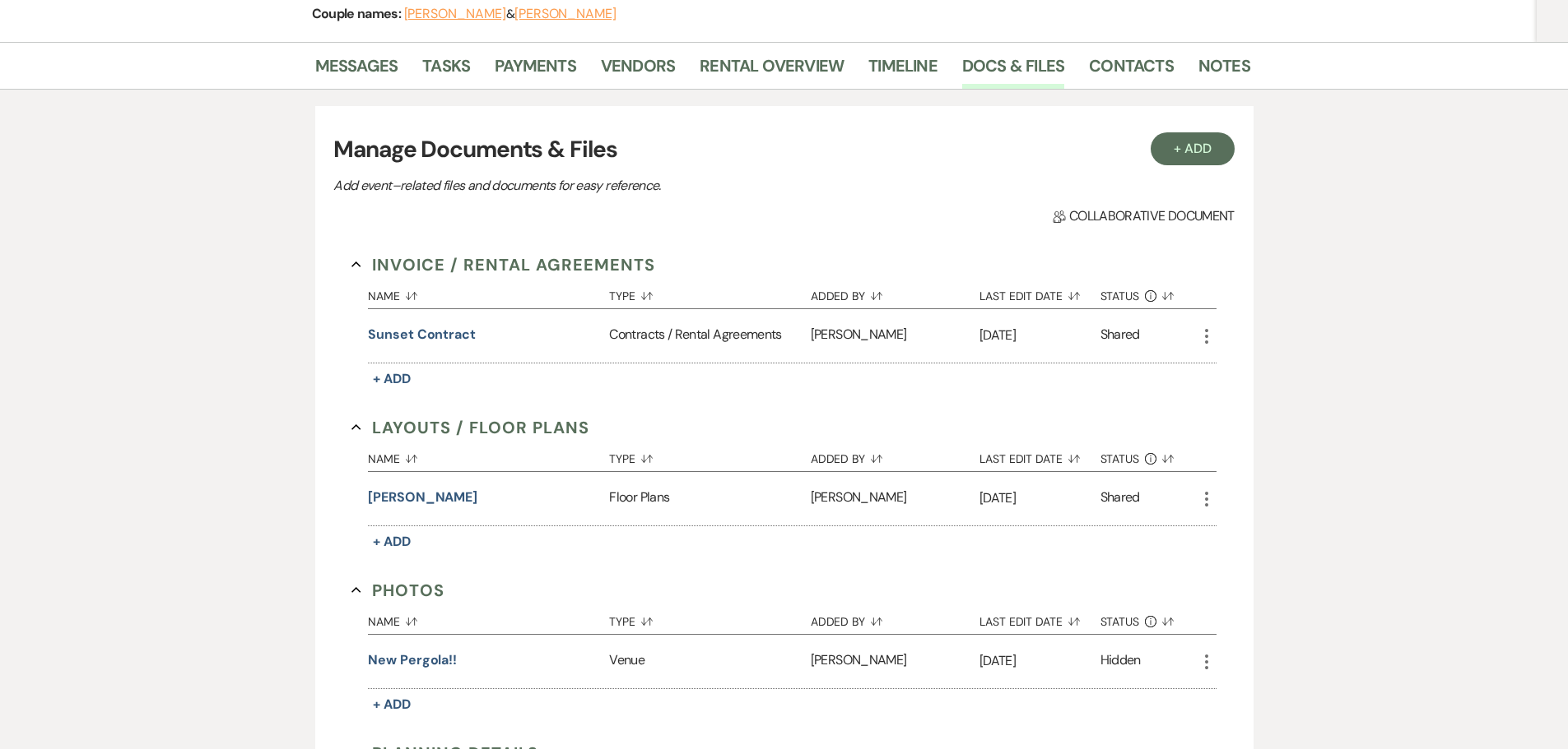
select select "10"
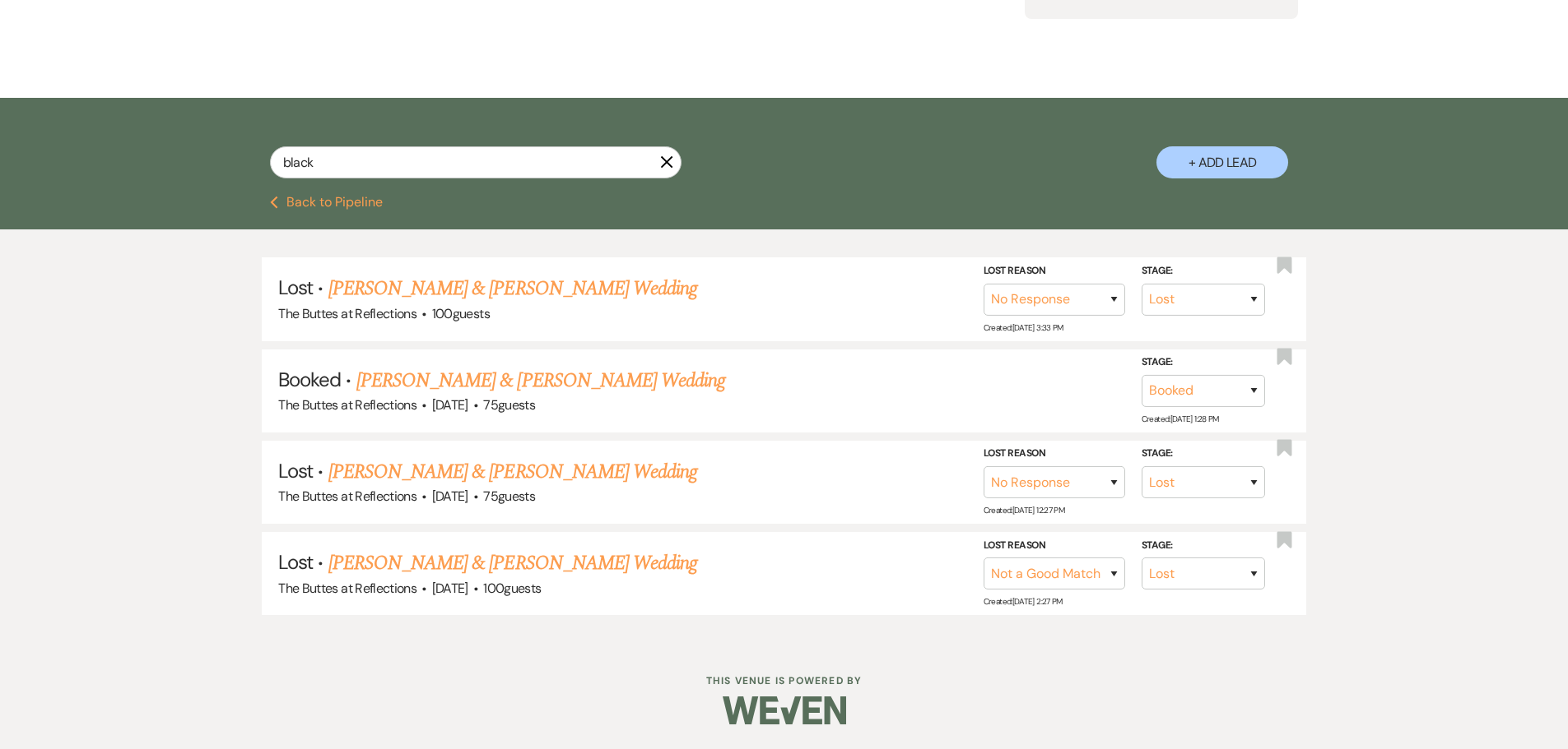
drag, startPoint x: 662, startPoint y: 163, endPoint x: 607, endPoint y: 165, distance: 55.0
click at [662, 163] on icon "X" at bounding box center [667, 162] width 13 height 13
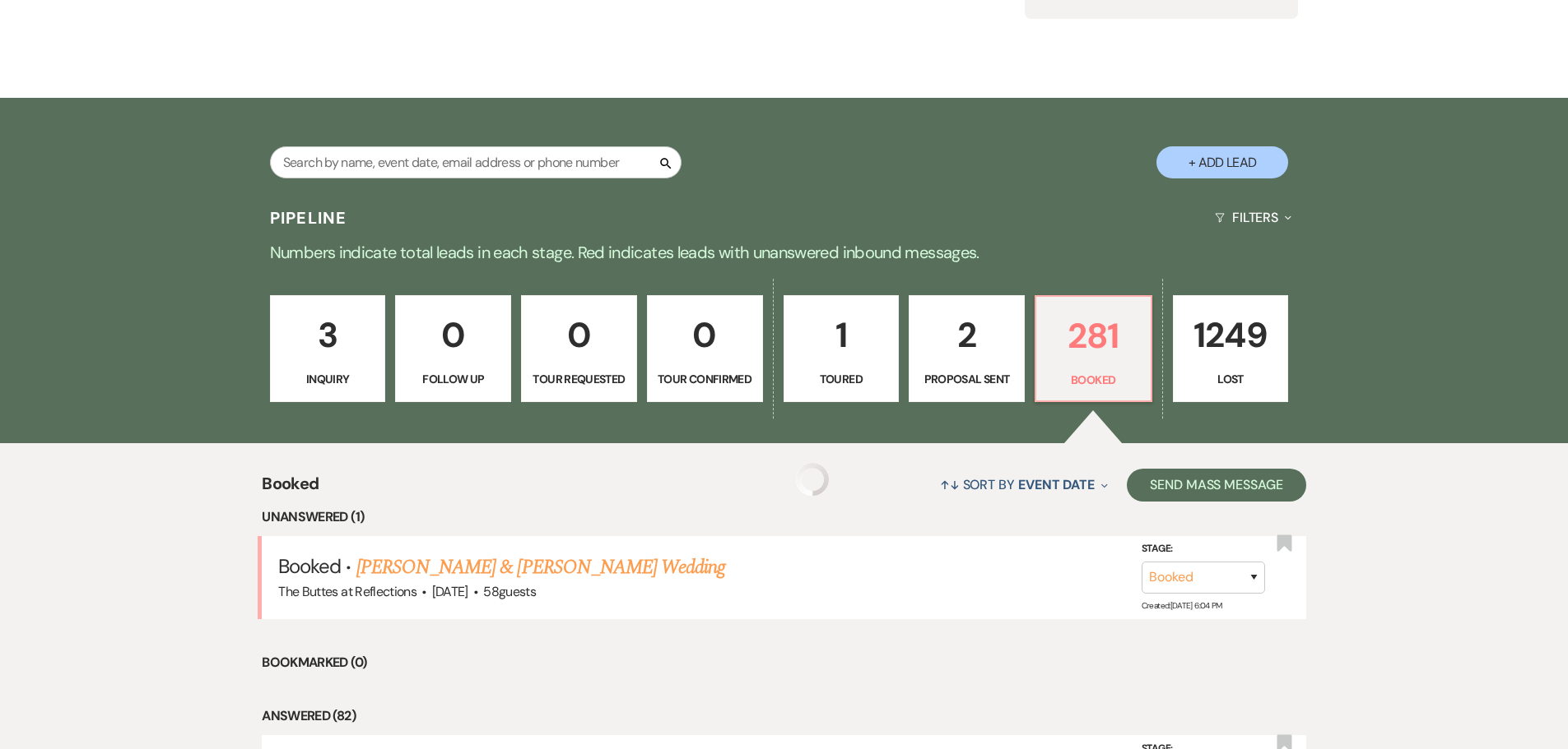
scroll to position [83, 0]
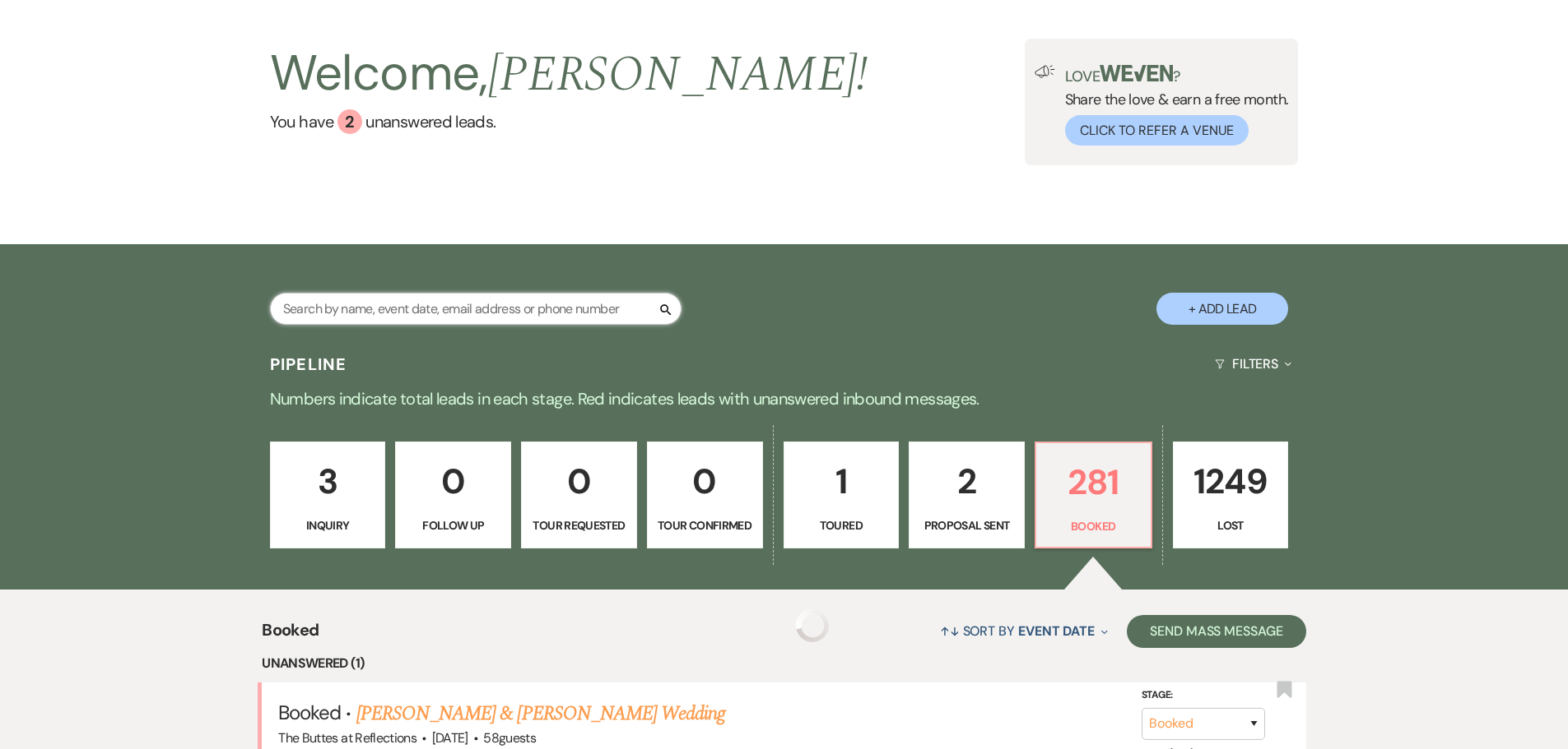
click at [500, 314] on input "text" at bounding box center [476, 308] width 411 height 32
type input "detz"
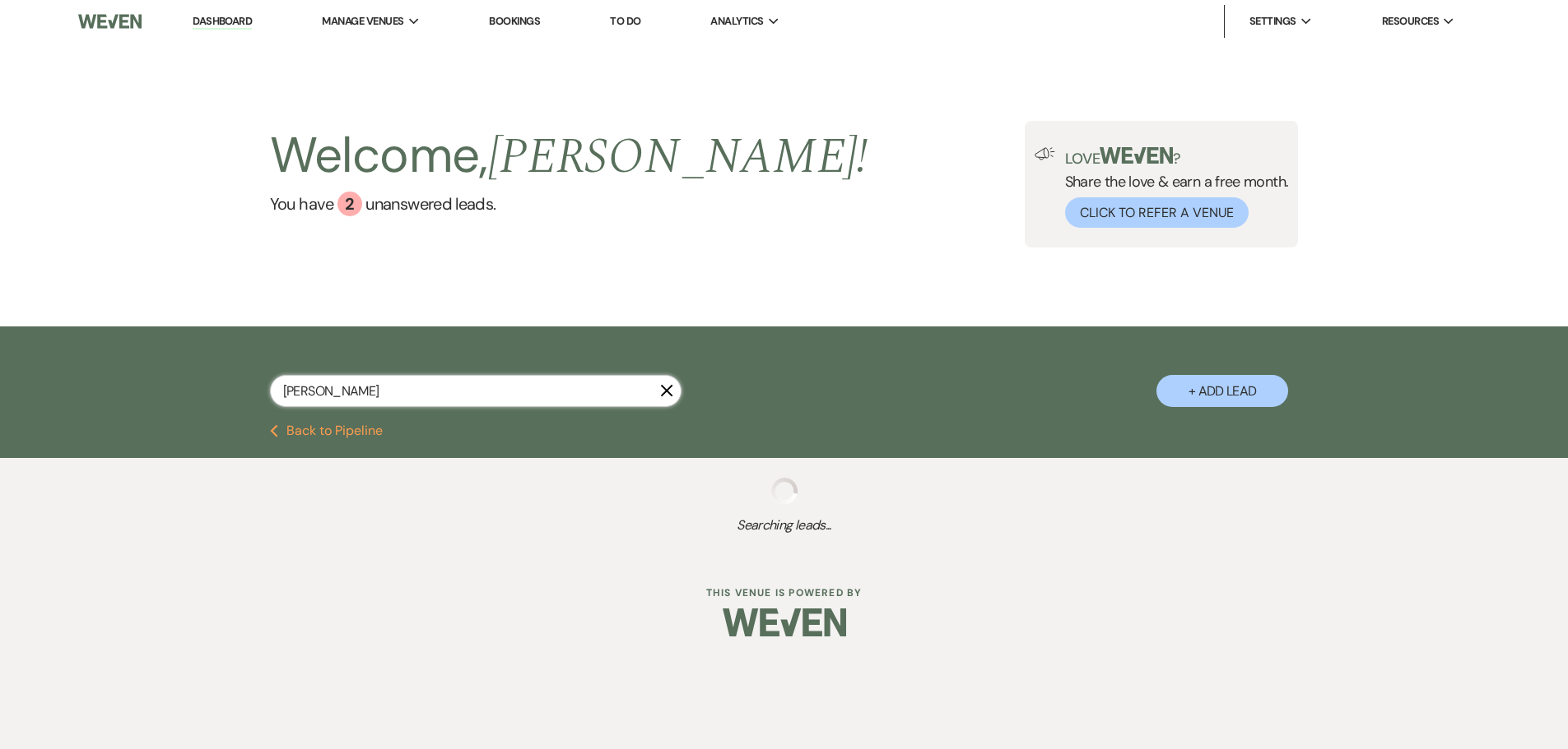
select select "8"
select select "5"
select select "8"
select select "5"
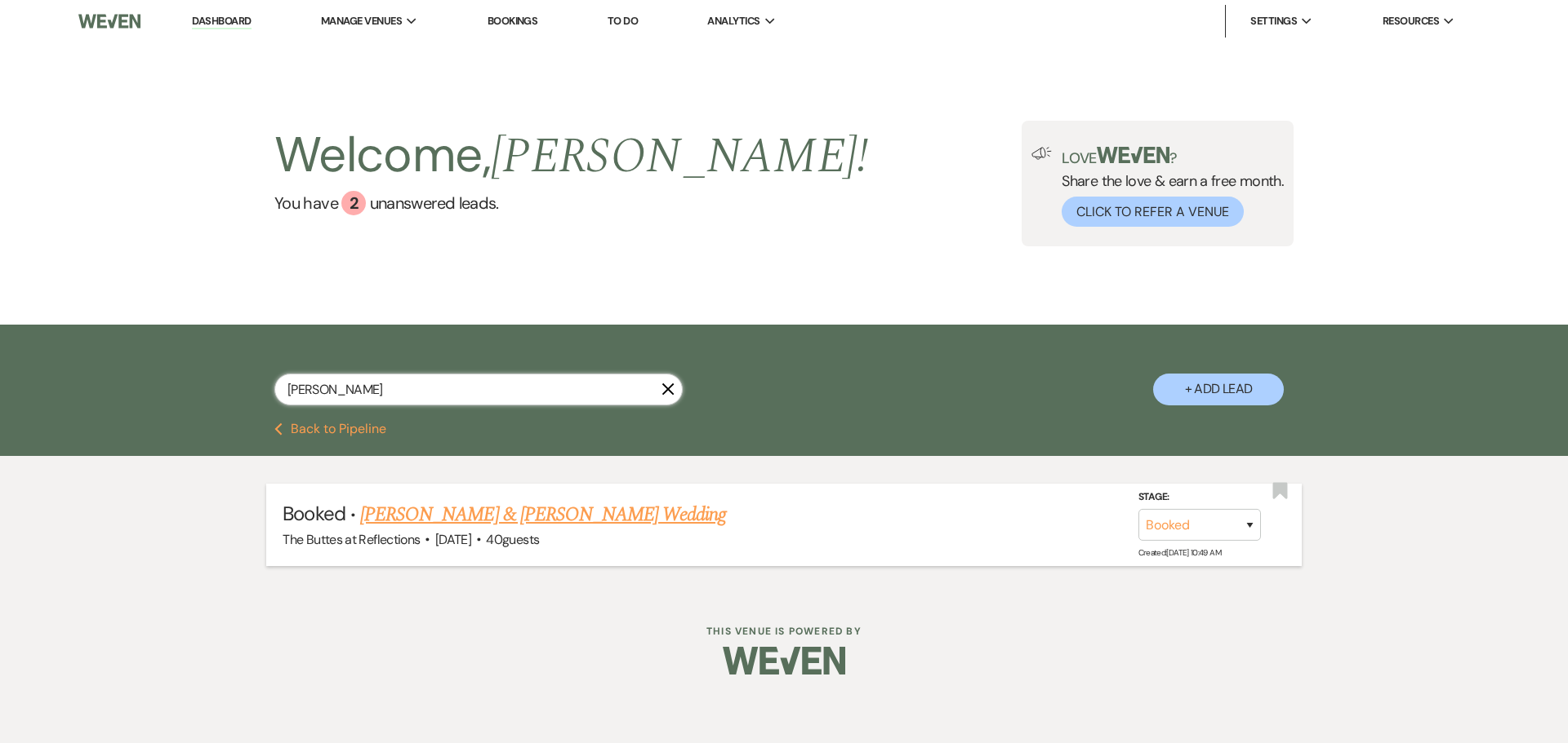
type input "detzel"
click at [527, 510] on link "[PERSON_NAME] & [PERSON_NAME] Wedding" at bounding box center [543, 514] width 366 height 30
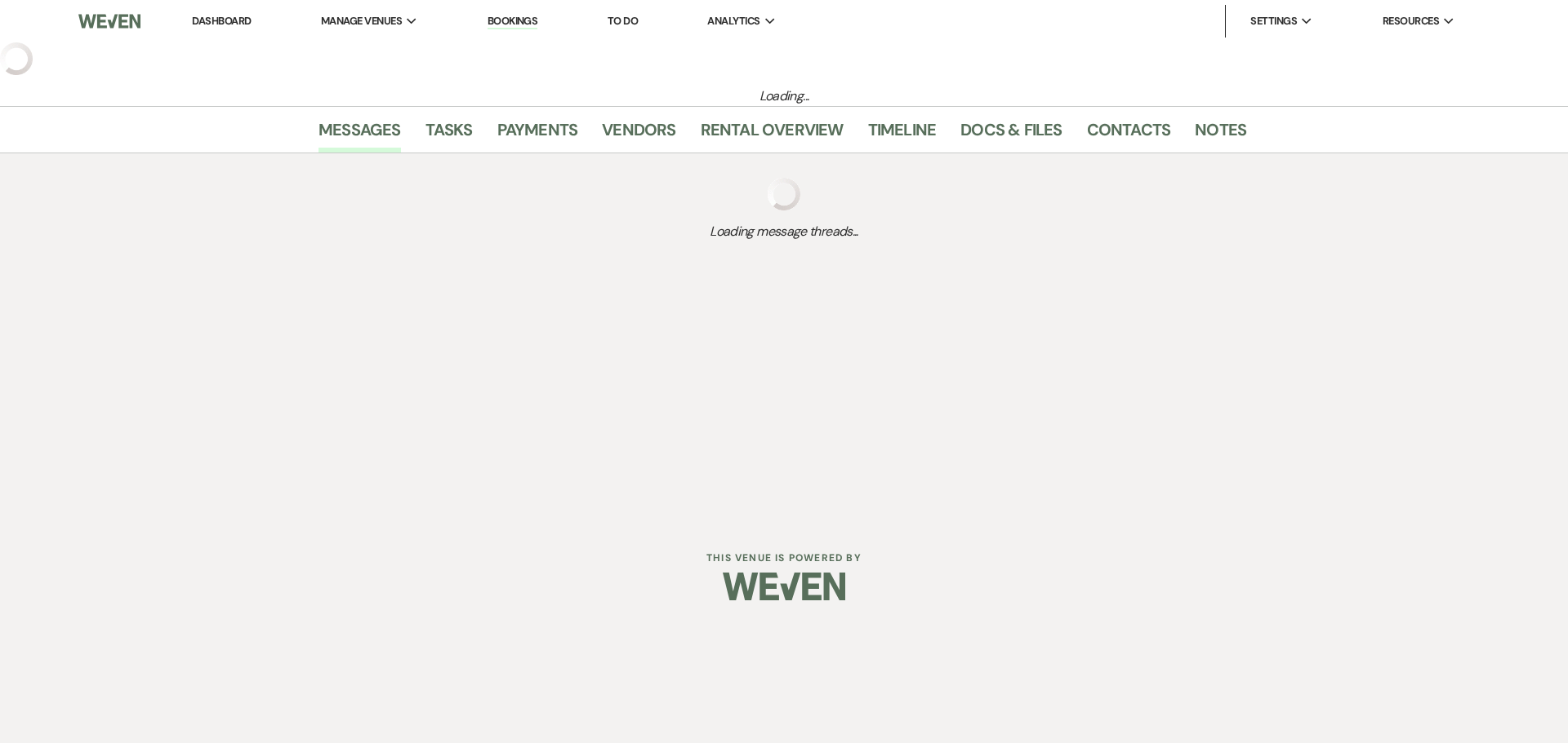
click at [527, 510] on div "Dashboard Manage Venues Expand The Buttes at Reflections Bookings To Do Analyti…" at bounding box center [784, 260] width 1568 height 521
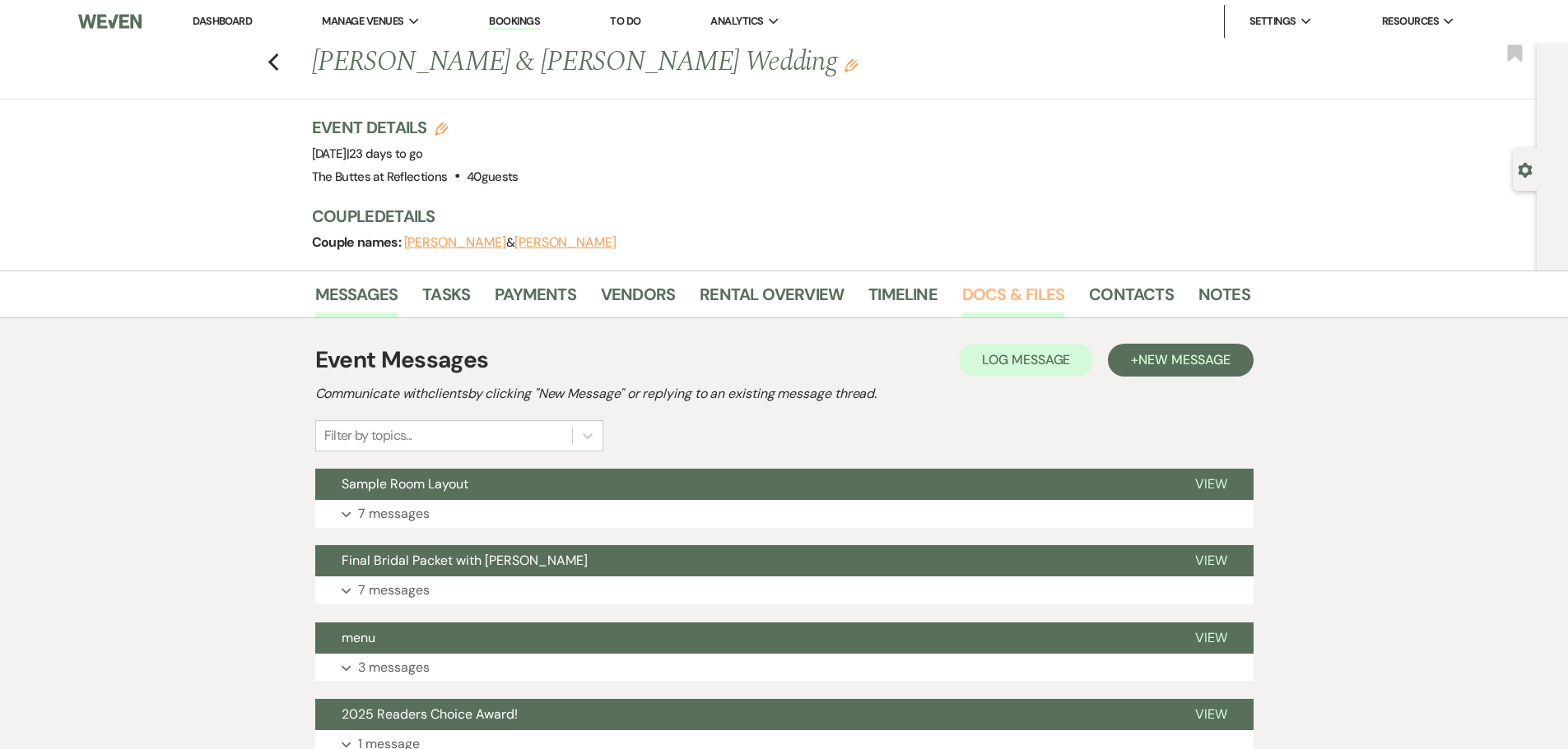
click at [969, 293] on link "Docs & Files" at bounding box center [1013, 300] width 102 height 36
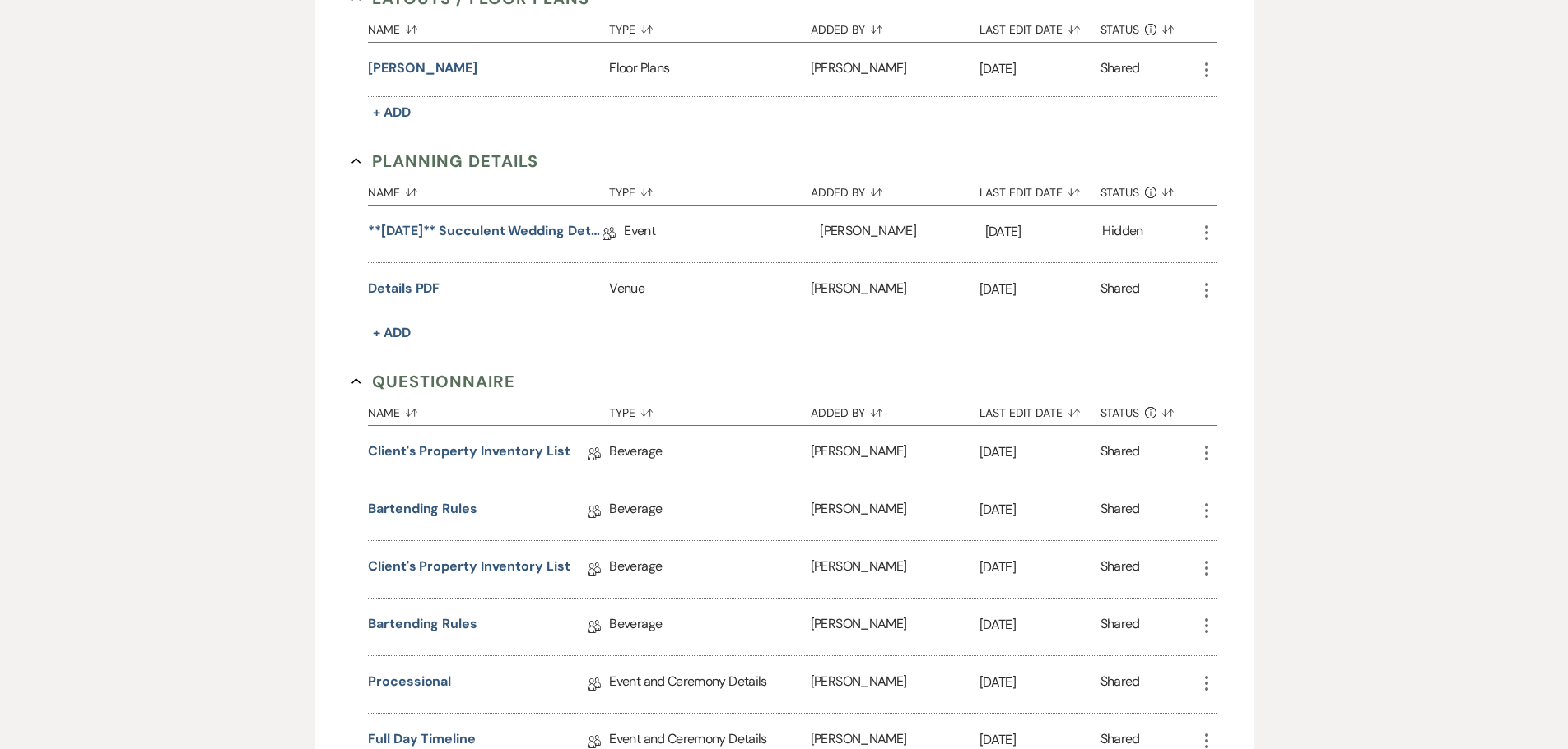
scroll to position [495, 0]
click at [435, 66] on button "Detzel, Autumn" at bounding box center [423, 68] width 110 height 20
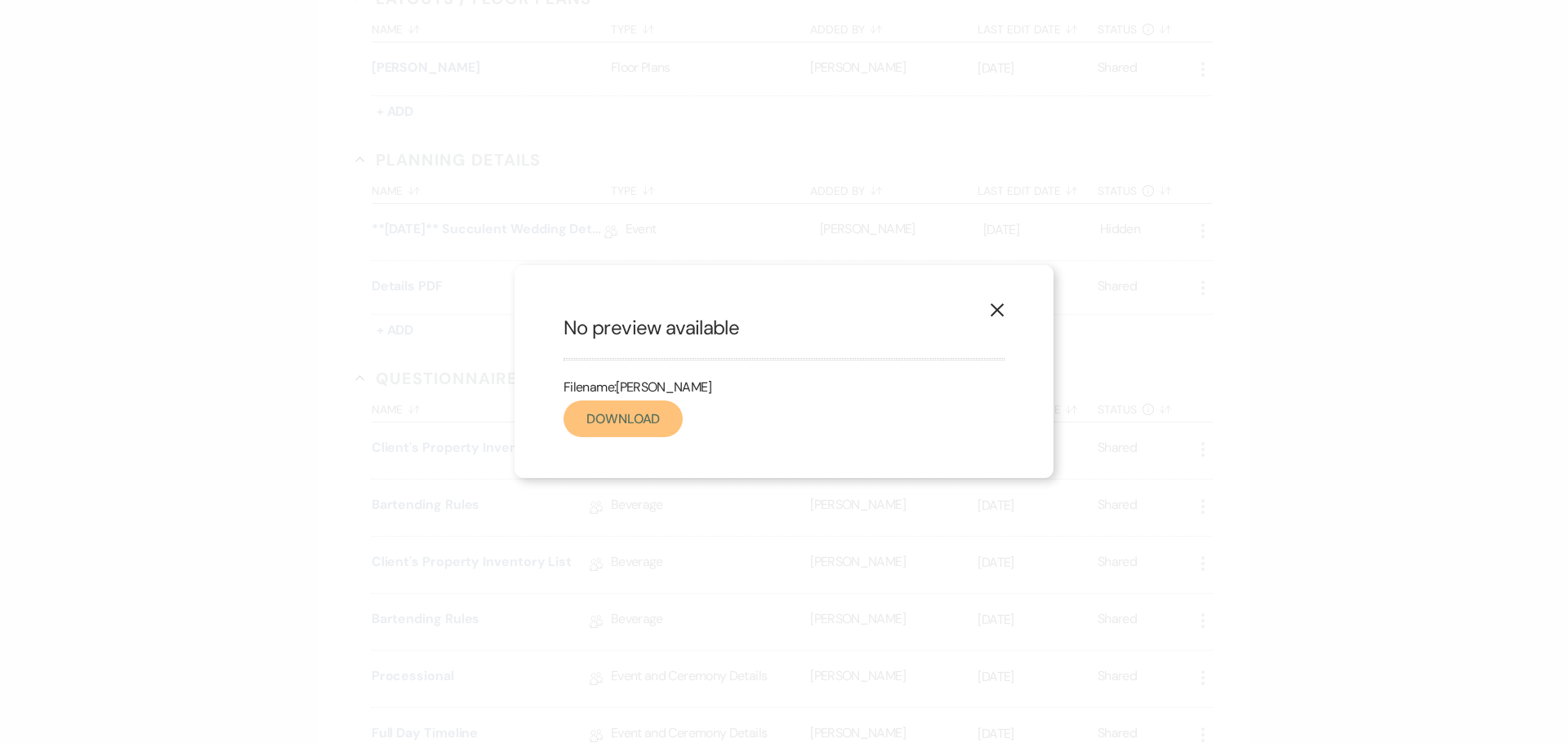
click at [651, 413] on link "Download" at bounding box center [622, 419] width 119 height 37
click at [994, 311] on icon "X" at bounding box center [996, 310] width 14 height 14
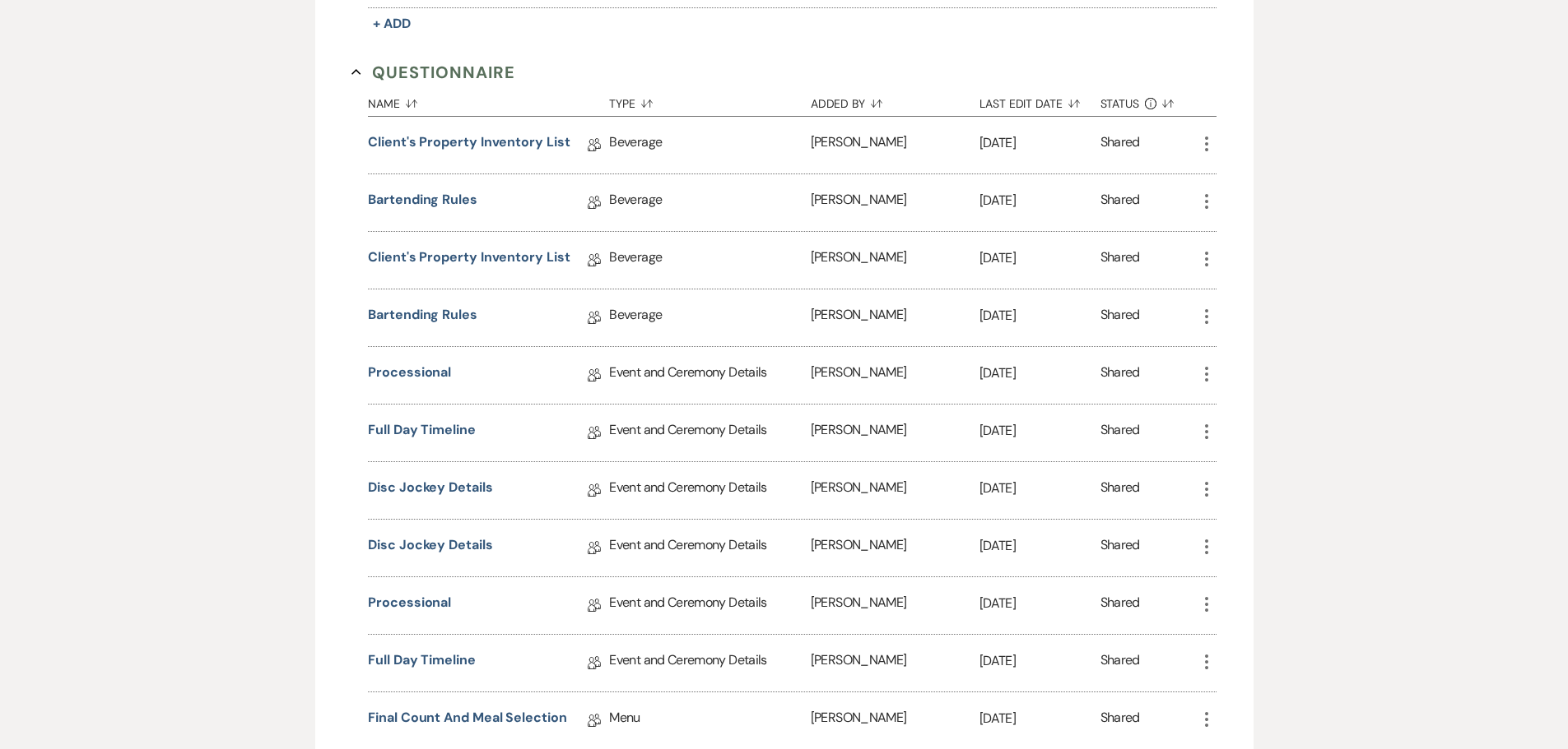
scroll to position [906, 0]
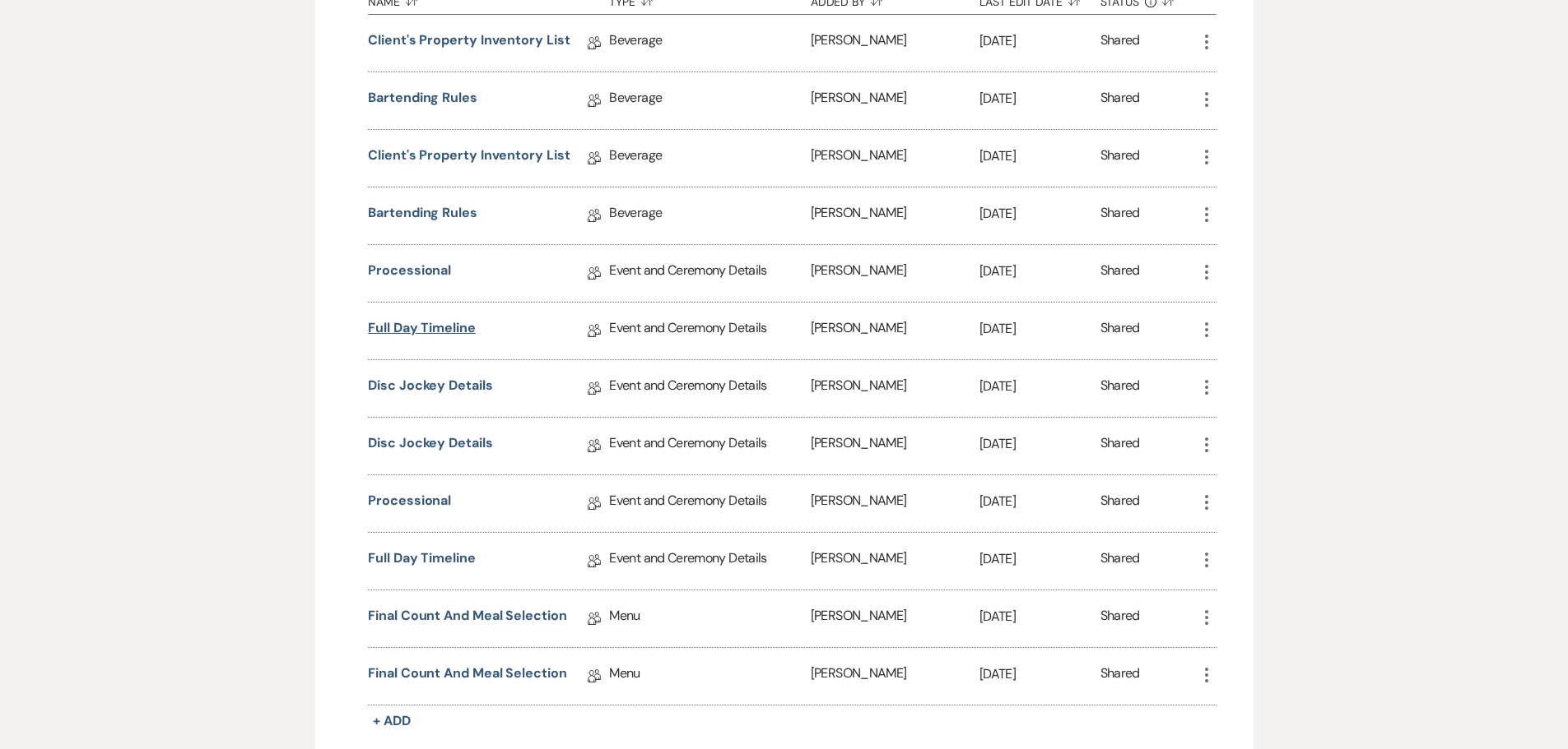
click at [456, 326] on link "Full Day Timeline" at bounding box center [422, 331] width 108 height 26
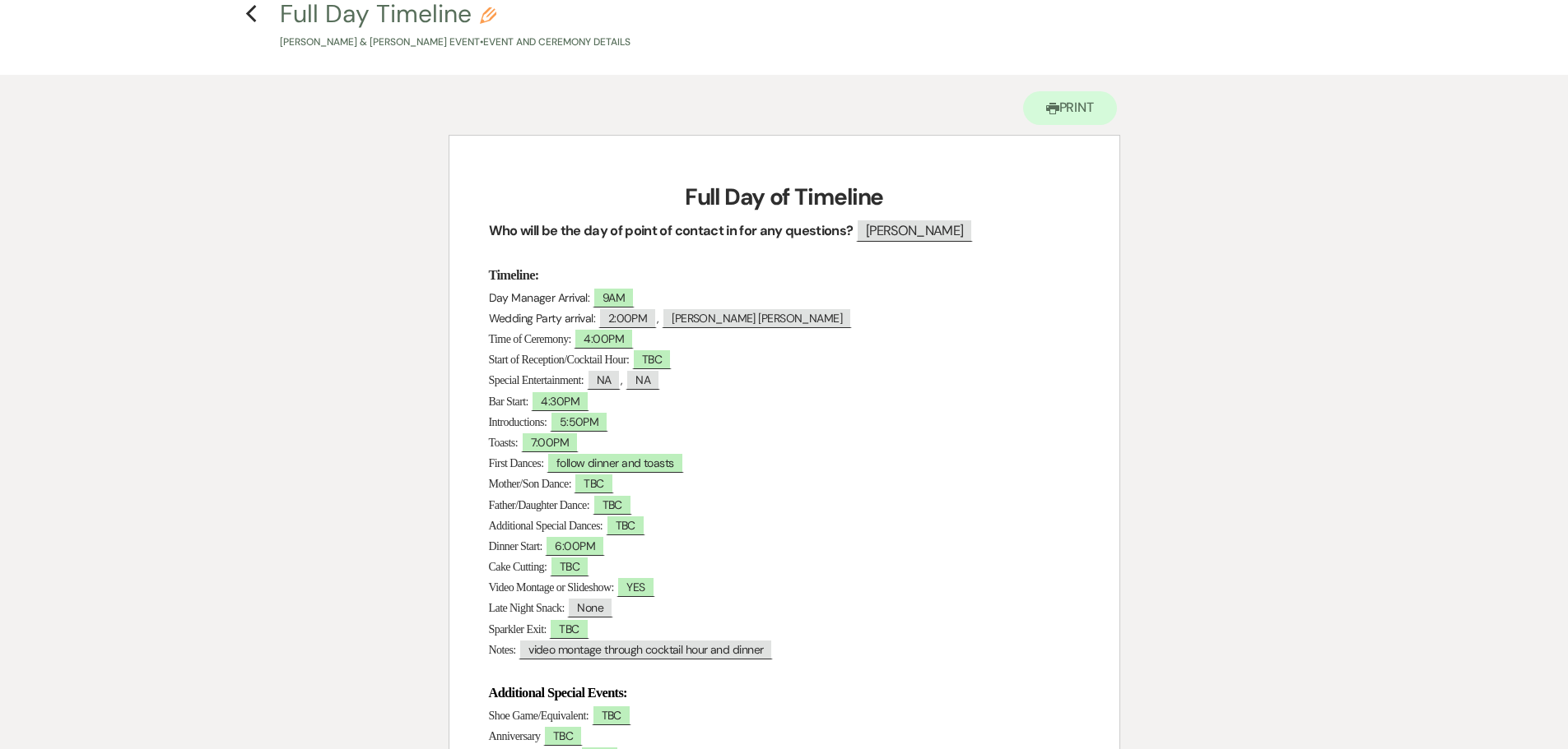
scroll to position [83, 0]
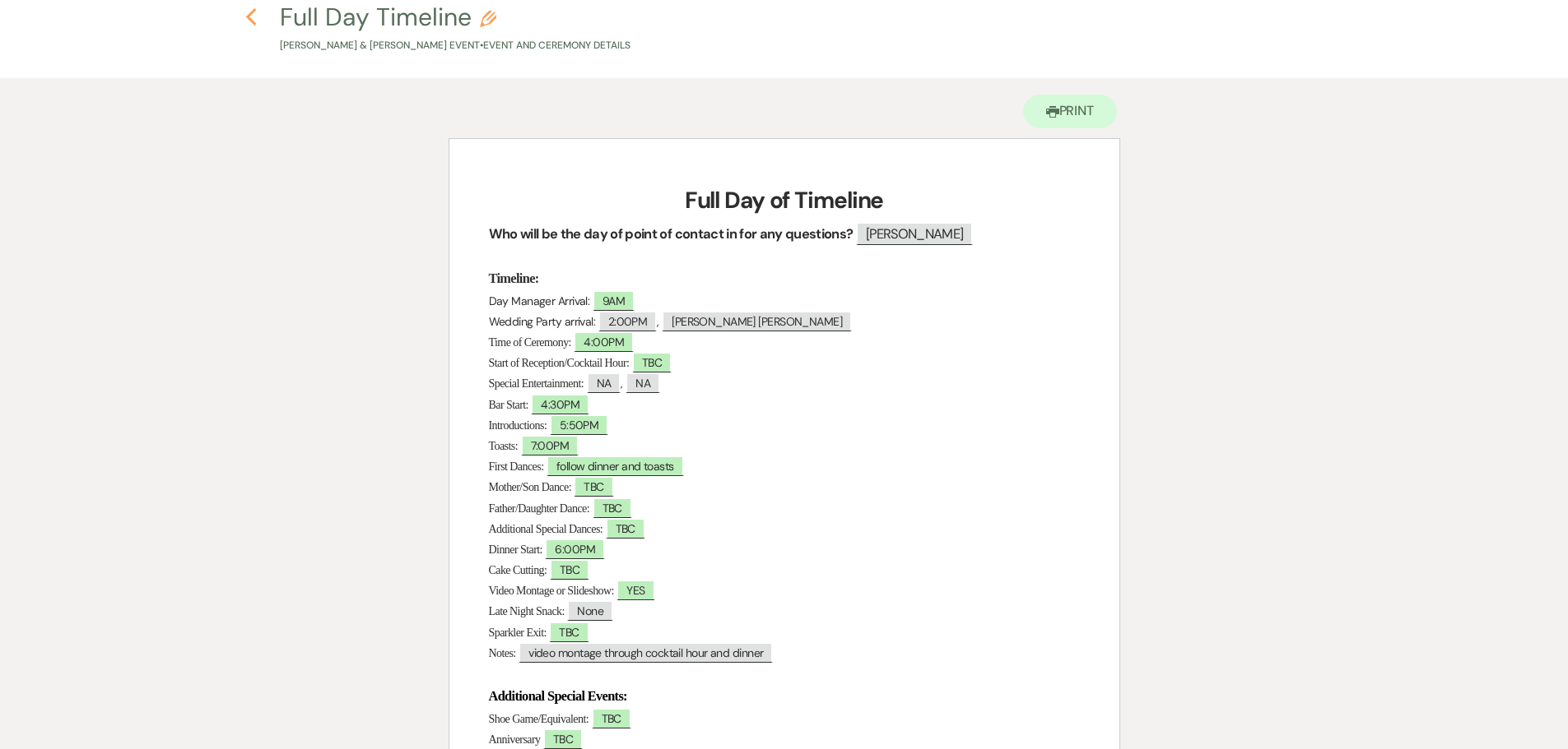
click at [256, 24] on icon "Previous" at bounding box center [251, 17] width 12 height 20
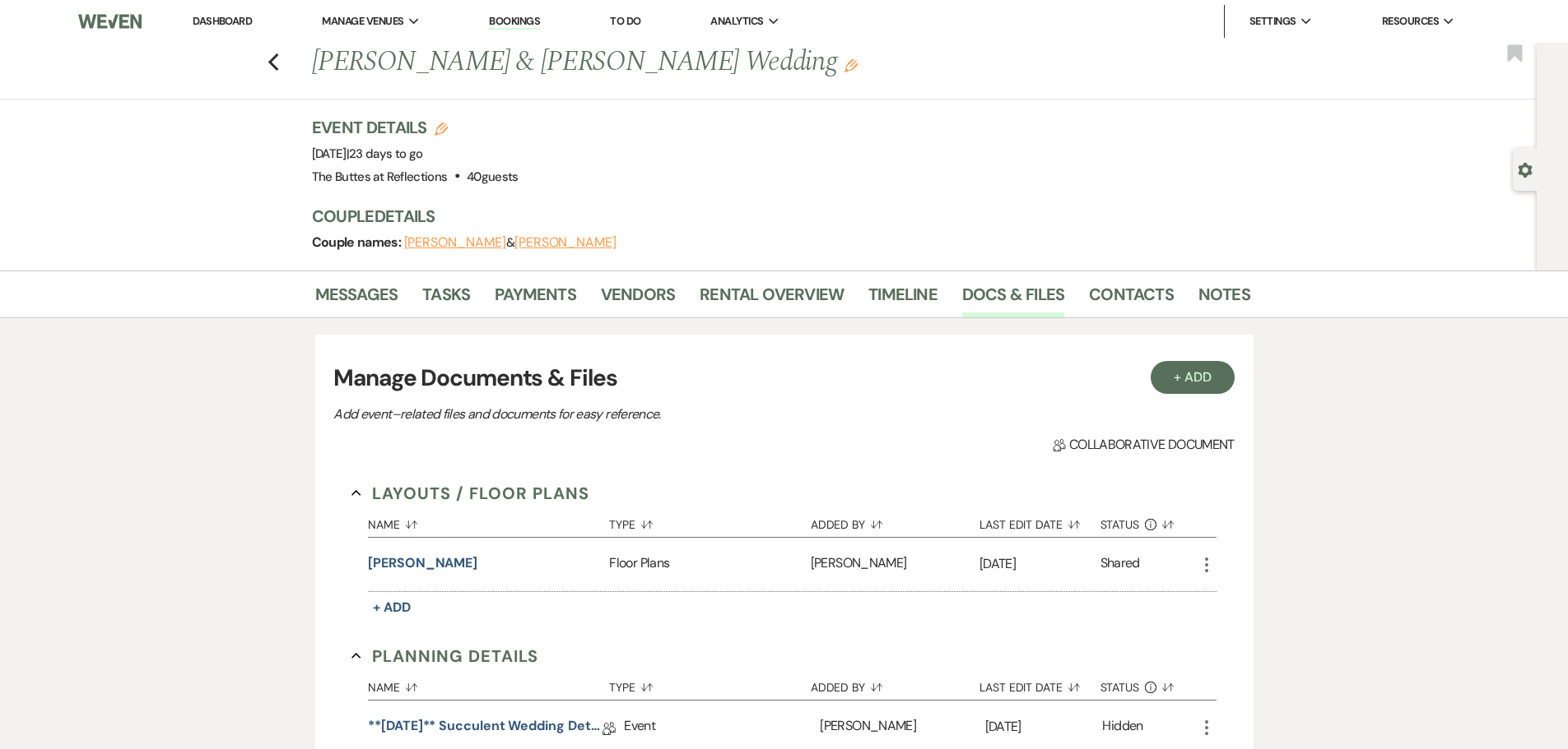
click at [228, 14] on link "Dashboard" at bounding box center [222, 21] width 60 height 14
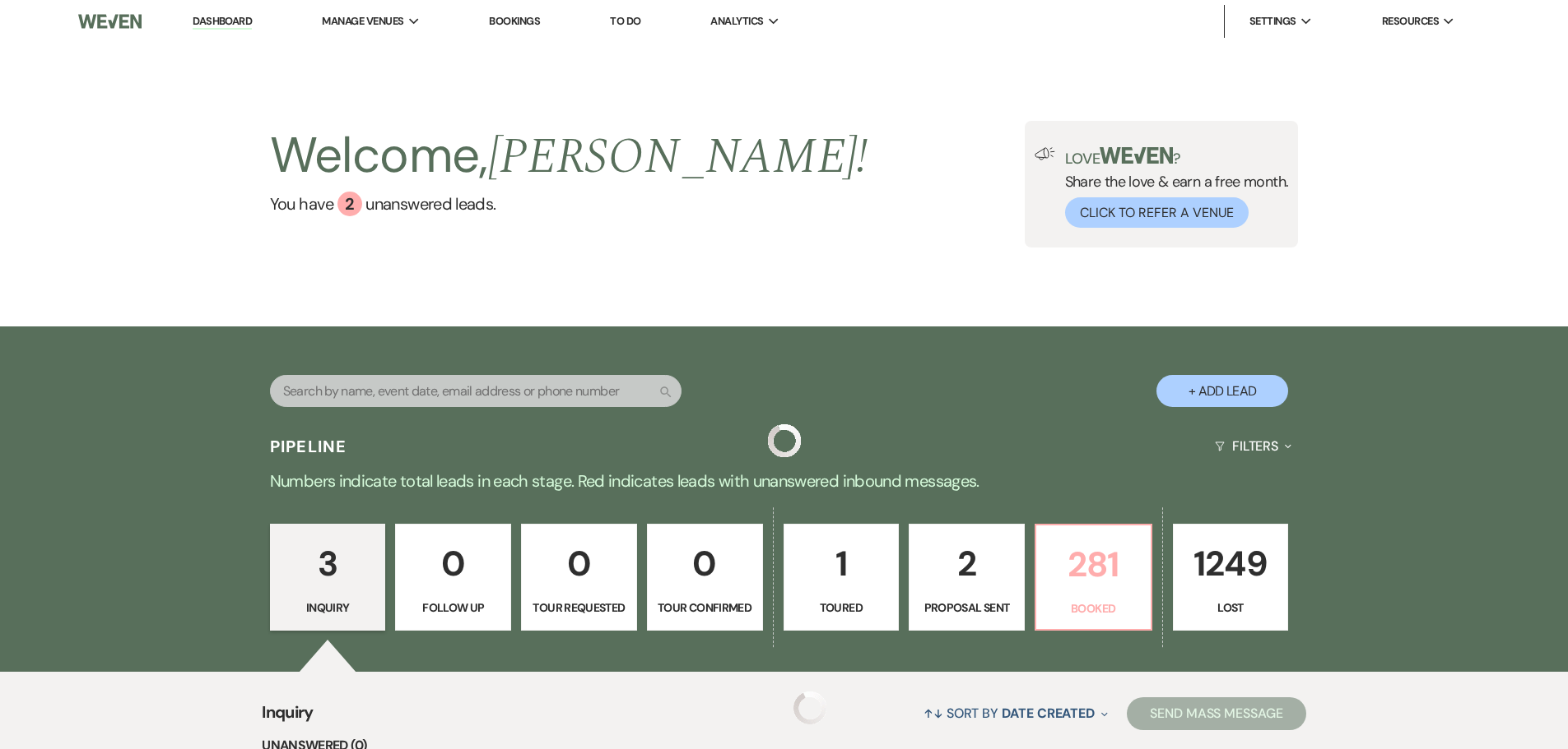
click at [1086, 573] on p "281" at bounding box center [1093, 564] width 95 height 55
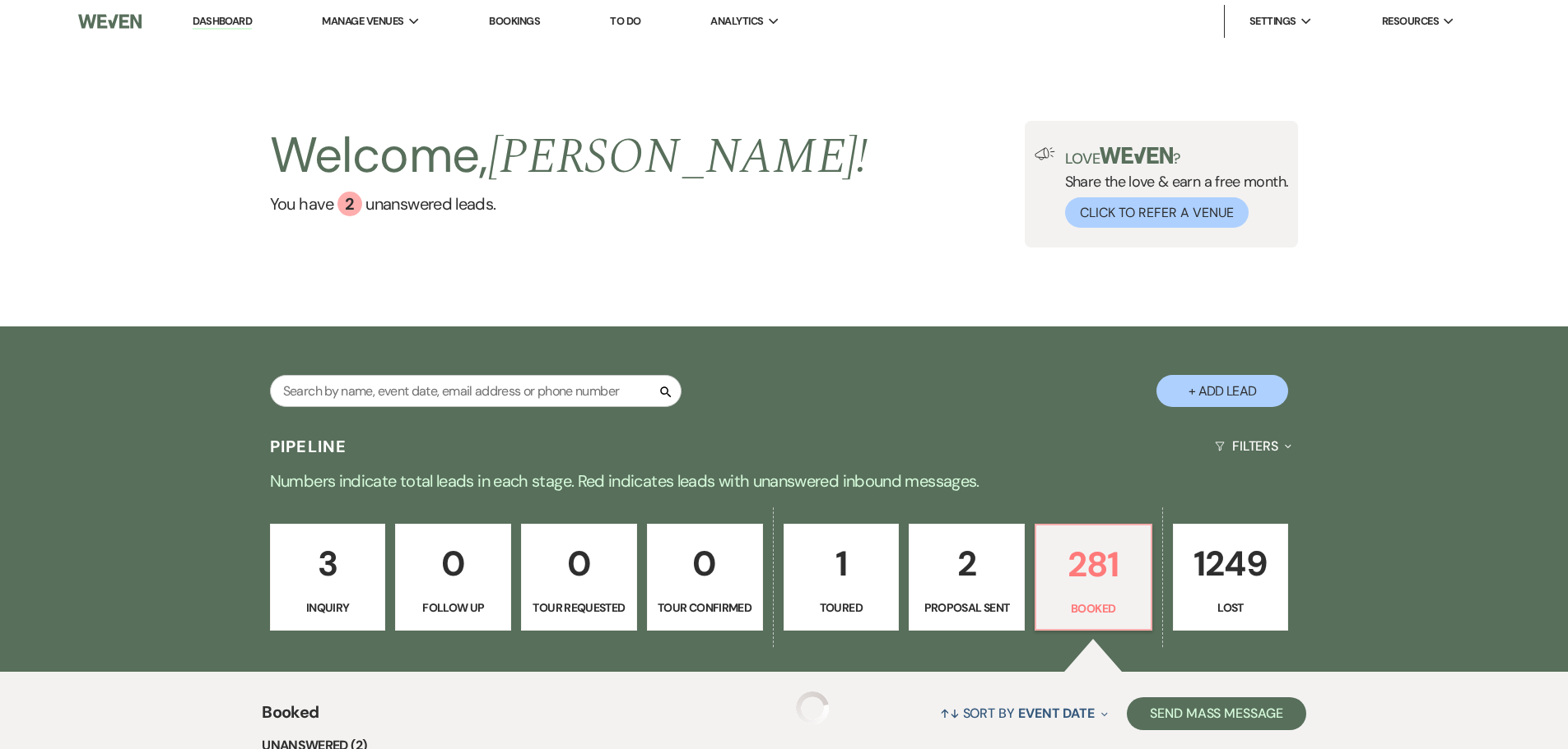
click at [534, 20] on link "Bookings" at bounding box center [514, 21] width 51 height 14
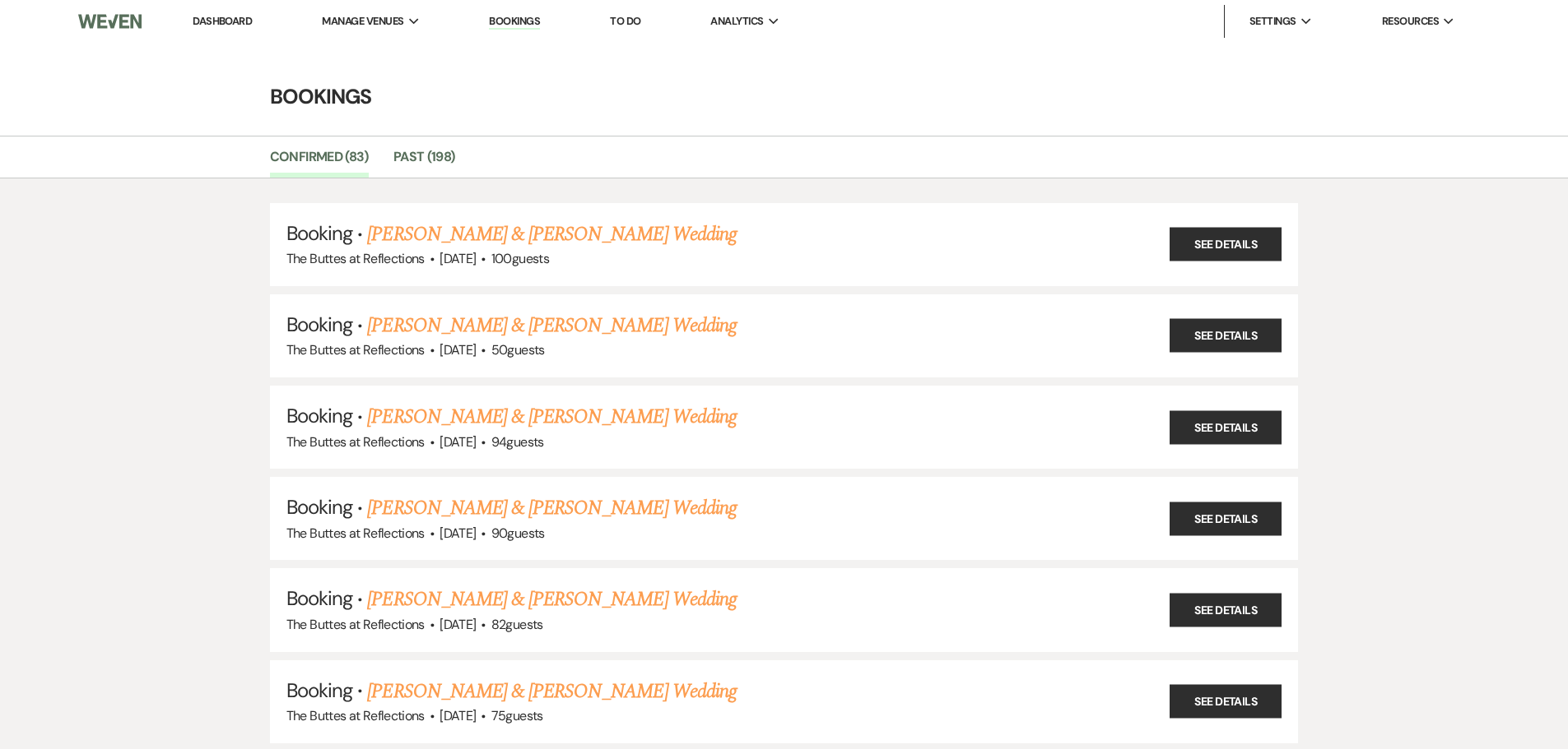
click at [221, 23] on link "Dashboard" at bounding box center [222, 21] width 60 height 14
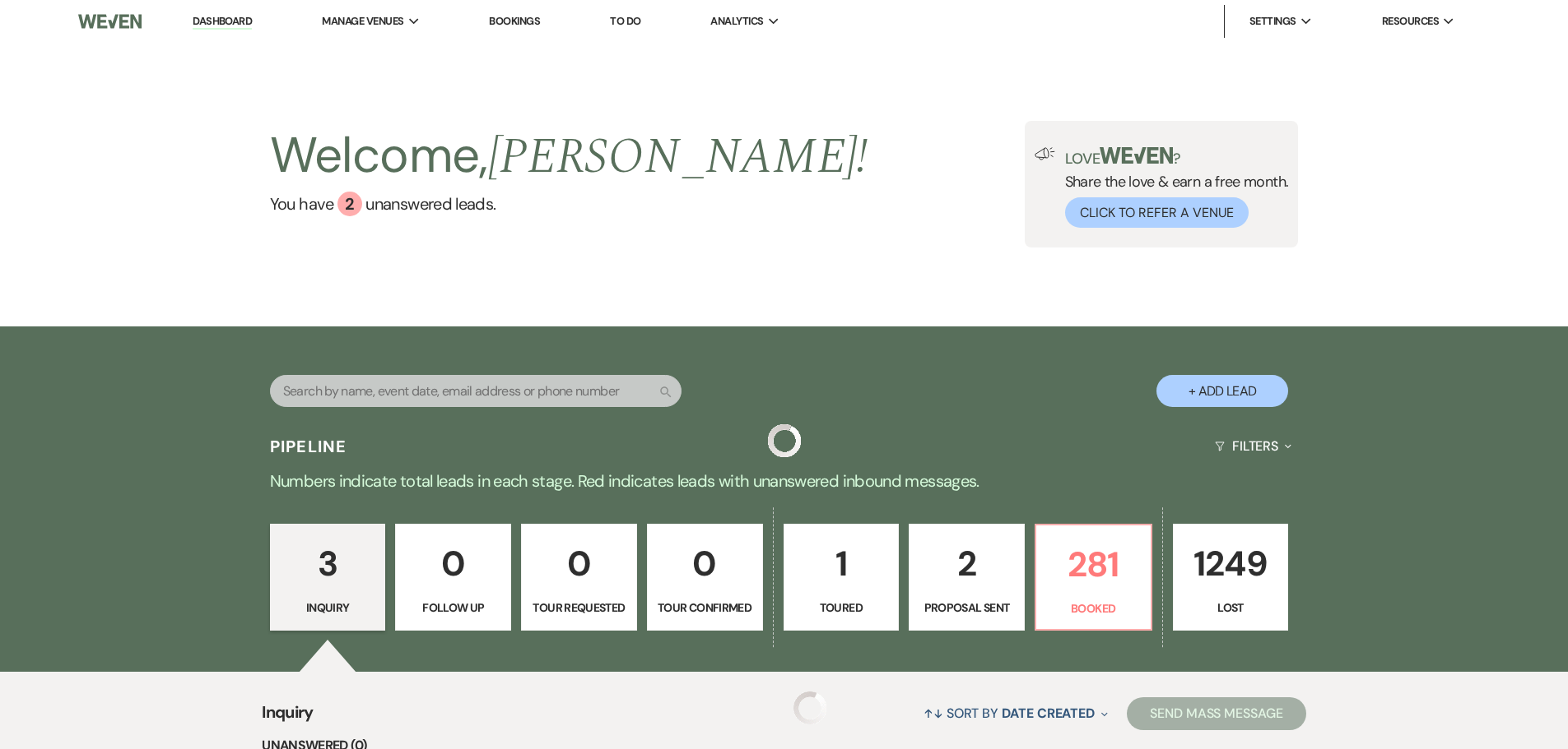
click at [221, 23] on link "Dashboard" at bounding box center [222, 22] width 60 height 15
click at [429, 393] on input "text" at bounding box center [476, 391] width 411 height 32
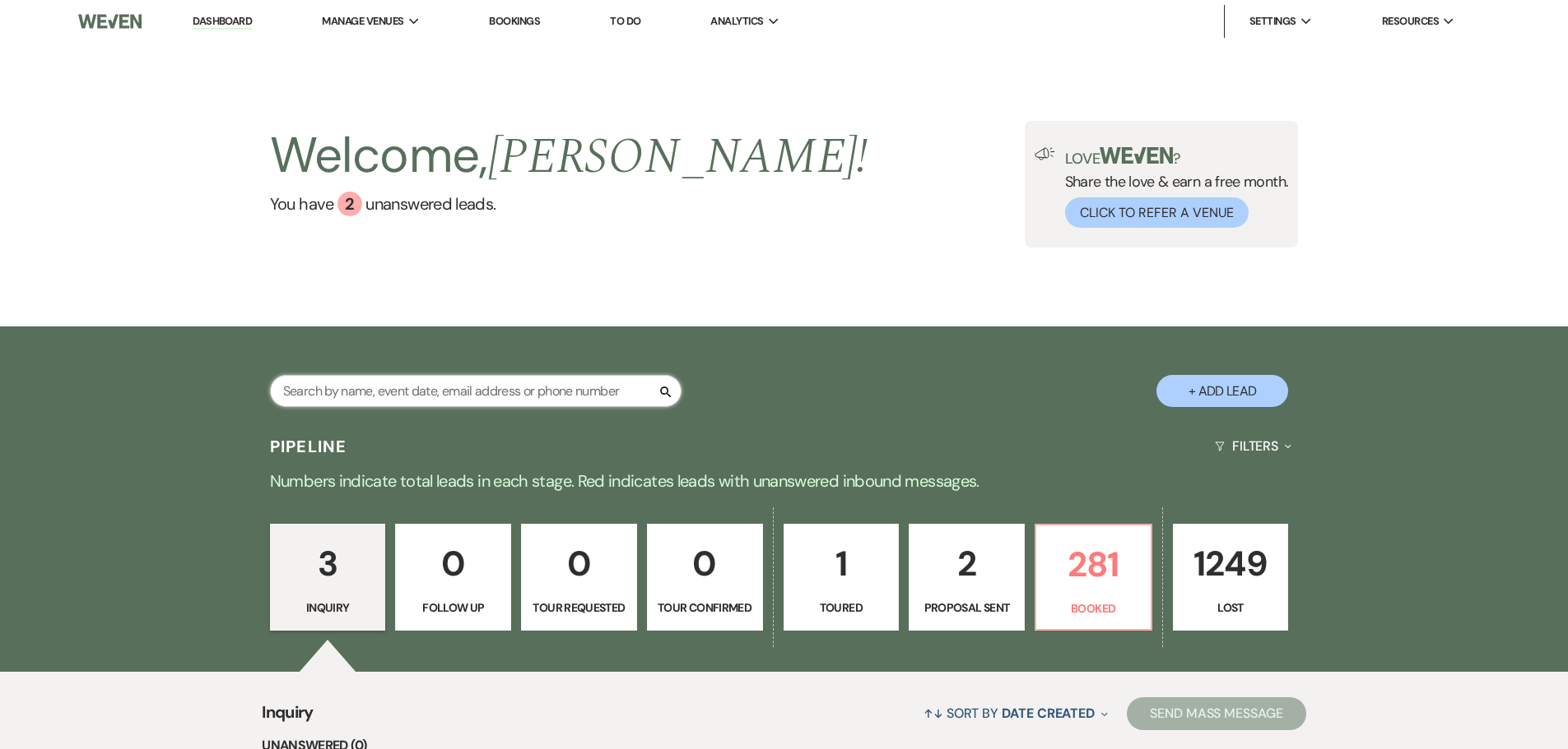
click at [429, 393] on input "text" at bounding box center [476, 391] width 411 height 32
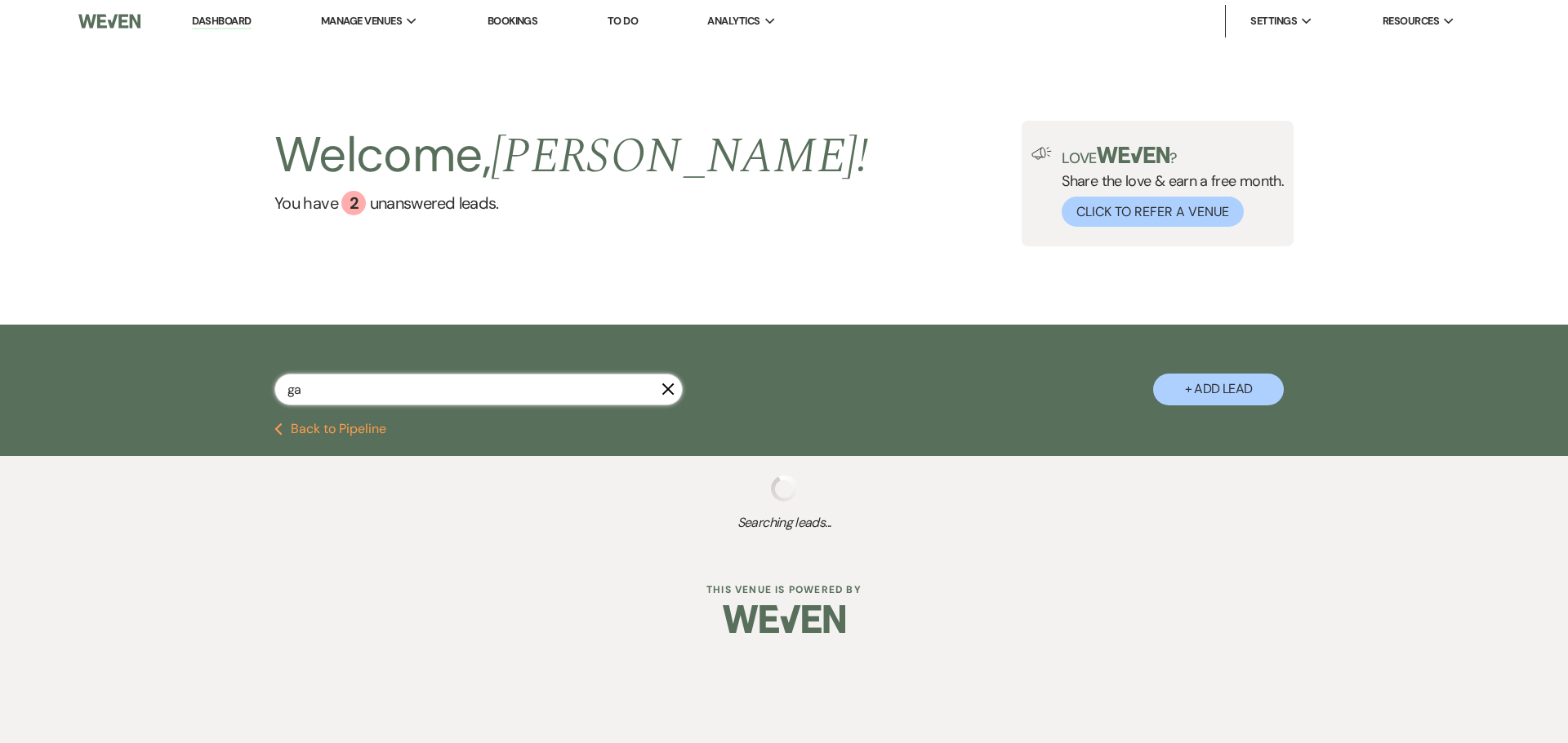
type input "g"
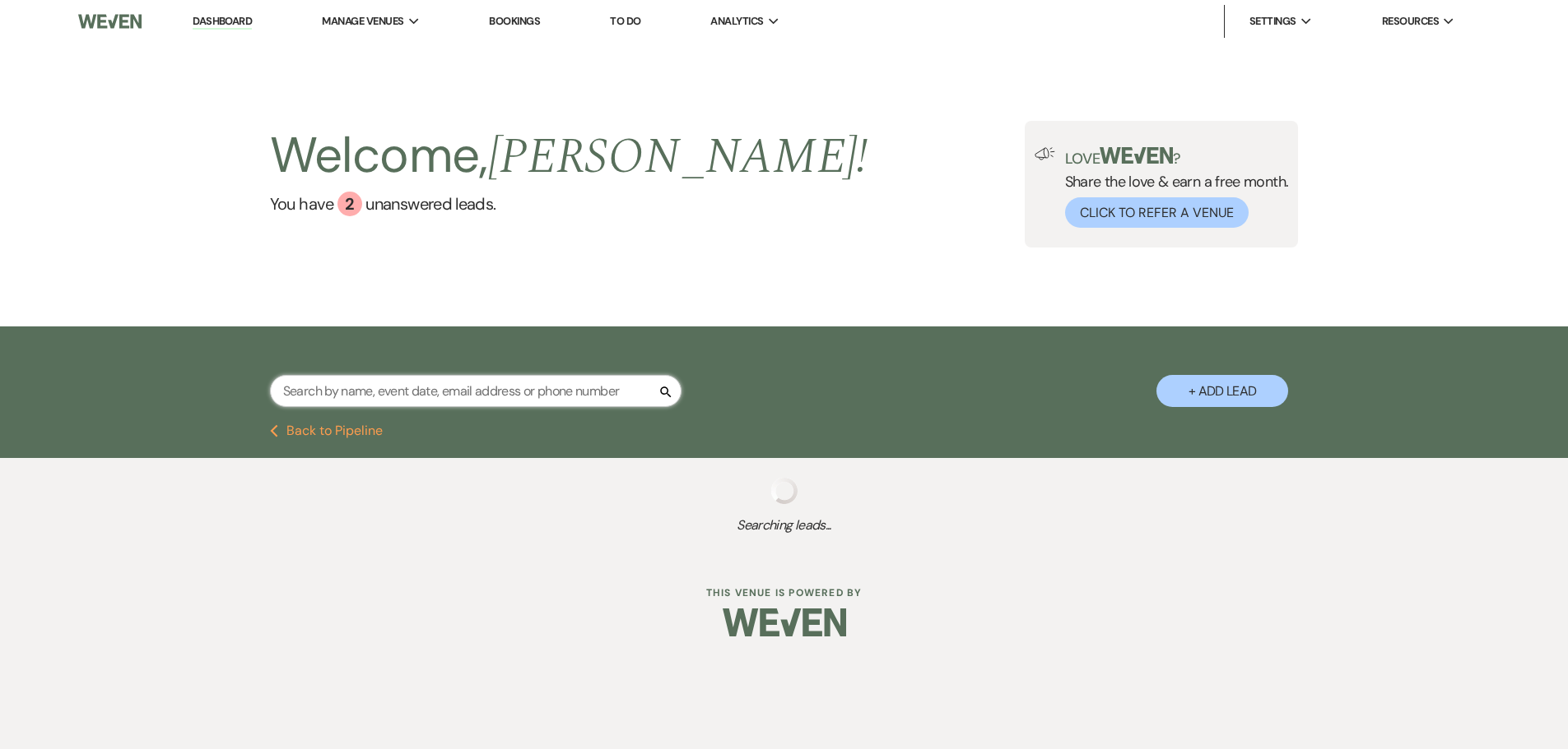
select select "8"
select select "5"
select select "8"
select select "5"
select select "8"
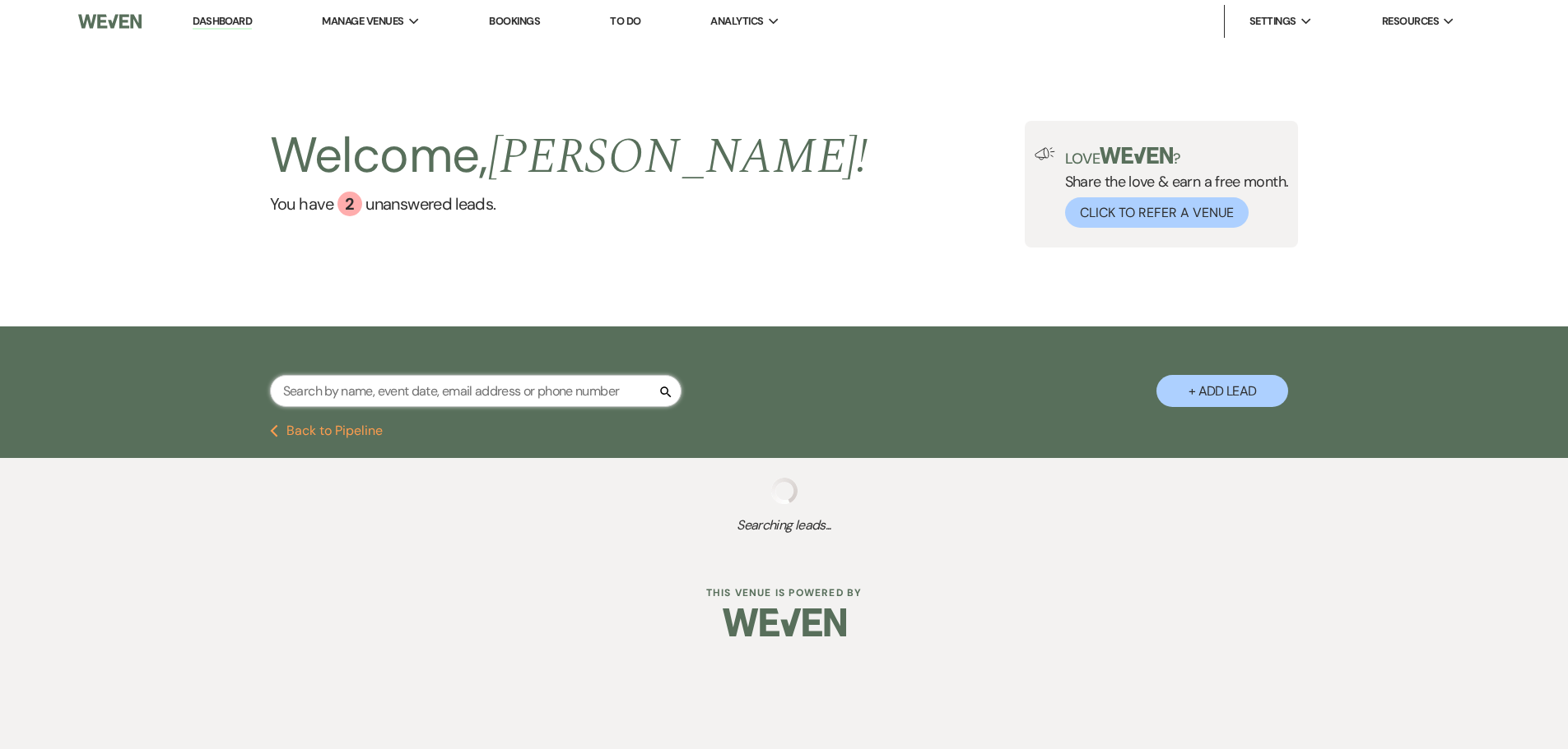
select select "5"
select select "8"
select select "5"
select select "8"
select select "5"
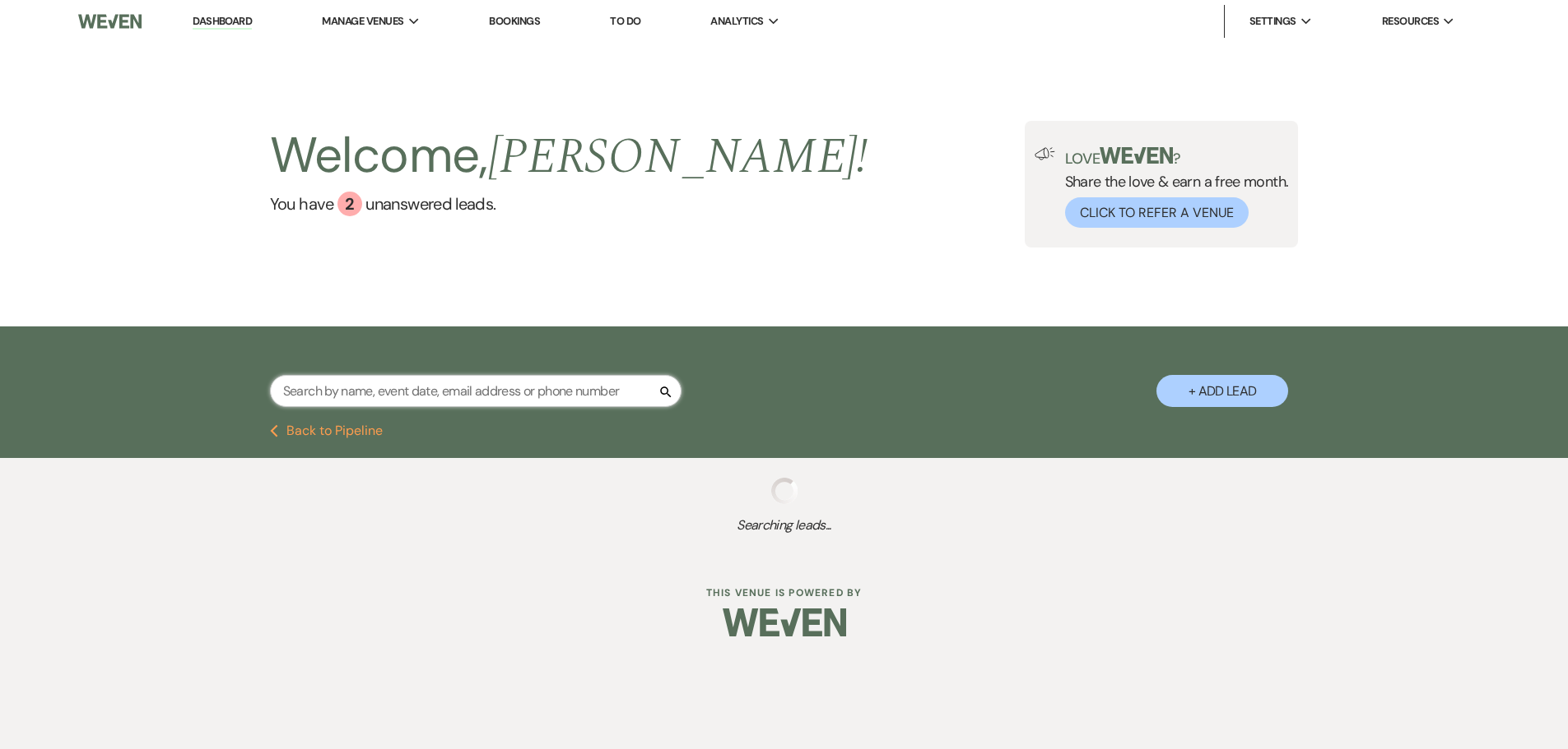
select select "8"
select select "5"
select select "8"
select select "2"
select select "8"
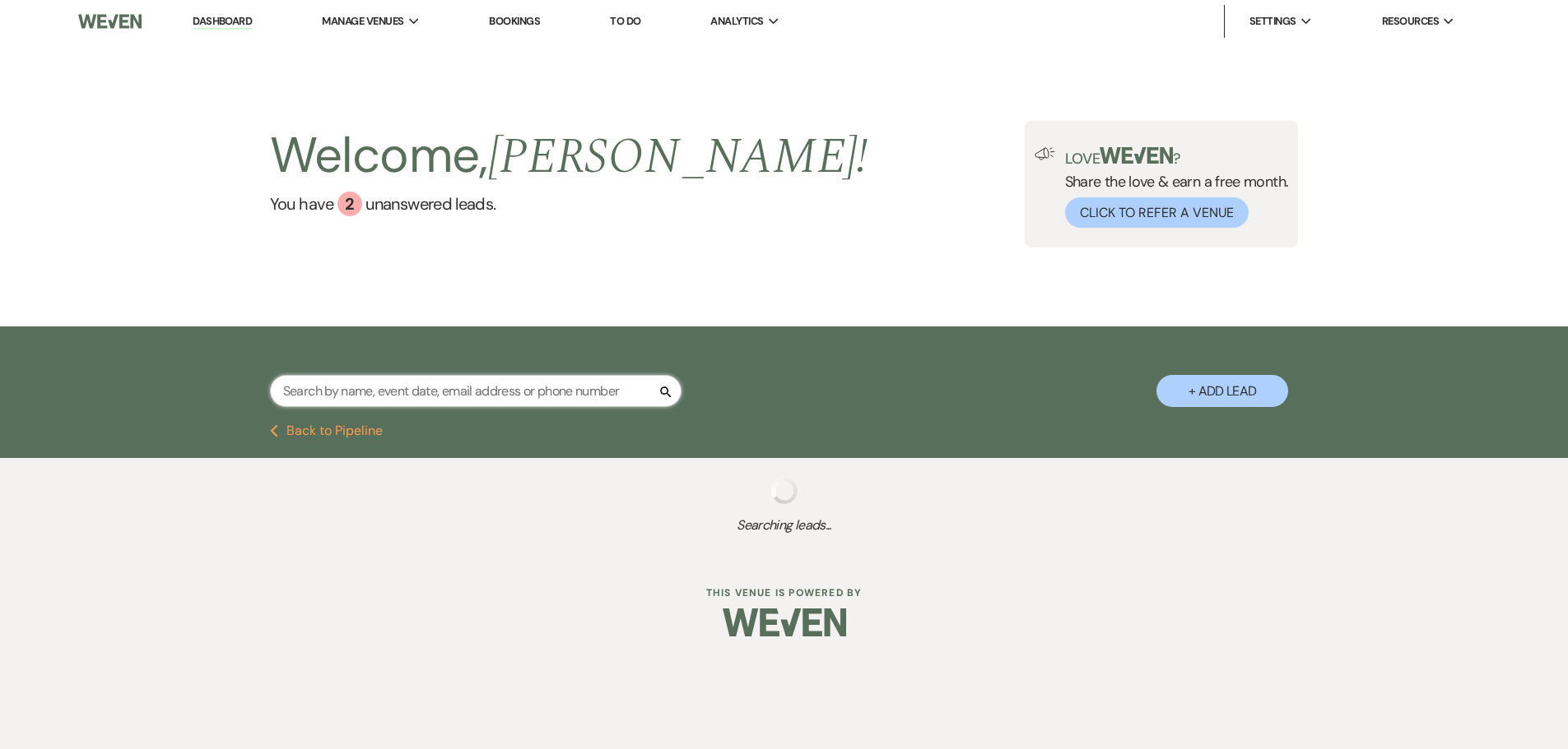
select select "3"
select select "8"
select select "6"
select select "8"
select select "6"
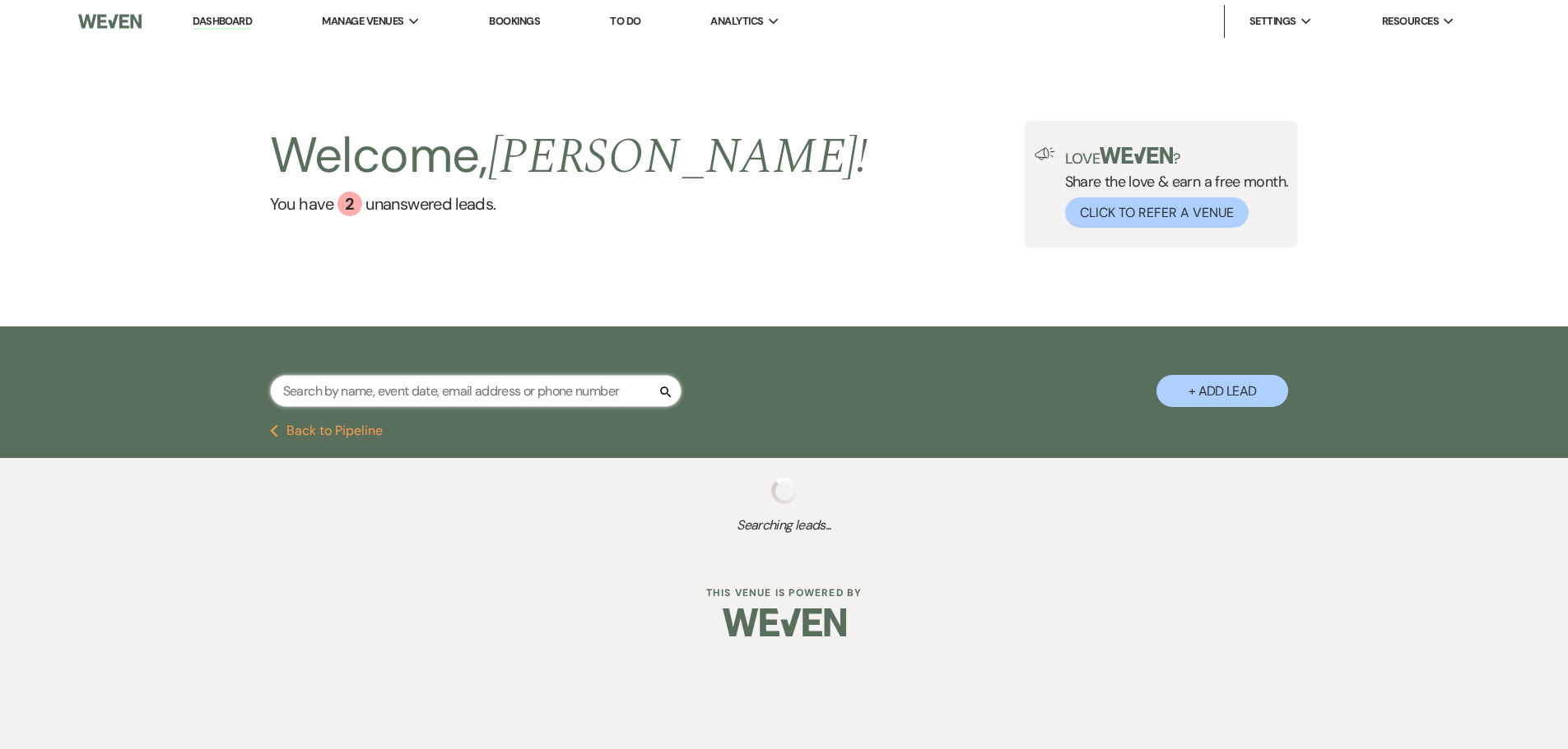
select select "8"
select select "5"
select select "8"
select select "5"
select select "8"
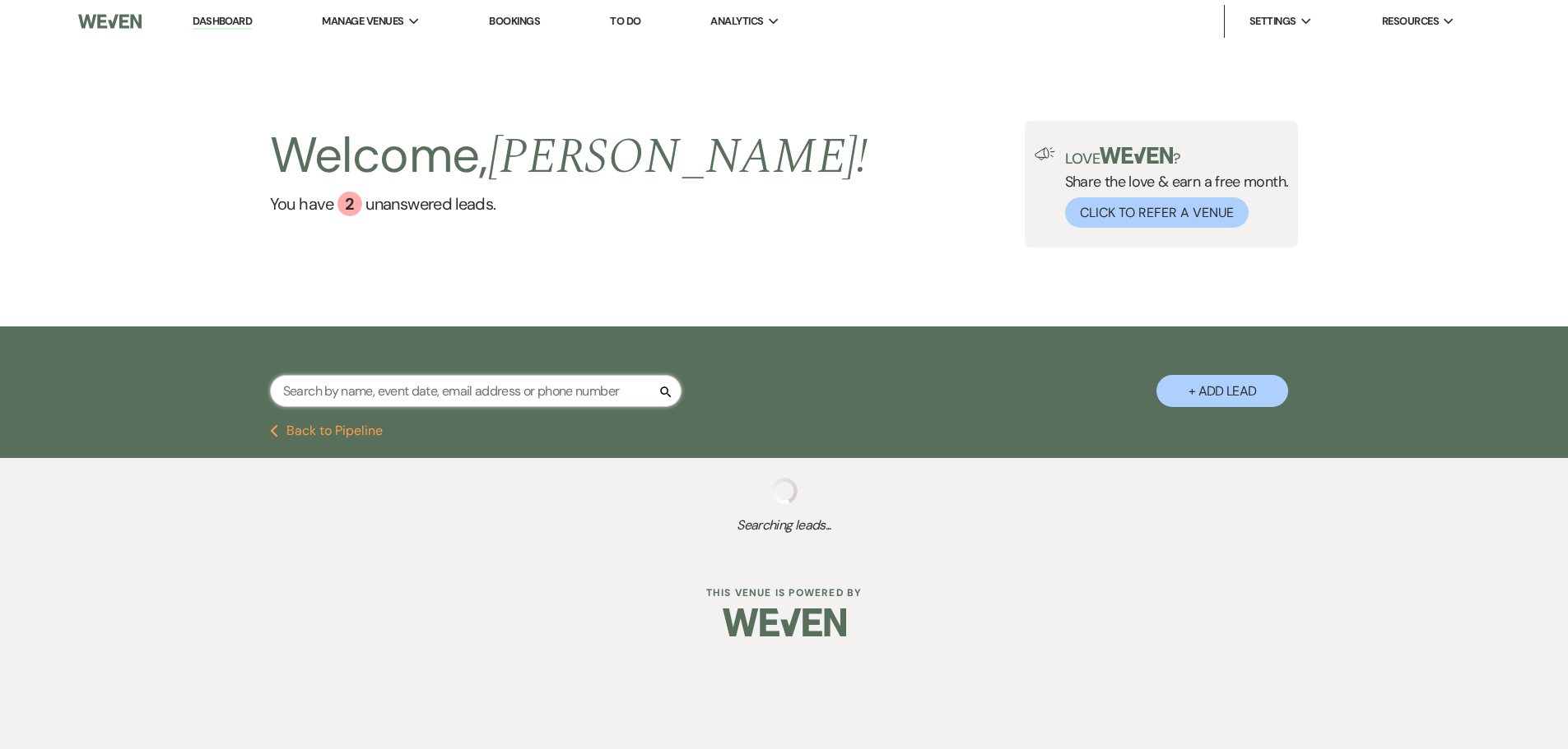
select select "8"
select select "5"
select select "8"
select select "6"
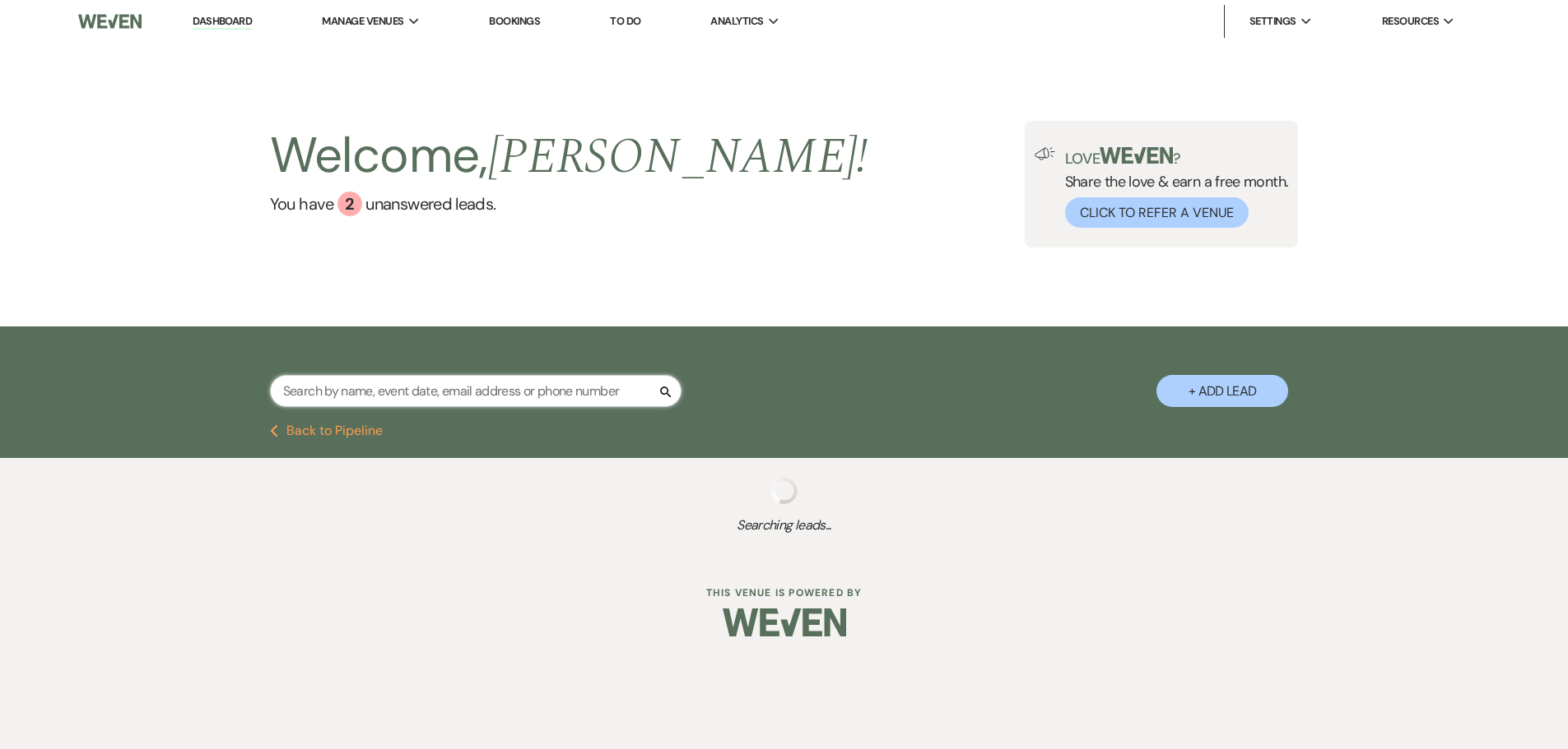
select select "8"
select select "5"
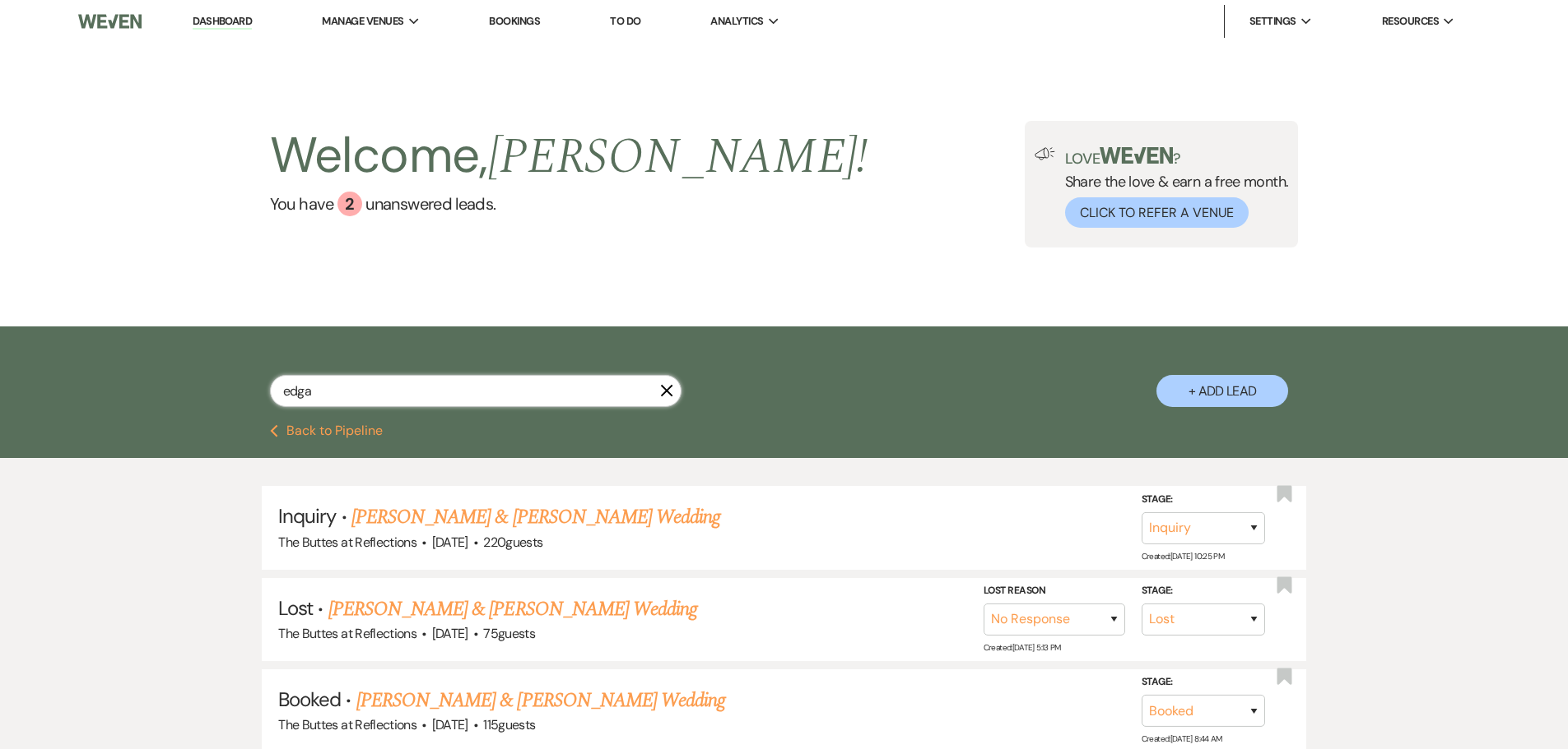
type input "edgar"
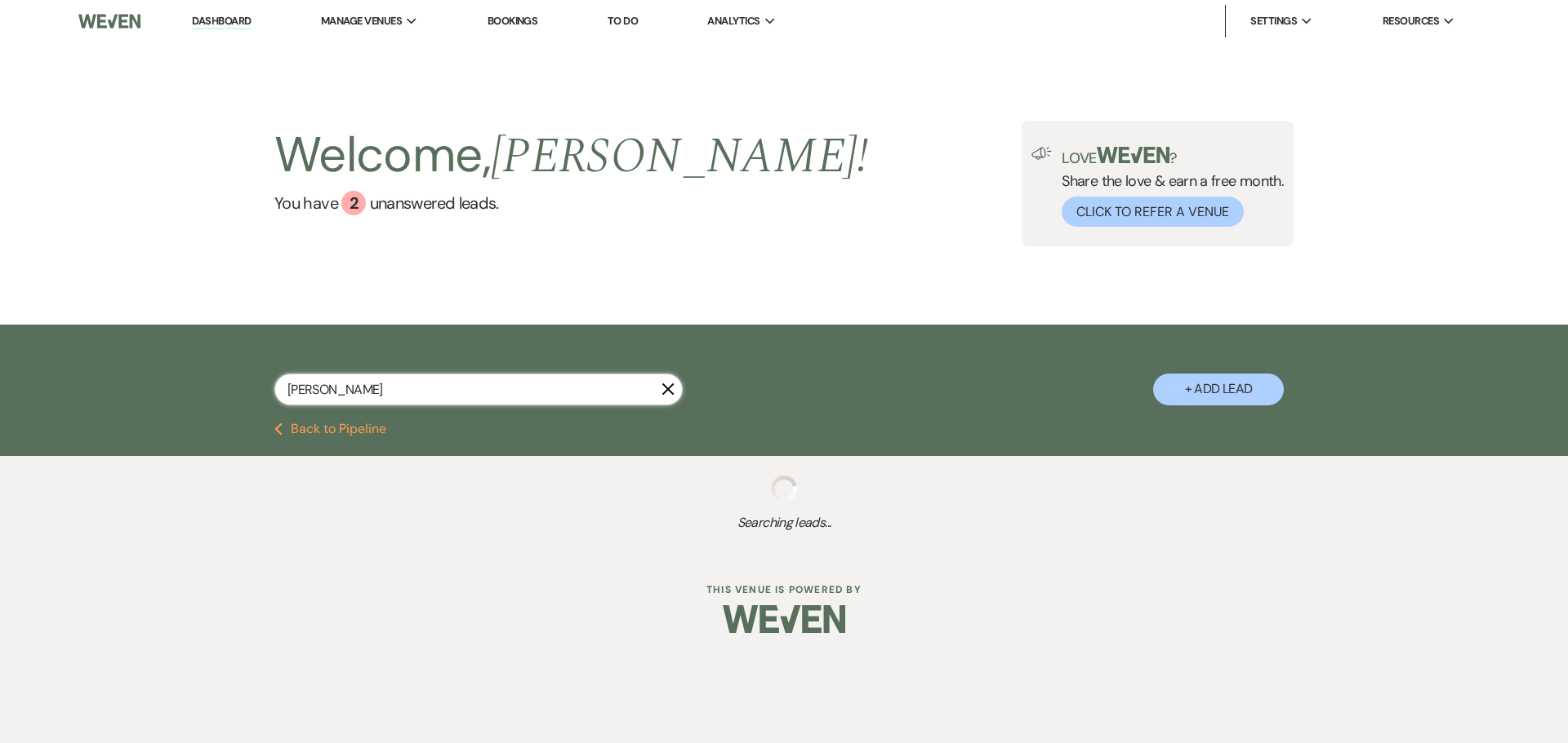
select select "8"
select select "2"
select select "8"
select select "6"
select select "8"
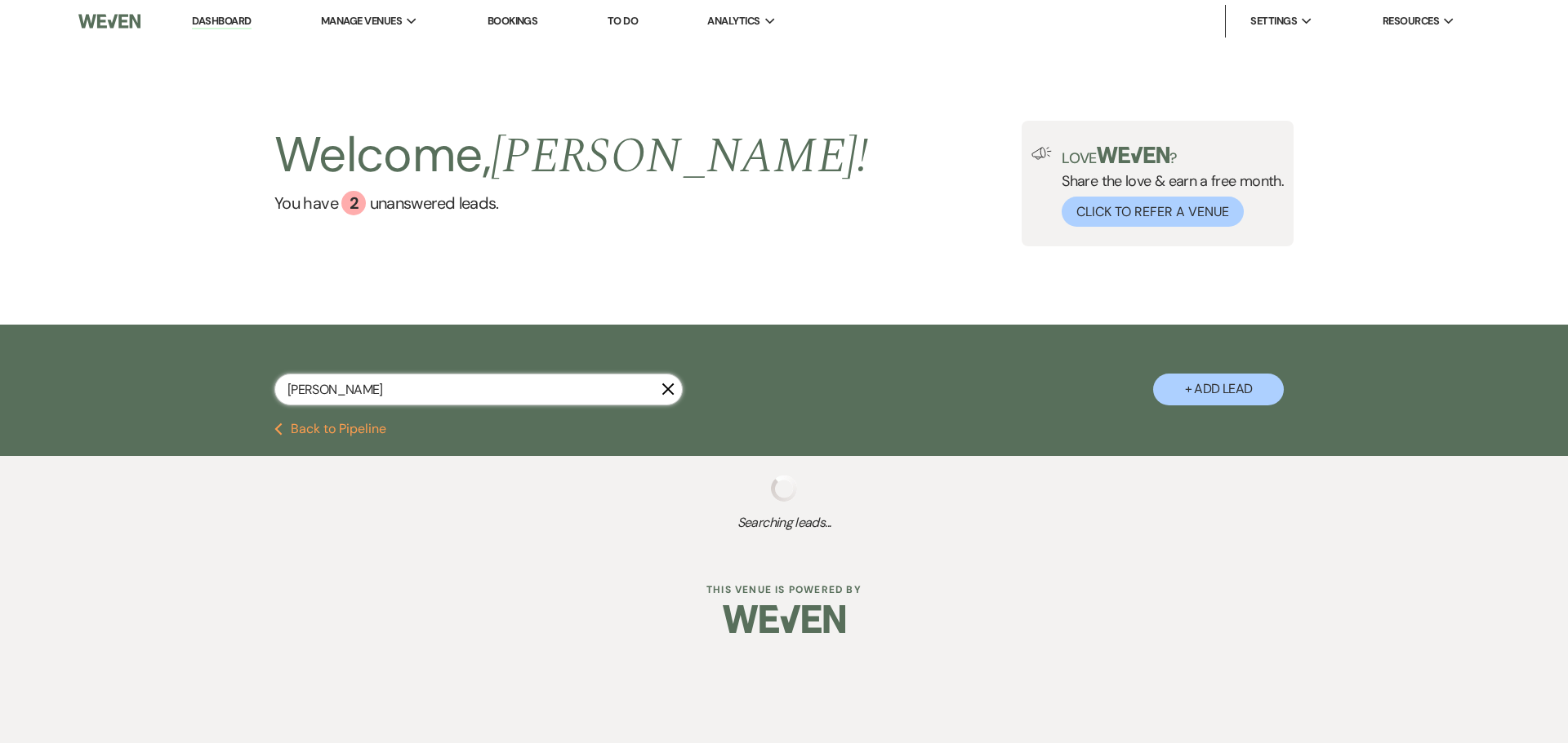
select select "8"
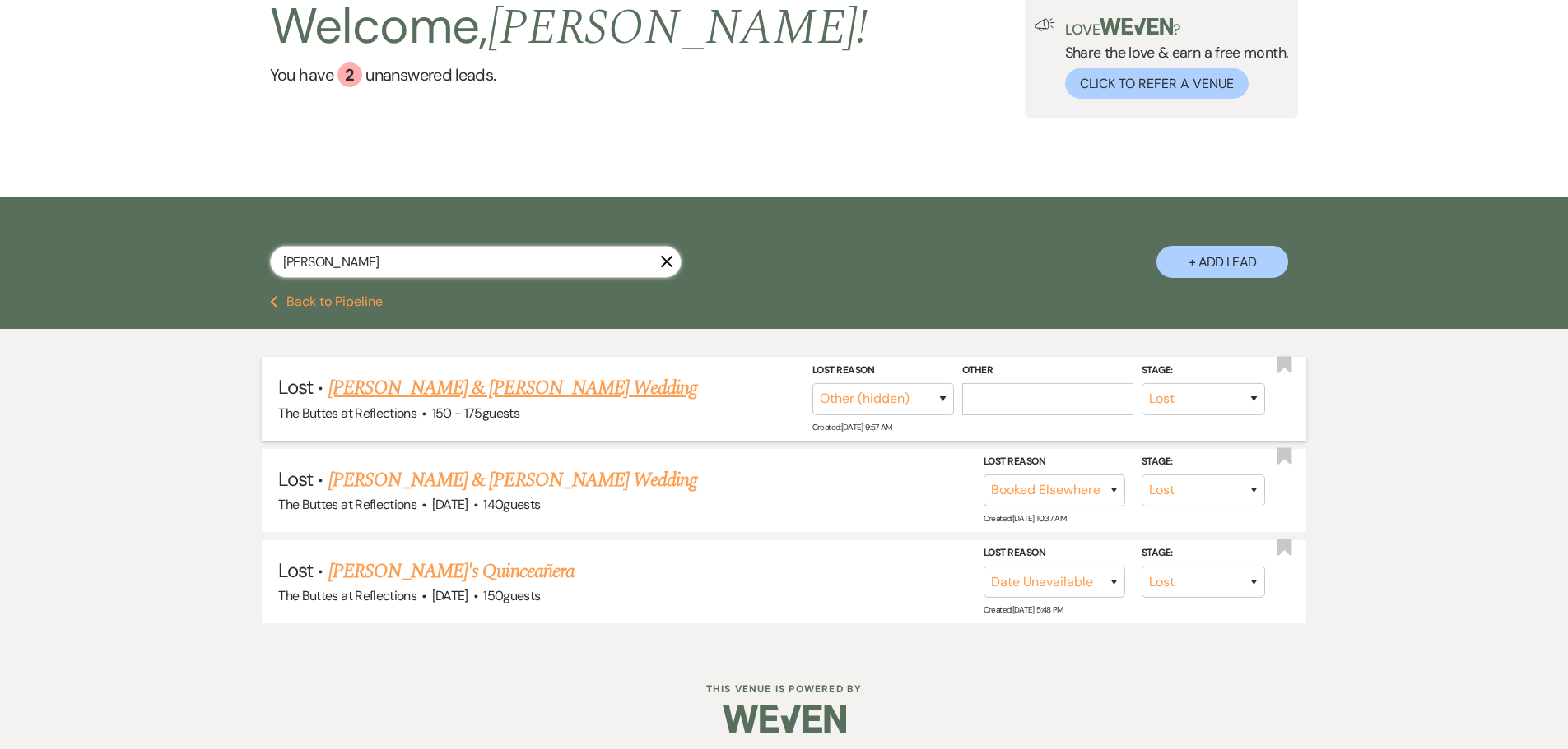
scroll to position [137, 0]
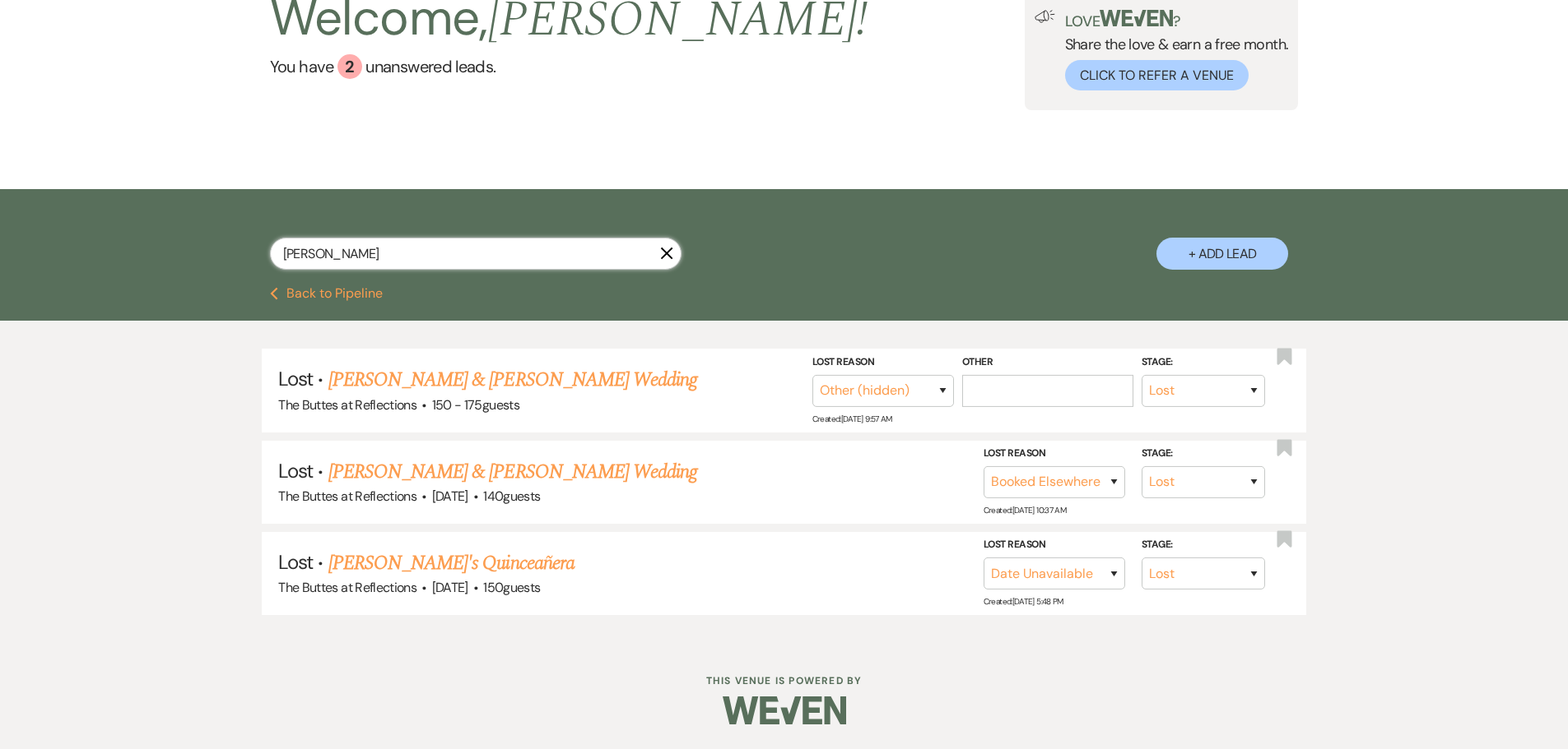
type input "edgar"
click at [1476, 522] on div "Lost · Edgar Camillo & Valentina Guzman's Wedding The Buttes at Reflections · 1…" at bounding box center [784, 482] width 1568 height 323
click at [1414, 554] on div "Lost · Edgar Camillo & Valentina Guzman's Wedding The Buttes at Reflections · 1…" at bounding box center [784, 482] width 1568 height 323
